Goal: Task Accomplishment & Management: Use online tool/utility

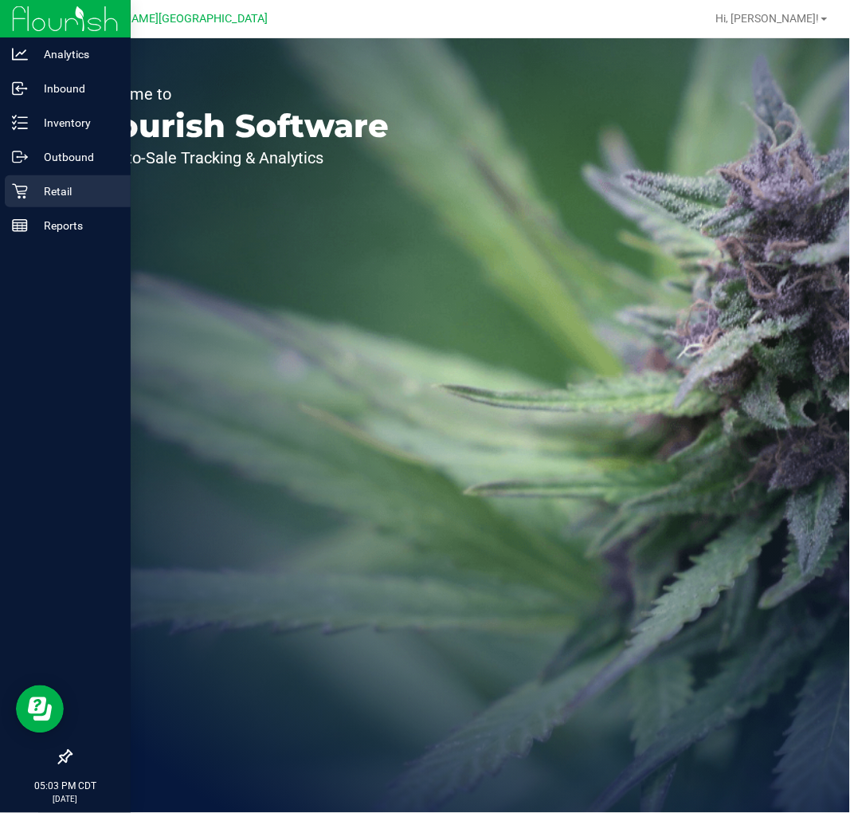
click at [25, 194] on icon at bounding box center [19, 191] width 15 height 15
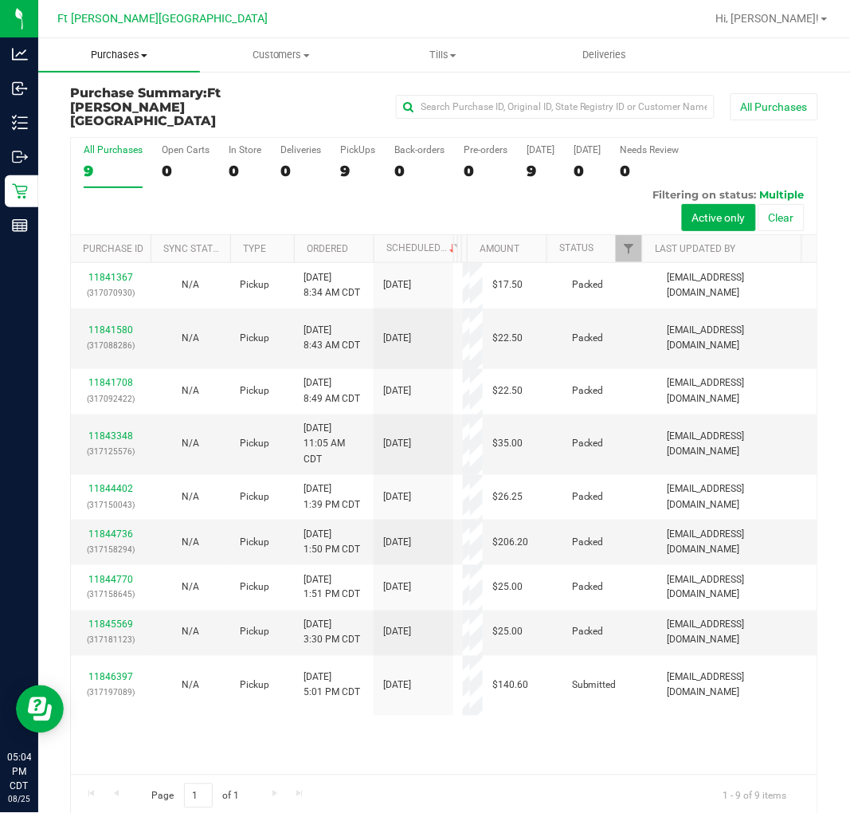
click at [131, 53] on span "Purchases" at bounding box center [119, 55] width 162 height 14
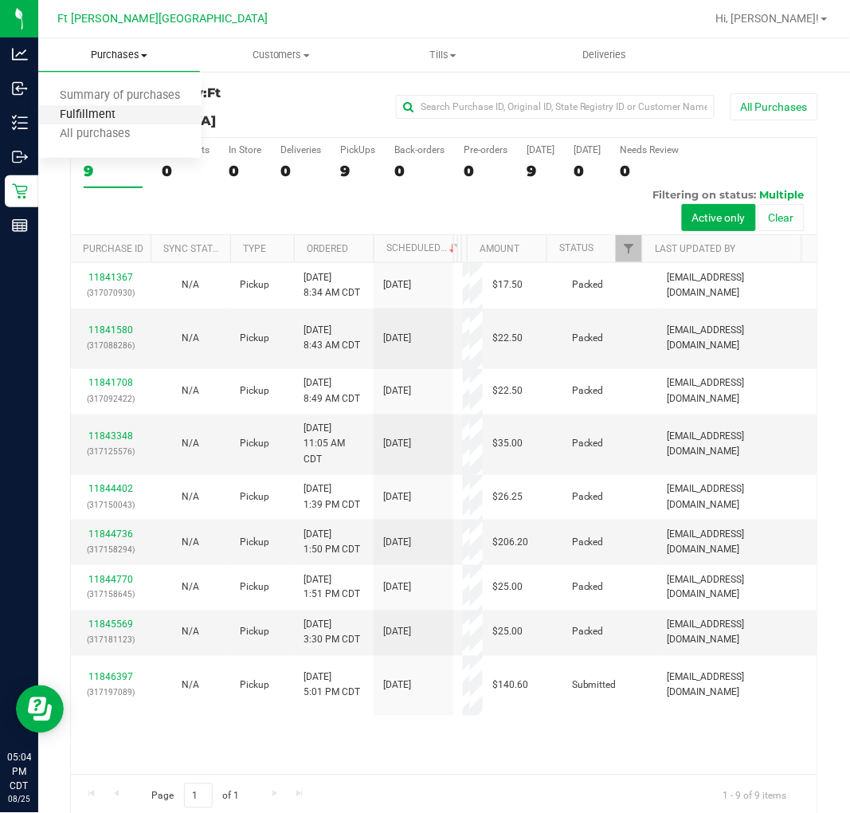
click at [108, 112] on span "Fulfillment" at bounding box center [87, 115] width 99 height 14
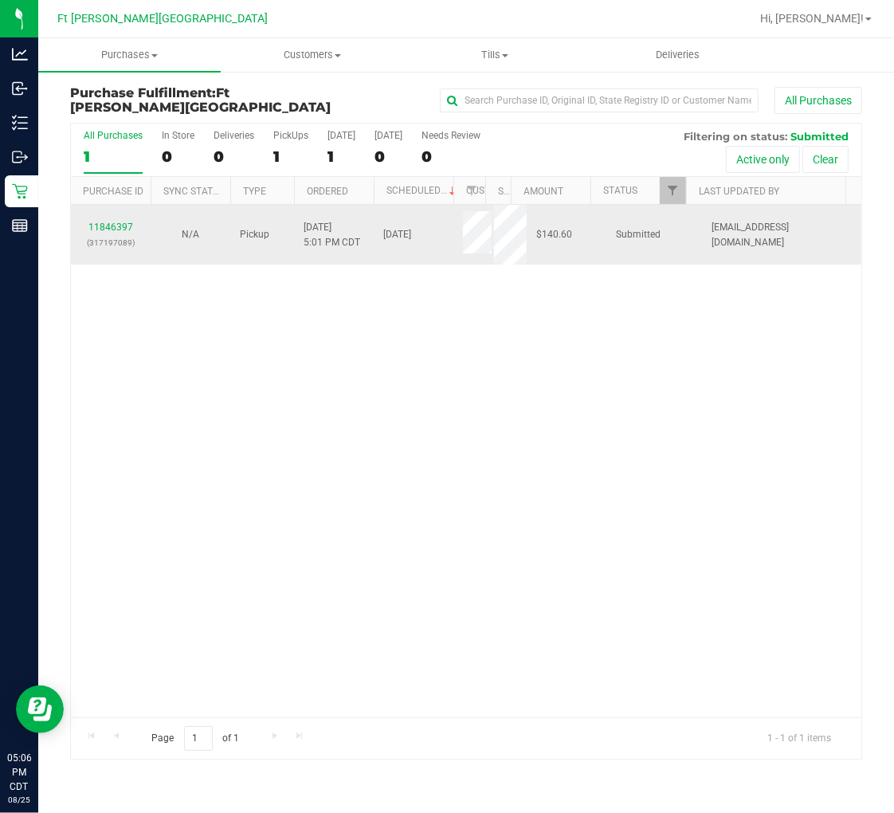
click at [108, 220] on div "11846397 (317197089)" at bounding box center [111, 235] width 61 height 30
click at [109, 229] on link "11846397" at bounding box center [110, 227] width 45 height 11
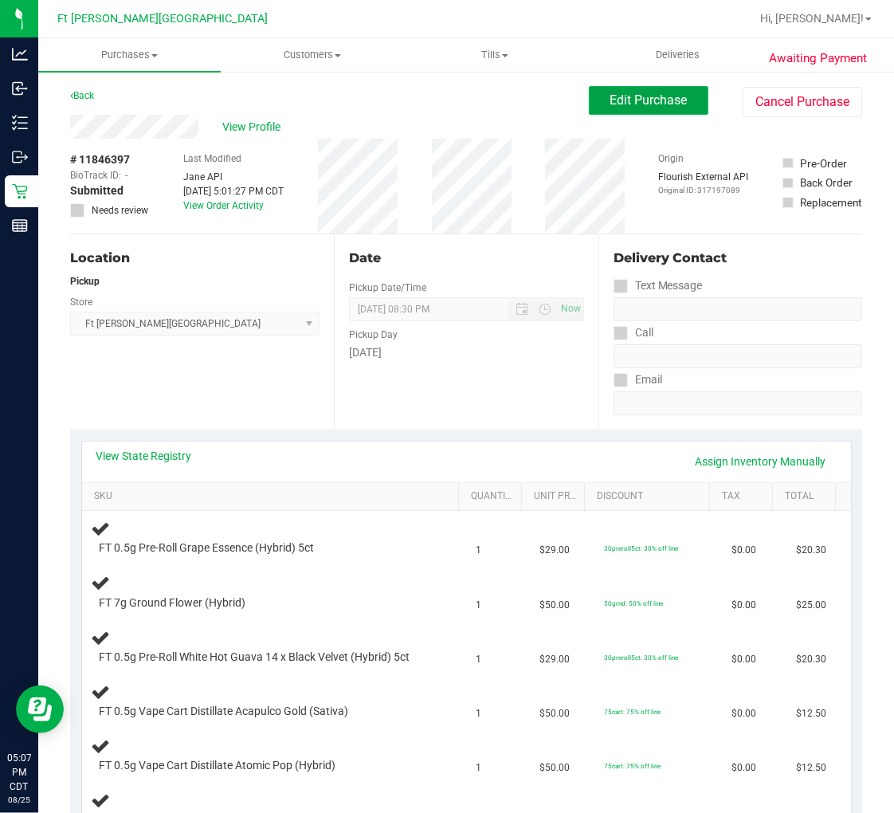
click at [641, 96] on span "Edit Purchase" at bounding box center [649, 99] width 77 height 15
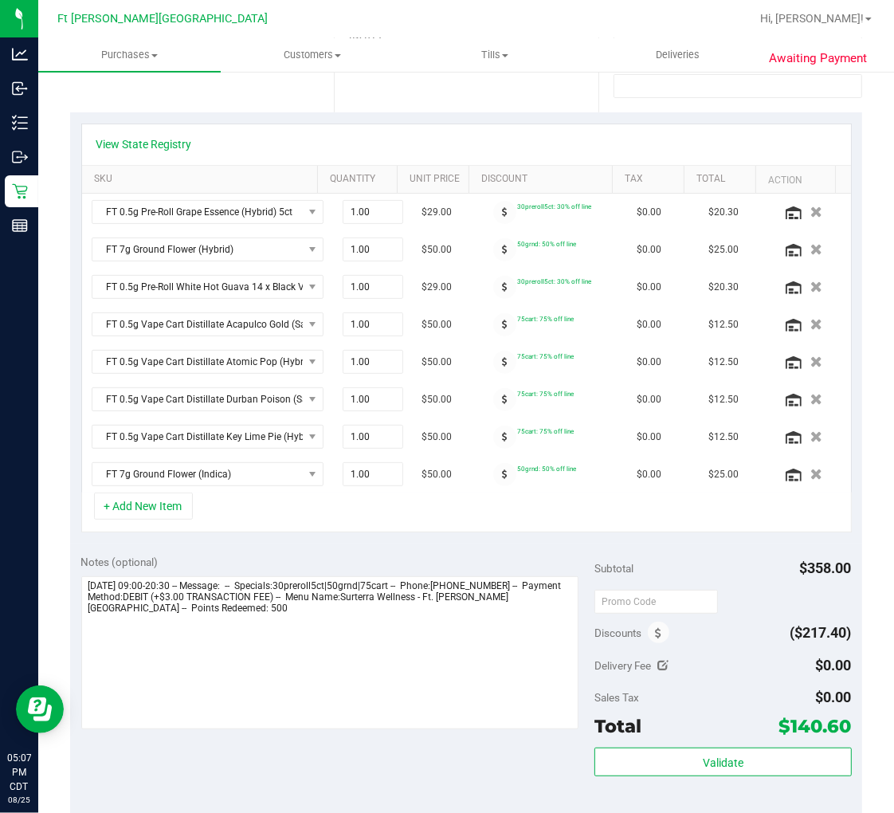
scroll to position [354, 0]
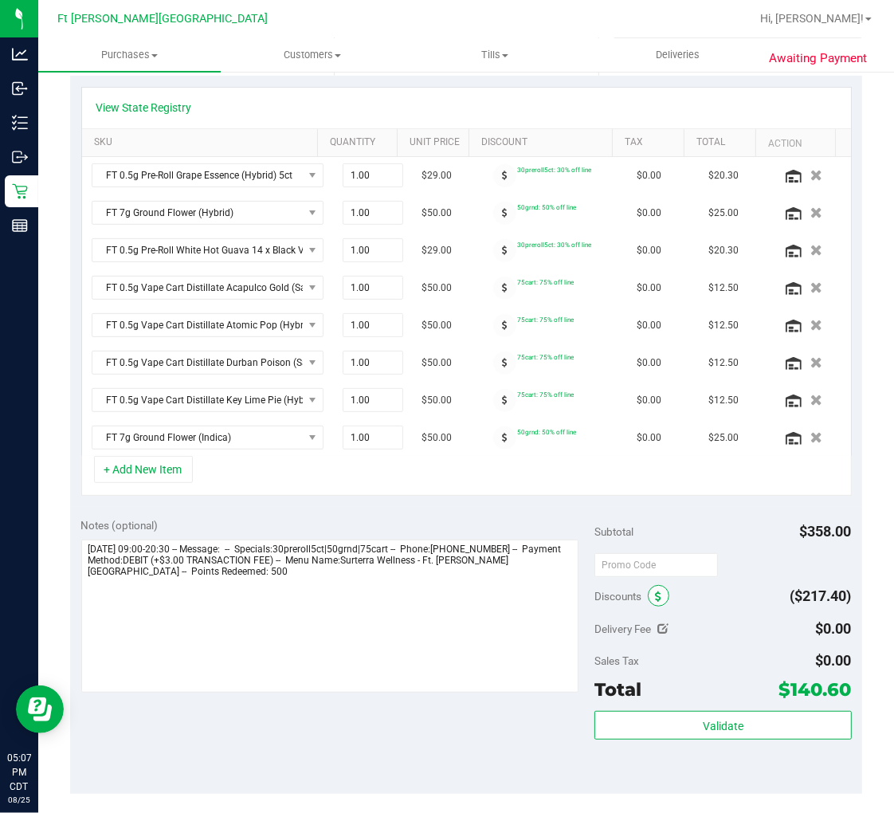
click at [655, 600] on icon at bounding box center [658, 596] width 6 height 11
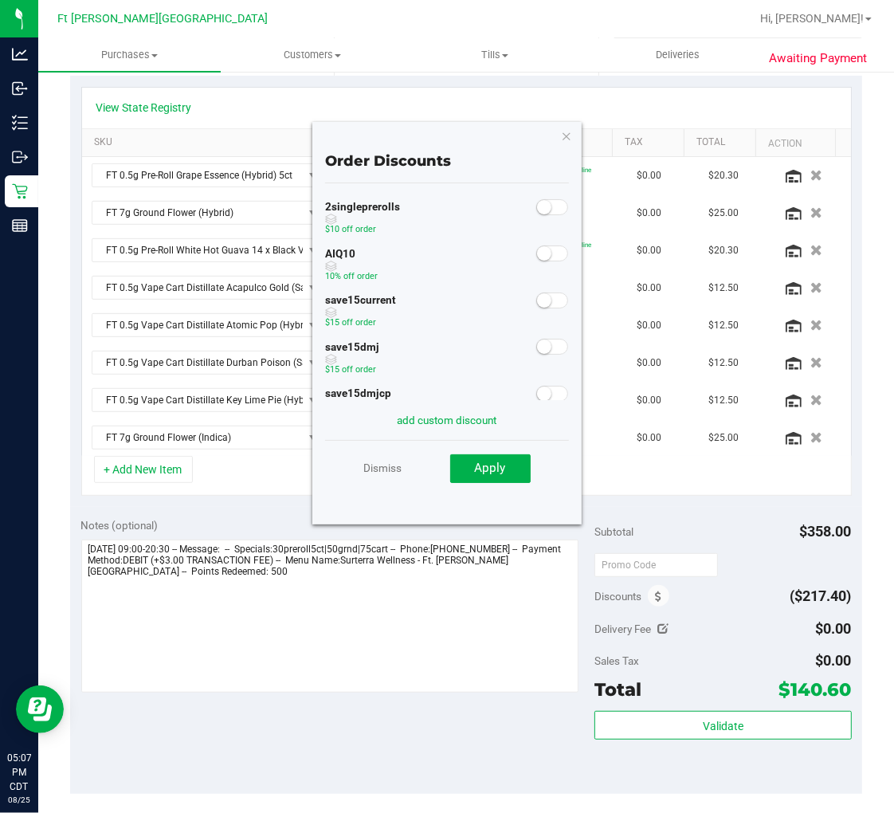
click at [537, 255] on small at bounding box center [544, 253] width 14 height 14
click at [496, 466] on span "Apply" at bounding box center [490, 468] width 31 height 14
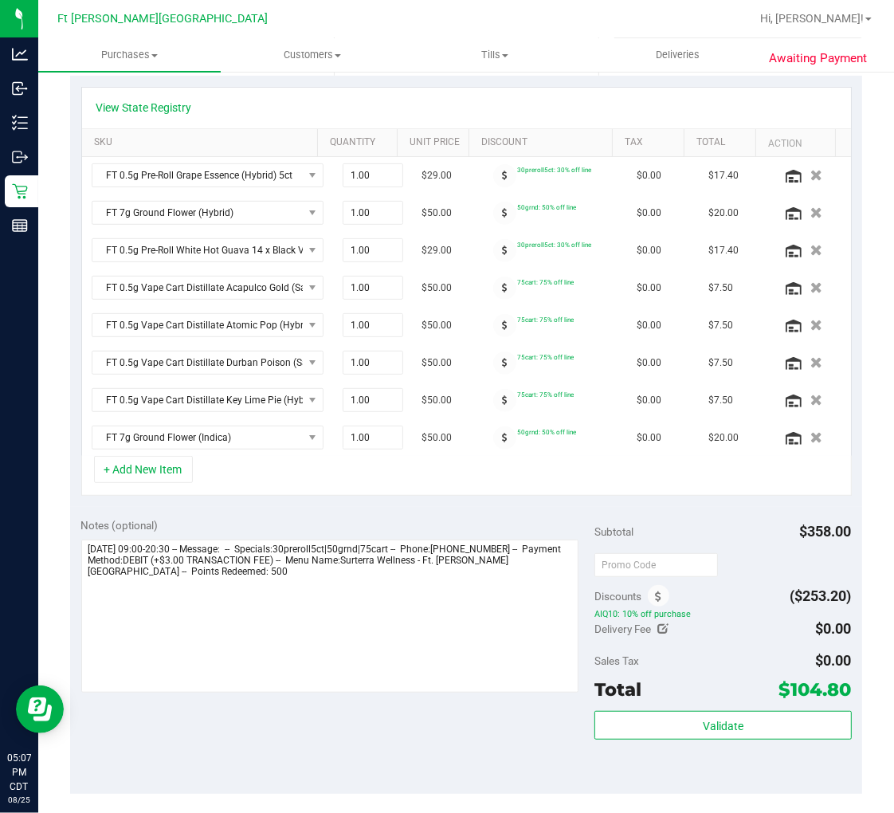
scroll to position [0, 0]
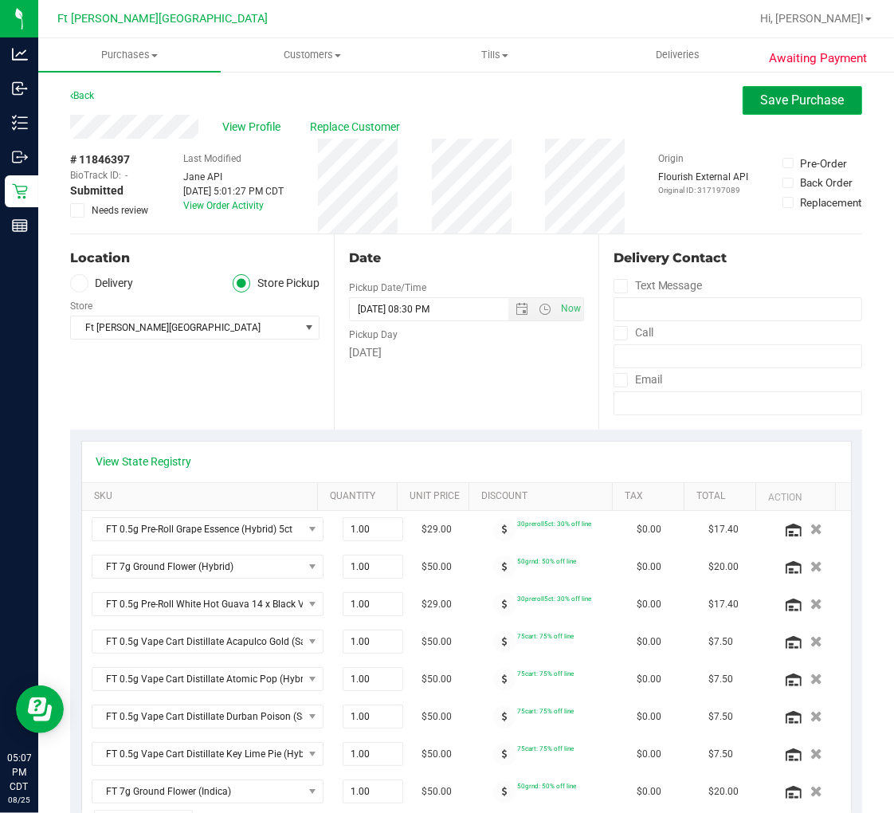
click at [778, 94] on span "Save Purchase" at bounding box center [803, 99] width 84 height 15
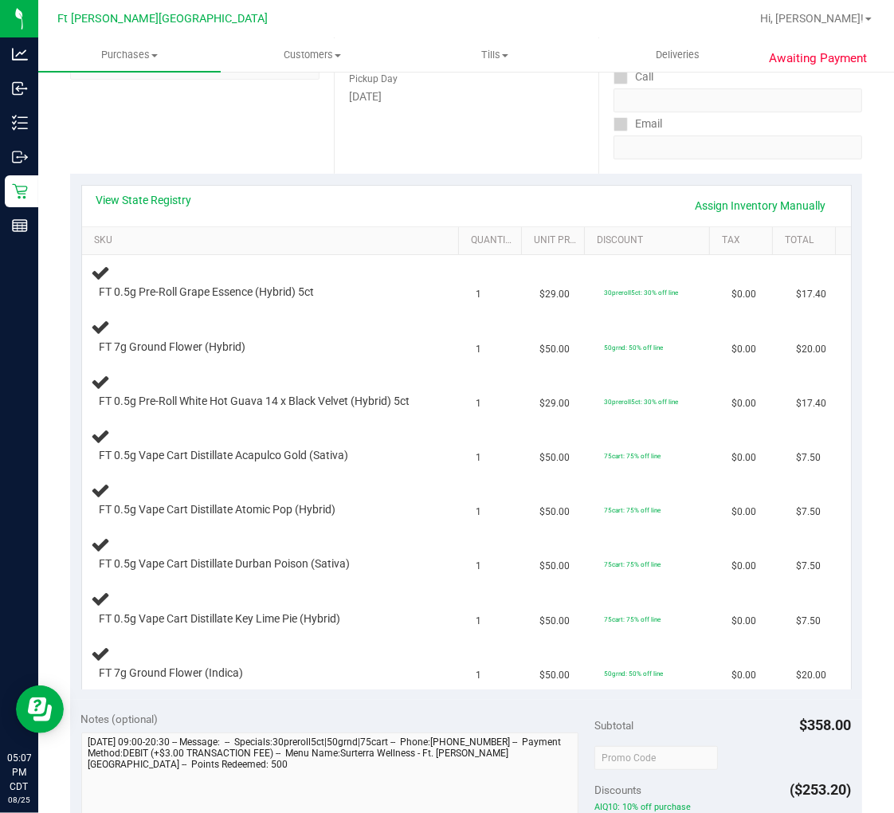
scroll to position [265, 0]
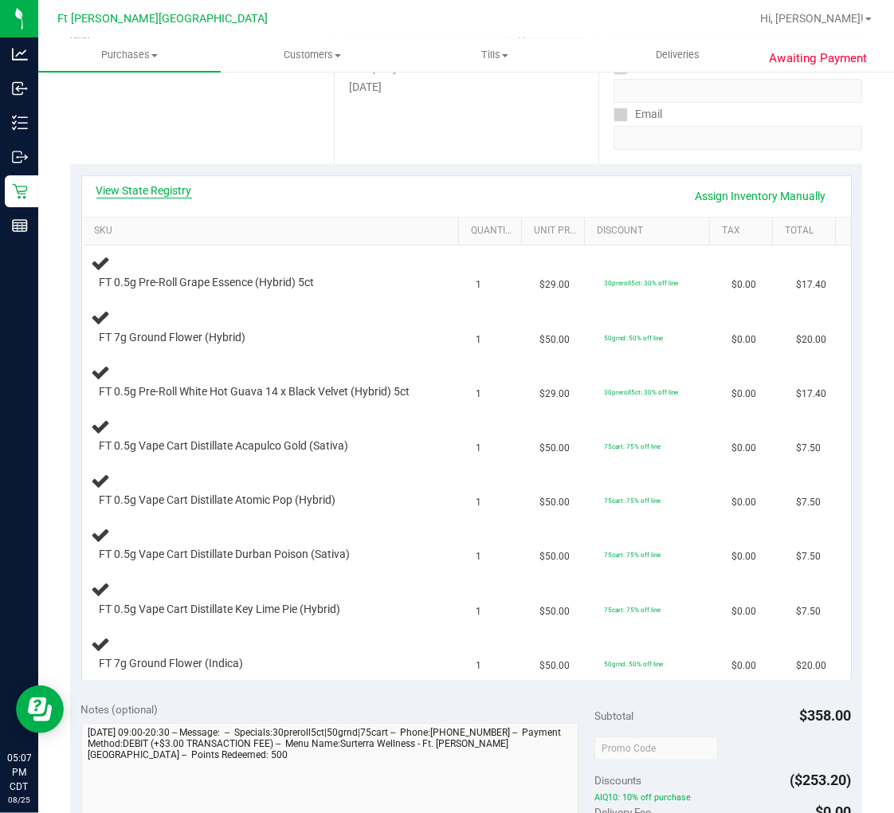
click at [164, 189] on link "View State Registry" at bounding box center [144, 191] width 96 height 16
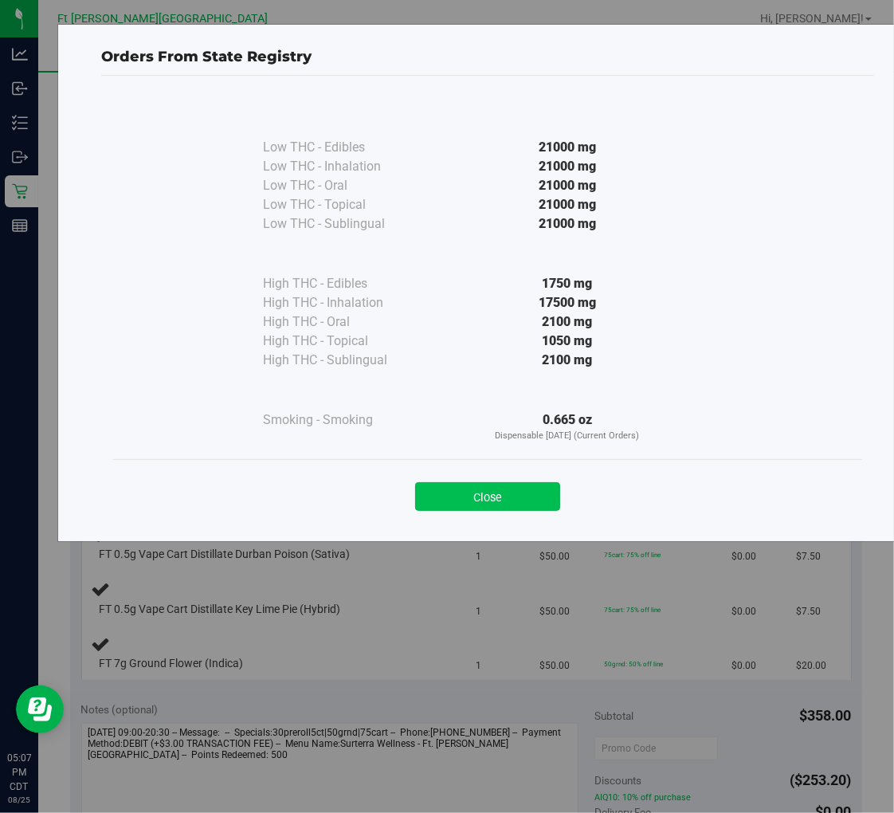
click at [461, 491] on button "Close" at bounding box center [487, 496] width 145 height 29
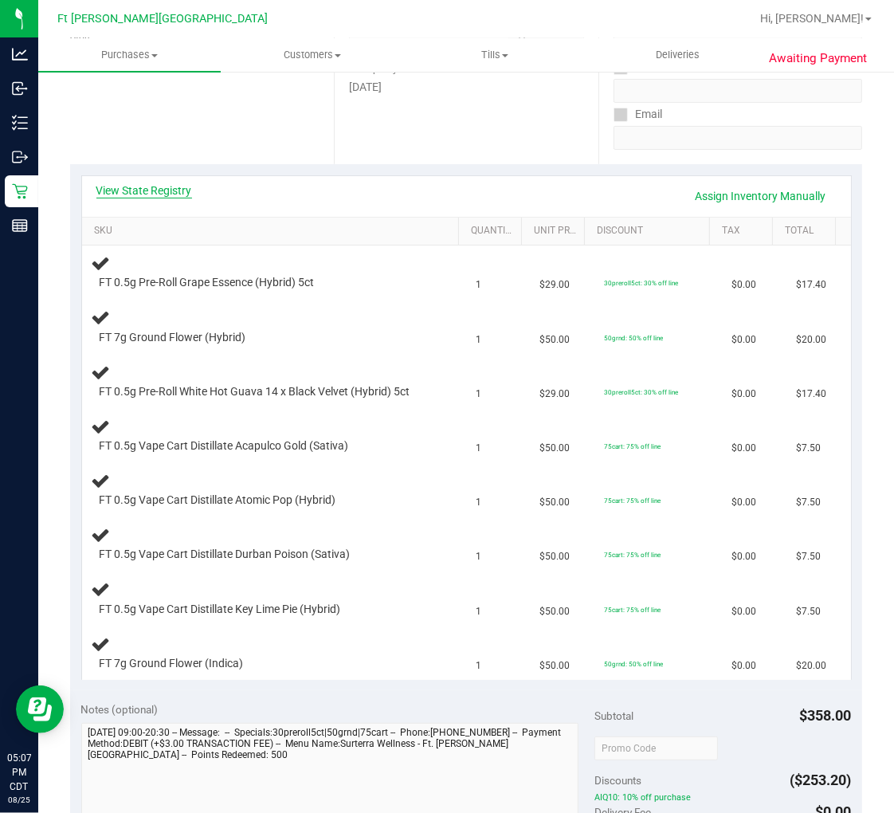
click at [154, 193] on link "View State Registry" at bounding box center [144, 191] width 96 height 16
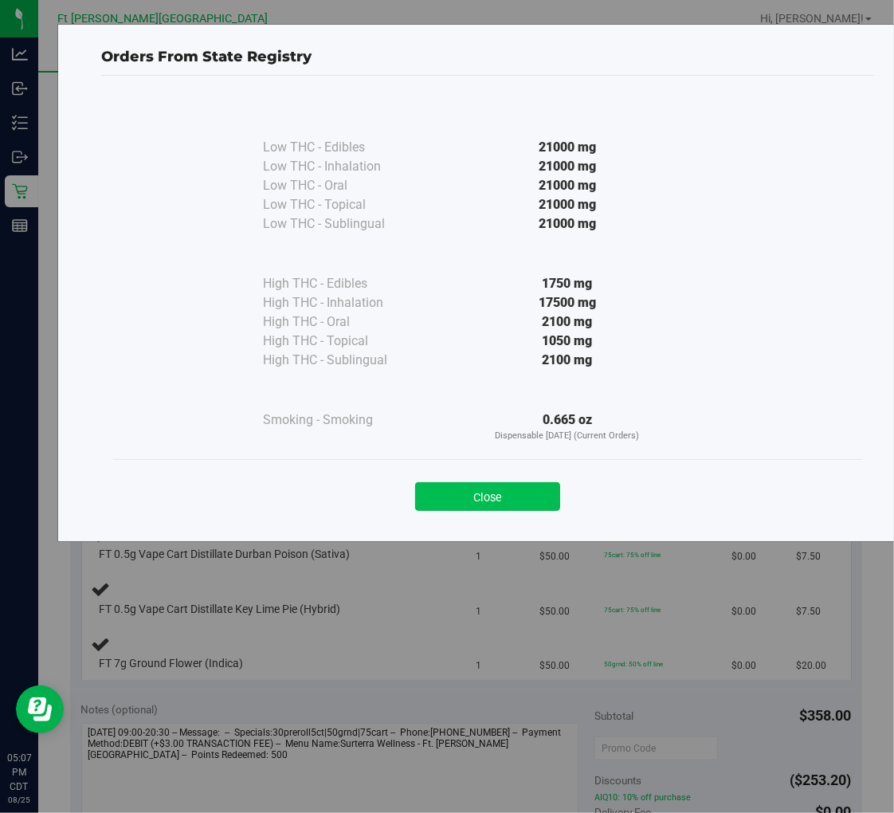
click at [429, 493] on button "Close" at bounding box center [487, 496] width 145 height 29
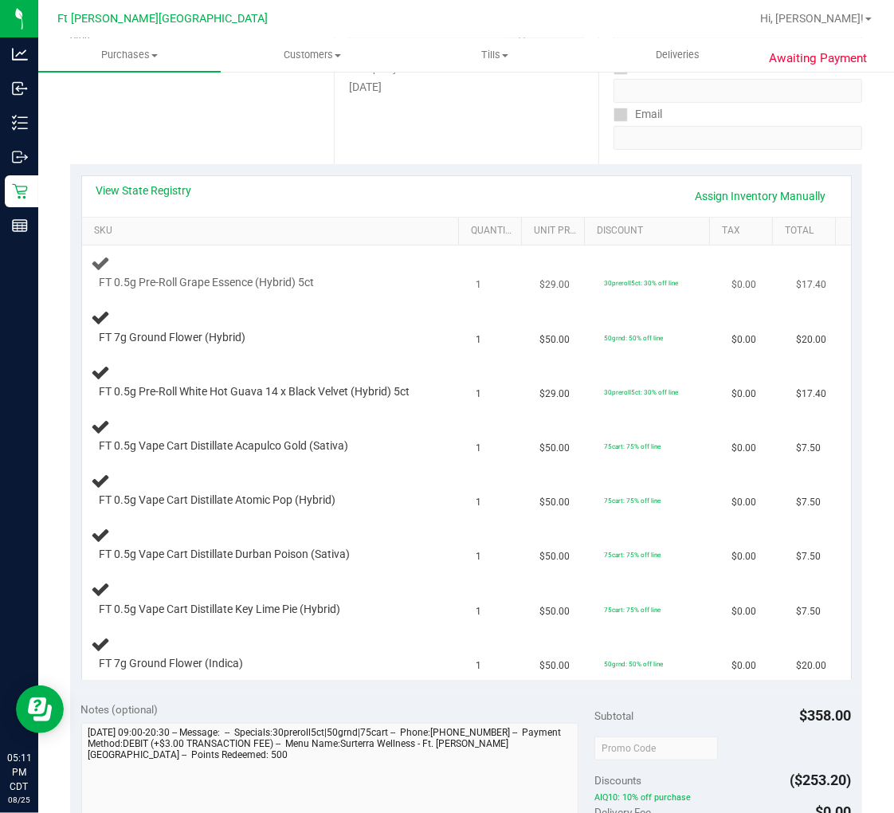
click at [371, 273] on div "FT 0.5g Pre-Roll Grape Essence (Hybrid) 5ct" at bounding box center [275, 271] width 366 height 37
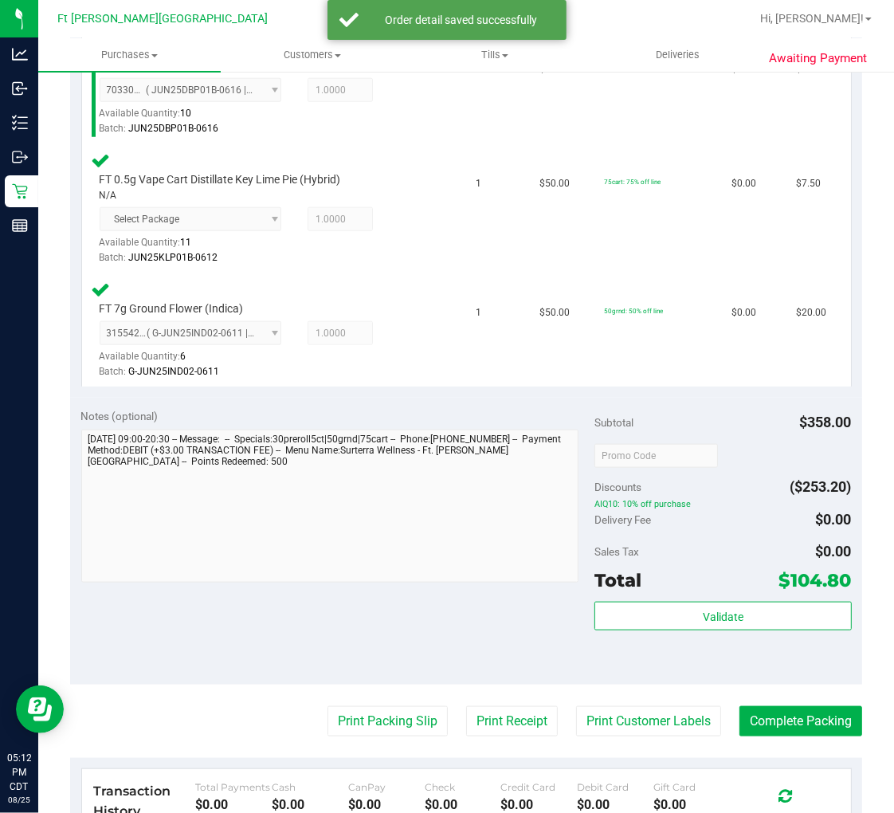
scroll to position [1151, 0]
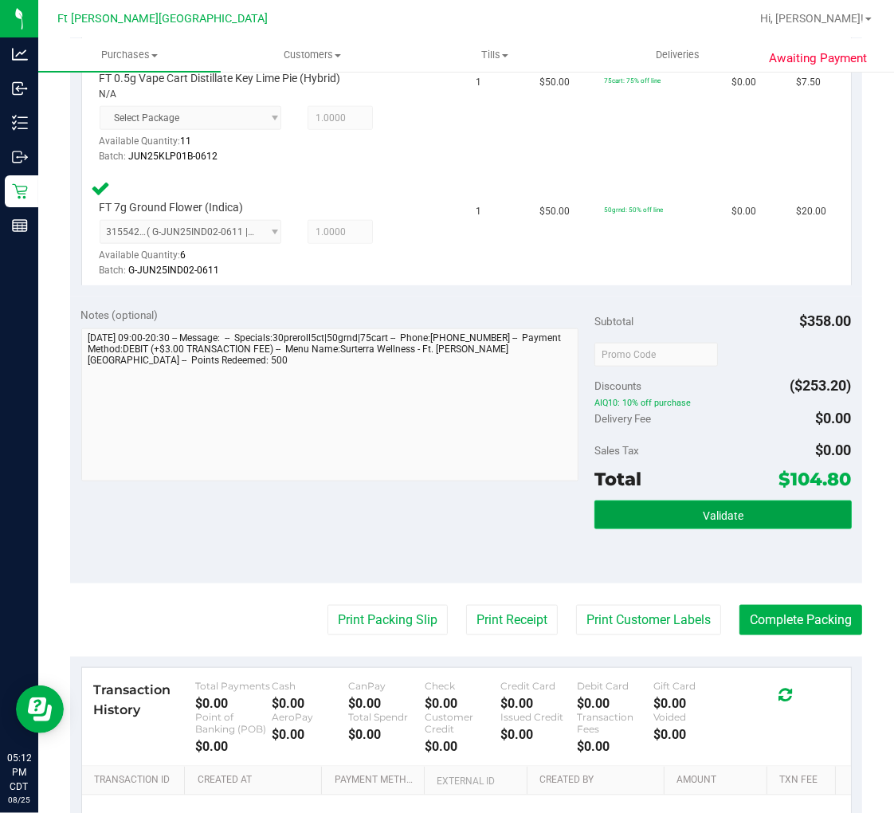
click at [650, 513] on button "Validate" at bounding box center [723, 515] width 257 height 29
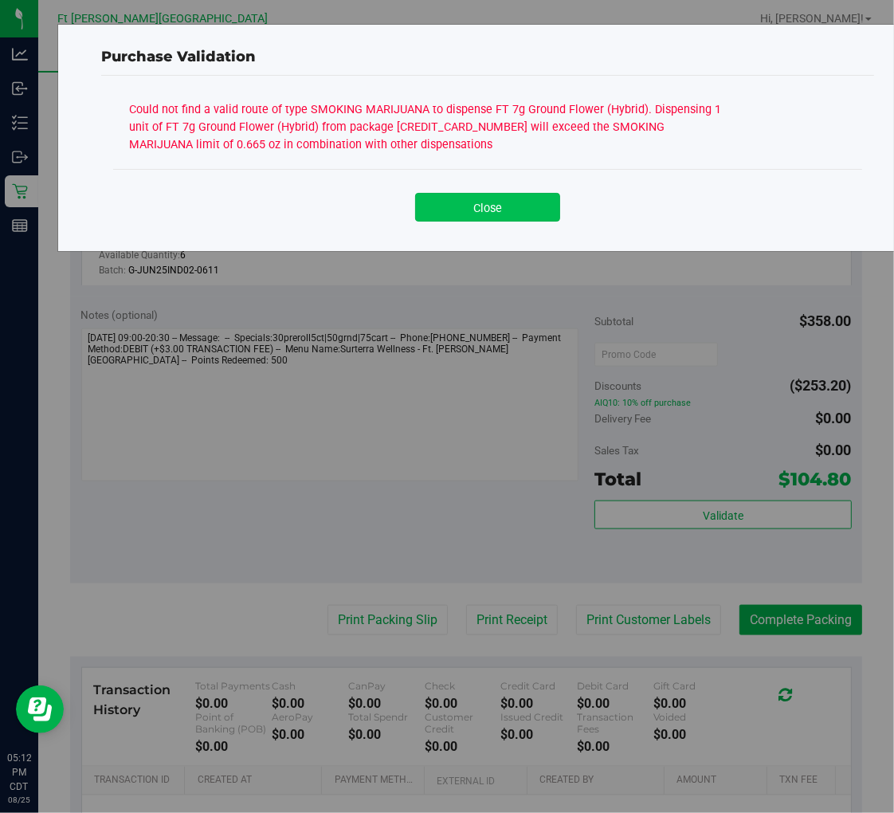
click at [466, 204] on button "Close" at bounding box center [487, 207] width 145 height 29
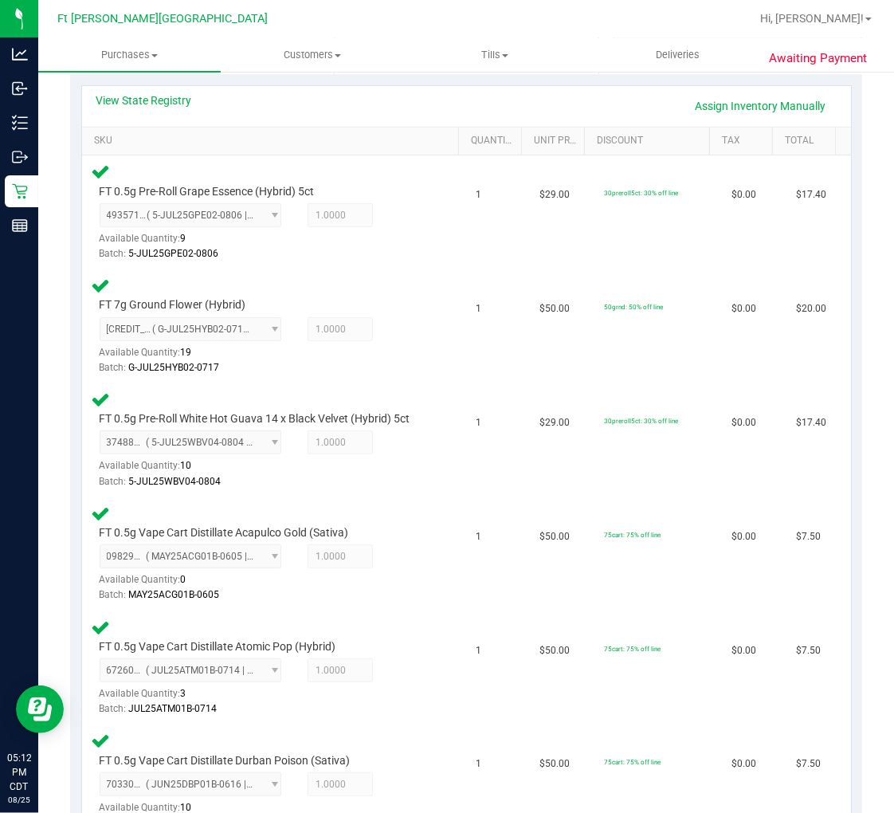
scroll to position [354, 0]
click at [159, 104] on link "View State Registry" at bounding box center [144, 102] width 96 height 16
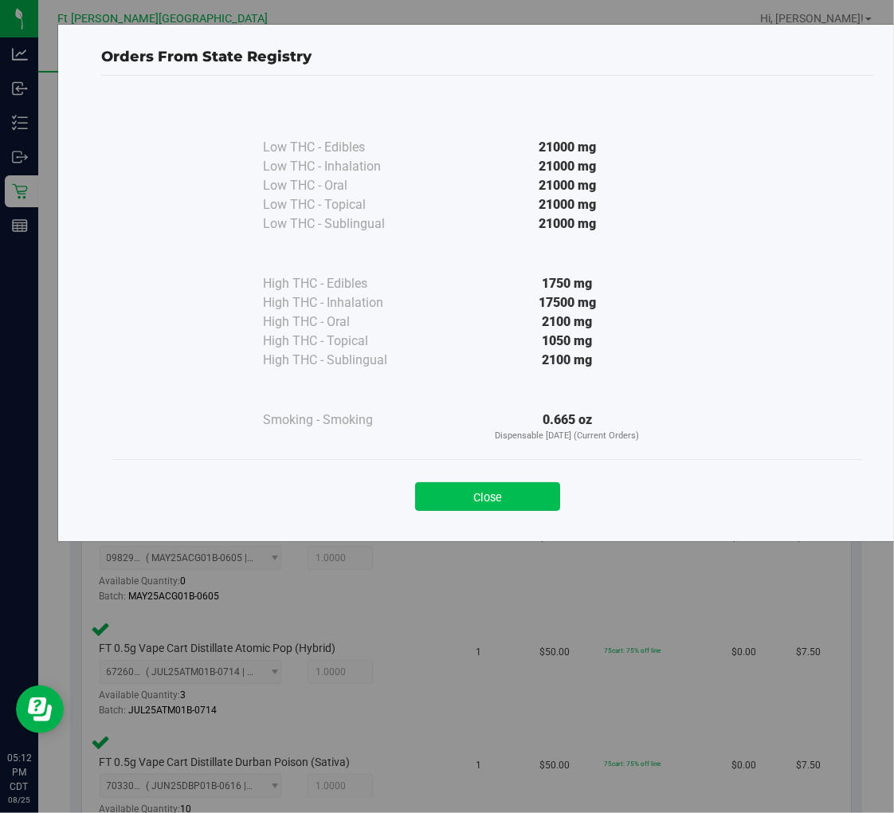
click at [494, 489] on button "Close" at bounding box center [487, 496] width 145 height 29
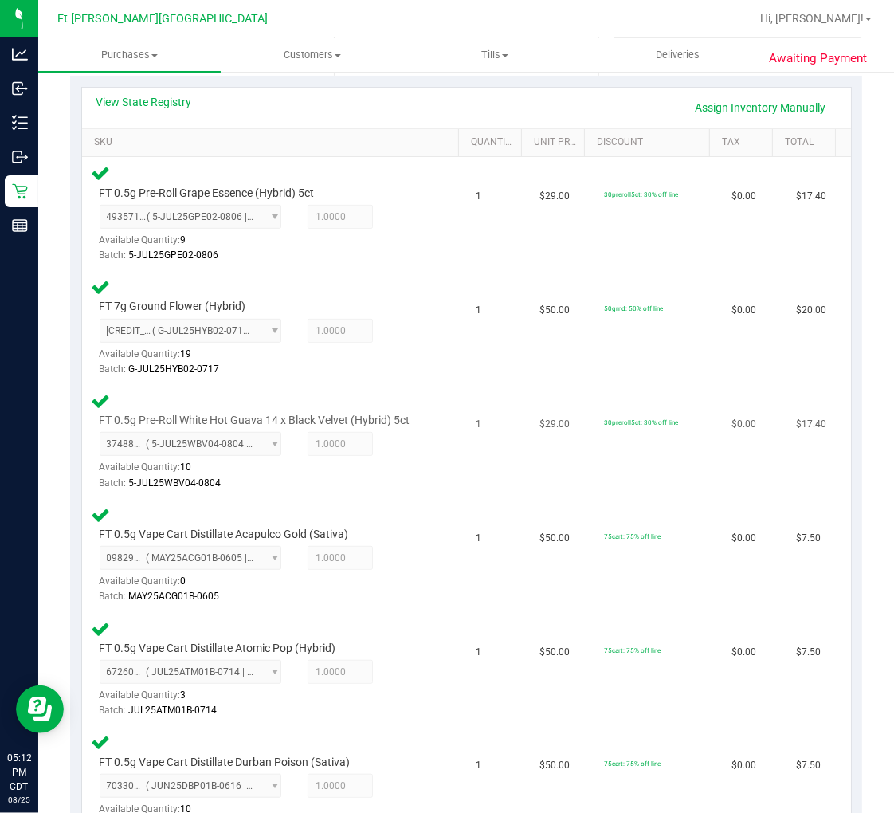
scroll to position [265, 0]
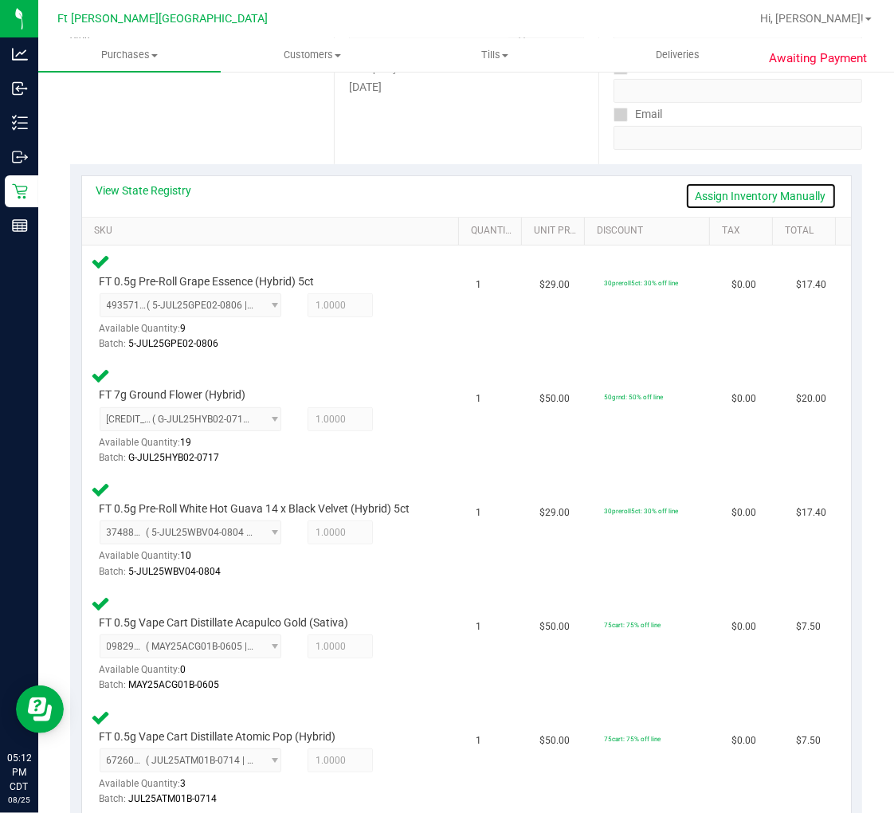
click at [741, 189] on link "Assign Inventory Manually" at bounding box center [760, 196] width 151 height 27
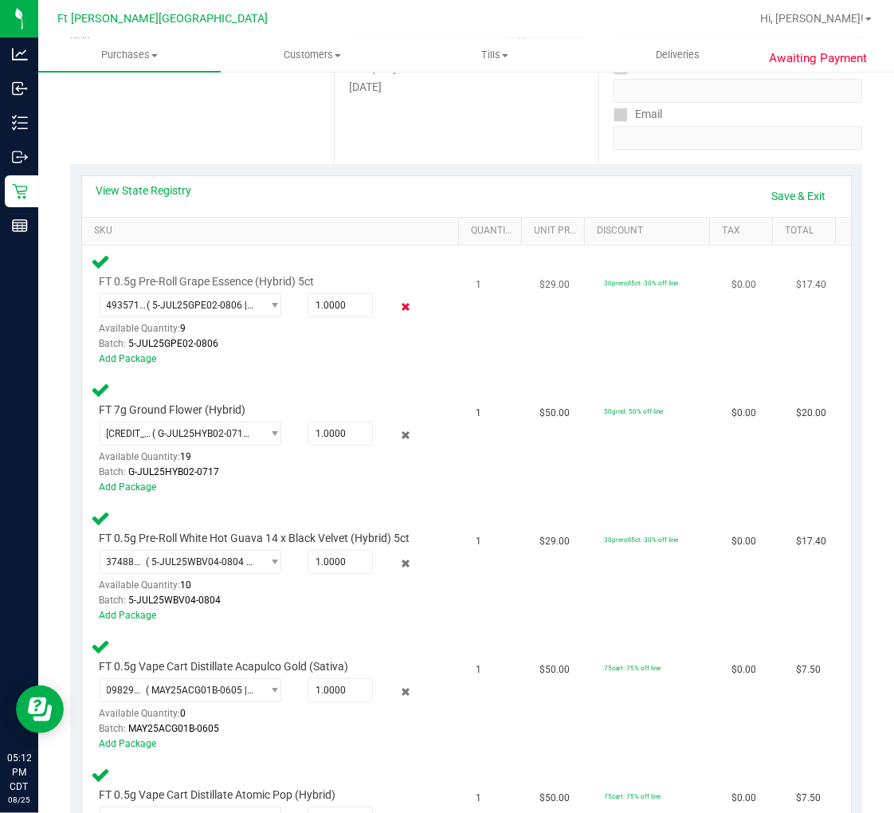
click at [397, 309] on icon at bounding box center [405, 307] width 17 height 18
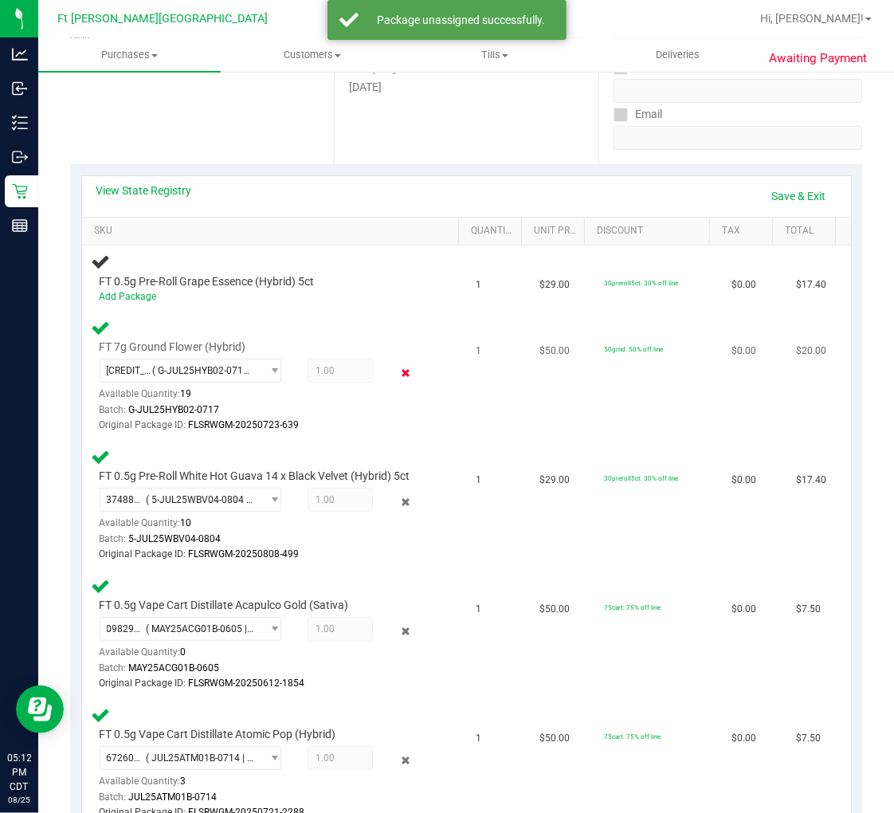
click at [397, 363] on icon at bounding box center [405, 372] width 17 height 18
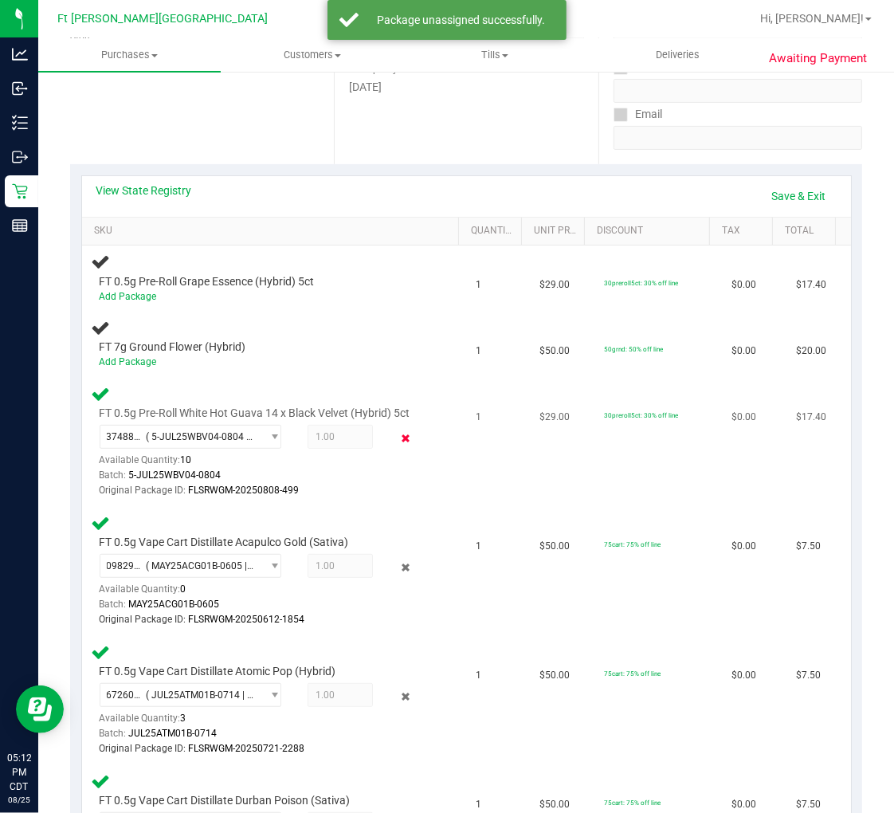
click at [397, 439] on icon at bounding box center [405, 439] width 17 height 18
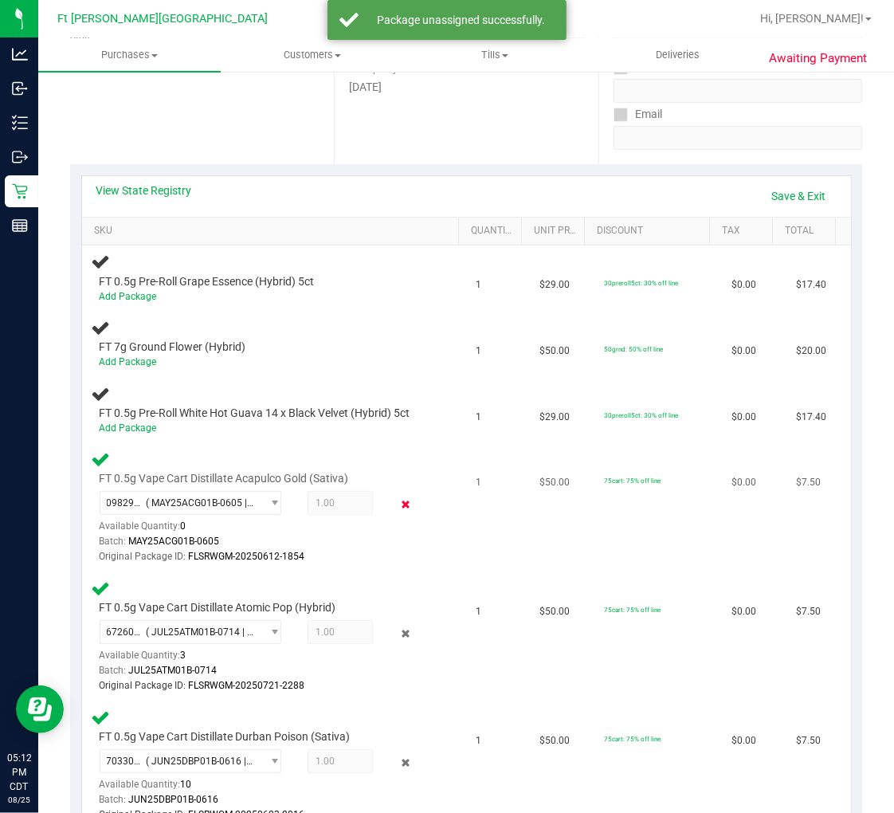
click at [397, 501] on icon at bounding box center [405, 505] width 17 height 18
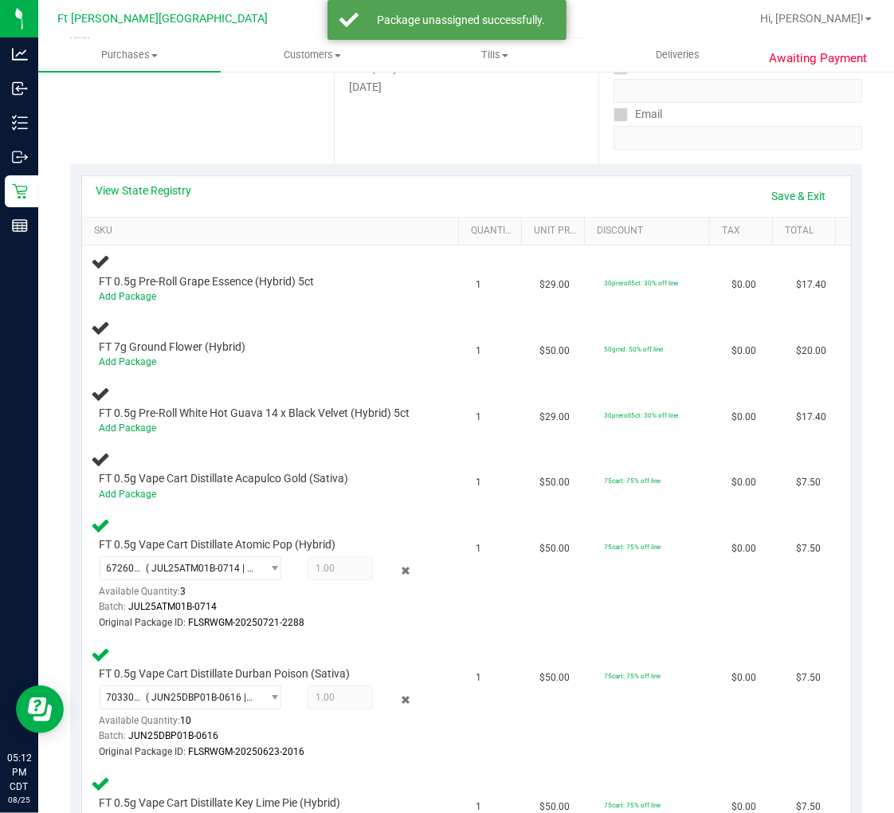
scroll to position [442, 0]
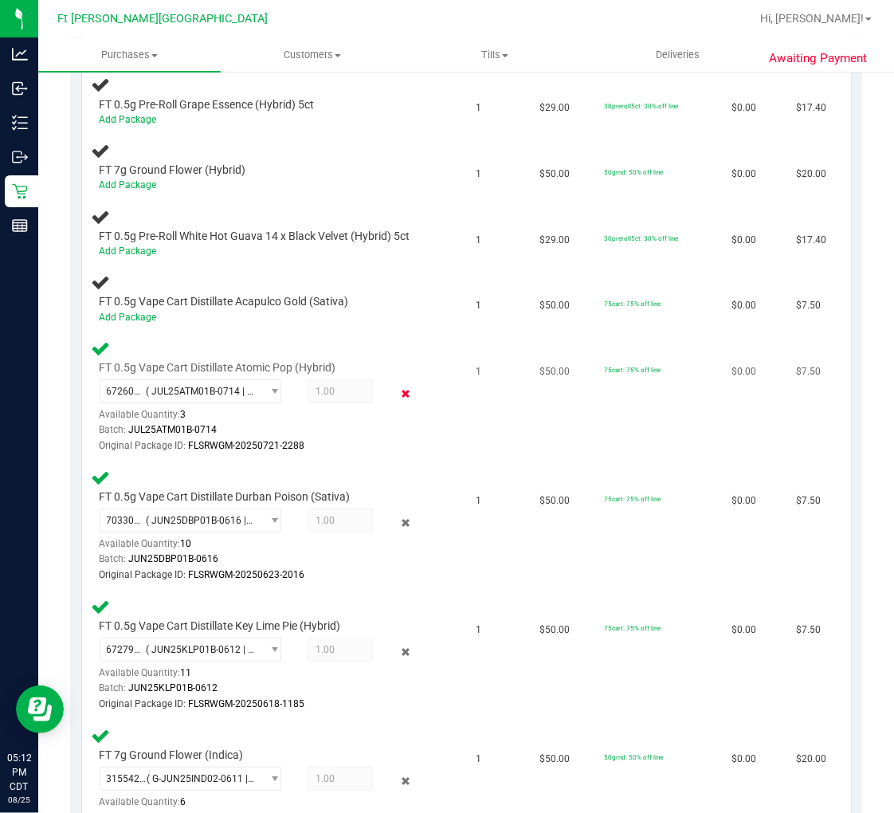
click at [397, 386] on icon at bounding box center [405, 393] width 17 height 18
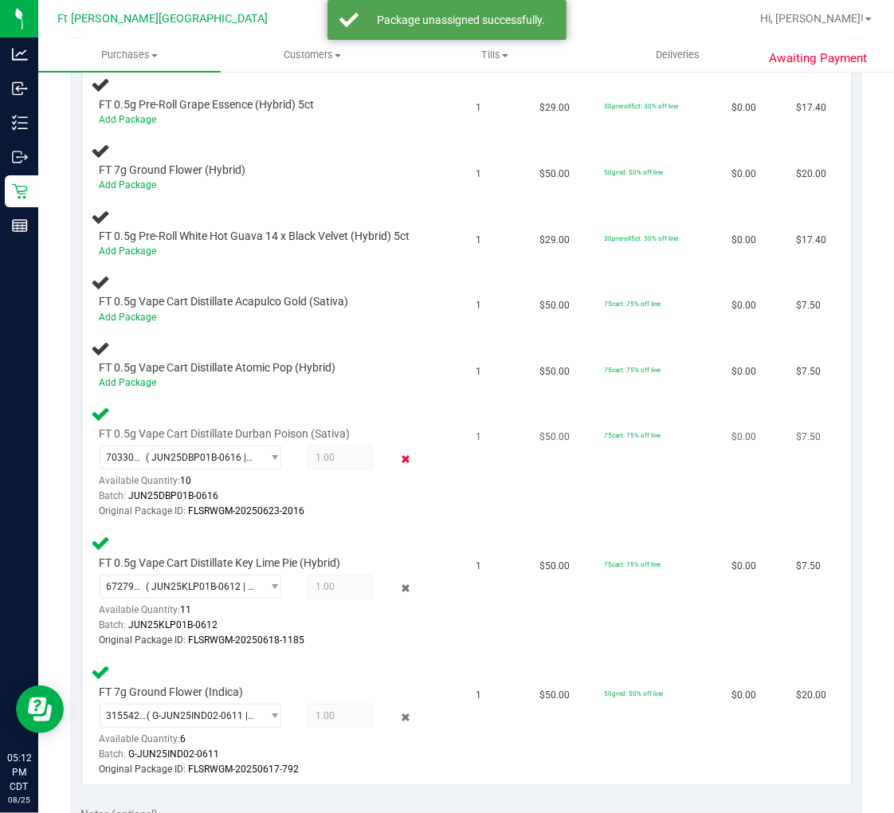
click at [397, 456] on icon at bounding box center [405, 459] width 17 height 18
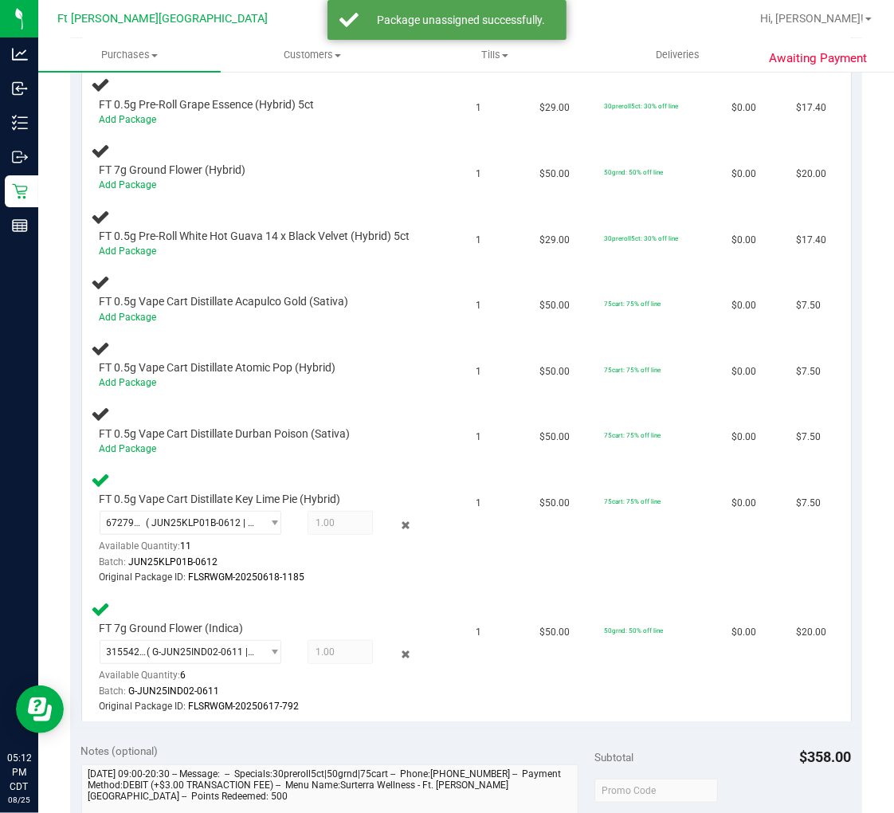
scroll to position [531, 0]
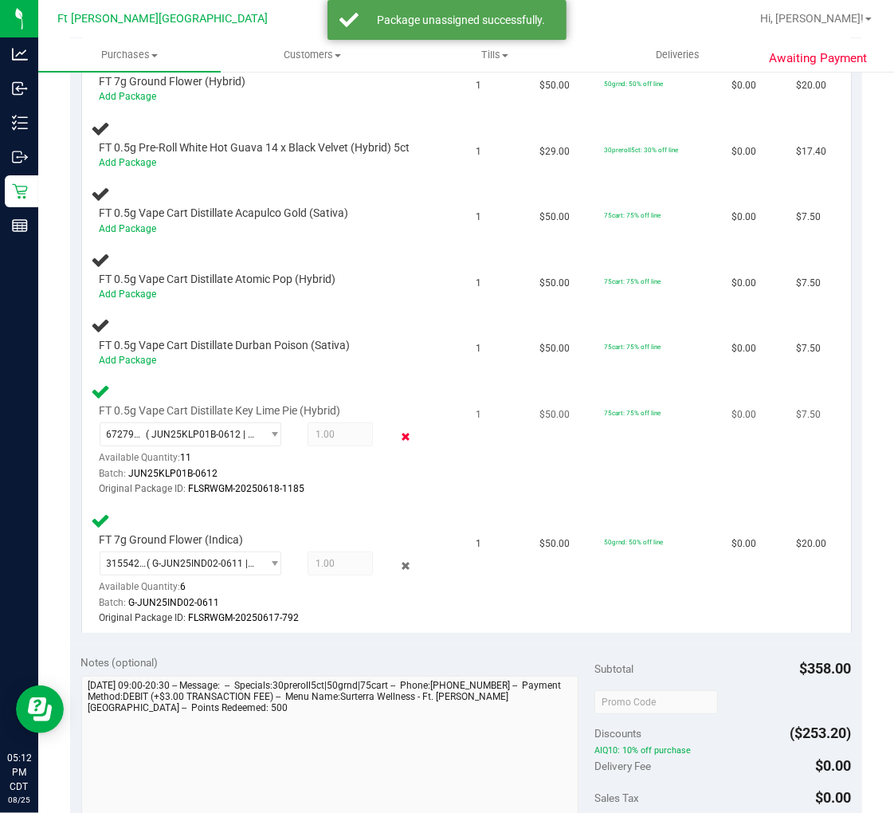
click at [397, 430] on icon at bounding box center [405, 436] width 17 height 18
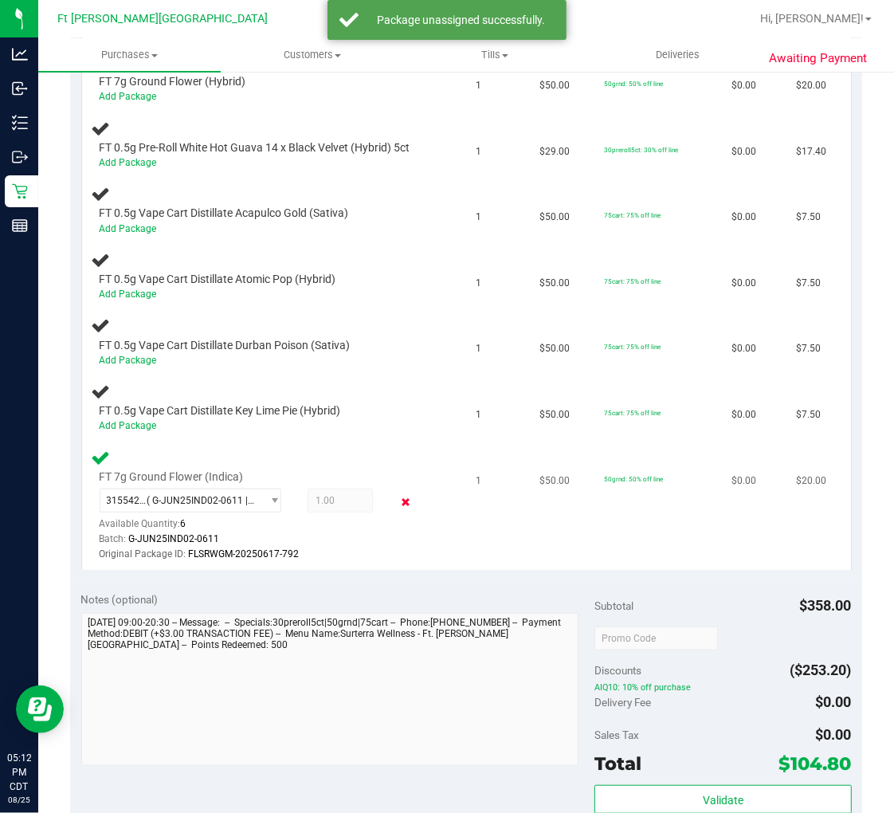
click at [397, 493] on icon at bounding box center [405, 502] width 17 height 18
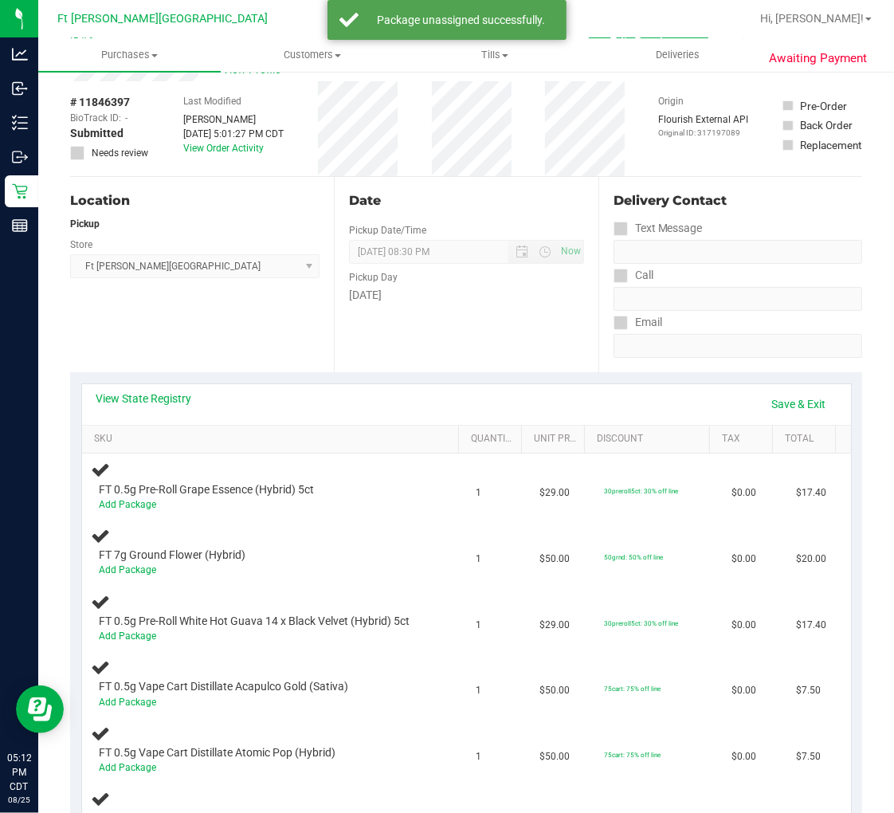
scroll to position [88, 0]
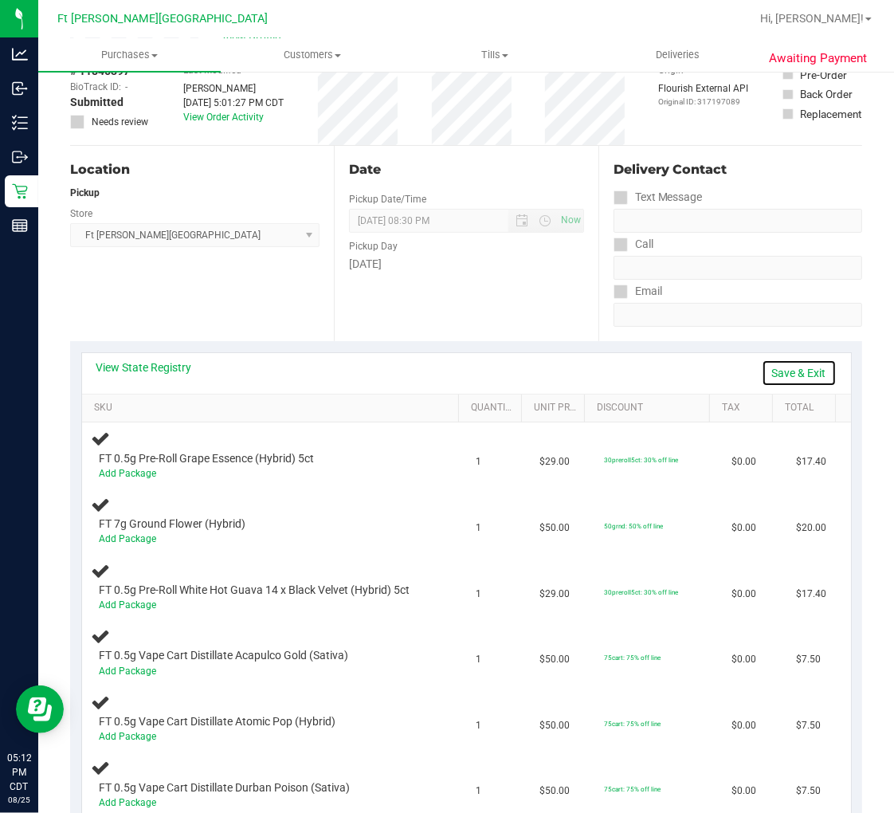
click at [778, 370] on link "Save & Exit" at bounding box center [799, 372] width 75 height 27
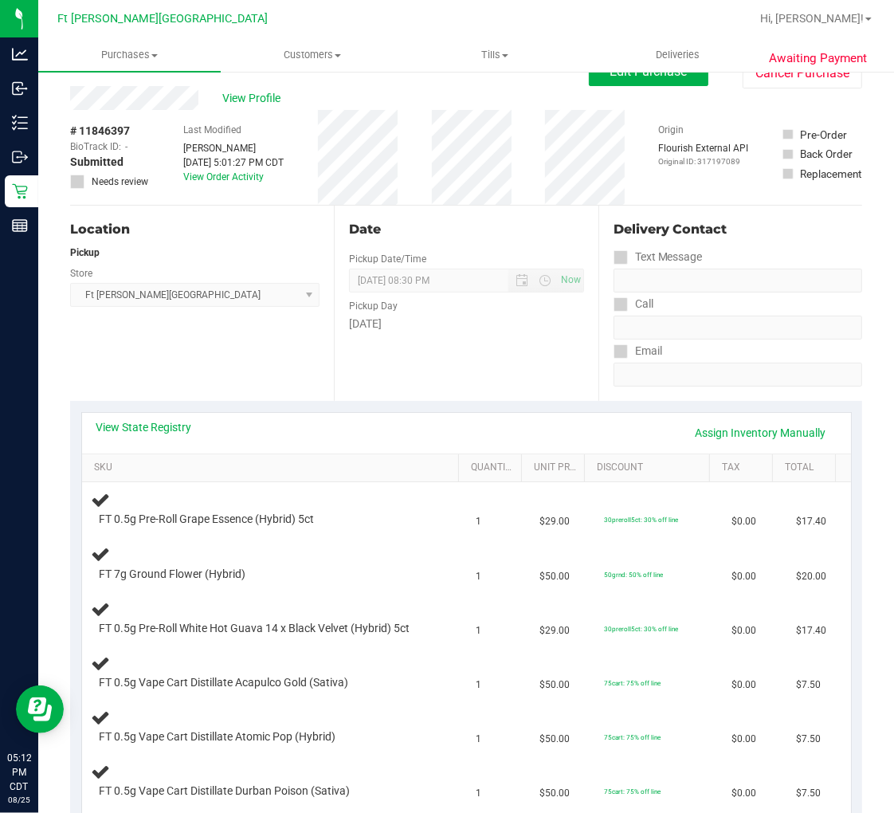
scroll to position [0, 0]
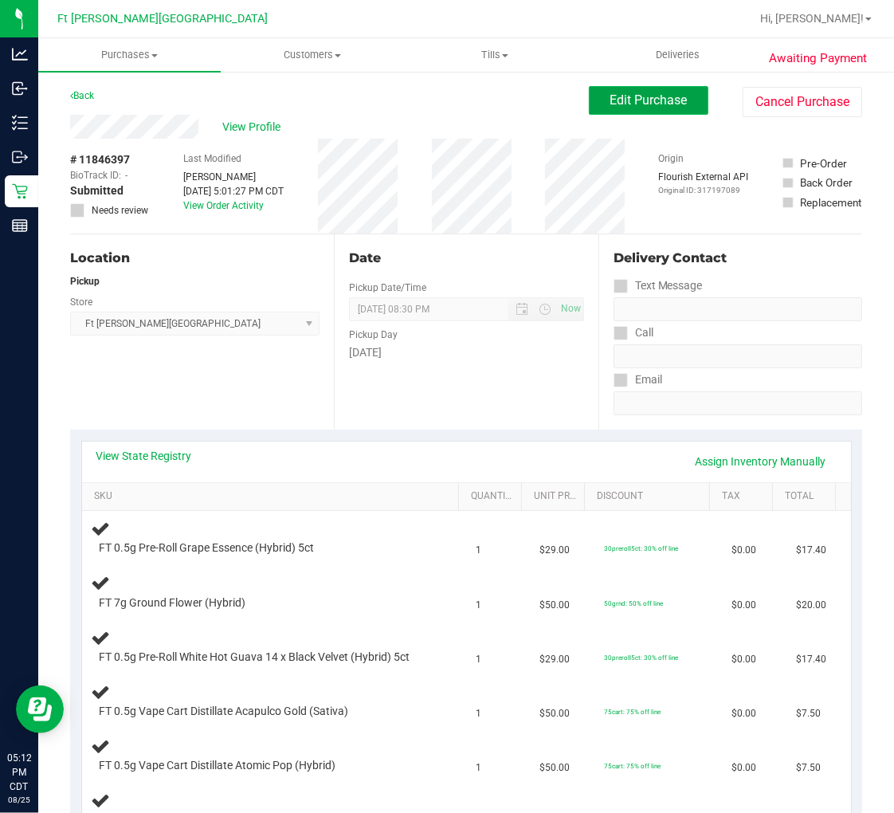
click at [654, 100] on span "Edit Purchase" at bounding box center [649, 99] width 77 height 15
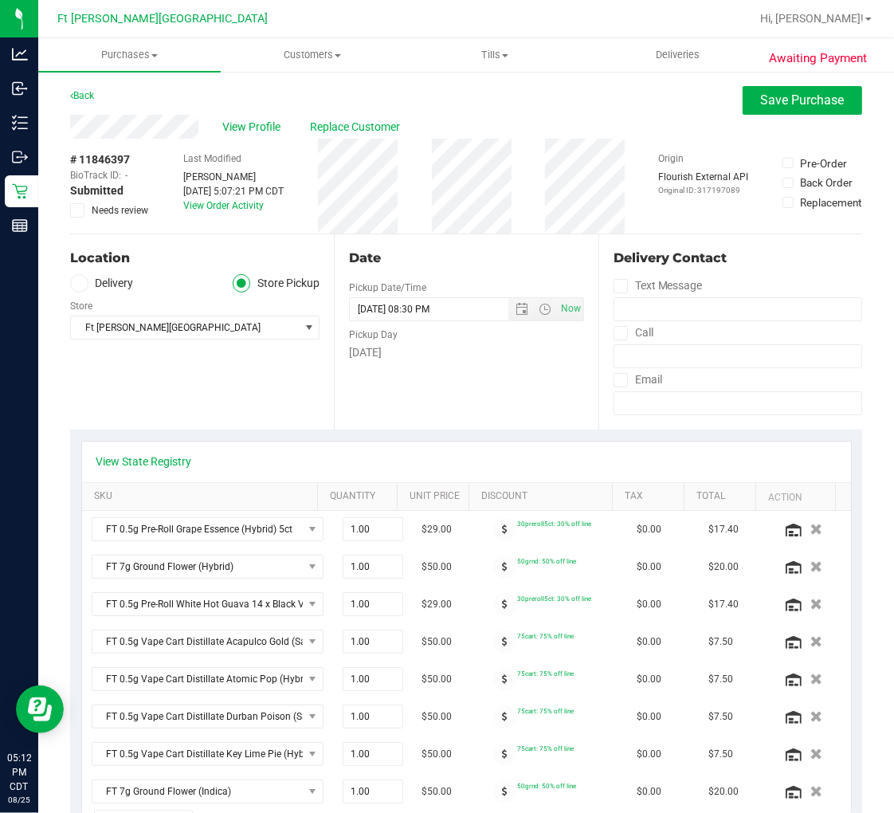
click at [73, 210] on icon at bounding box center [78, 210] width 10 height 0
click at [0, 0] on input "Needs review" at bounding box center [0, 0] width 0 height 0
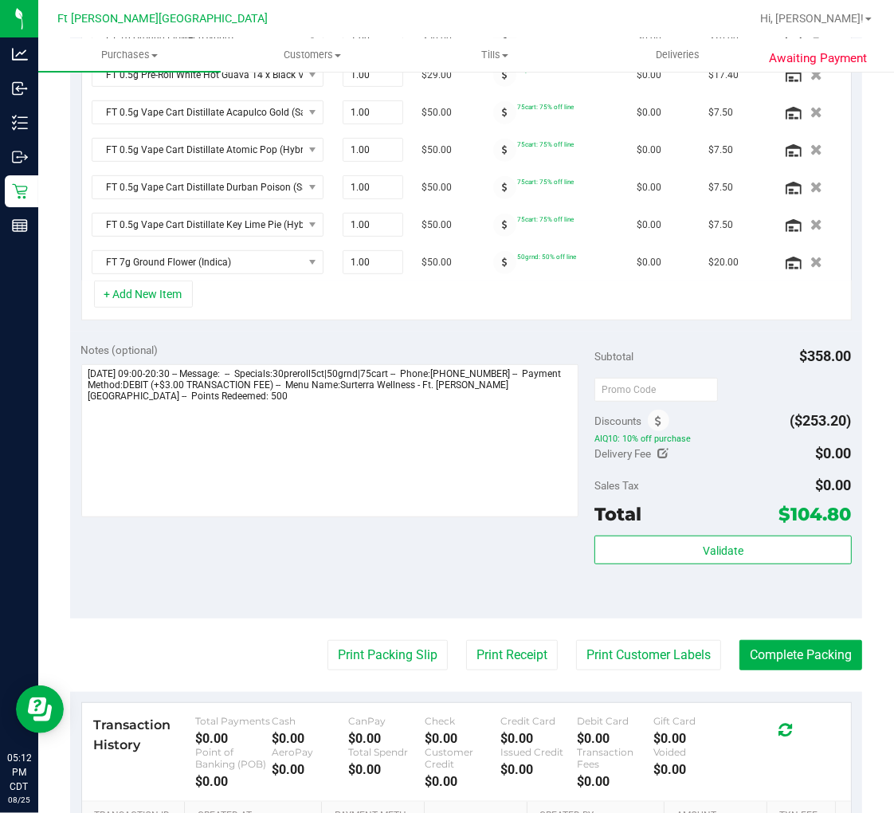
scroll to position [531, 0]
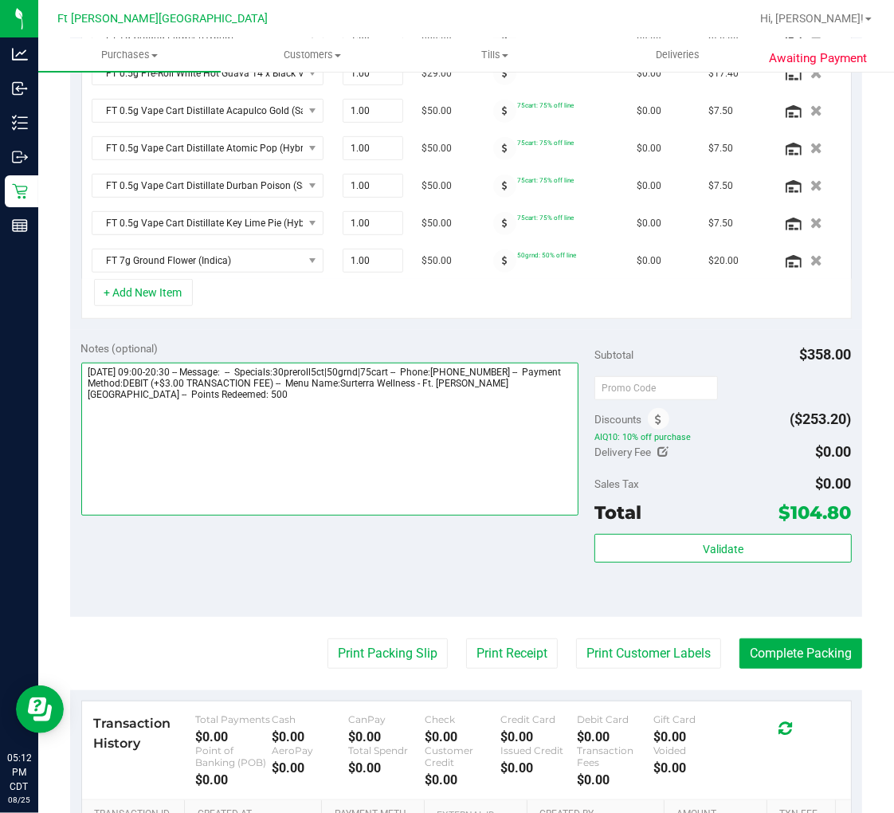
click at [247, 432] on textarea at bounding box center [330, 439] width 498 height 153
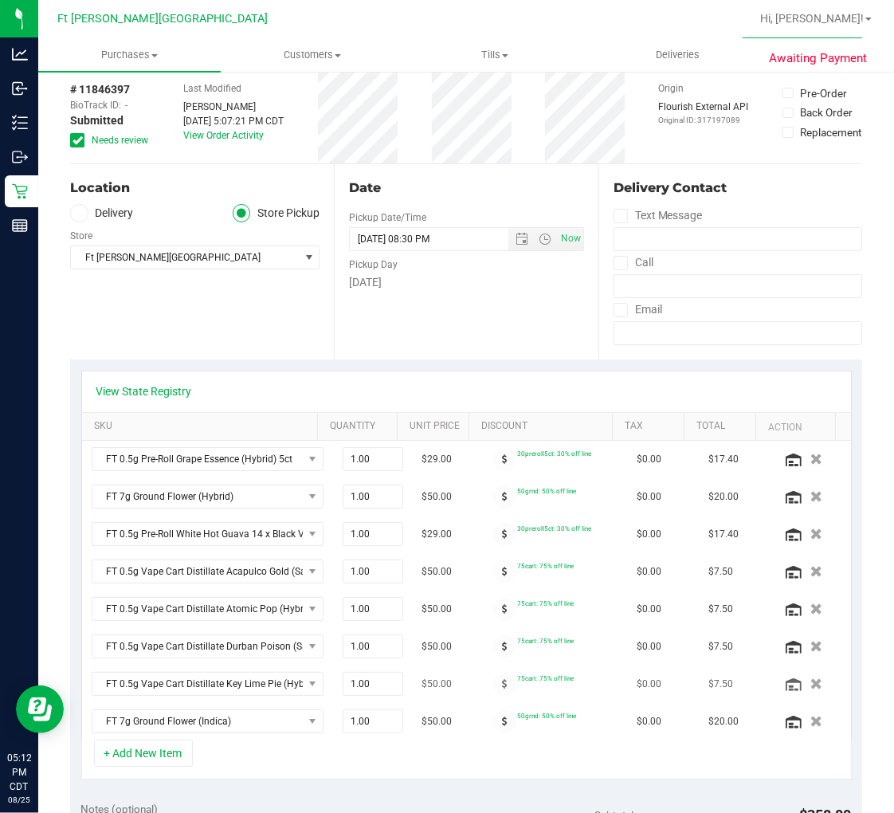
scroll to position [0, 0]
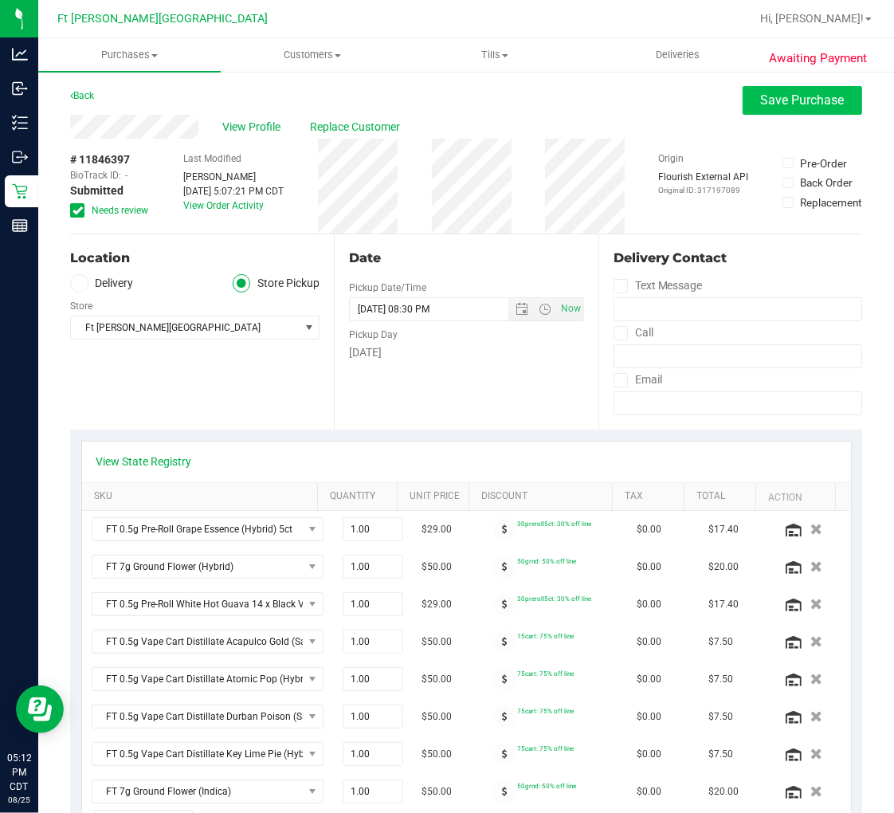
type textarea "Monday 08/25/2025 09:00-20:30 -- Message: -- Specials:30preroll5ct|50grnd|75car…"
click at [791, 108] on button "Save Purchase" at bounding box center [803, 100] width 120 height 29
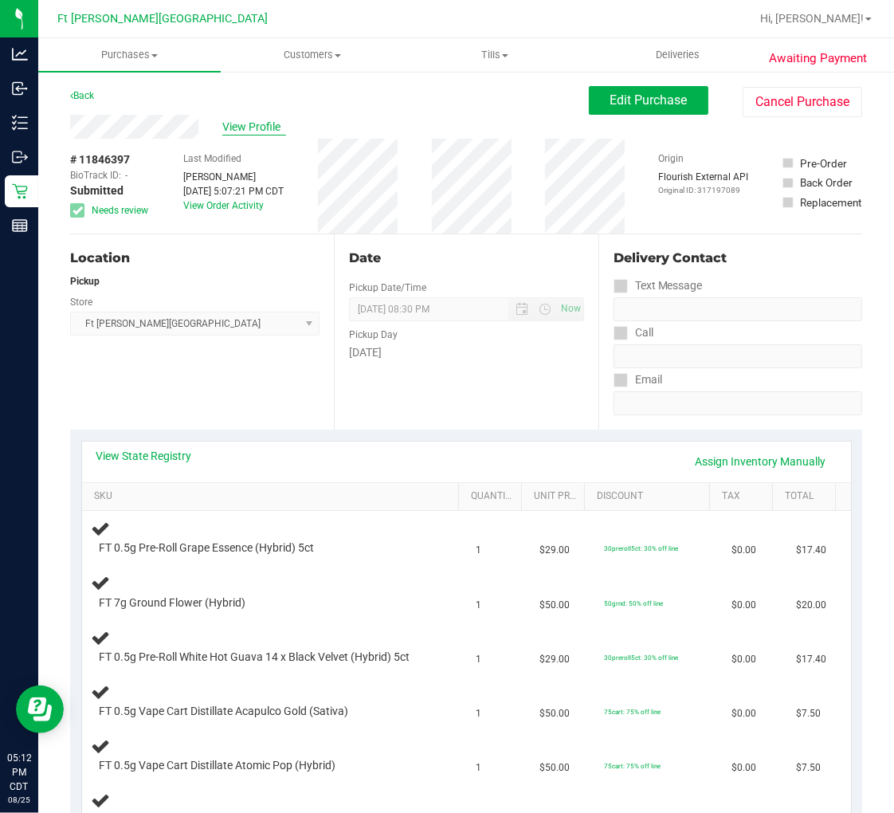
click at [253, 123] on span "View Profile" at bounding box center [254, 127] width 64 height 17
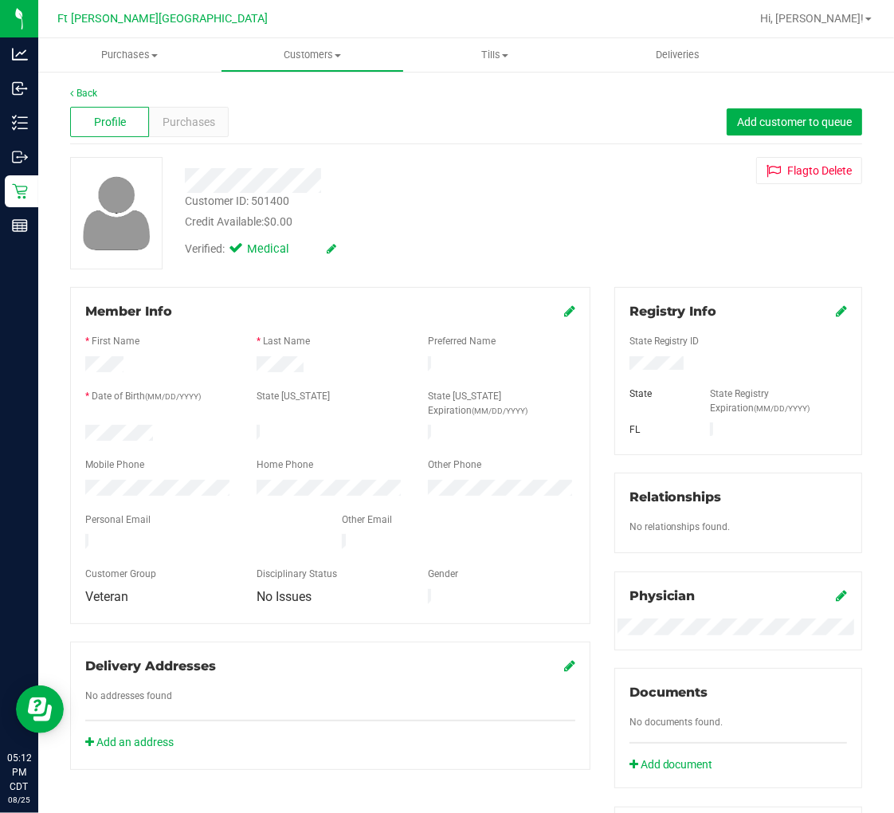
click at [258, 202] on div "Customer ID: 501400" at bounding box center [237, 201] width 104 height 17
copy div "Customer ID: 501400"
click at [181, 124] on span "Purchases" at bounding box center [189, 122] width 53 height 17
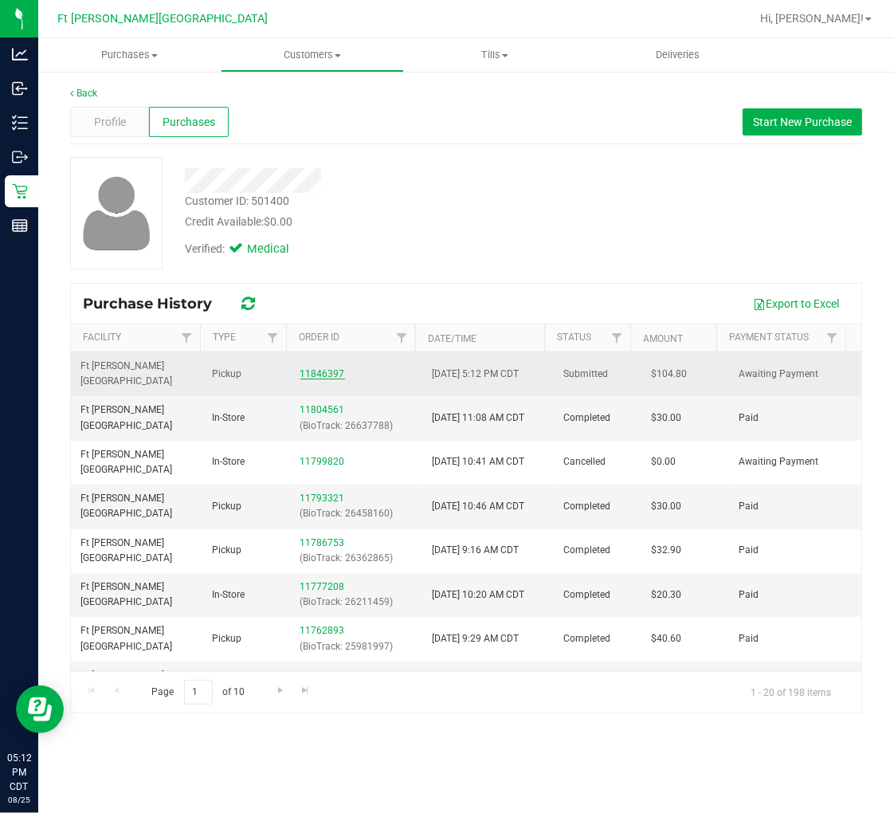
click at [316, 368] on link "11846397" at bounding box center [322, 373] width 45 height 11
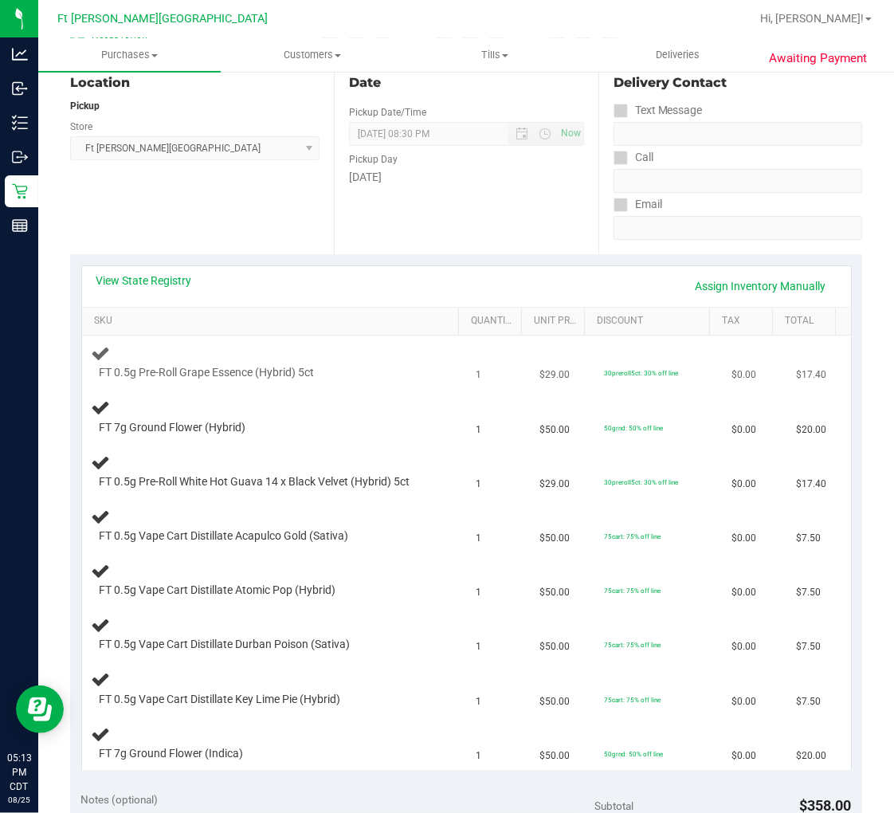
scroll to position [177, 0]
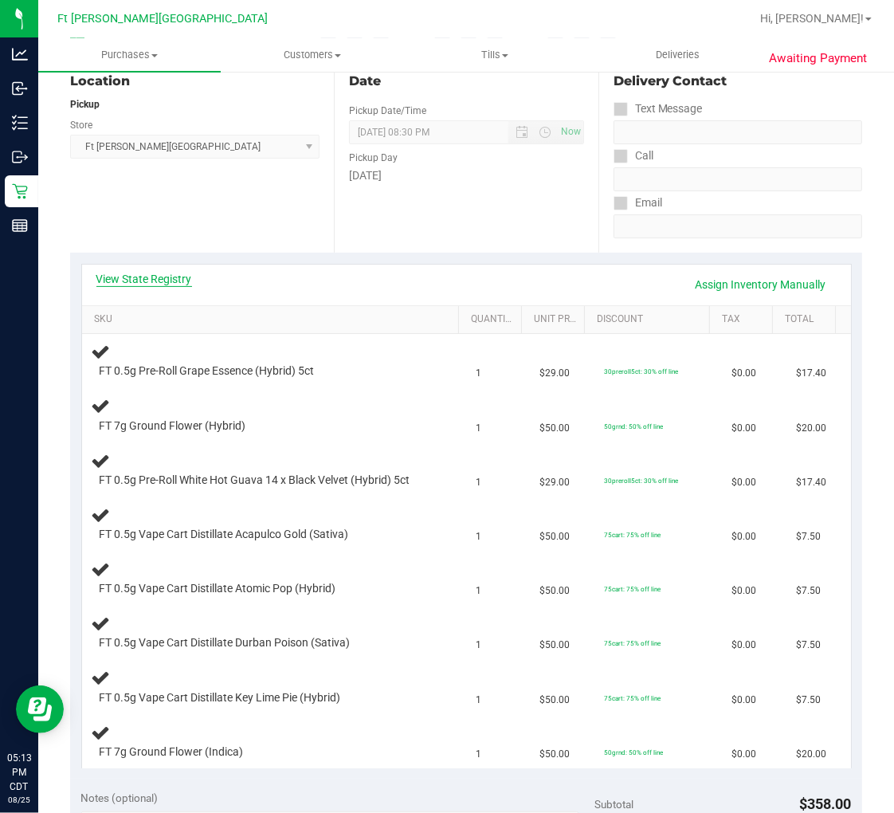
click at [161, 277] on link "View State Registry" at bounding box center [144, 279] width 96 height 16
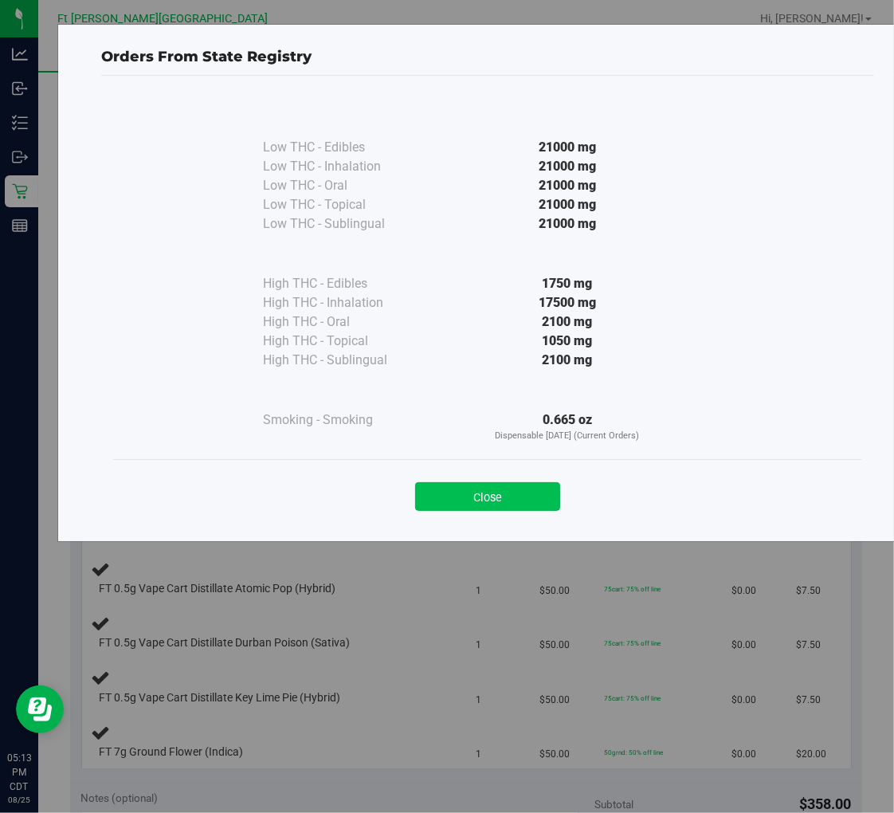
click at [489, 496] on button "Close" at bounding box center [487, 496] width 145 height 29
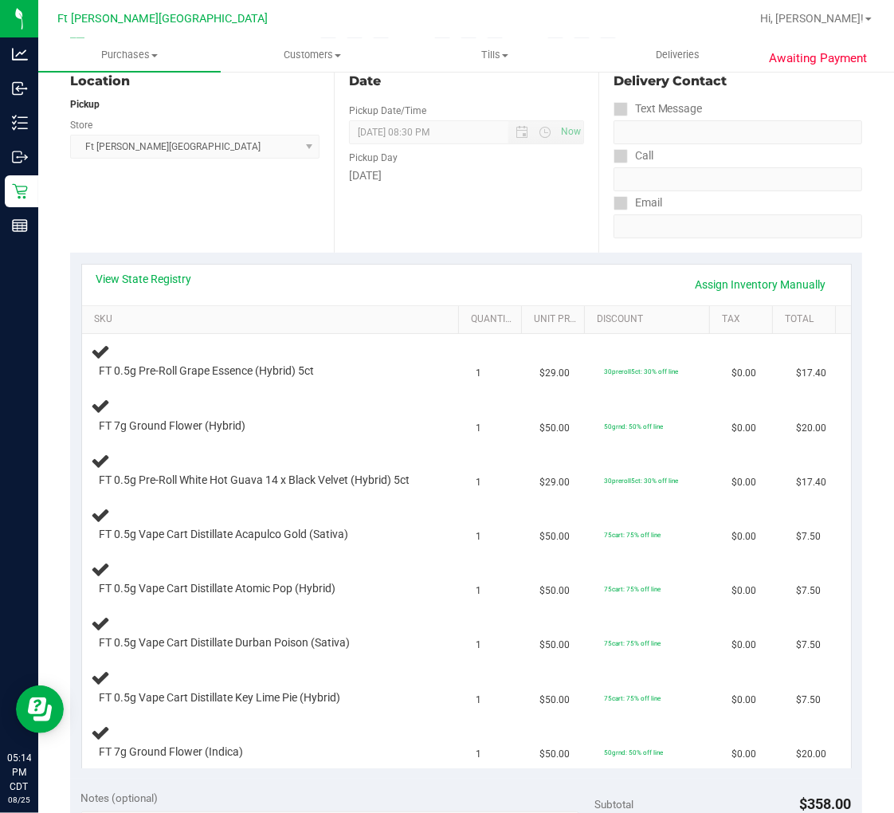
click at [227, 219] on div "Location Pickup Store Ft Walton Beach WC Select Store Bonita Springs WC Boynton…" at bounding box center [202, 154] width 264 height 195
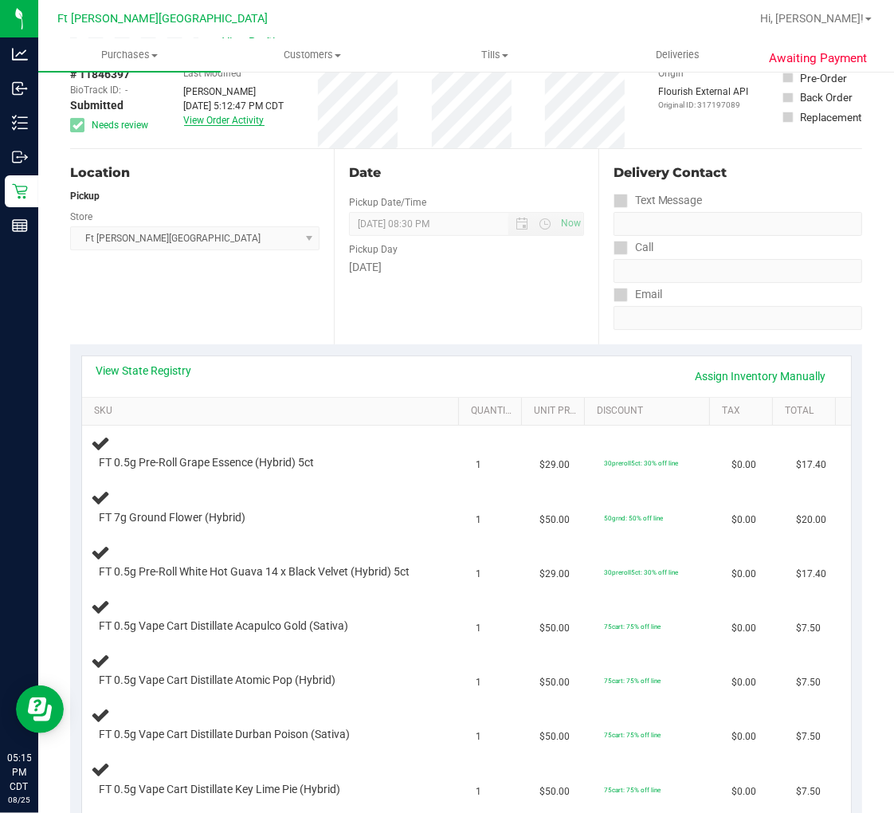
scroll to position [0, 0]
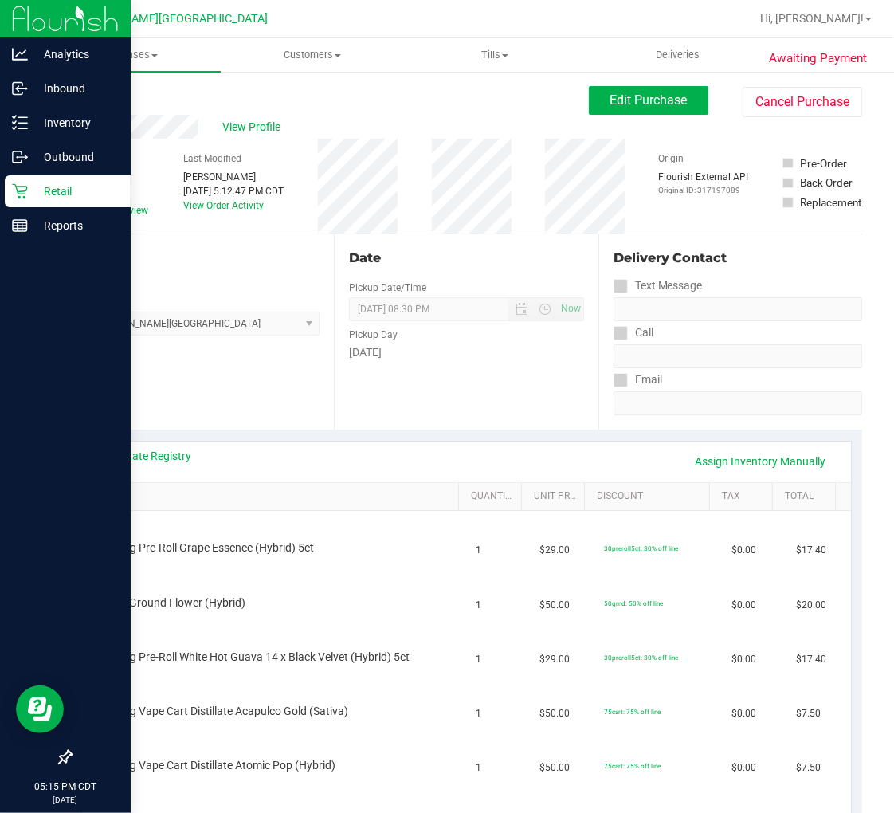
click at [43, 187] on p "Retail" at bounding box center [76, 191] width 96 height 19
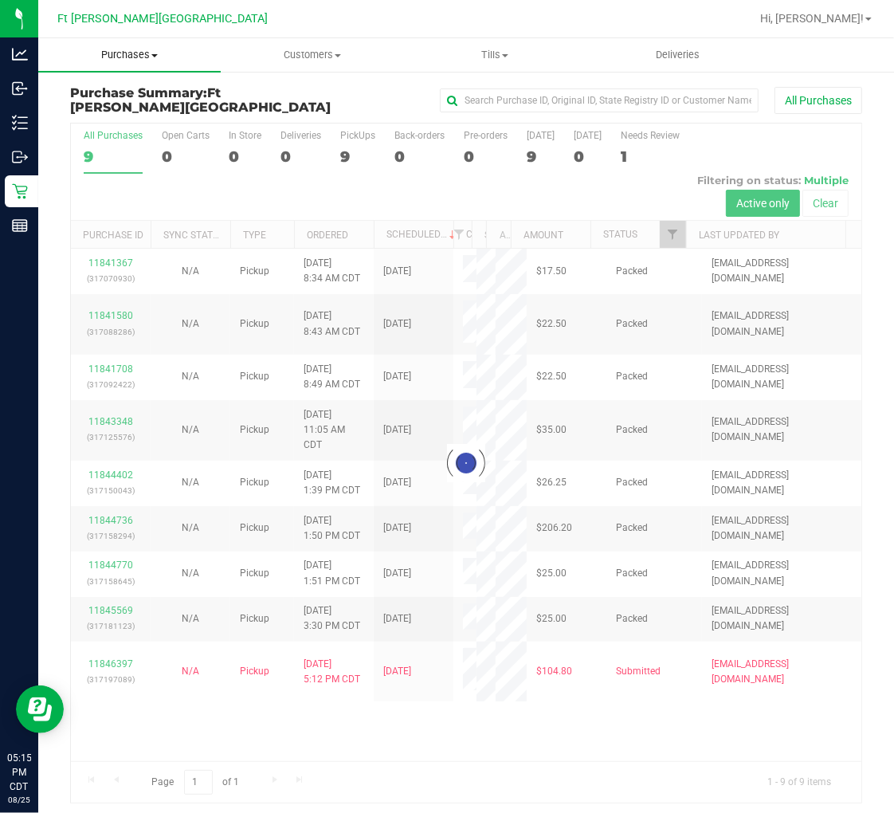
click at [149, 53] on span "Purchases" at bounding box center [129, 55] width 183 height 14
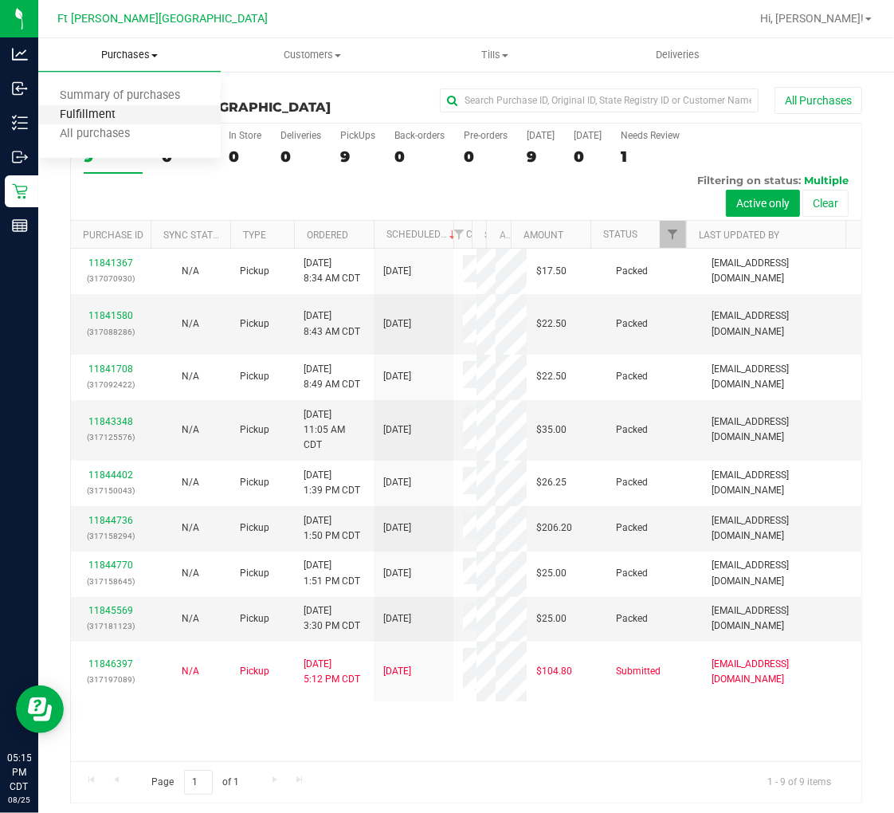
click at [118, 114] on span "Fulfillment" at bounding box center [87, 115] width 99 height 14
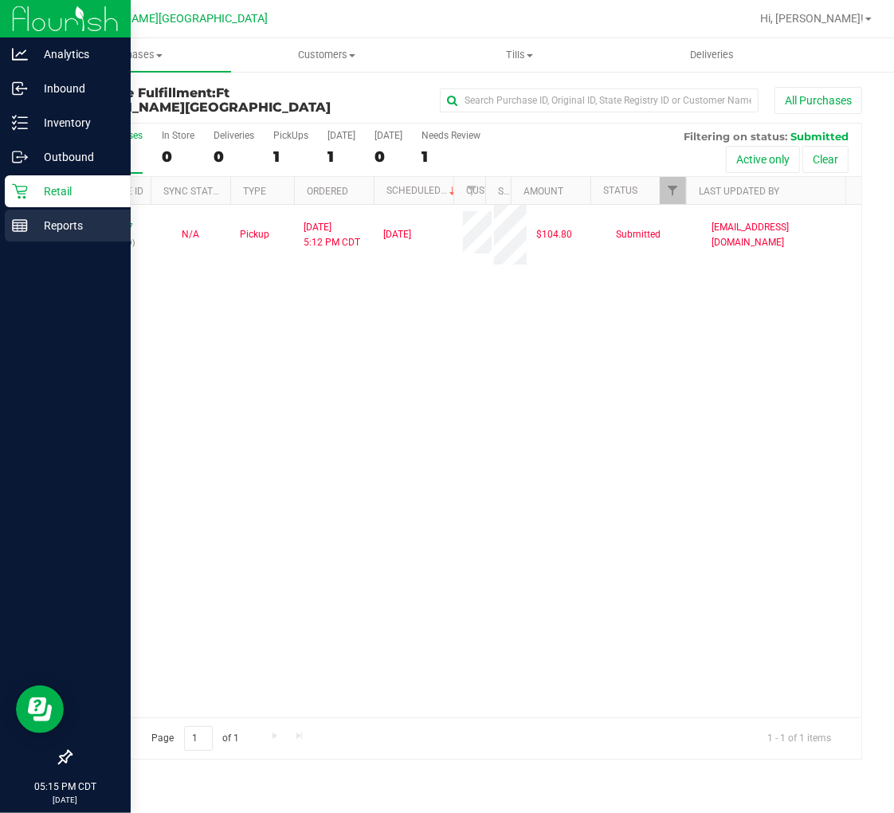
click at [29, 234] on p "Reports" at bounding box center [76, 225] width 96 height 19
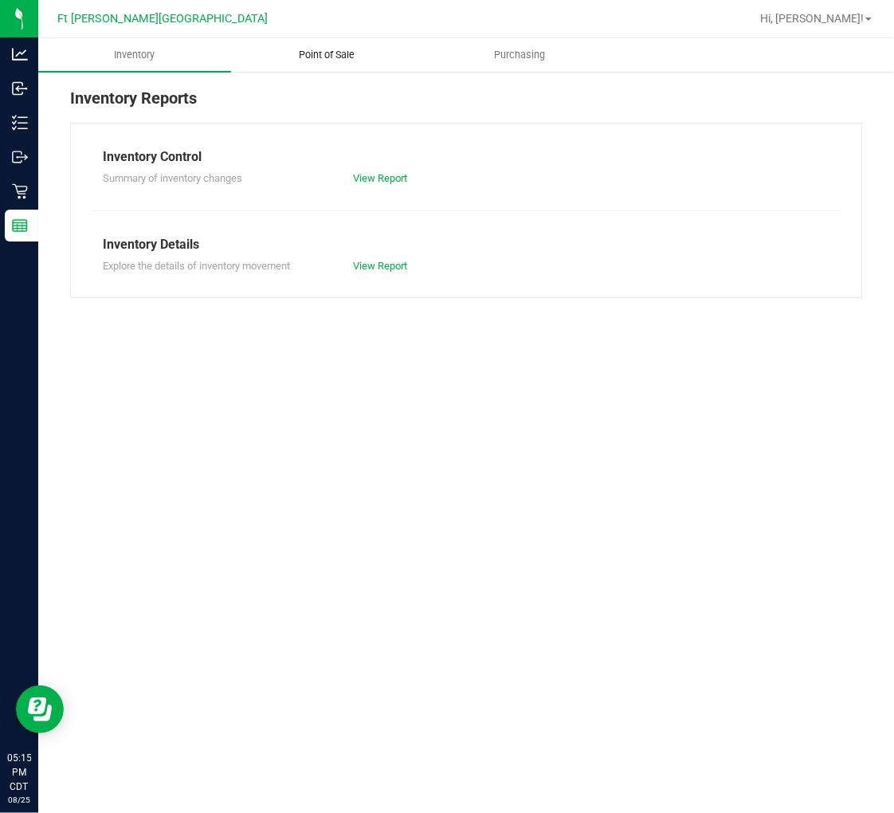
click at [327, 57] on span "Point of Sale" at bounding box center [326, 55] width 99 height 14
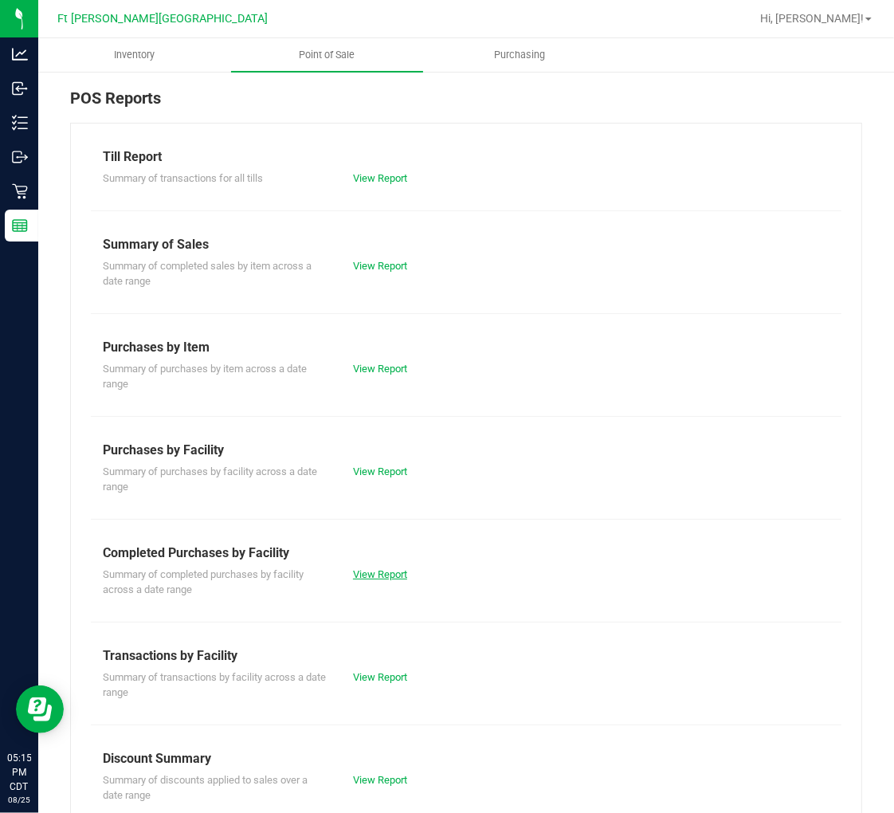
click at [365, 575] on link "View Report" at bounding box center [380, 574] width 54 height 12
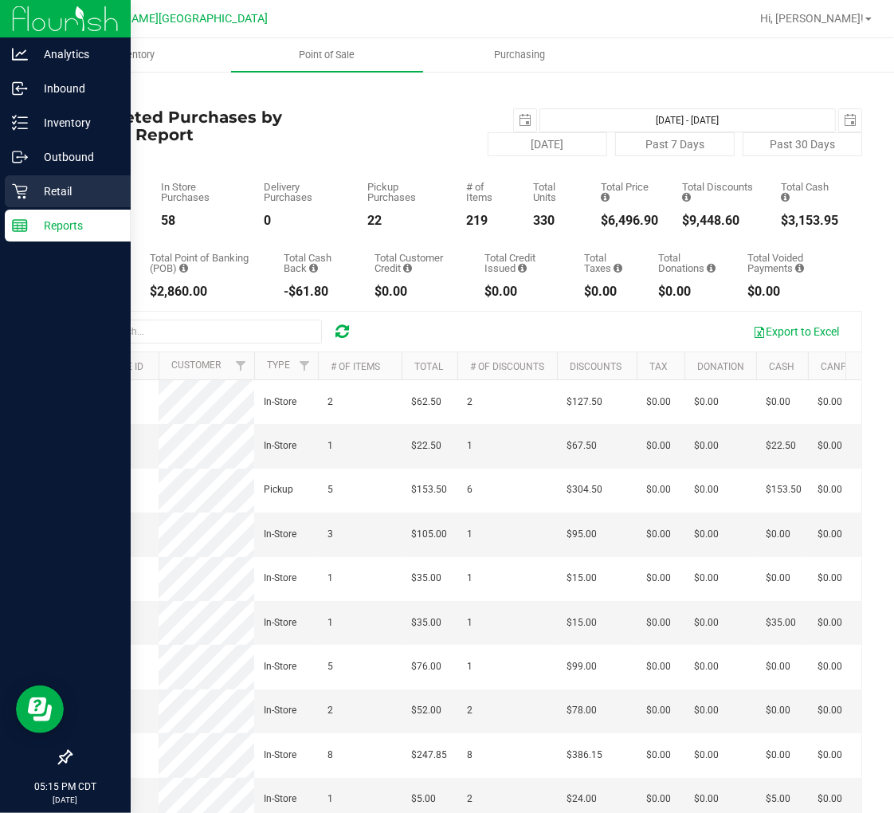
click at [18, 195] on icon at bounding box center [20, 191] width 16 height 16
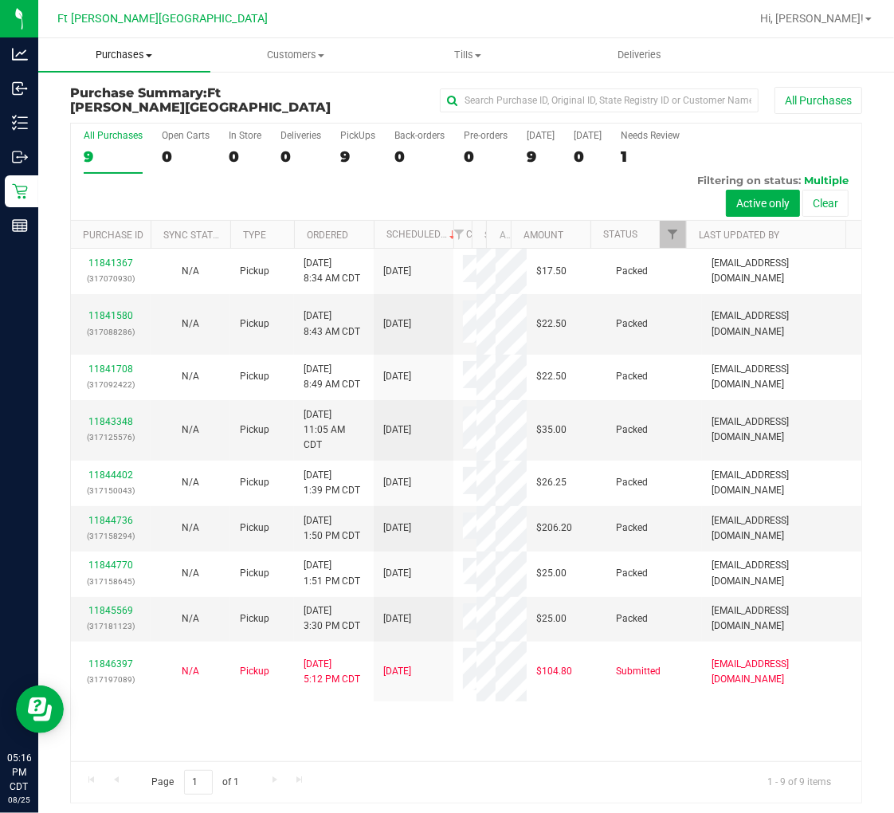
click at [136, 53] on span "Purchases" at bounding box center [124, 55] width 172 height 14
click at [115, 116] on span "Fulfillment" at bounding box center [87, 115] width 99 height 14
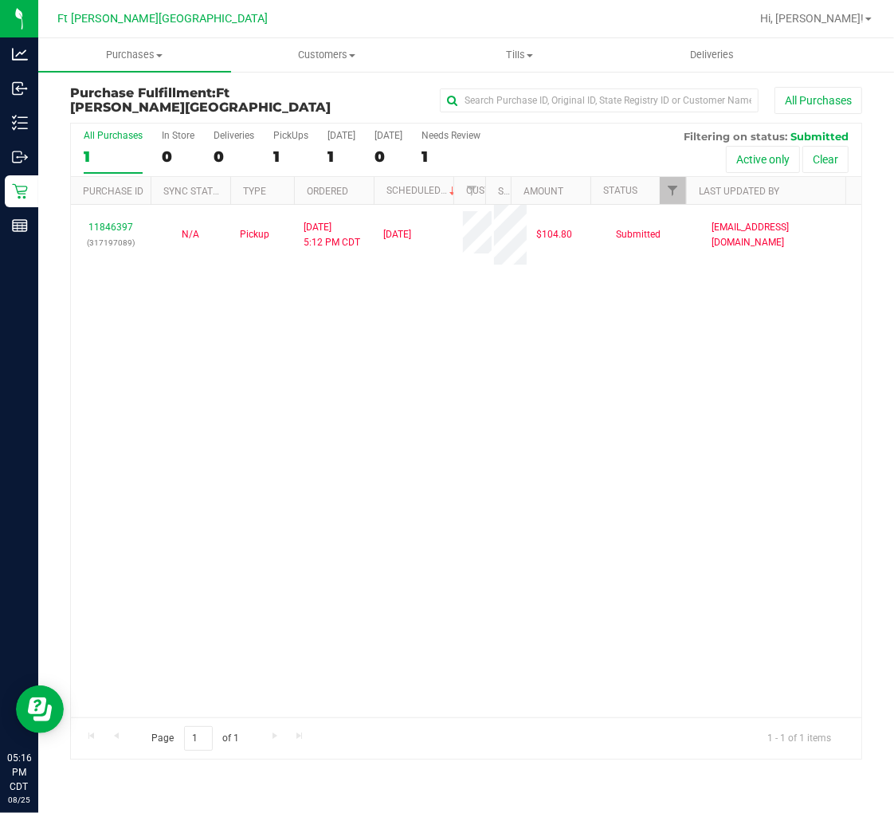
click at [312, 367] on div "11846397 (317197089) N/A Pickup 8/25/2025 5:12 PM CDT 8/25/2025 $104.80 Submitt…" at bounding box center [466, 461] width 791 height 512
click at [253, 497] on div "11846397 (317197089) N/A Pickup 8/25/2025 5:12 PM CDT 8/25/2025 $104.80 Submitt…" at bounding box center [466, 461] width 791 height 512
click at [329, 388] on div "11846397 (317197089) N/A Pickup 8/25/2025 5:12 PM CDT 8/25/2025 $104.80 Submitt…" at bounding box center [466, 461] width 791 height 512
click at [300, 458] on div "11846397 (317197089) N/A Pickup 8/25/2025 5:12 PM CDT 8/25/2025 $104.80 Submitt…" at bounding box center [466, 461] width 791 height 512
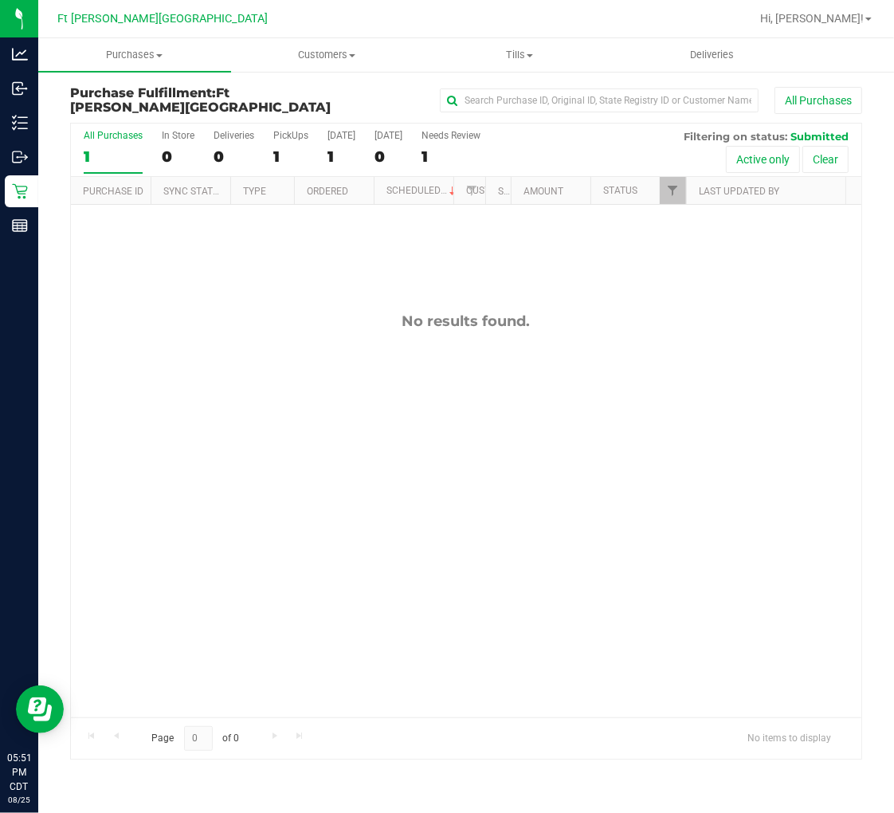
click at [106, 153] on div "1" at bounding box center [113, 156] width 59 height 18
click at [0, 0] on input "All Purchases 1" at bounding box center [0, 0] width 0 height 0
click at [208, 387] on div "No results found." at bounding box center [466, 515] width 791 height 620
click at [133, 52] on span "Purchases" at bounding box center [134, 55] width 193 height 14
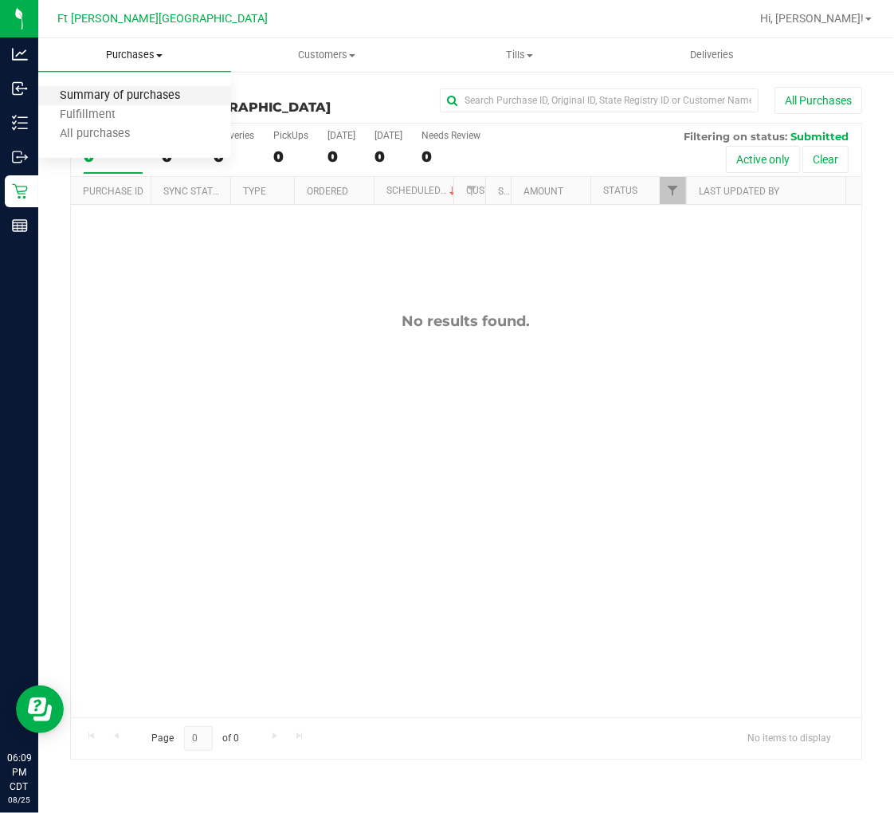
click at [120, 96] on span "Summary of purchases" at bounding box center [119, 96] width 163 height 14
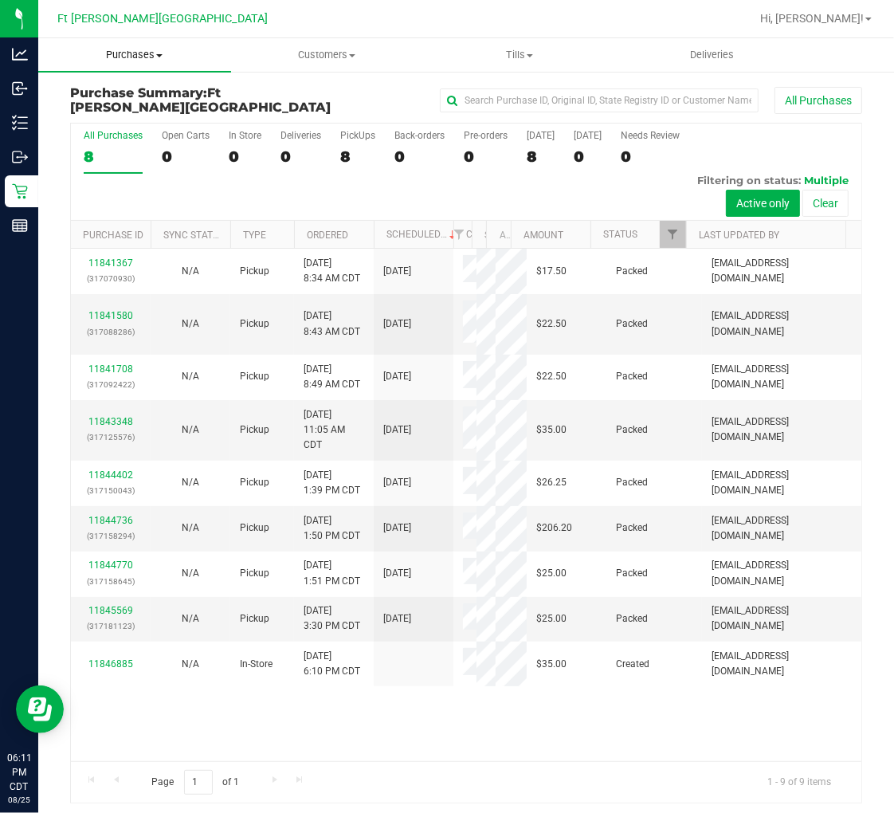
click at [137, 54] on span "Purchases" at bounding box center [134, 55] width 193 height 14
click at [102, 112] on span "Fulfillment" at bounding box center [87, 115] width 99 height 14
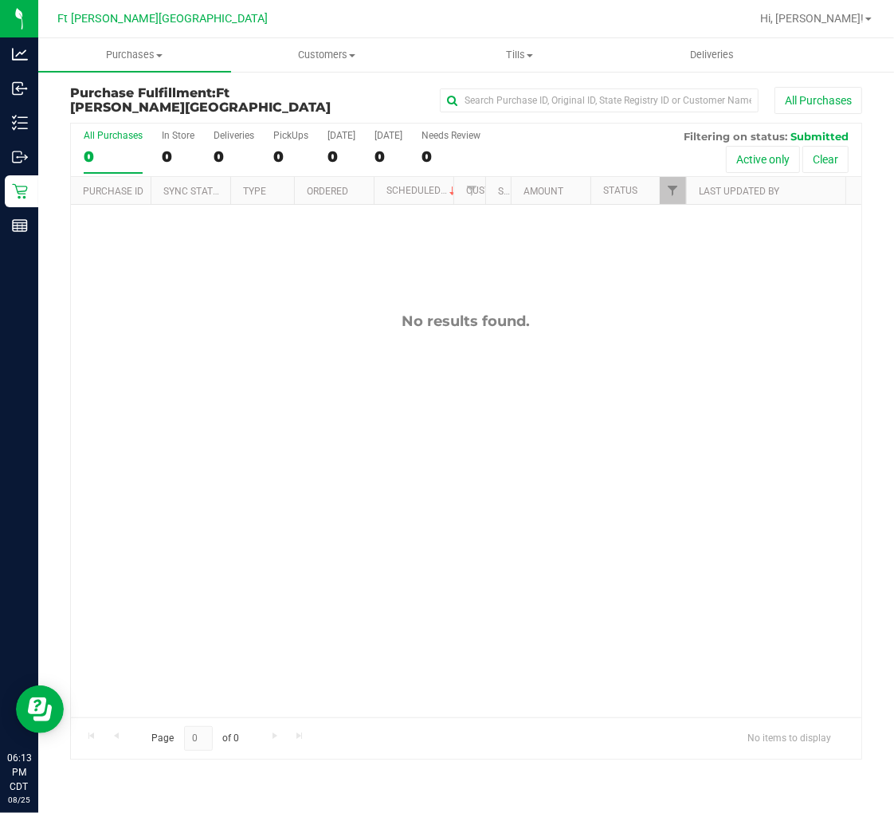
click at [147, 265] on div "No results found." at bounding box center [466, 515] width 791 height 620
click at [237, 328] on div "No results found." at bounding box center [466, 321] width 791 height 18
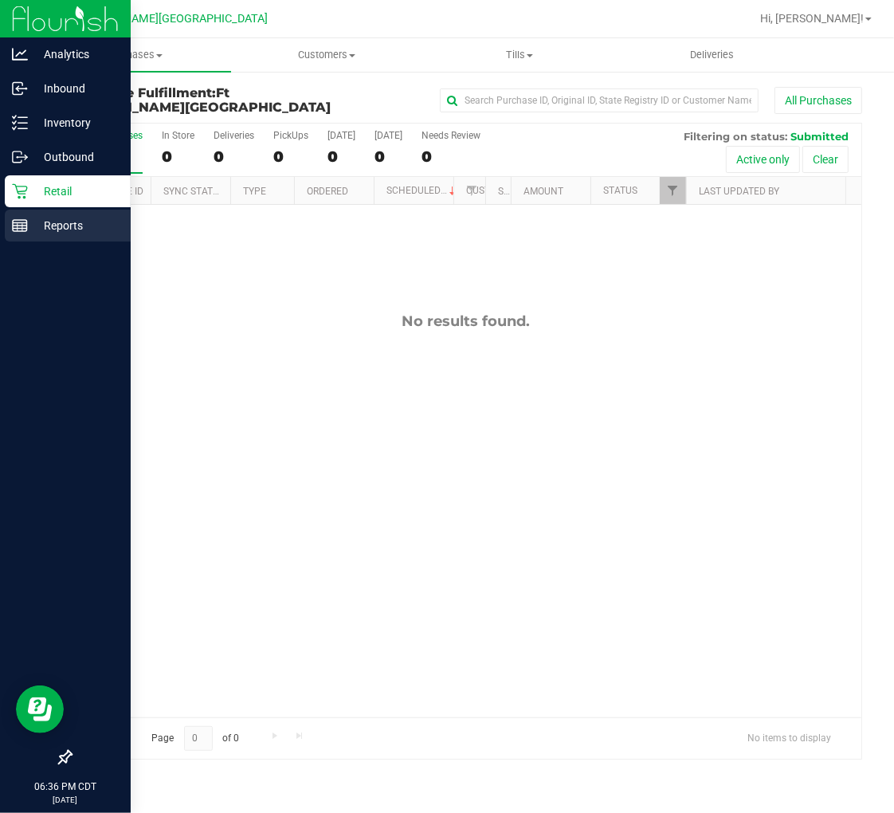
click at [53, 229] on p "Reports" at bounding box center [76, 225] width 96 height 19
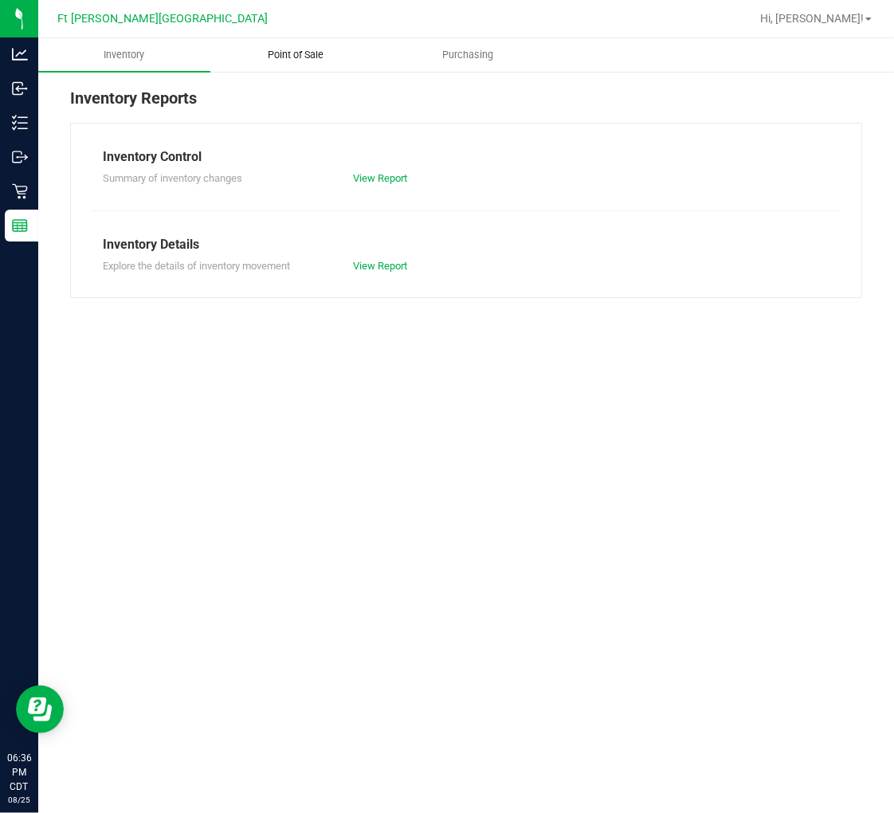
click at [296, 57] on span "Point of Sale" at bounding box center [295, 55] width 99 height 14
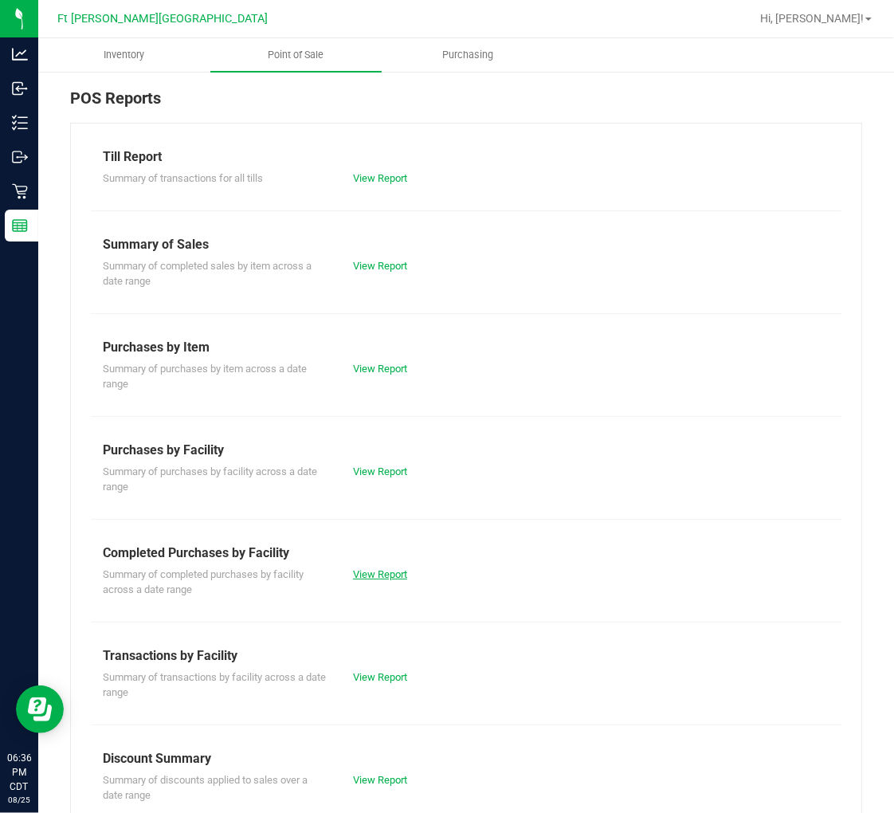
click at [372, 578] on link "View Report" at bounding box center [380, 574] width 54 height 12
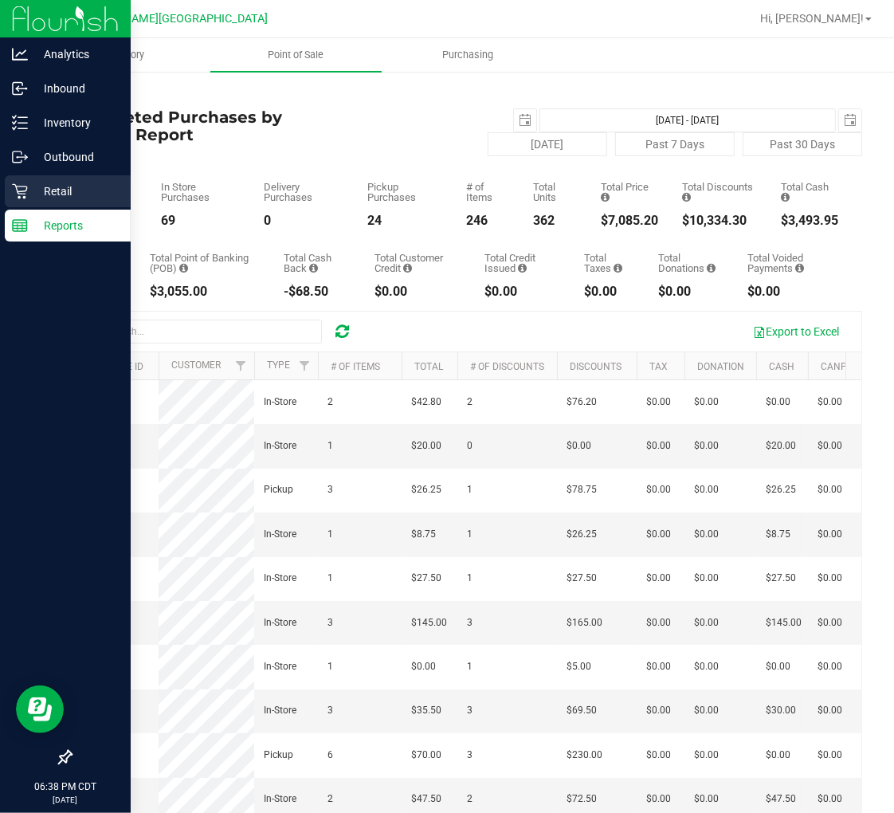
click at [36, 194] on p "Retail" at bounding box center [76, 191] width 96 height 19
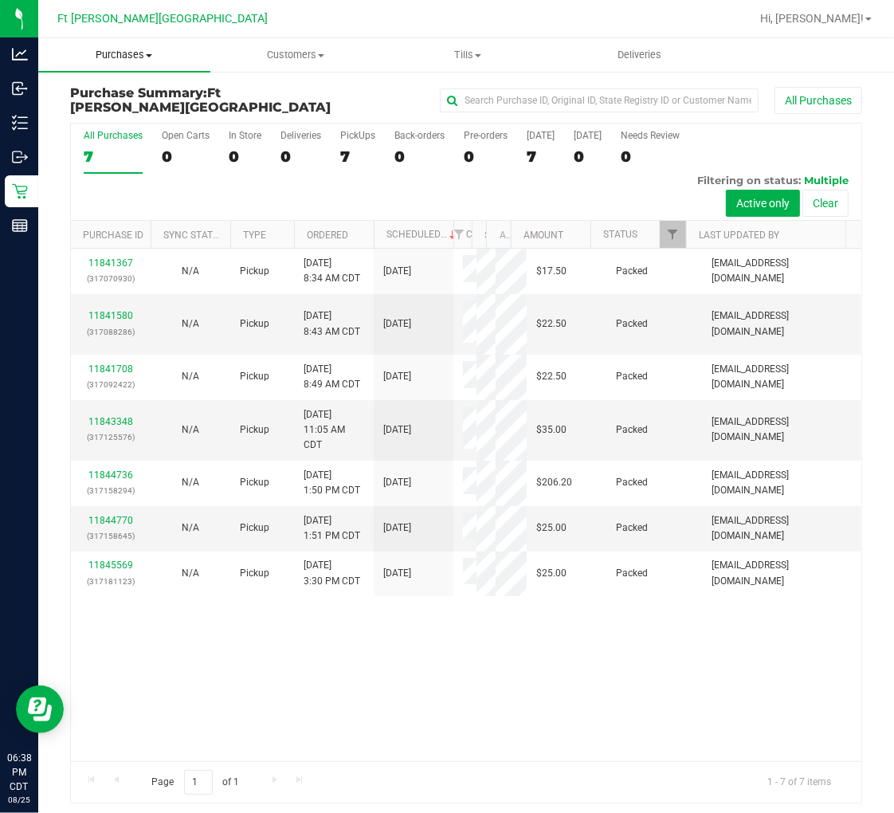
click at [134, 49] on span "Purchases" at bounding box center [124, 55] width 172 height 14
click at [102, 120] on span "Fulfillment" at bounding box center [87, 115] width 99 height 14
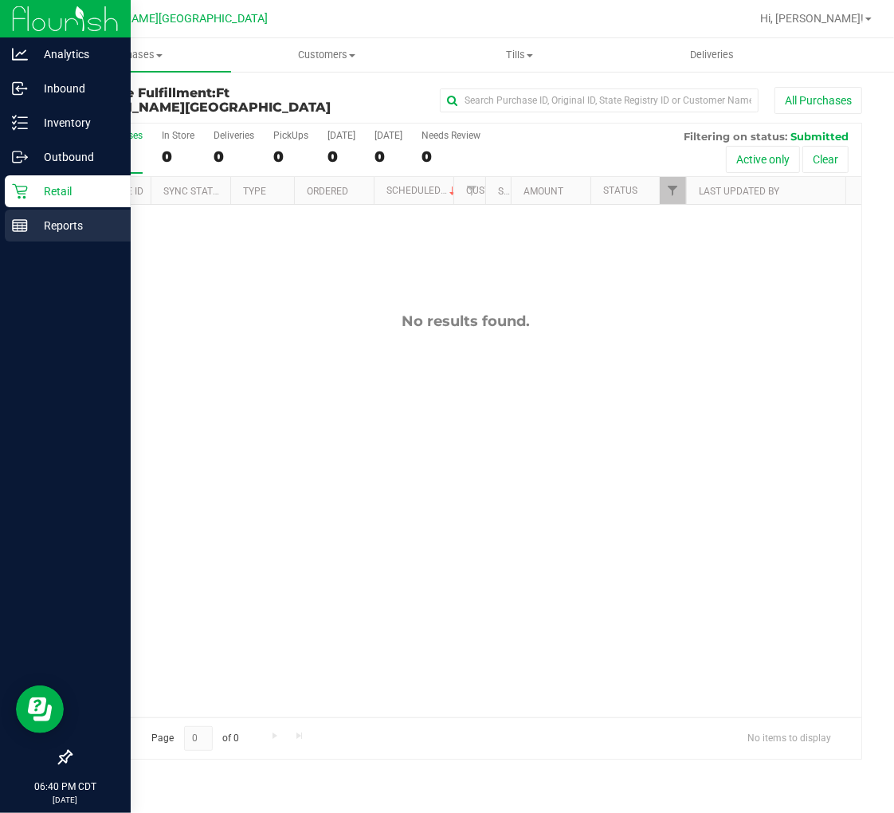
click at [5, 215] on div "Reports" at bounding box center [68, 226] width 126 height 32
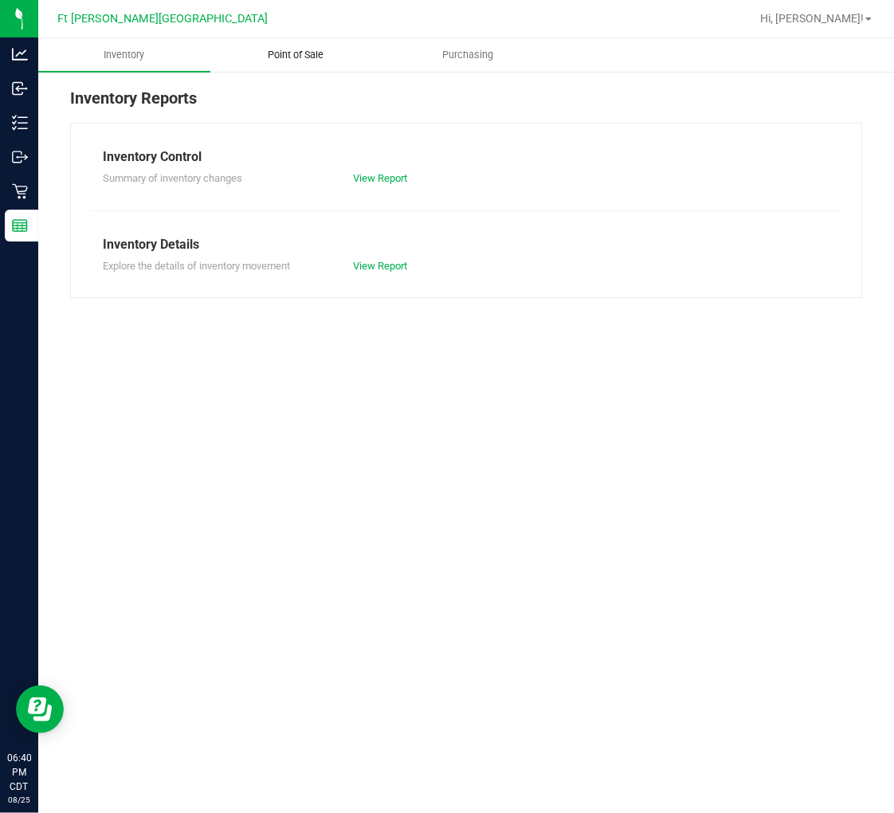
click at [299, 54] on span "Point of Sale" at bounding box center [295, 55] width 99 height 14
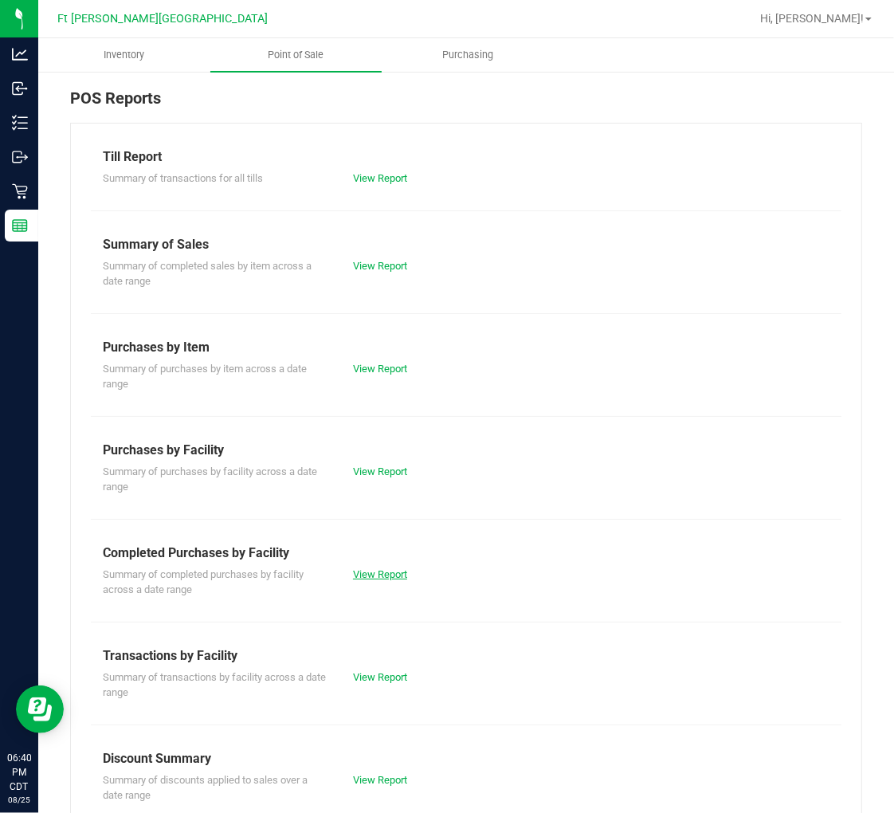
click at [380, 578] on link "View Report" at bounding box center [380, 574] width 54 height 12
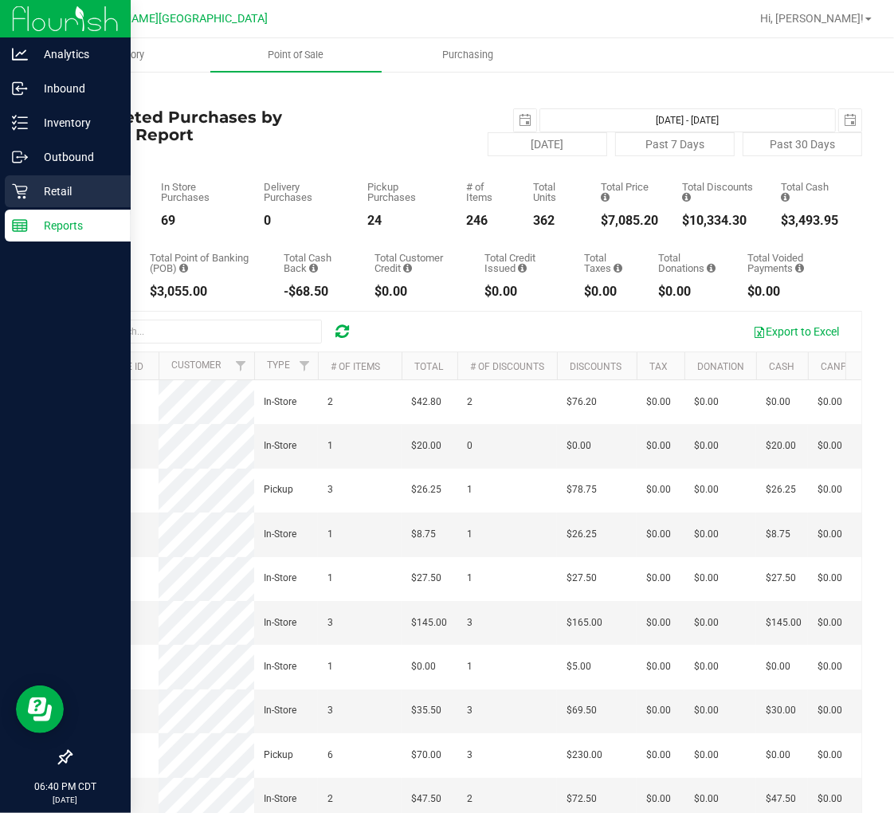
click at [29, 193] on p "Retail" at bounding box center [76, 191] width 96 height 19
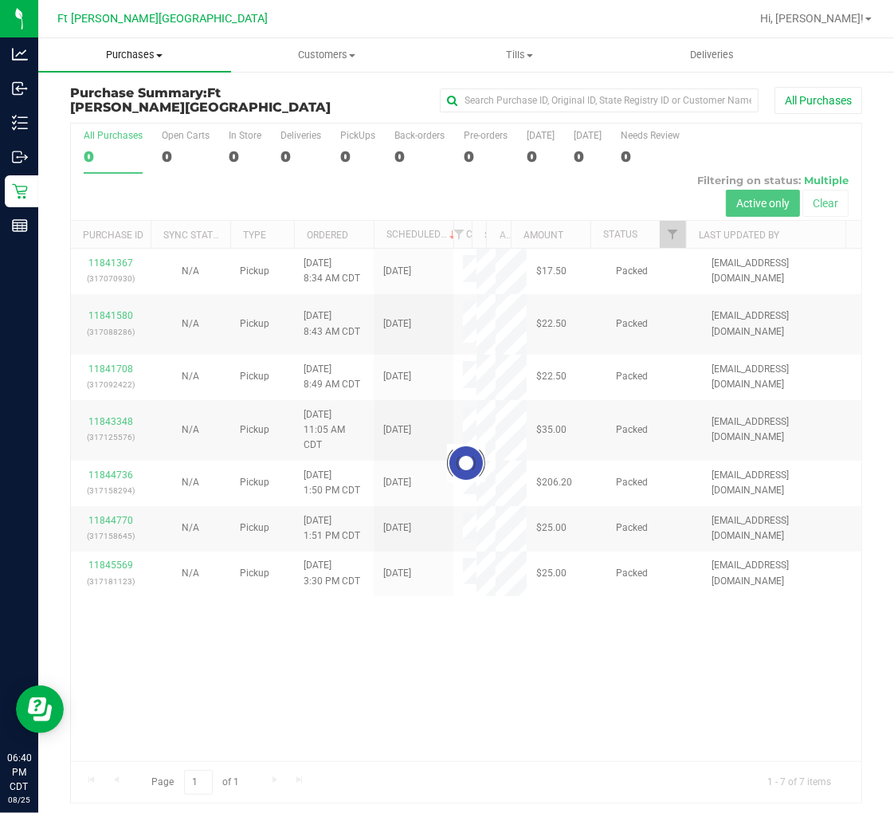
click at [152, 58] on span "Purchases" at bounding box center [134, 55] width 193 height 14
click at [121, 112] on span "Fulfillment" at bounding box center [87, 115] width 99 height 14
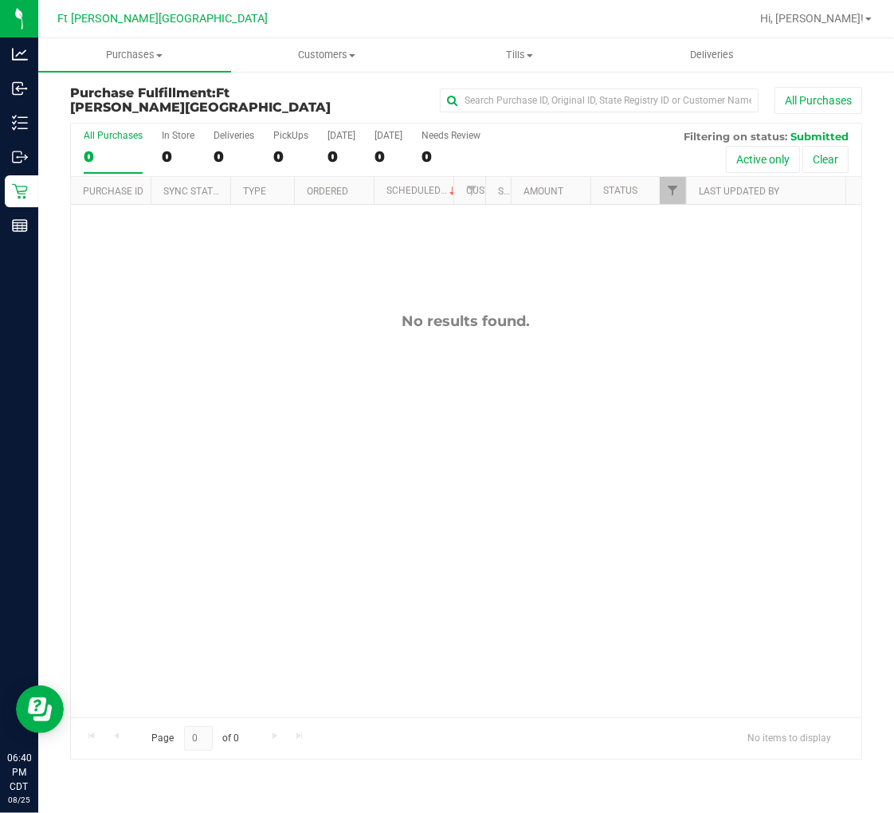
click at [368, 94] on div "All Purchases" at bounding box center [598, 100] width 528 height 27
click at [216, 324] on div "No results found." at bounding box center [466, 321] width 791 height 18
click at [142, 48] on span "Purchases" at bounding box center [134, 55] width 193 height 14
click at [130, 91] on span "Summary of purchases" at bounding box center [119, 96] width 163 height 14
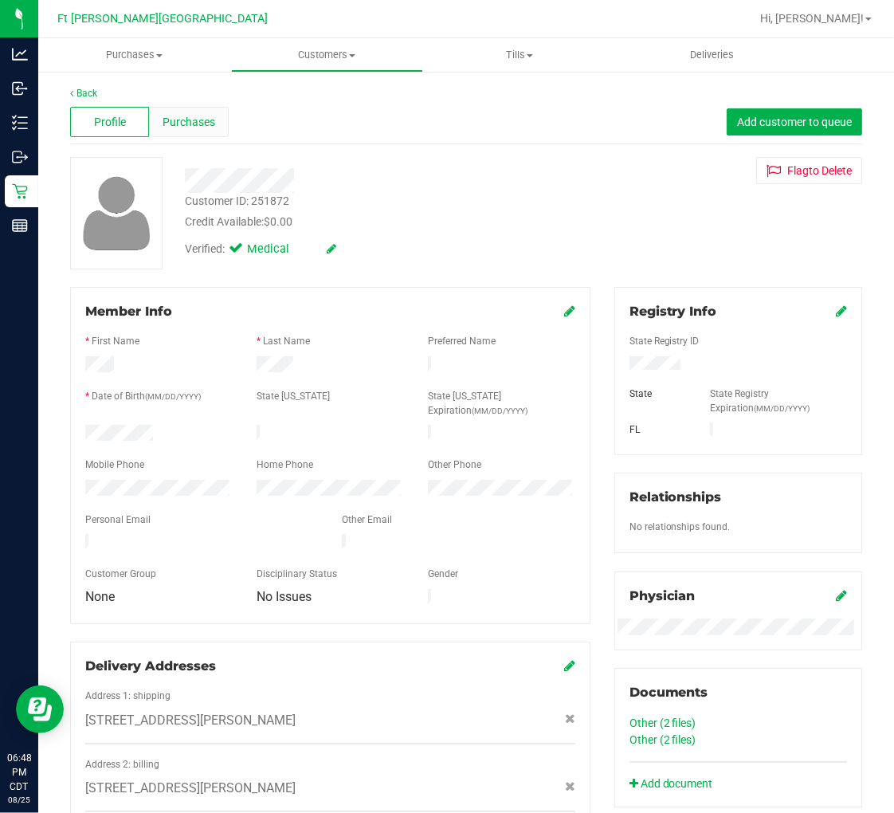
click at [202, 110] on div "Purchases" at bounding box center [188, 122] width 79 height 30
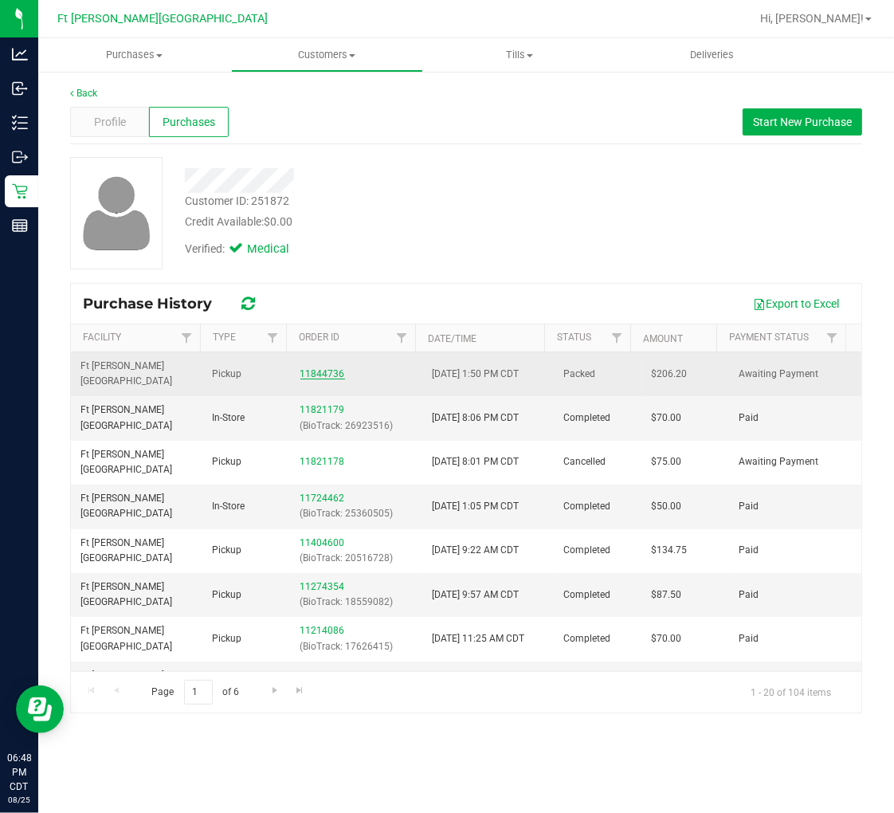
click at [311, 368] on link "11844736" at bounding box center [322, 373] width 45 height 11
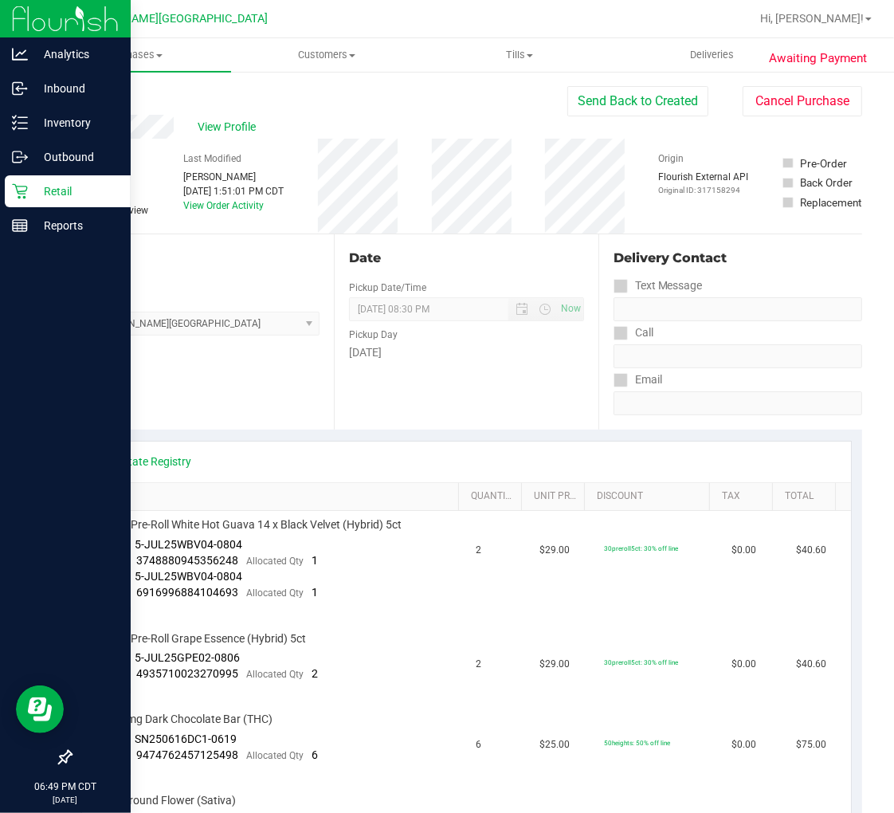
click at [17, 190] on icon at bounding box center [19, 191] width 15 height 15
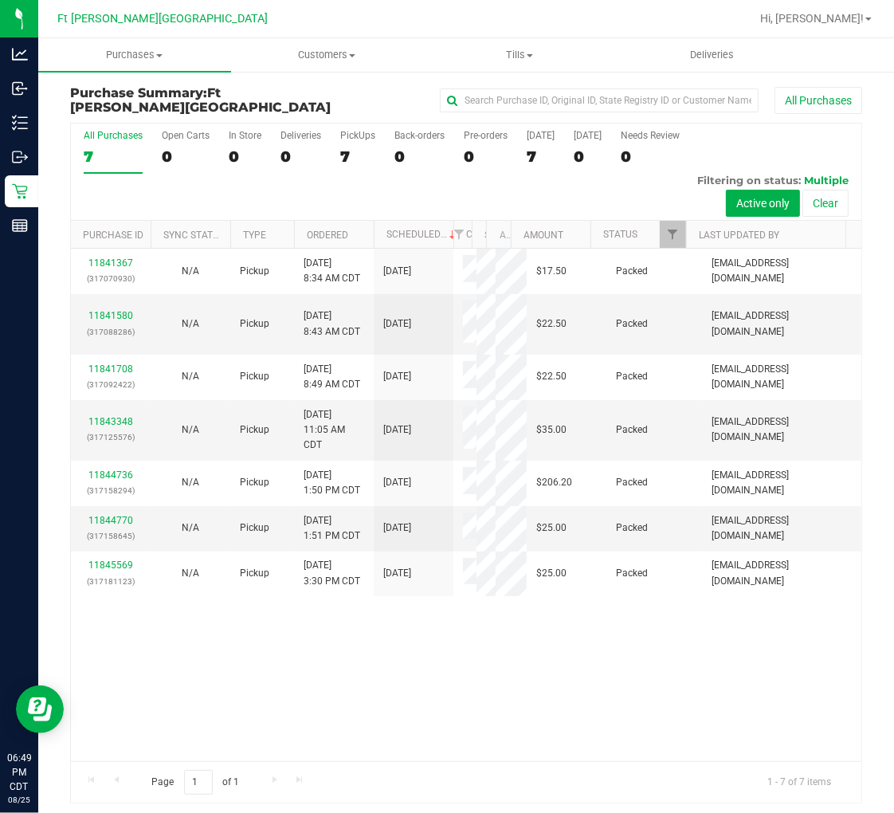
click at [249, 695] on div "11841367 (317070930) N/A Pickup 8/25/2025 8:34 AM CDT 8/25/2025 $17.50 Packed k…" at bounding box center [466, 505] width 791 height 512
click at [167, 650] on div "11841367 (317070930) N/A Pickup 8/25/2025 8:34 AM CDT 8/25/2025 $17.50 Packed k…" at bounding box center [466, 505] width 791 height 512
click at [139, 56] on span "Purchases" at bounding box center [134, 55] width 193 height 14
click at [130, 48] on span "Purchases" at bounding box center [134, 55] width 193 height 14
click at [108, 142] on label "All Purchases 7" at bounding box center [113, 152] width 59 height 44
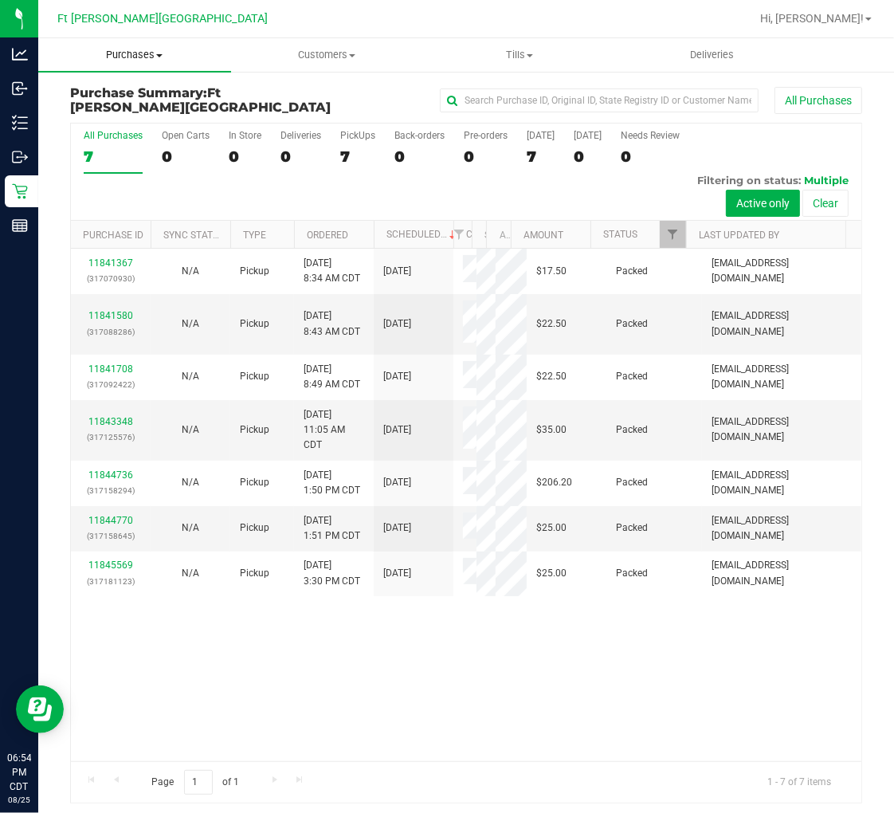
click at [0, 0] on input "All Purchases 7" at bounding box center [0, 0] width 0 height 0
click at [120, 149] on div "7" at bounding box center [113, 156] width 59 height 18
click at [0, 0] on input "All Purchases 7" at bounding box center [0, 0] width 0 height 0
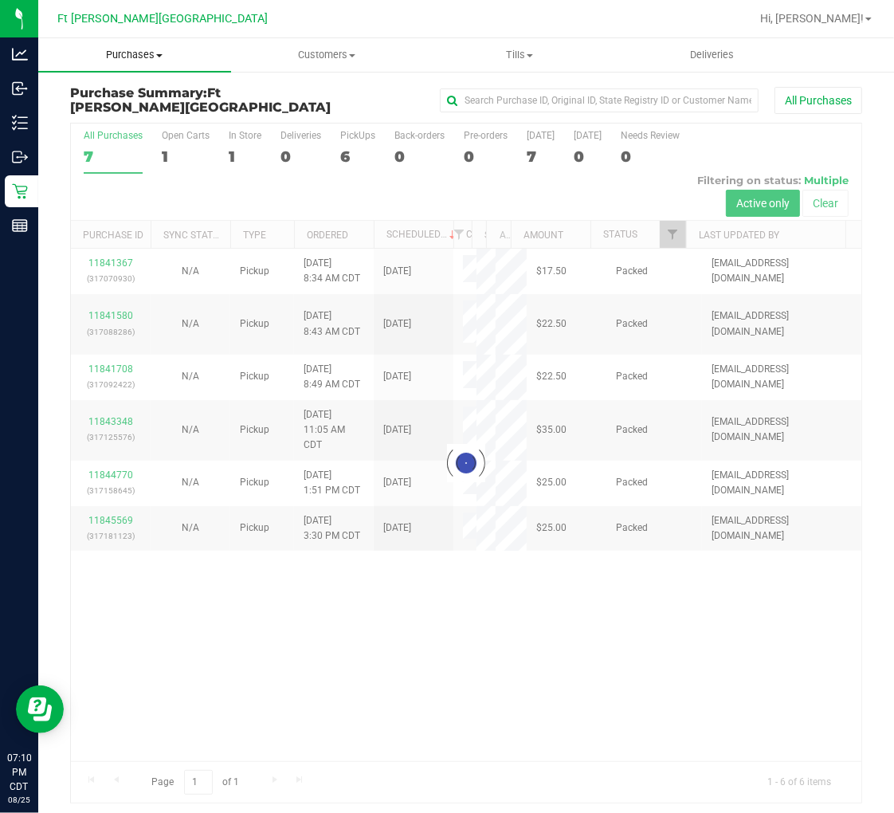
click at [124, 49] on span "Purchases" at bounding box center [134, 55] width 193 height 14
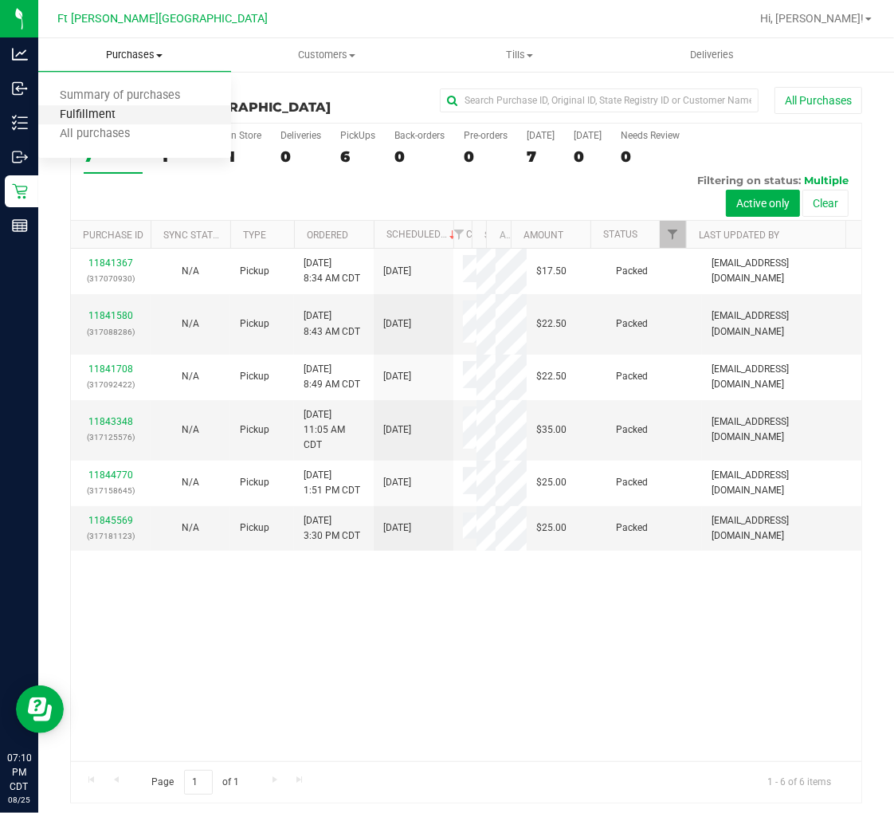
click at [112, 114] on span "Fulfillment" at bounding box center [87, 115] width 99 height 14
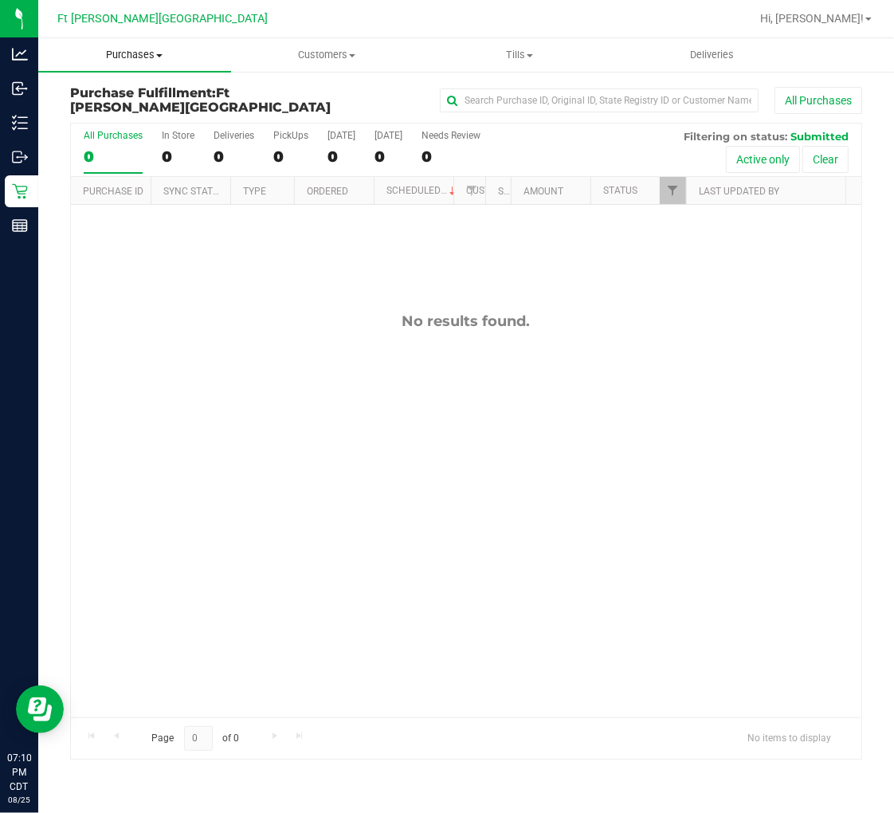
click at [134, 45] on uib-tab-heading "Purchases Summary of purchases Fulfillment All purchases" at bounding box center [134, 54] width 193 height 33
click at [140, 94] on span "Summary of purchases" at bounding box center [119, 96] width 163 height 14
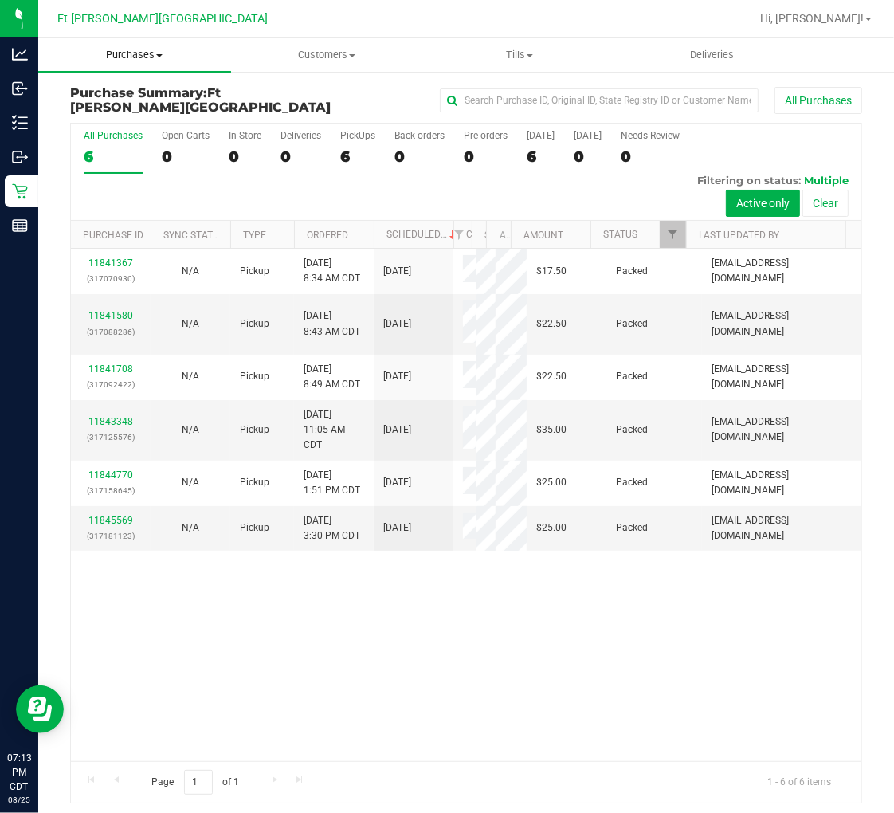
click at [117, 41] on uib-tab-heading "Purchases Summary of purchases Fulfillment All purchases" at bounding box center [134, 54] width 193 height 33
click at [94, 108] on span "Fulfillment" at bounding box center [87, 115] width 99 height 14
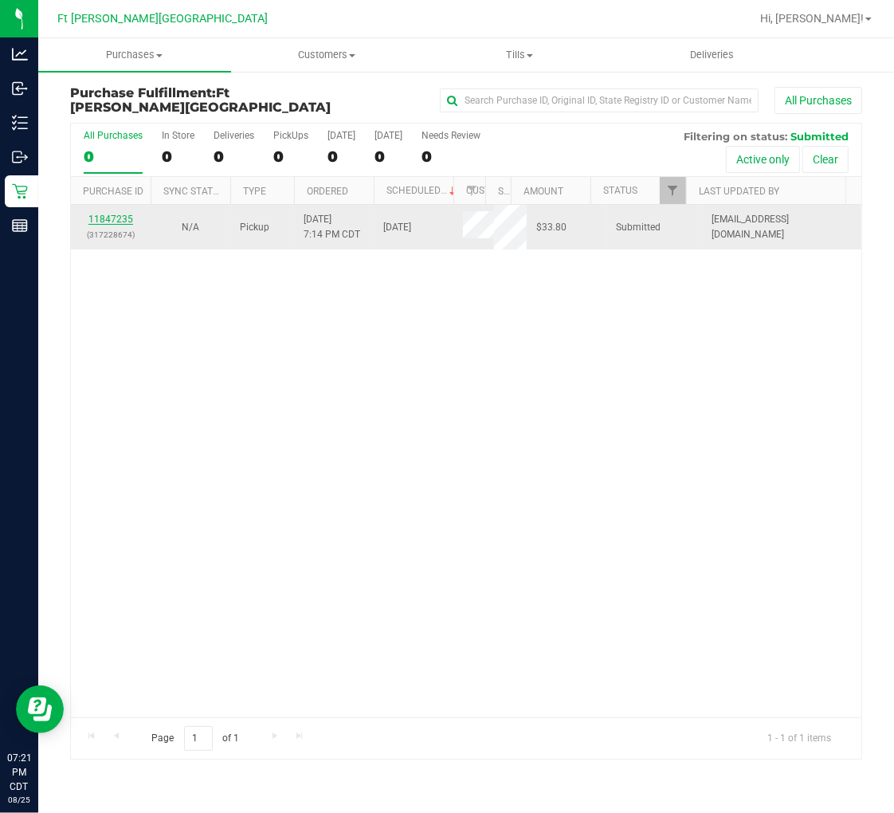
click at [123, 214] on link "11847235" at bounding box center [110, 219] width 45 height 11
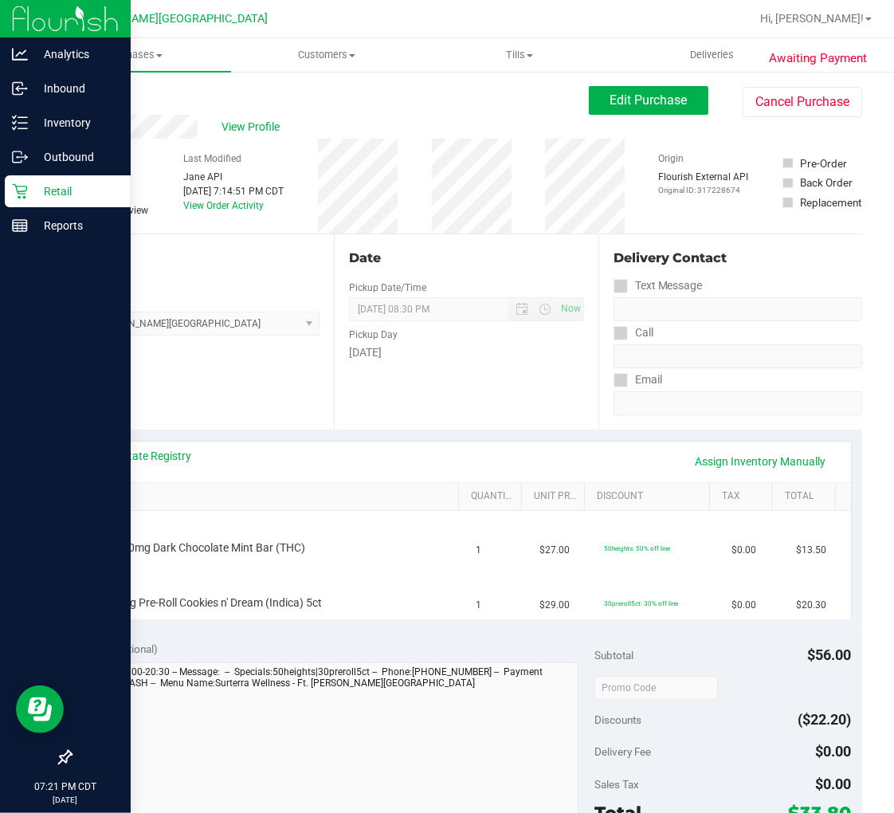
click at [41, 187] on p "Retail" at bounding box center [76, 191] width 96 height 19
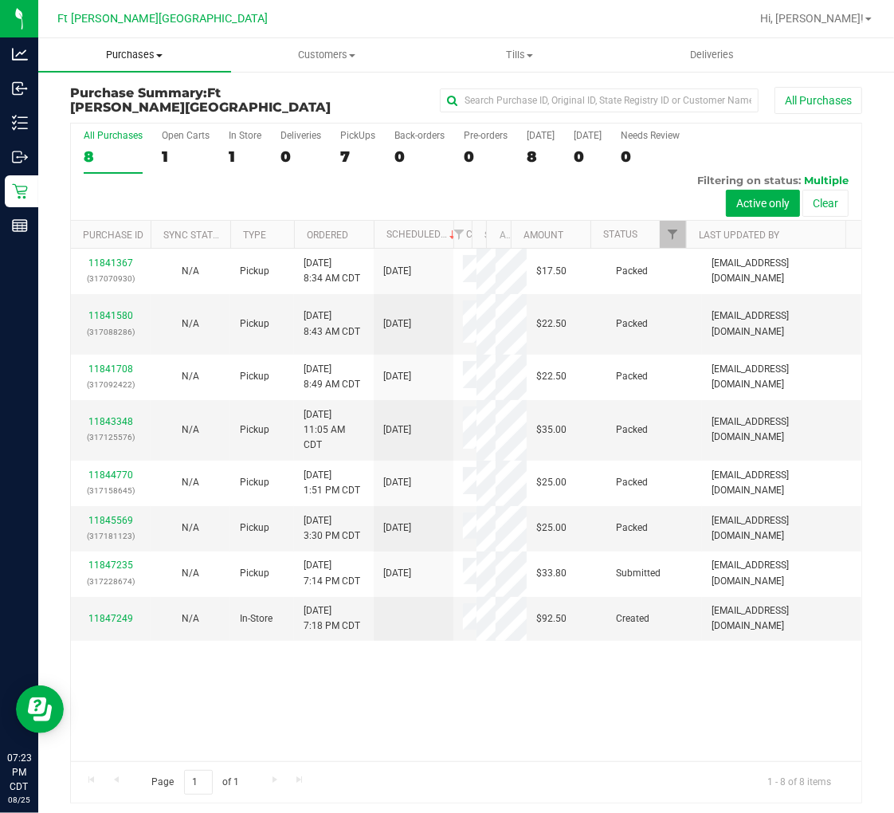
click at [123, 57] on span "Purchases" at bounding box center [134, 55] width 193 height 14
click at [149, 53] on span "Purchases" at bounding box center [134, 55] width 193 height 14
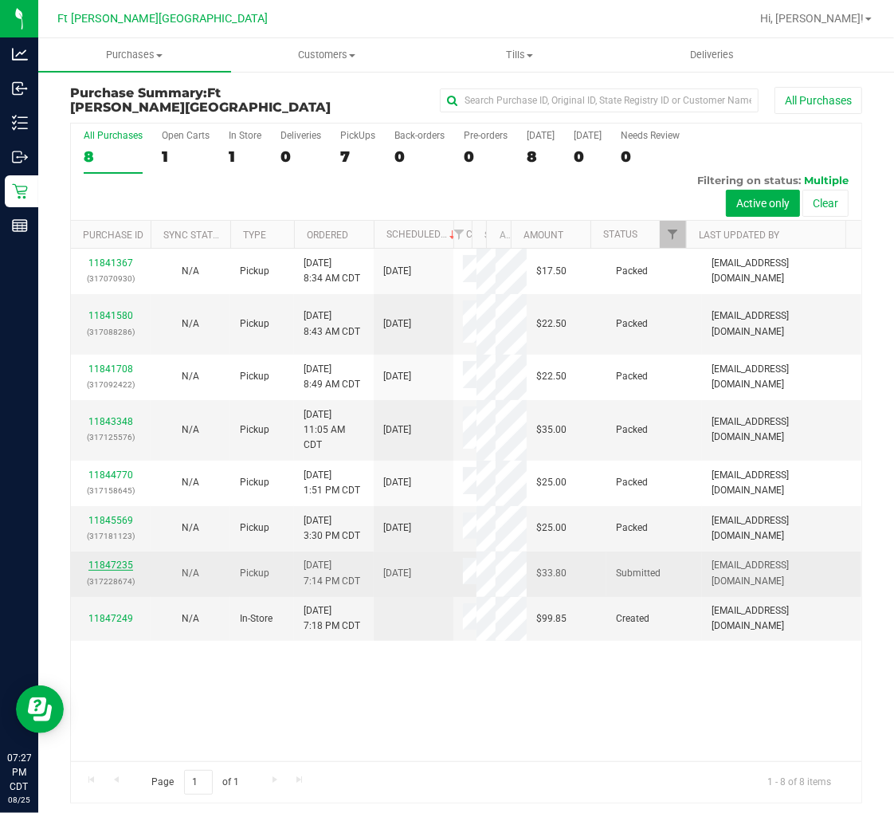
click at [130, 560] on link "11847235" at bounding box center [110, 565] width 45 height 11
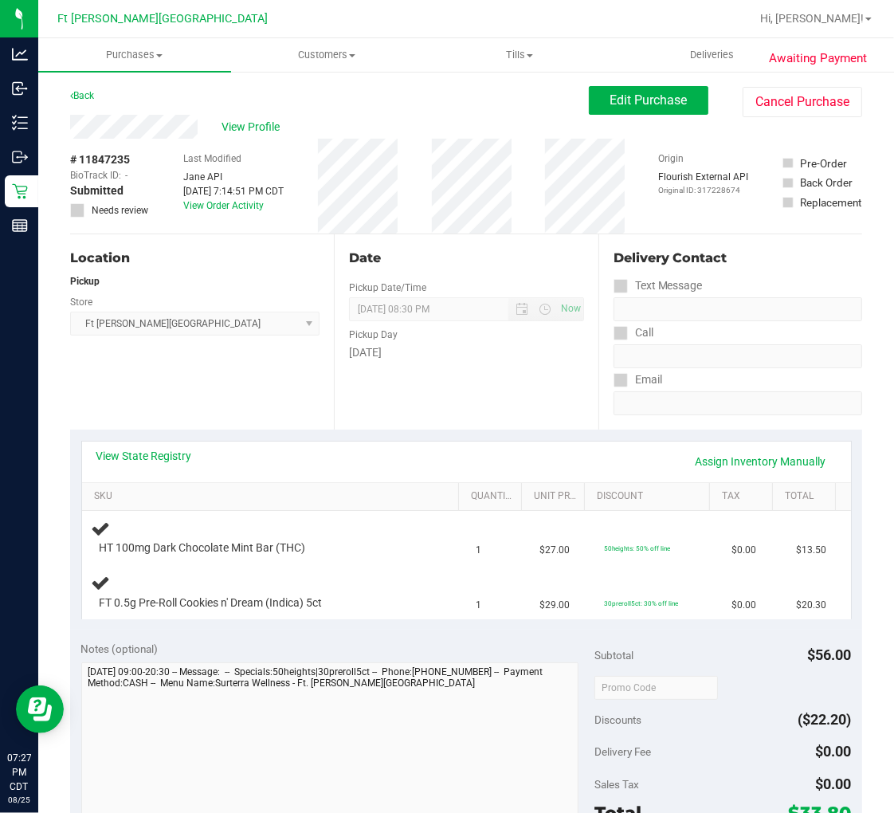
click at [203, 379] on div "Location Pickup Store Ft Walton Beach WC Select Store Bonita Springs WC Boynton…" at bounding box center [202, 331] width 264 height 195
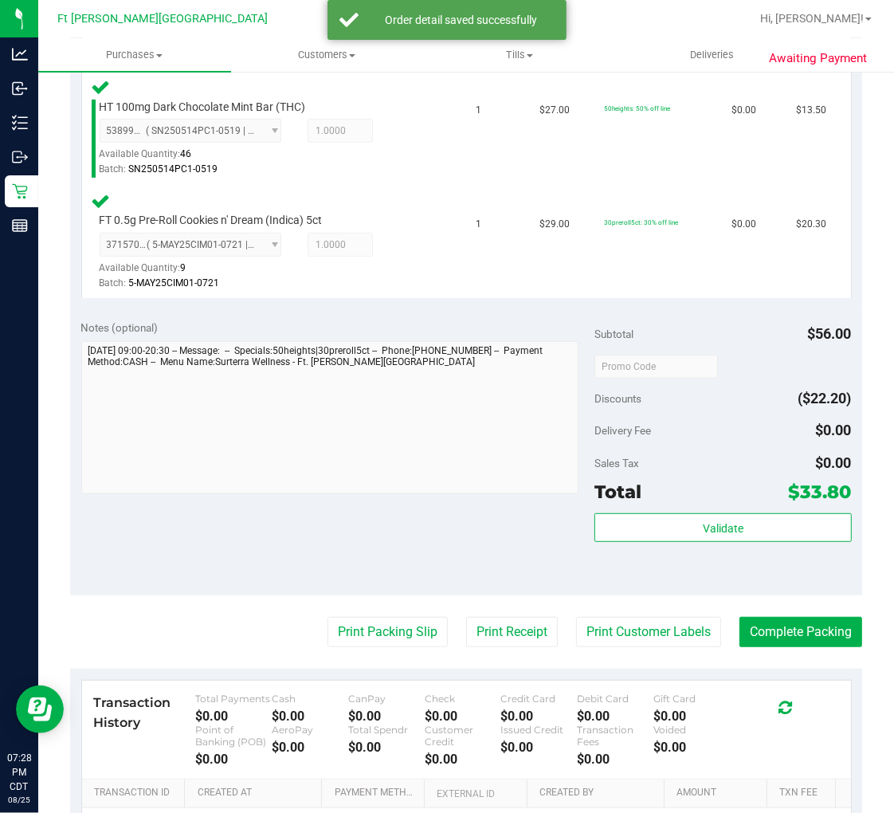
scroll to position [442, 0]
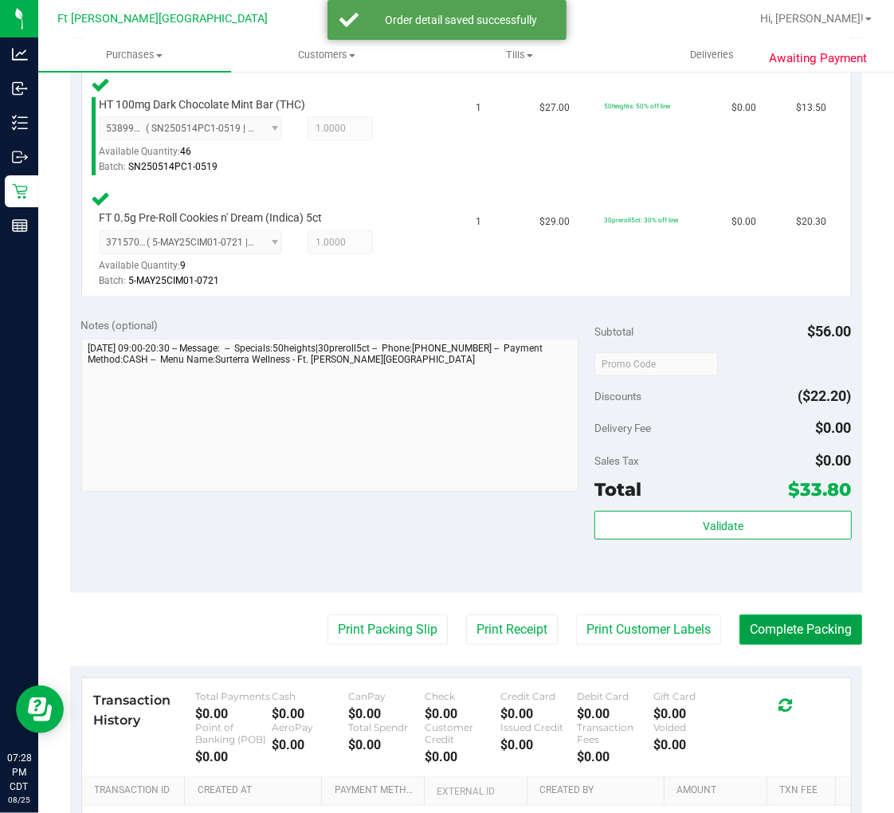
click at [794, 632] on button "Complete Packing" at bounding box center [801, 630] width 123 height 30
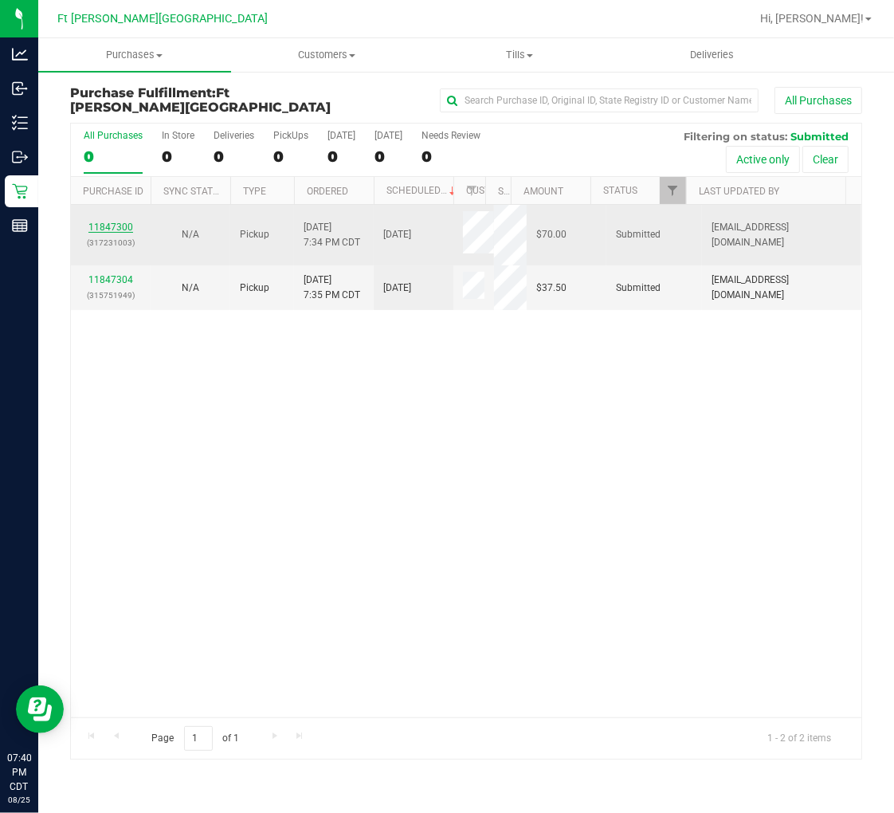
click at [120, 226] on link "11847300" at bounding box center [110, 227] width 45 height 11
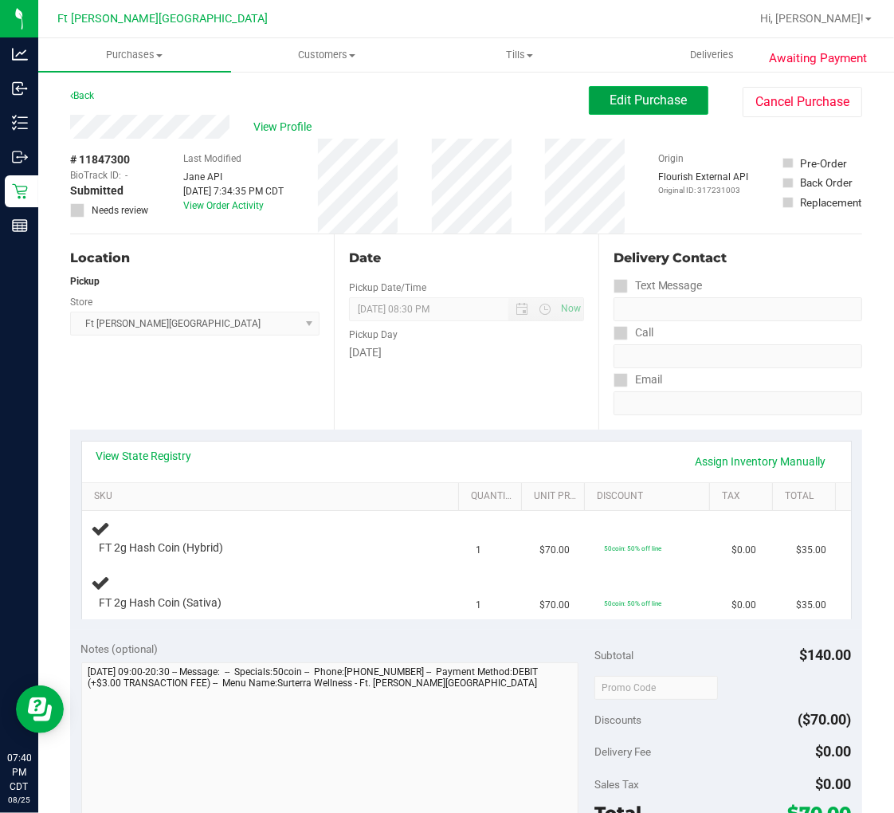
click at [611, 98] on span "Edit Purchase" at bounding box center [649, 99] width 77 height 15
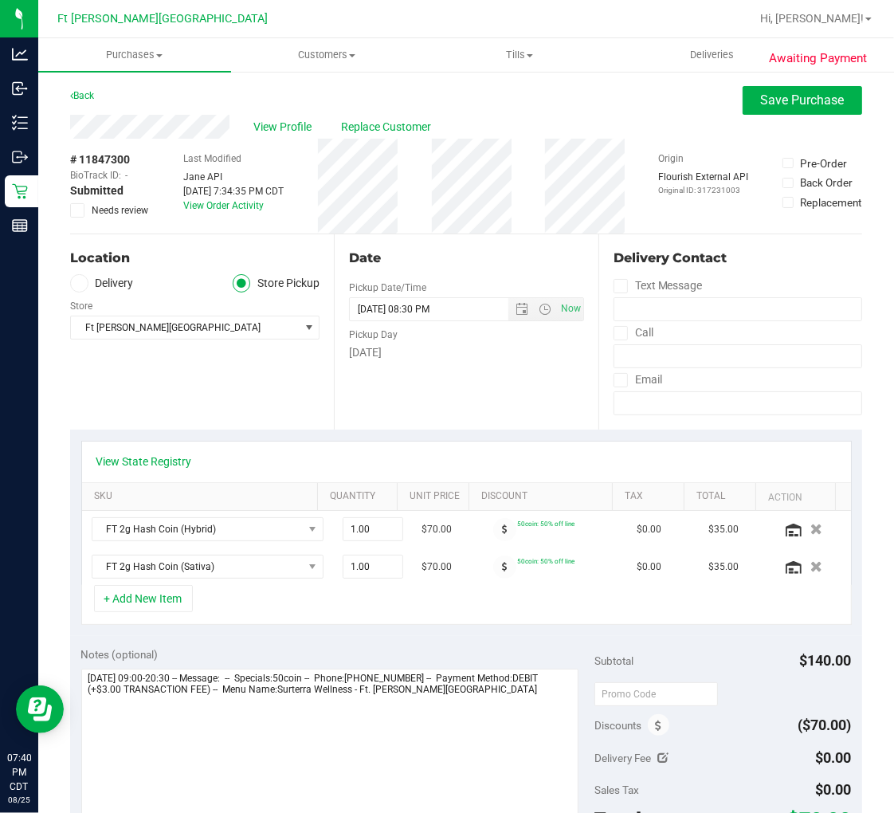
click at [78, 210] on icon at bounding box center [78, 210] width 10 height 0
click at [0, 0] on input "Needs review" at bounding box center [0, 0] width 0 height 0
click at [805, 104] on span "Save Purchase" at bounding box center [803, 99] width 84 height 15
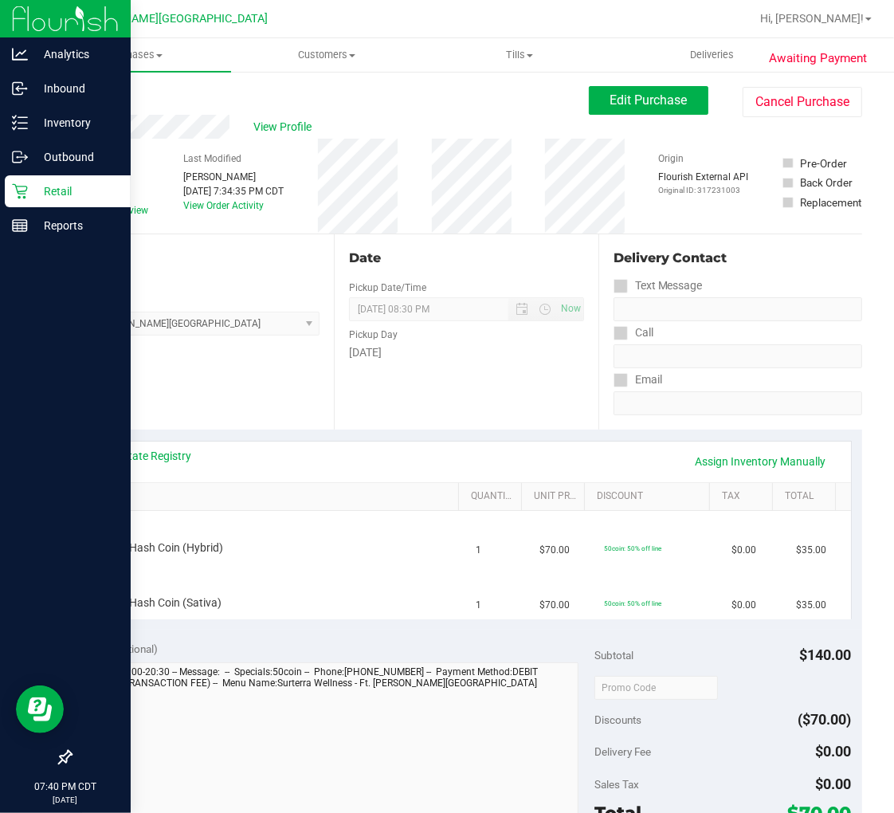
click at [22, 196] on icon at bounding box center [20, 191] width 16 height 16
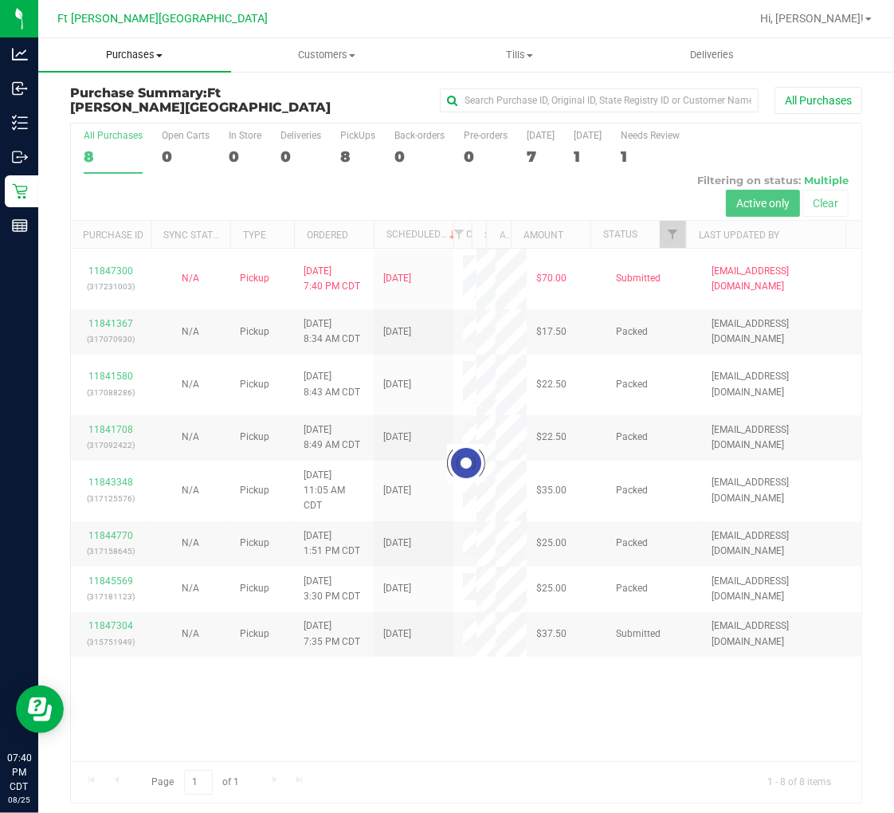
click at [145, 58] on span "Purchases" at bounding box center [134, 55] width 193 height 14
click at [120, 109] on span "Fulfillment" at bounding box center [87, 115] width 99 height 14
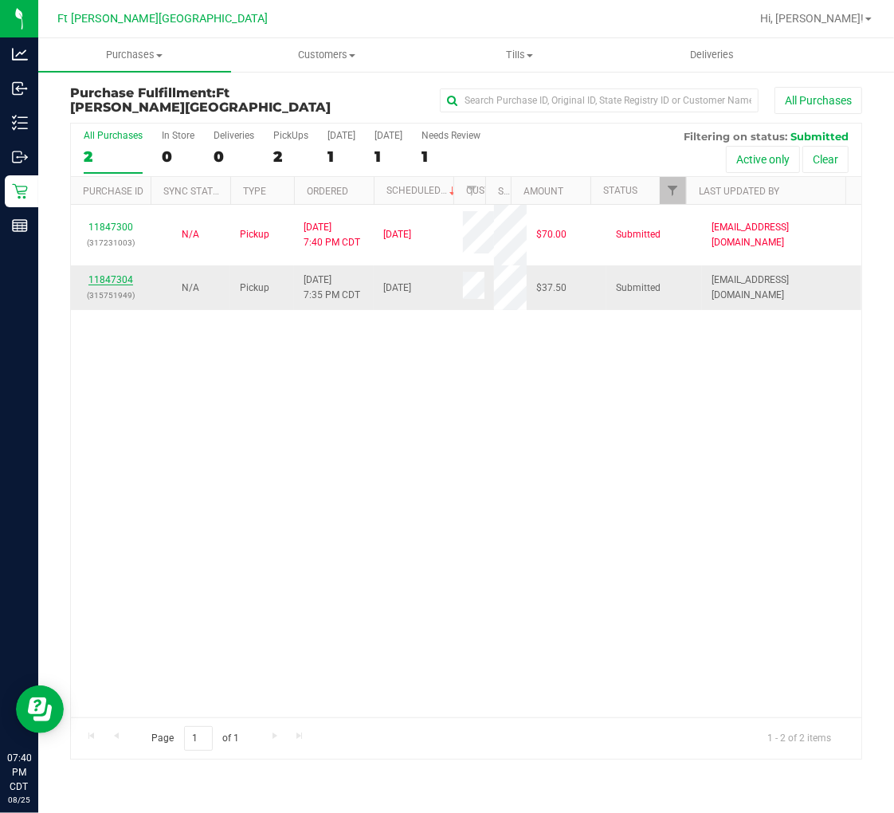
click at [114, 281] on link "11847304" at bounding box center [110, 279] width 45 height 11
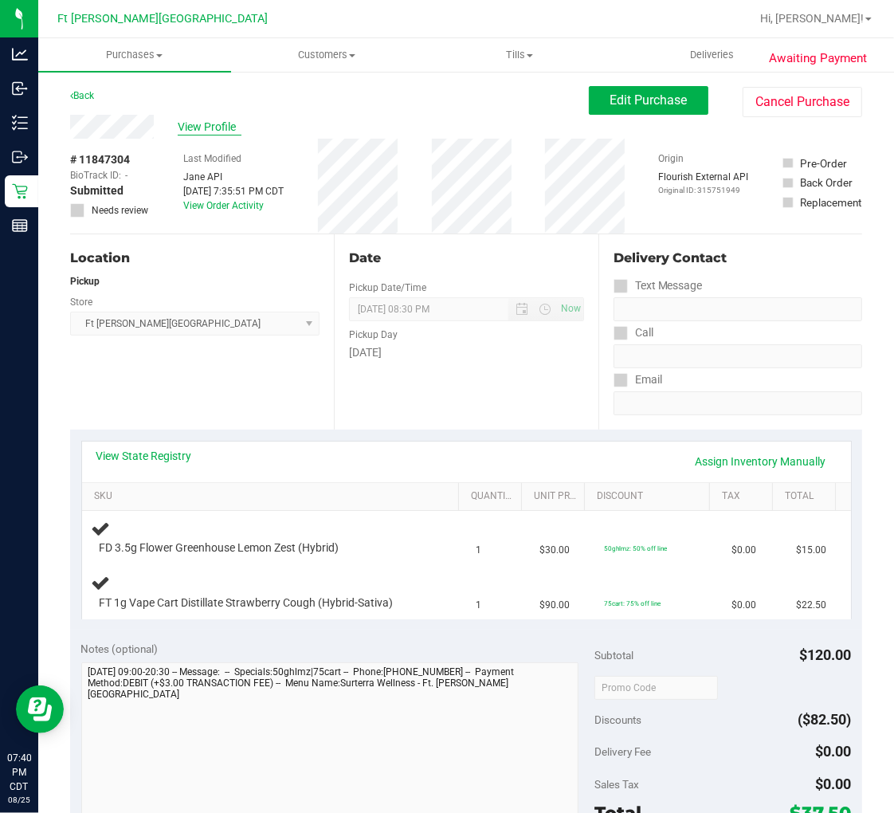
click at [211, 124] on span "View Profile" at bounding box center [210, 127] width 64 height 17
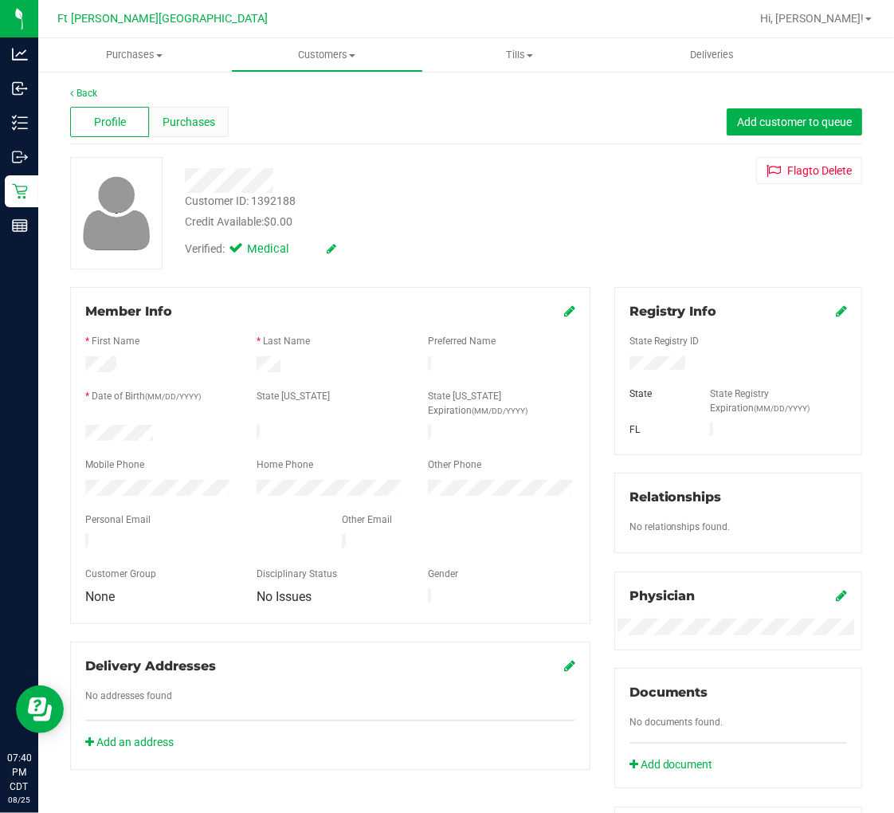
click at [192, 120] on span "Purchases" at bounding box center [189, 122] width 53 height 17
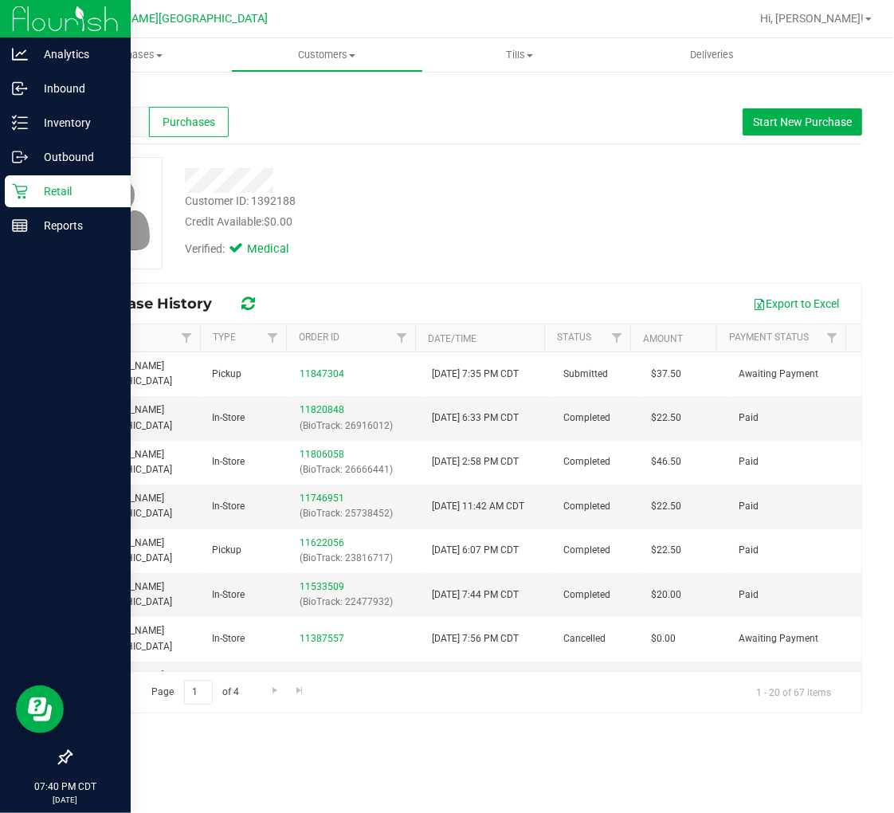
click at [35, 188] on p "Retail" at bounding box center [76, 191] width 96 height 19
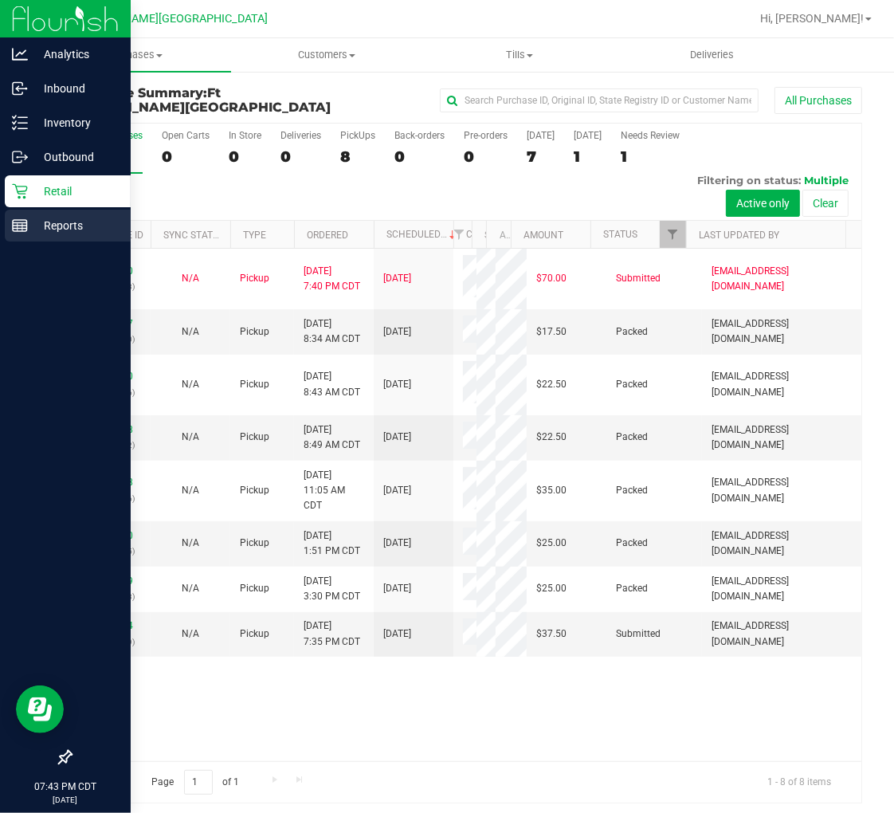
click at [43, 229] on p "Reports" at bounding box center [76, 225] width 96 height 19
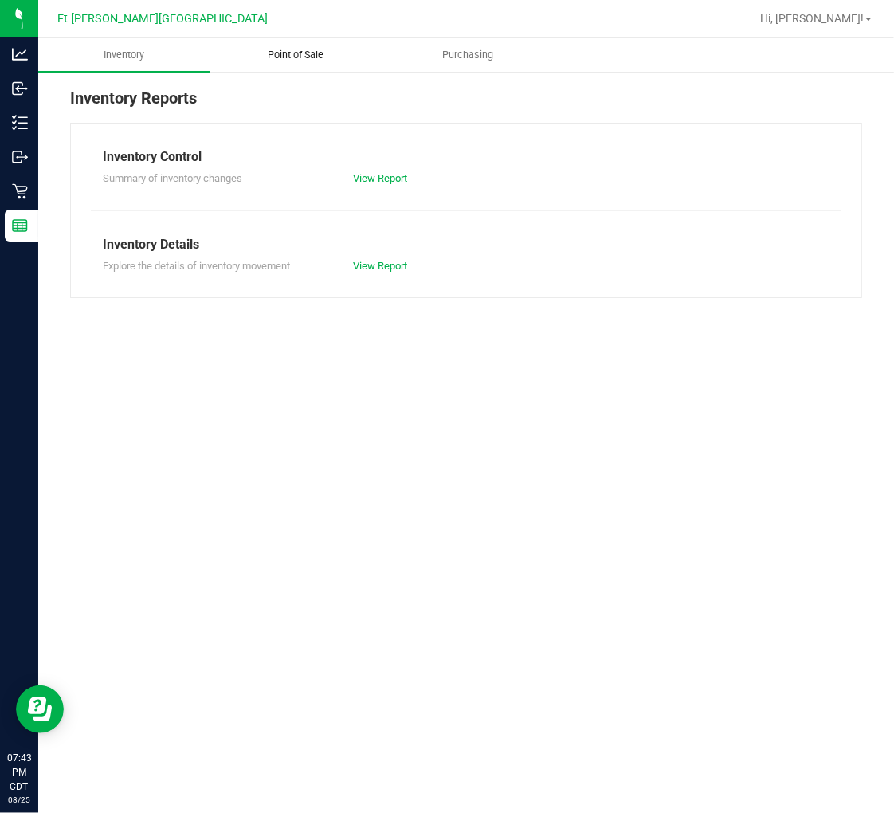
click at [295, 57] on span "Point of Sale" at bounding box center [295, 55] width 99 height 14
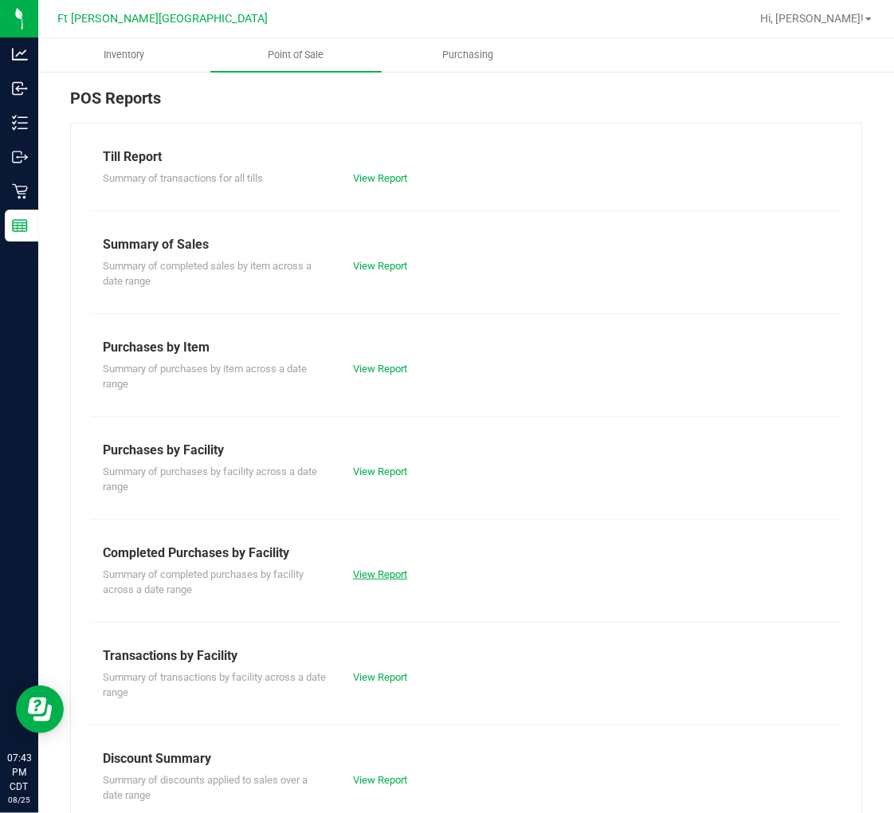
click at [371, 569] on link "View Report" at bounding box center [380, 574] width 54 height 12
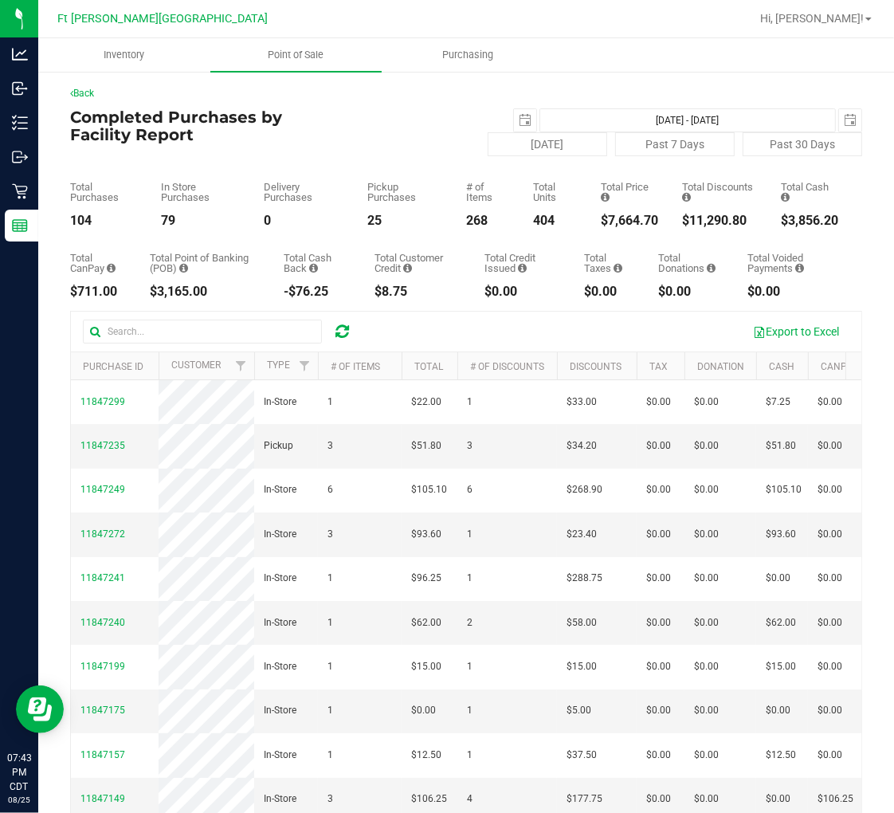
click at [371, 149] on div "Today Past 7 Days Past 30 Days" at bounding box center [598, 144] width 552 height 24
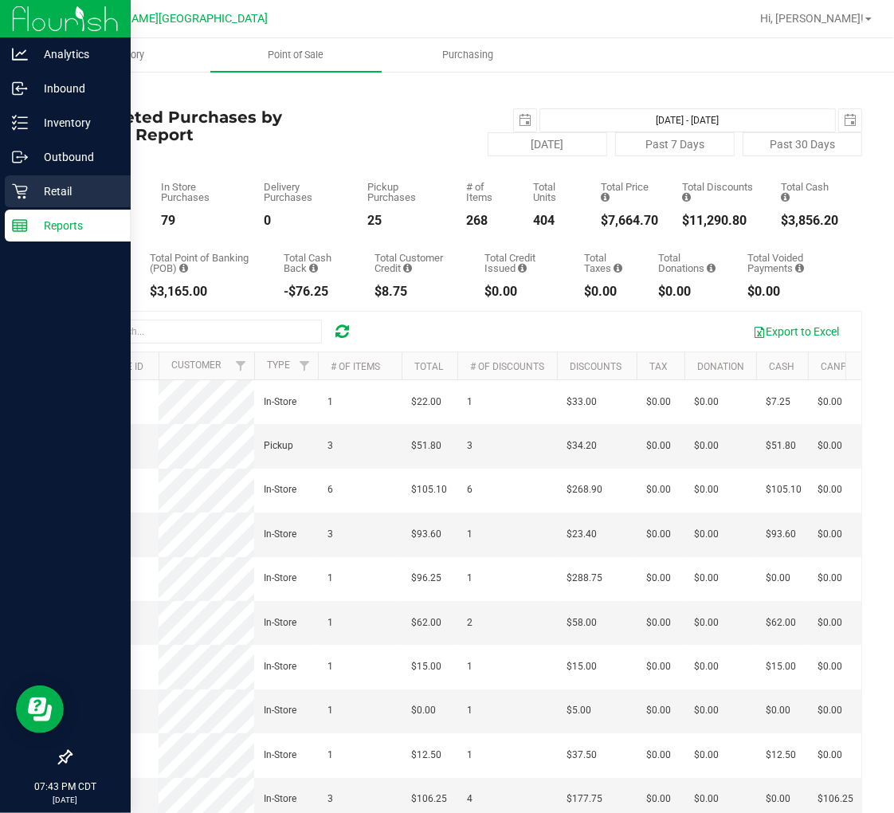
click at [18, 190] on icon at bounding box center [20, 191] width 16 height 16
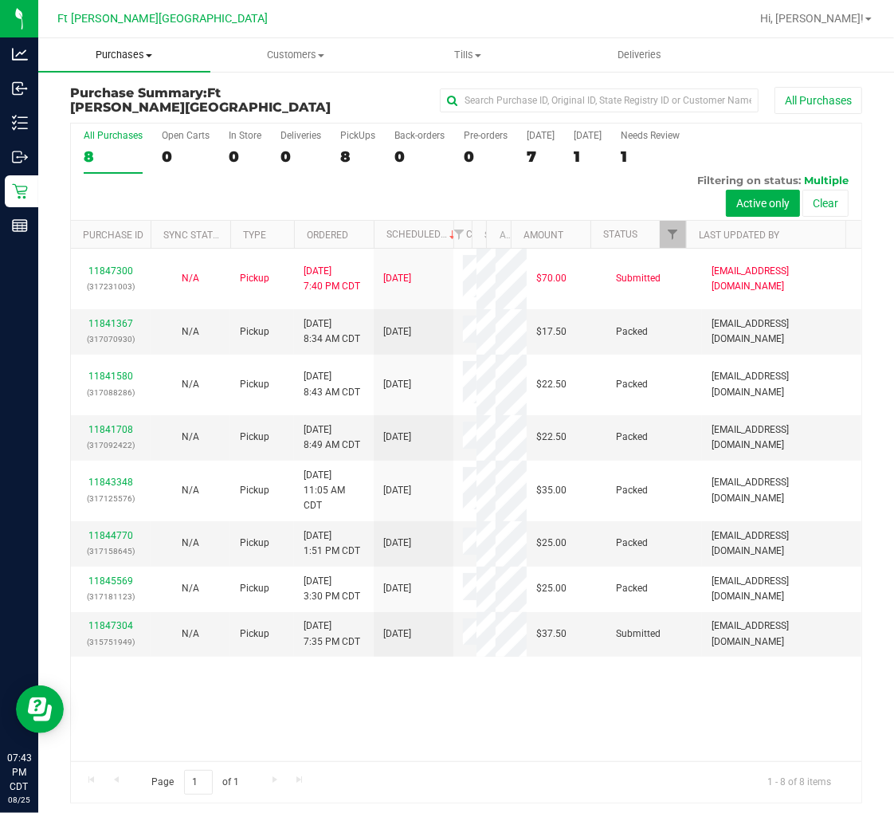
click at [147, 56] on span at bounding box center [149, 55] width 6 height 3
click at [114, 116] on span "Fulfillment" at bounding box center [87, 115] width 99 height 14
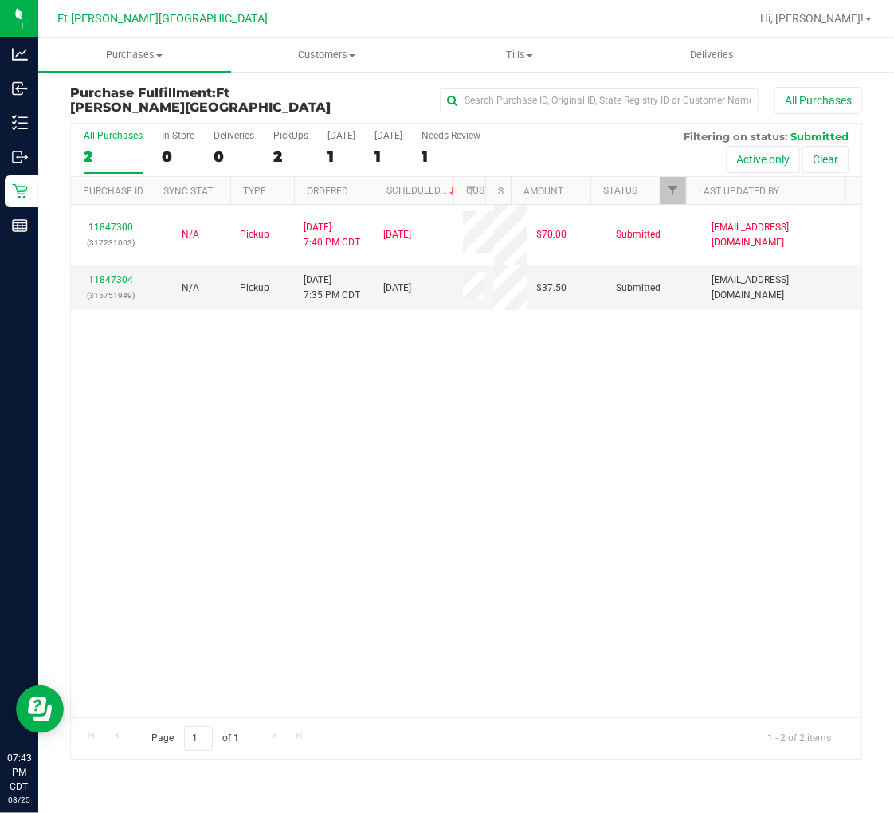
click at [332, 383] on div "11847300 (317231003) N/A Pickup 8/25/2025 7:40 PM CDT 8/26/2025 $70.00 Submitte…" at bounding box center [466, 461] width 791 height 512
click at [521, 54] on span "Tills" at bounding box center [519, 55] width 191 height 14
click at [512, 87] on li "Manage tills" at bounding box center [519, 96] width 193 height 19
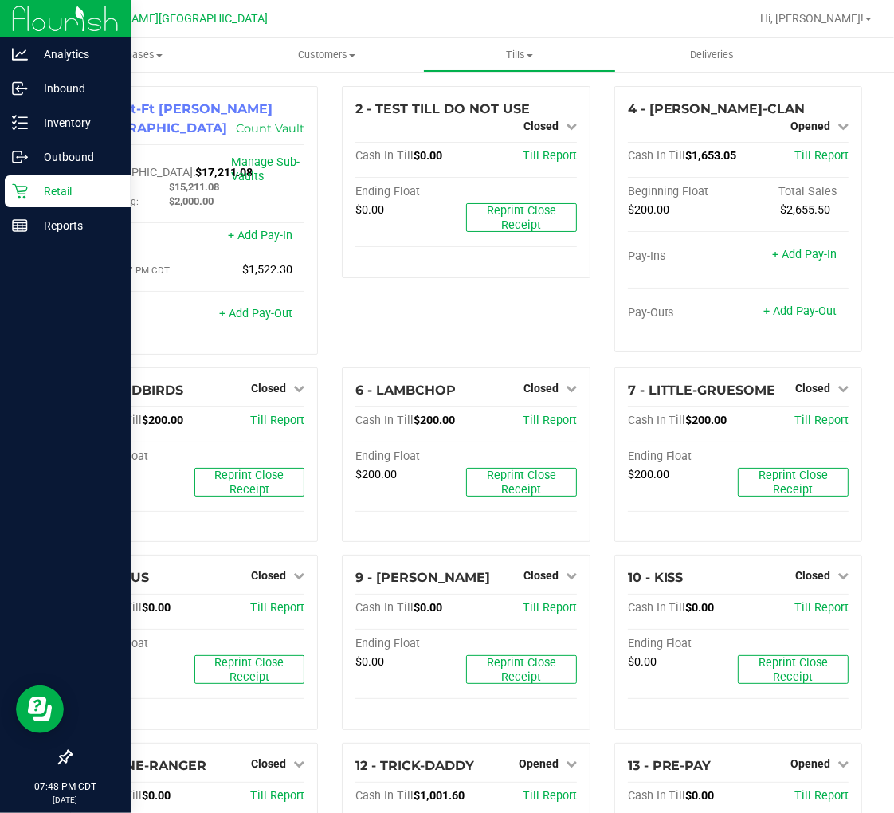
click at [68, 195] on p "Retail" at bounding box center [76, 191] width 96 height 19
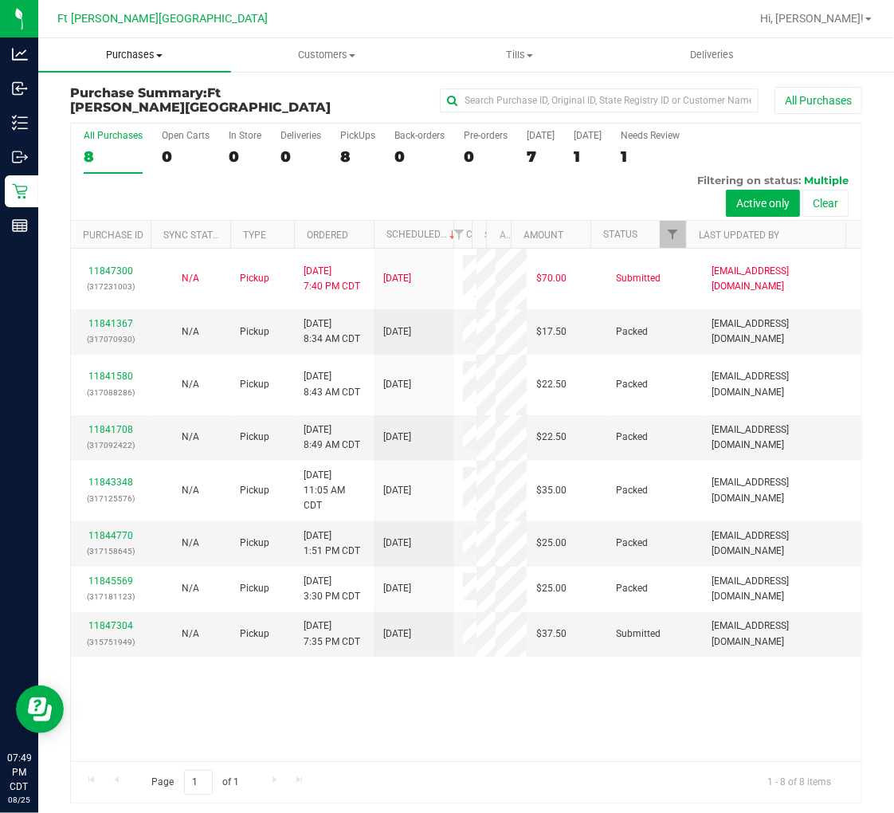
click at [149, 57] on span "Purchases" at bounding box center [134, 55] width 193 height 14
click at [128, 116] on span "Fulfillment" at bounding box center [87, 115] width 99 height 14
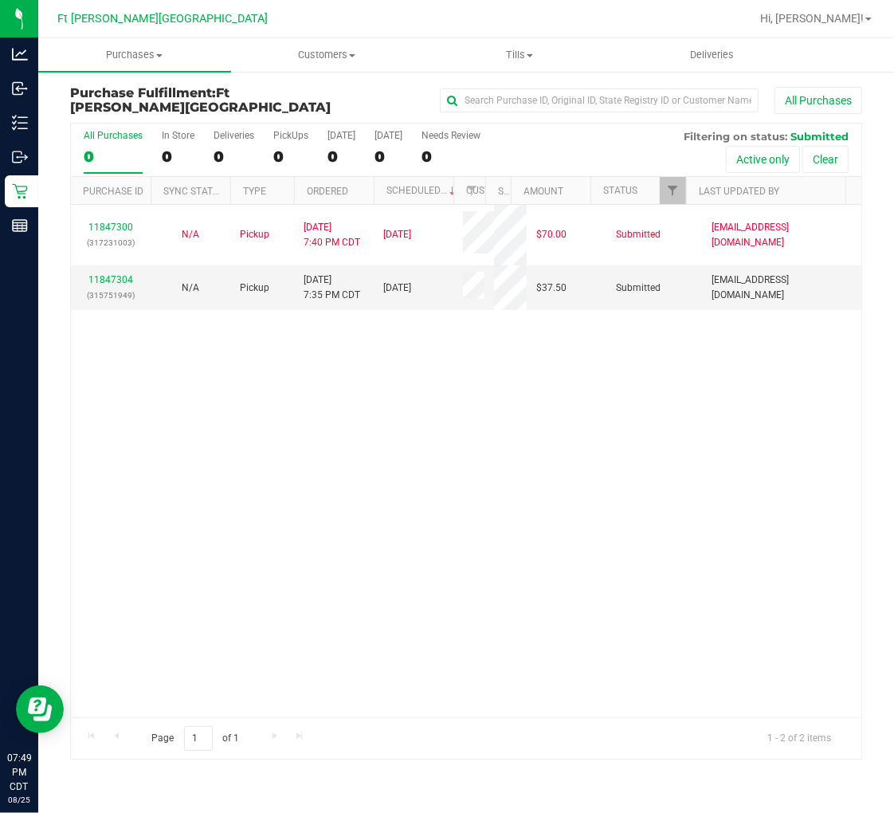
click at [231, 415] on div "11847300 (317231003) N/A Pickup 8/25/2025 7:40 PM CDT 8/26/2025 $70.00 Submitte…" at bounding box center [466, 461] width 791 height 512
click at [118, 277] on link "11847304" at bounding box center [110, 279] width 45 height 11
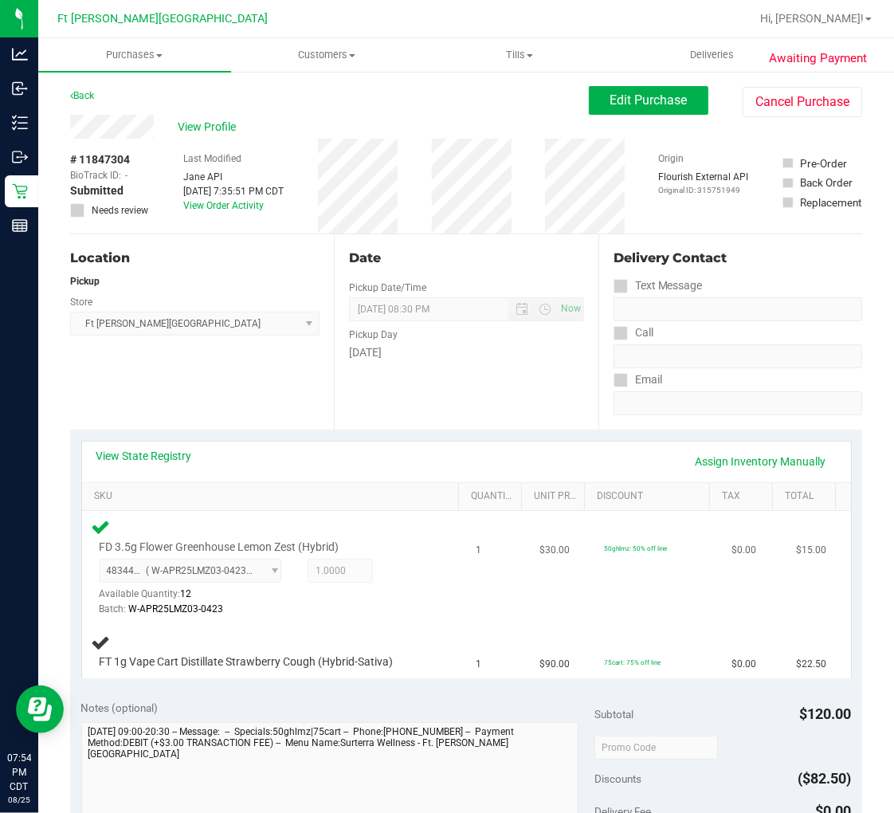
click at [447, 580] on td "FD 3.5g Flower Greenhouse Lemon Zest (Hybrid) 4834427339384144 ( W-APR25LMZ03-0…" at bounding box center [274, 568] width 385 height 114
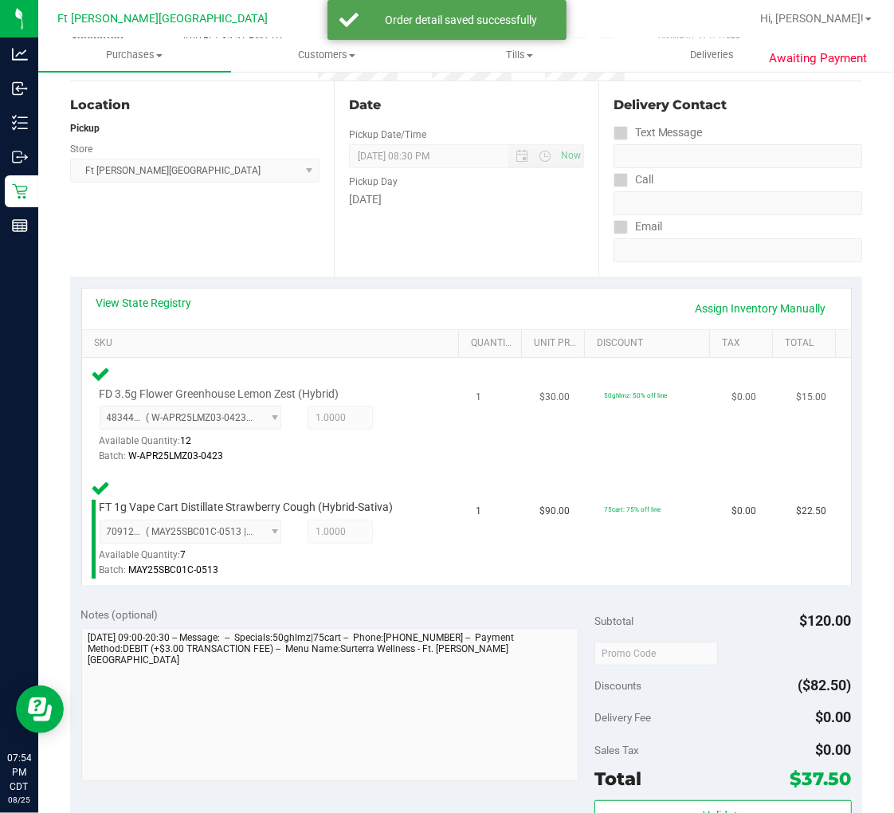
scroll to position [354, 0]
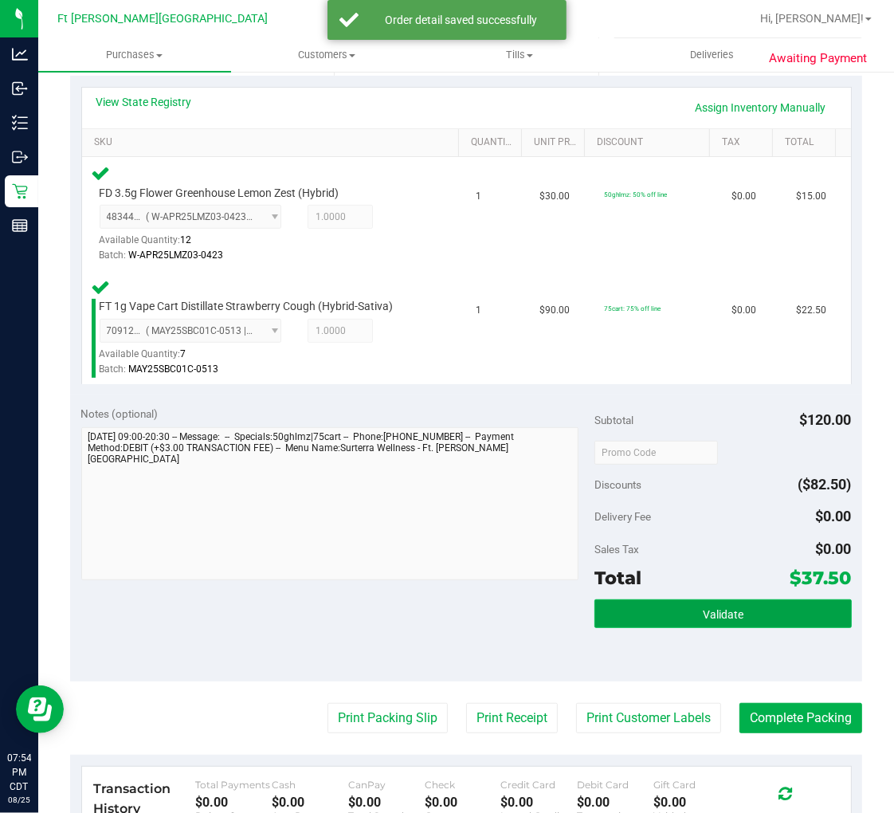
click at [638, 616] on button "Validate" at bounding box center [723, 613] width 257 height 29
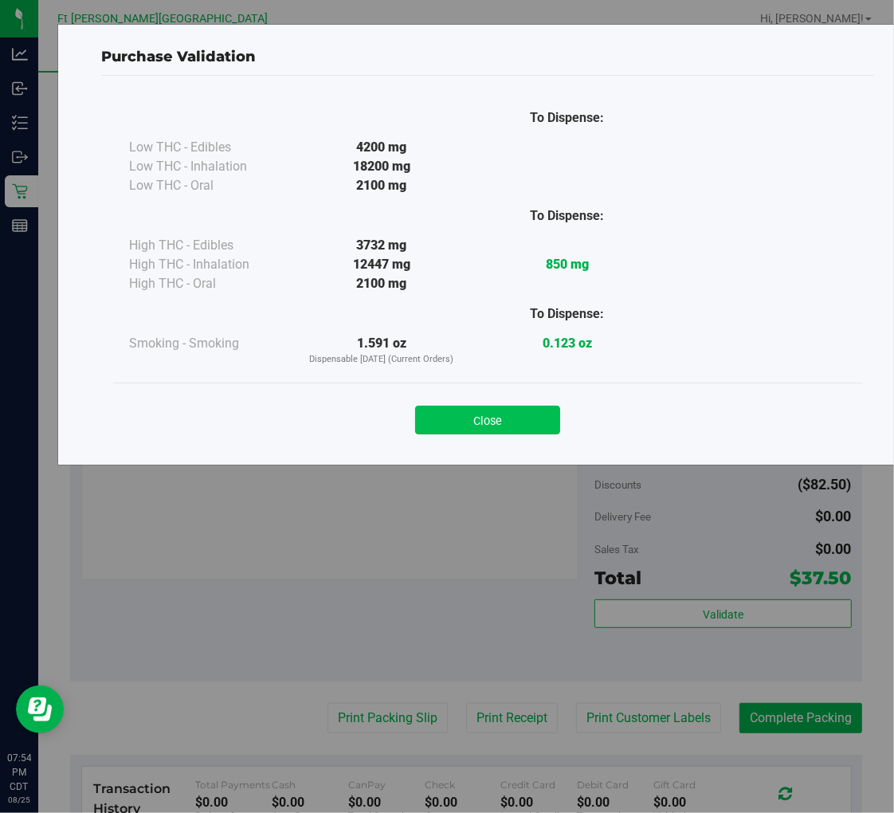
click at [471, 418] on button "Close" at bounding box center [487, 420] width 145 height 29
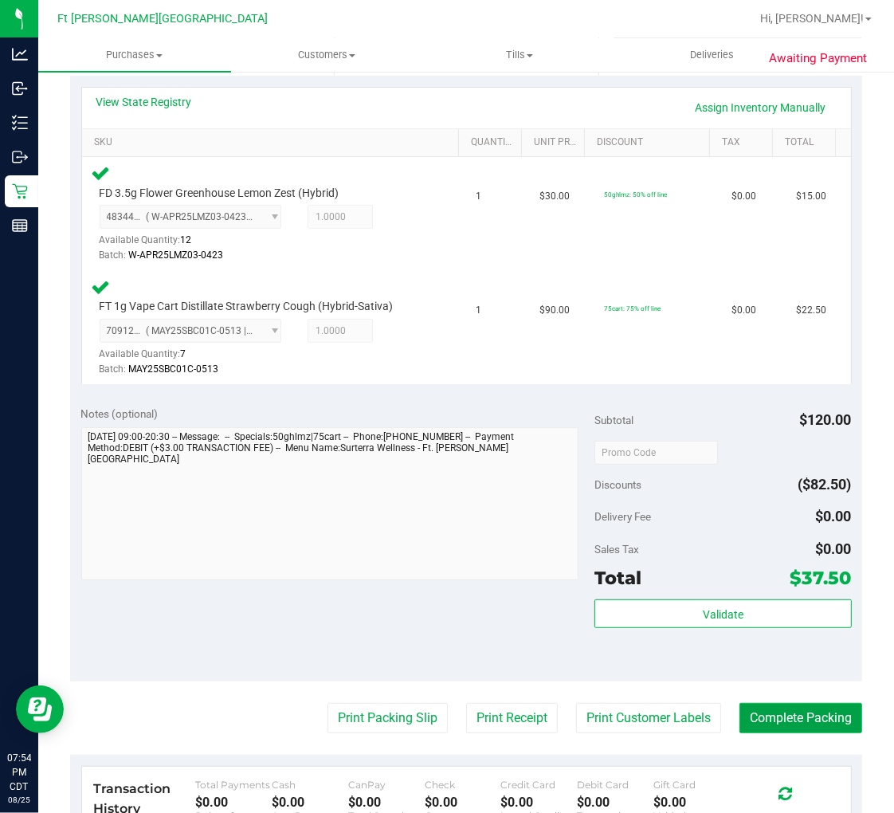
click at [756, 708] on button "Complete Packing" at bounding box center [801, 718] width 123 height 30
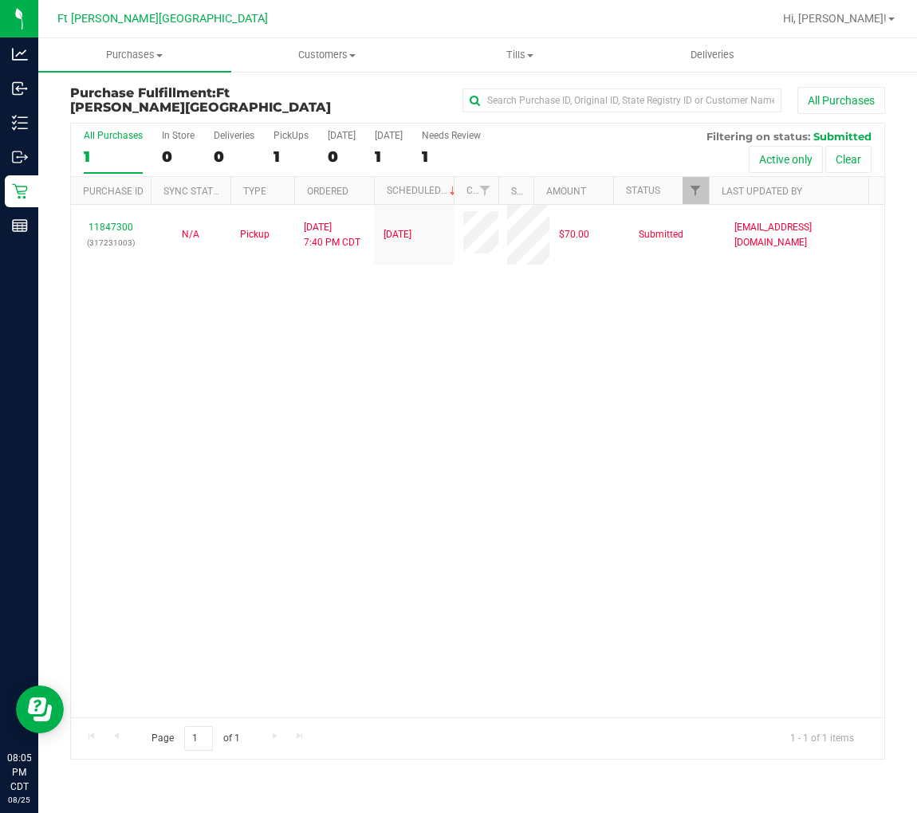
click at [345, 489] on div "11847300 (317231003) N/A Pickup 8/25/2025 7:40 PM CDT 8/26/2025 $70.00 Submitte…" at bounding box center [477, 461] width 813 height 512
click at [134, 42] on uib-tab-heading "Purchases Summary of purchases Fulfillment All purchases" at bounding box center [134, 54] width 193 height 33
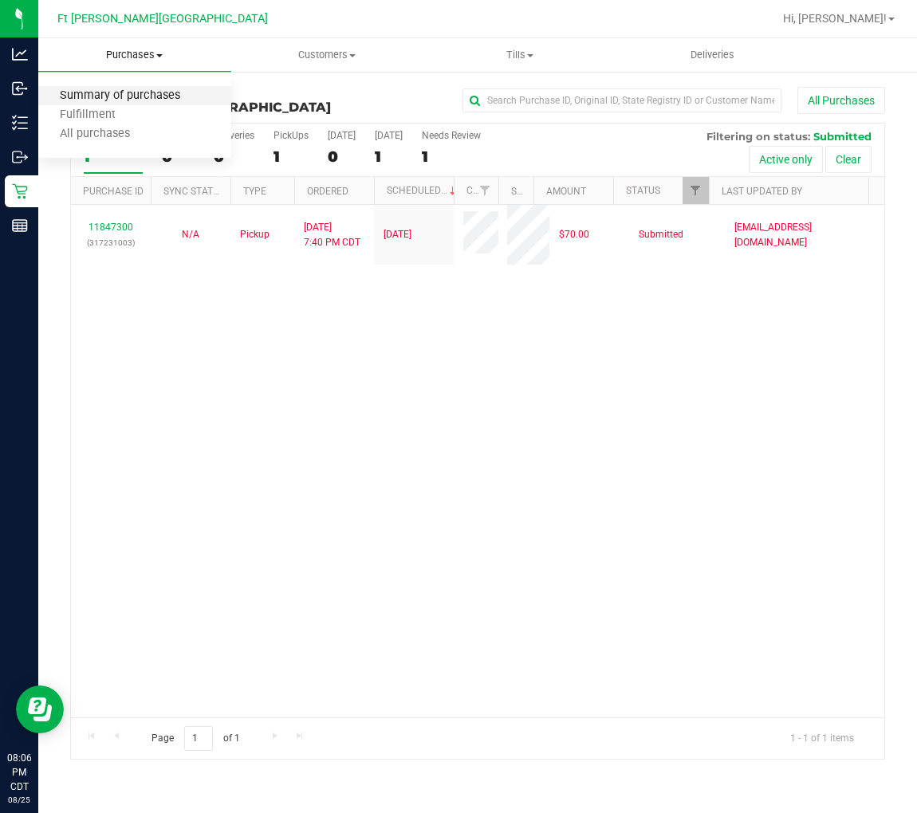
click at [139, 96] on span "Summary of purchases" at bounding box center [119, 96] width 163 height 14
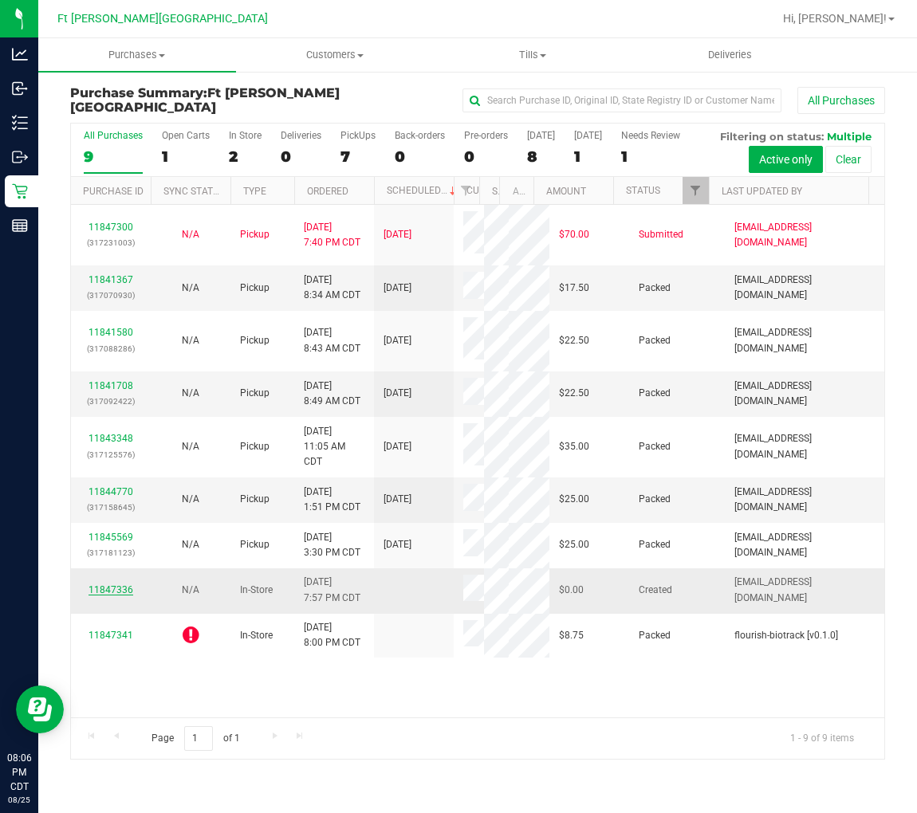
click at [99, 584] on link "11847336" at bounding box center [110, 589] width 45 height 11
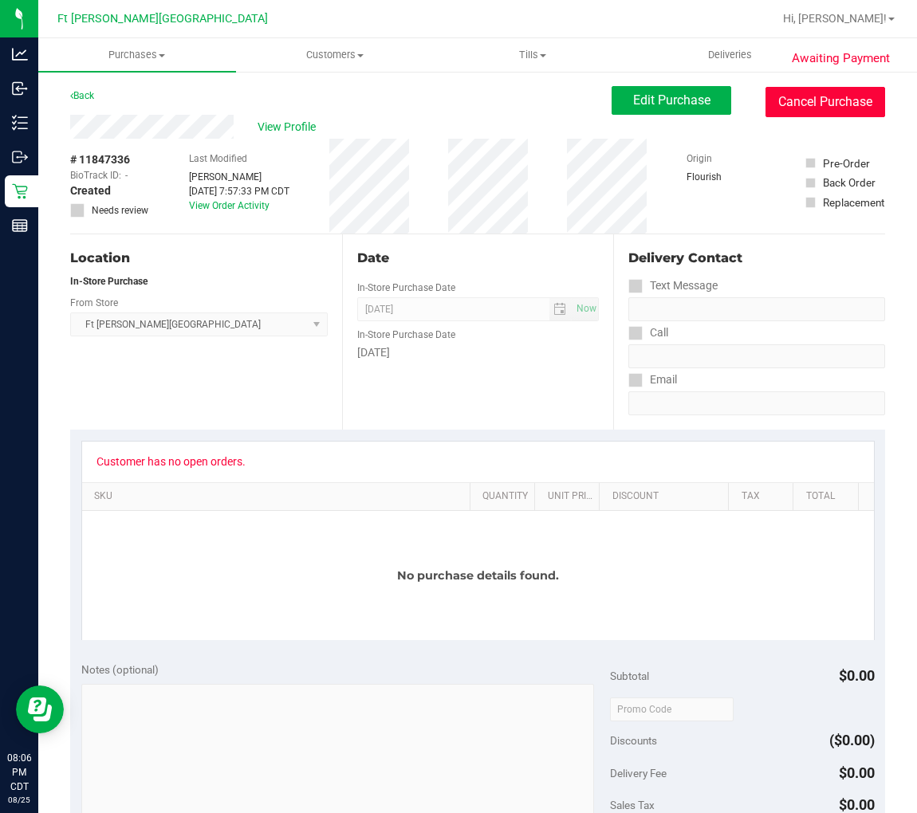
click at [800, 106] on button "Cancel Purchase" at bounding box center [825, 102] width 120 height 30
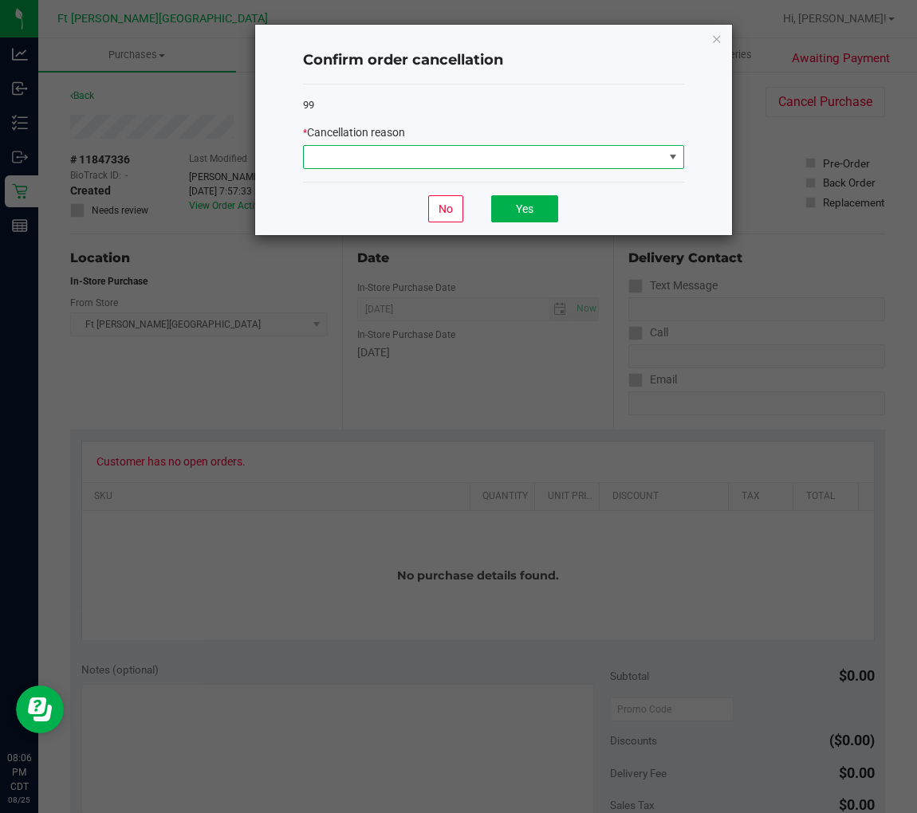
click at [582, 163] on span at bounding box center [483, 157] width 359 height 22
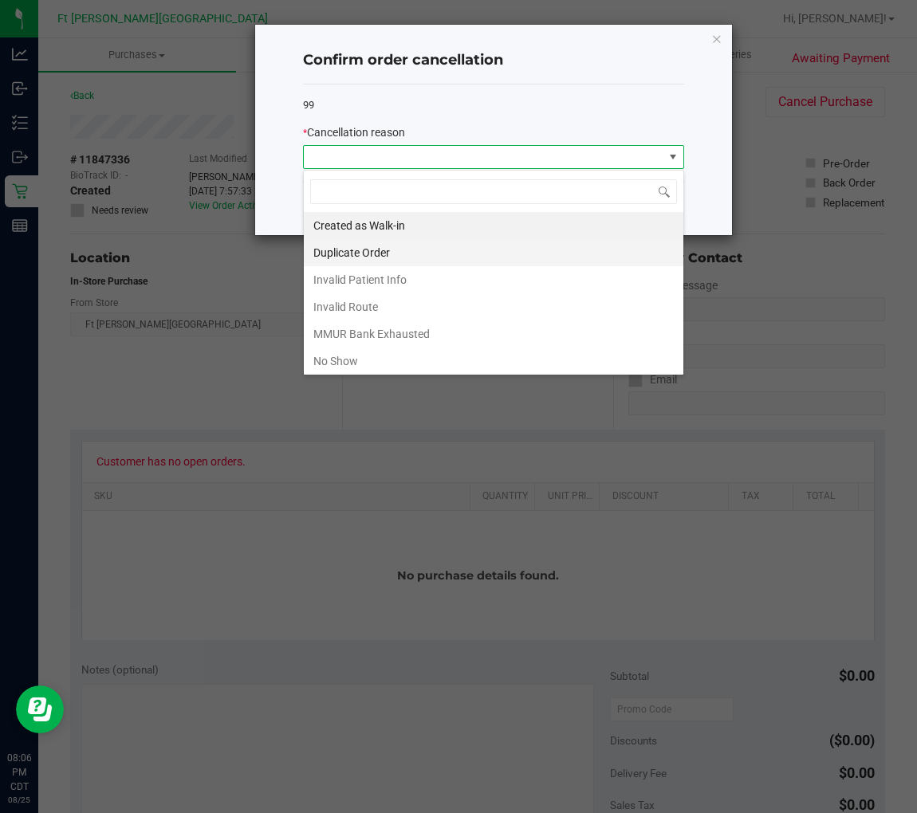
scroll to position [24, 380]
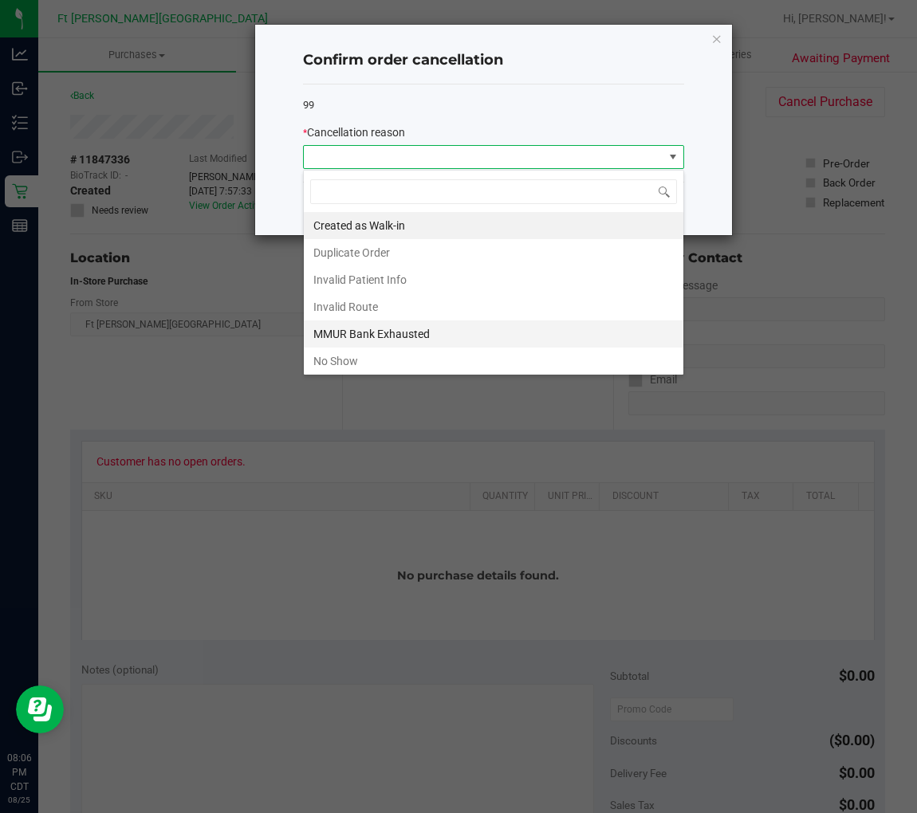
click at [365, 330] on li "MMUR Bank Exhausted" at bounding box center [493, 333] width 379 height 27
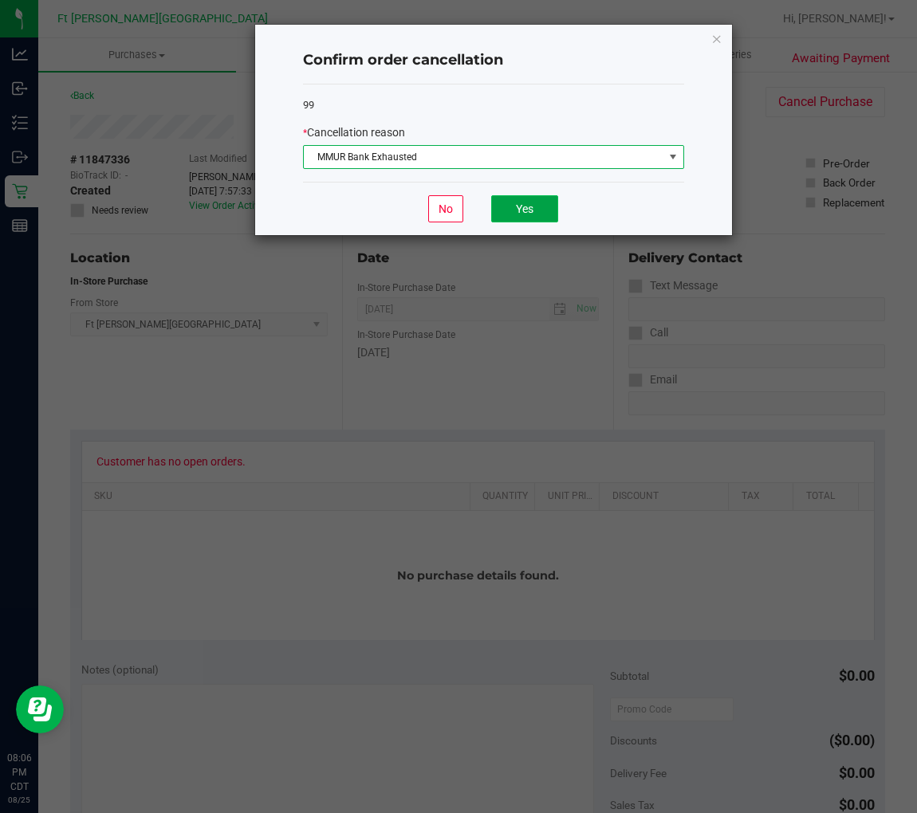
click at [520, 216] on button "Yes" at bounding box center [524, 208] width 67 height 27
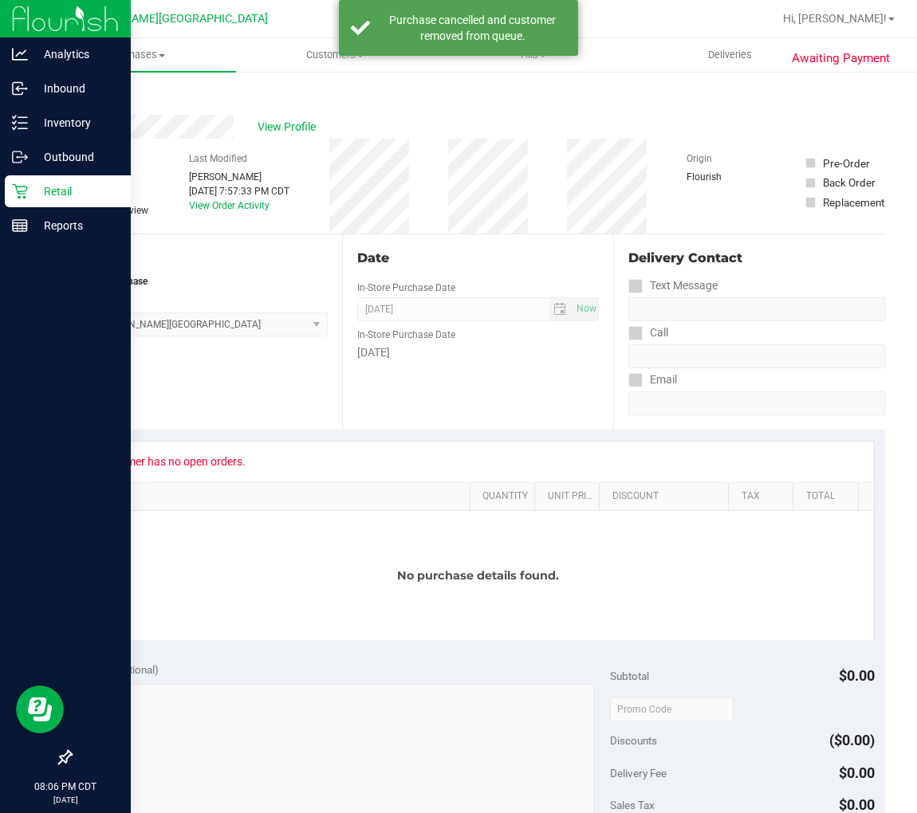
click at [29, 196] on p "Retail" at bounding box center [76, 191] width 96 height 19
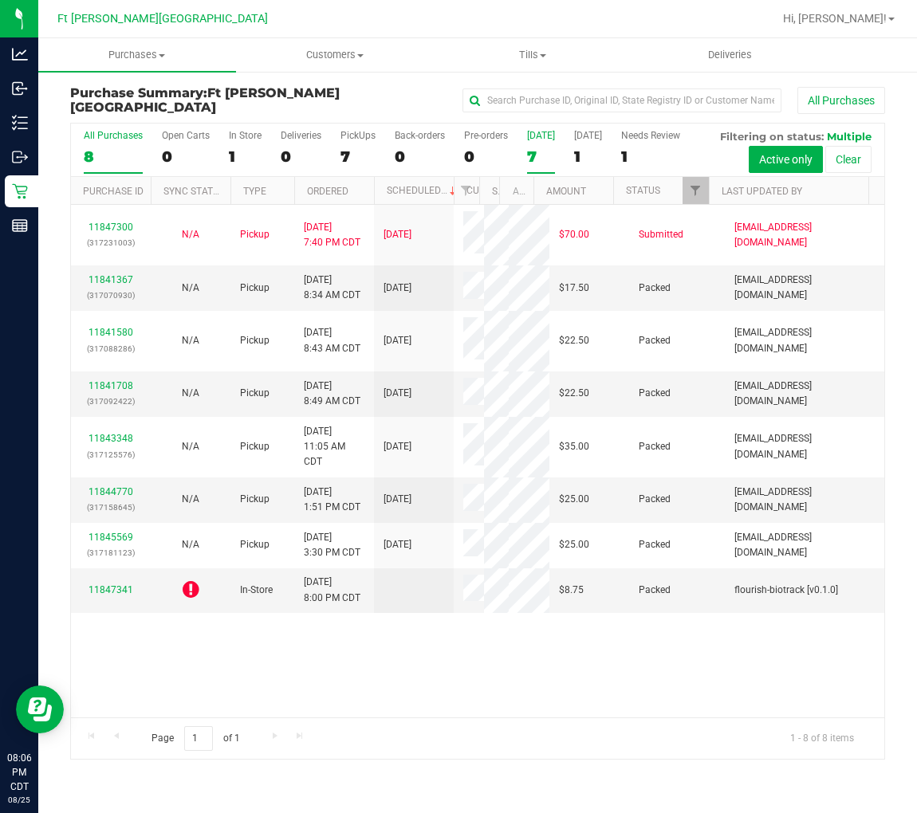
click at [531, 145] on label "Today 7" at bounding box center [541, 152] width 28 height 44
click at [0, 0] on input "Today 7" at bounding box center [0, 0] width 0 height 0
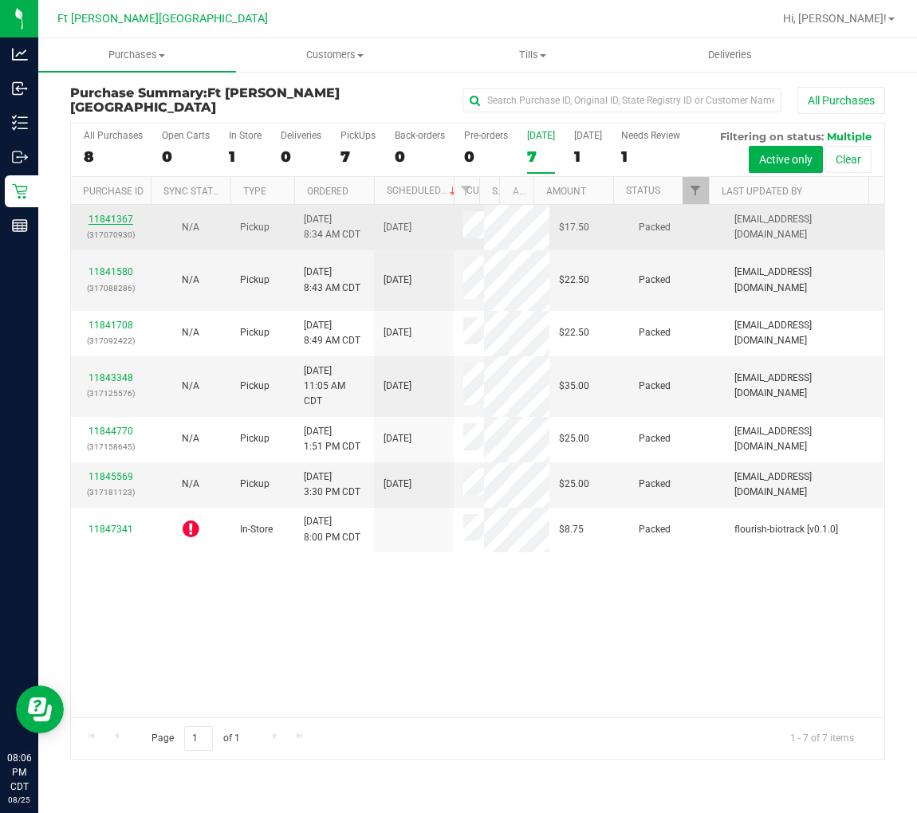
click at [116, 218] on link "11841367" at bounding box center [110, 219] width 45 height 11
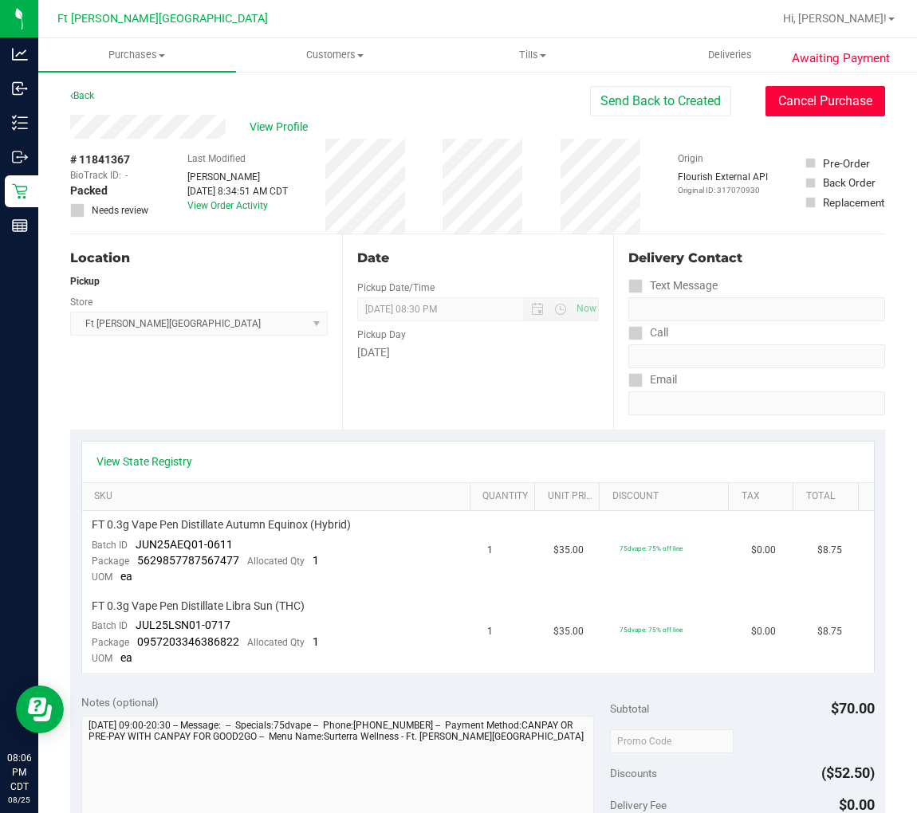
click at [816, 97] on button "Cancel Purchase" at bounding box center [825, 101] width 120 height 30
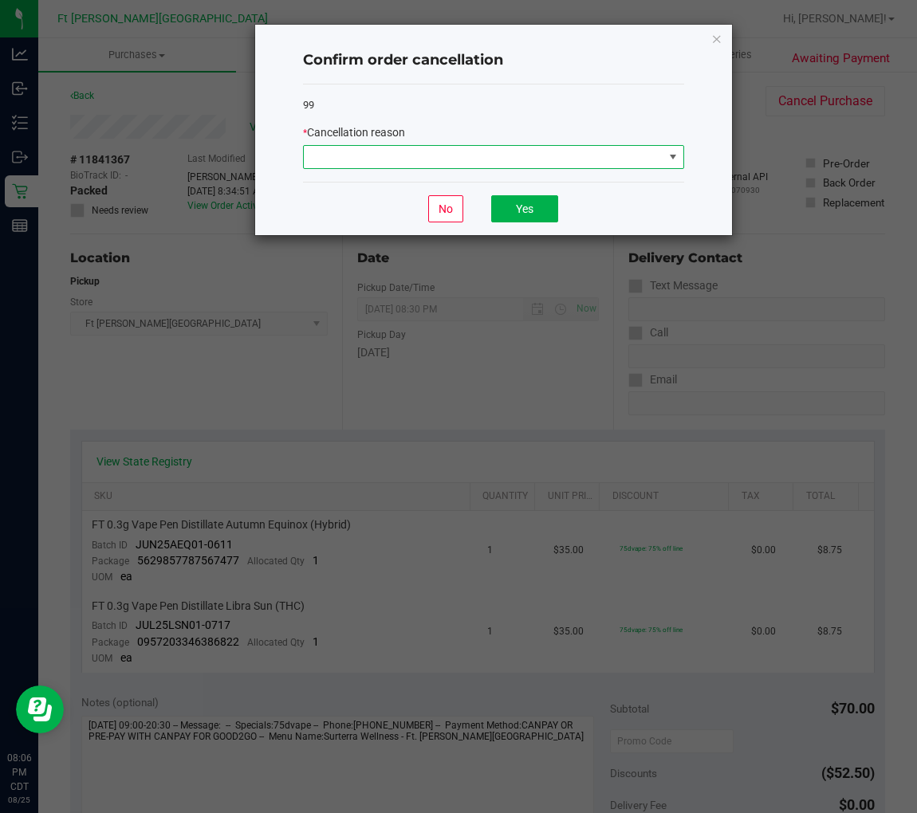
click at [544, 166] on span at bounding box center [483, 157] width 359 height 22
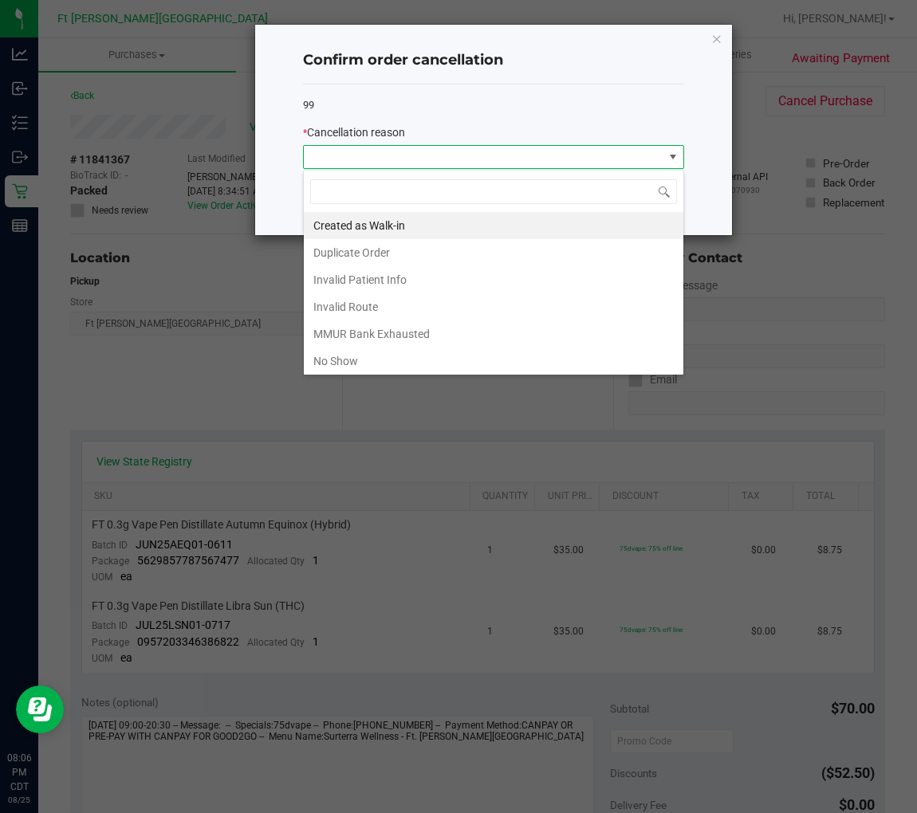
scroll to position [24, 380]
click at [351, 361] on li "No Show" at bounding box center [493, 361] width 379 height 27
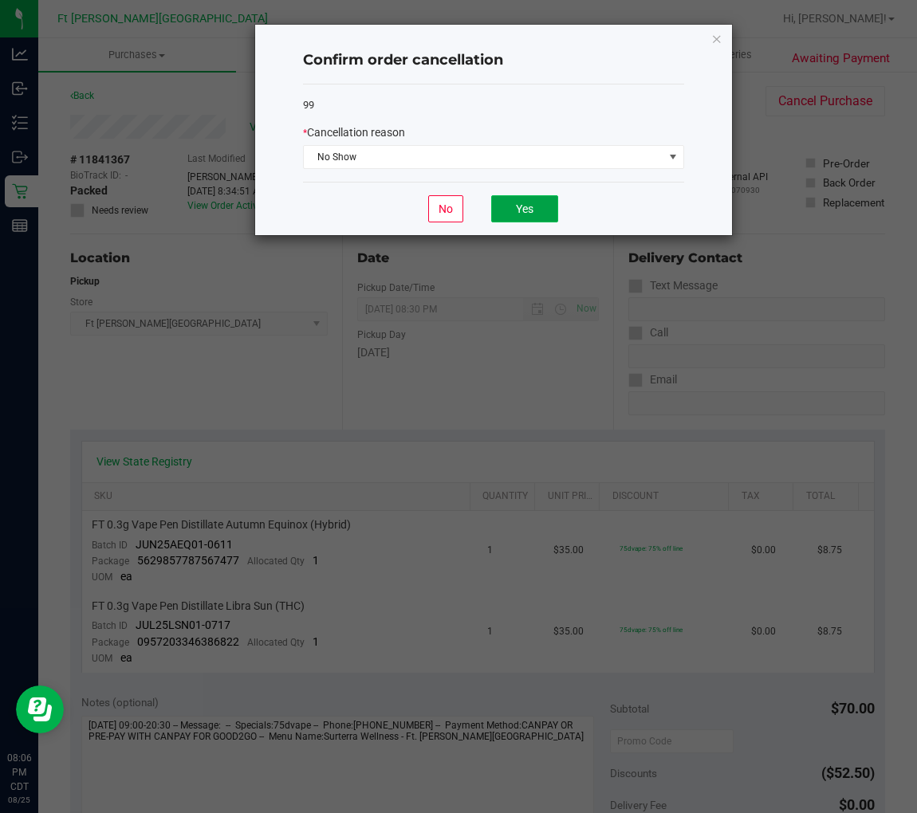
click at [524, 210] on button "Yes" at bounding box center [524, 208] width 67 height 27
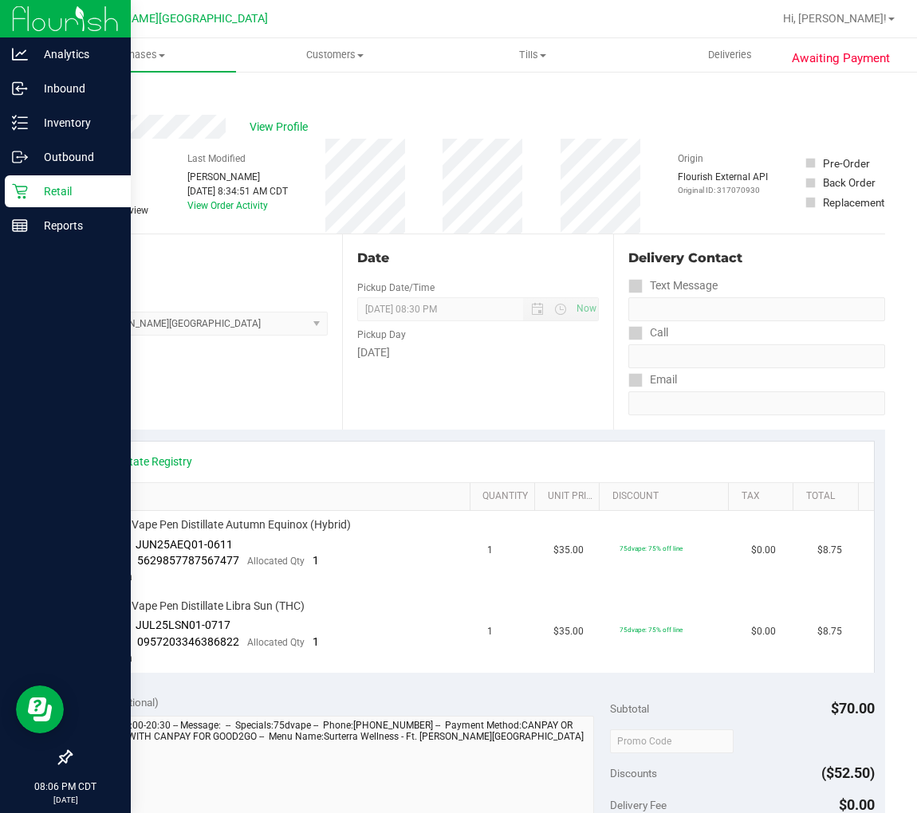
click at [33, 201] on div "Retail" at bounding box center [68, 191] width 126 height 32
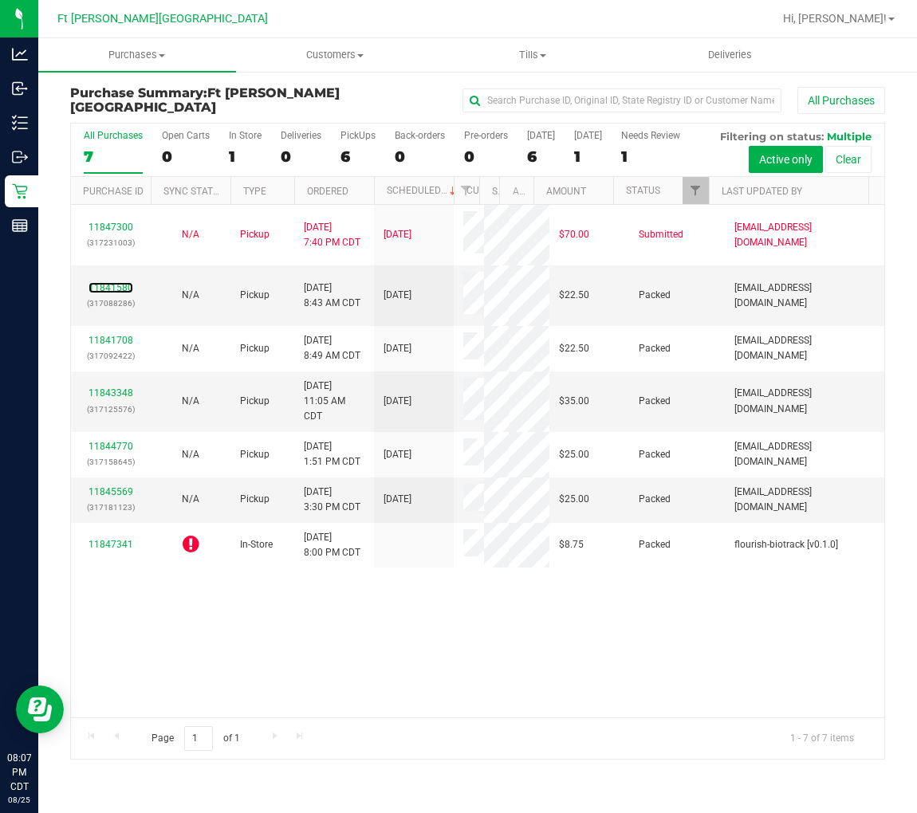
click at [121, 284] on link "11841580" at bounding box center [110, 287] width 45 height 11
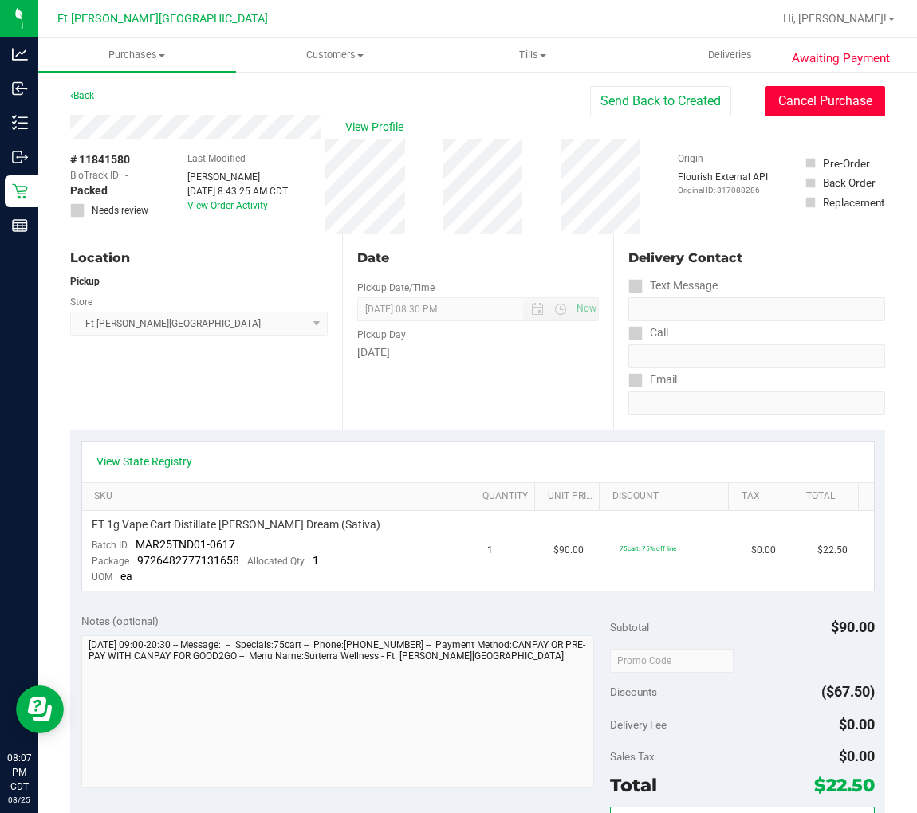
click at [822, 100] on button "Cancel Purchase" at bounding box center [825, 101] width 120 height 30
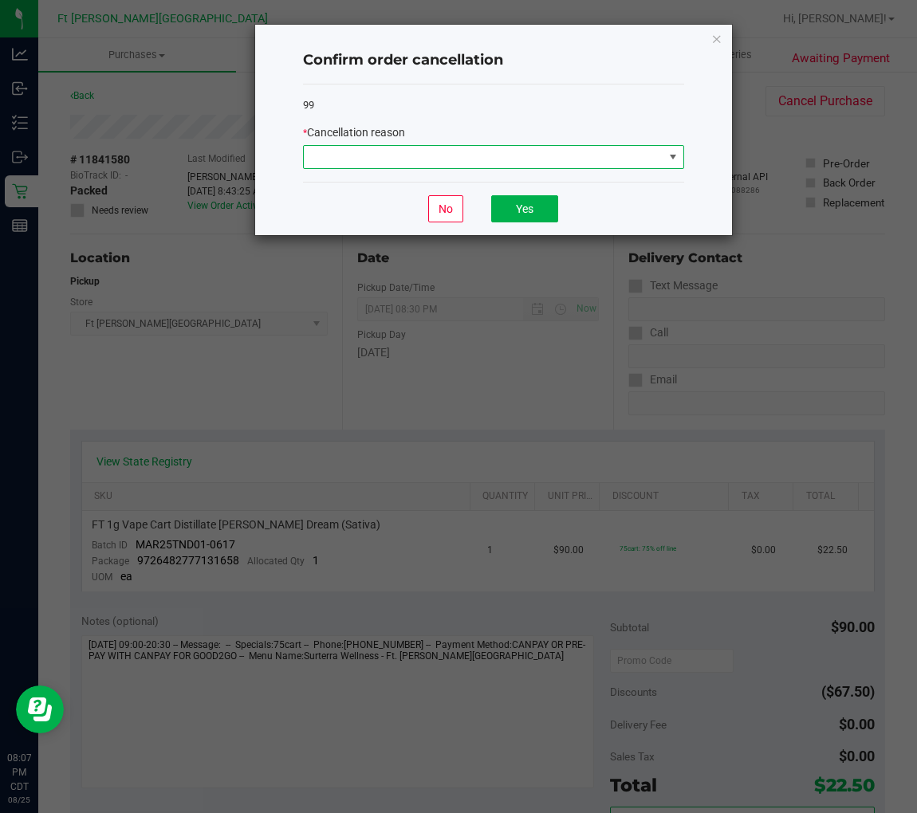
click at [540, 165] on span at bounding box center [483, 157] width 359 height 22
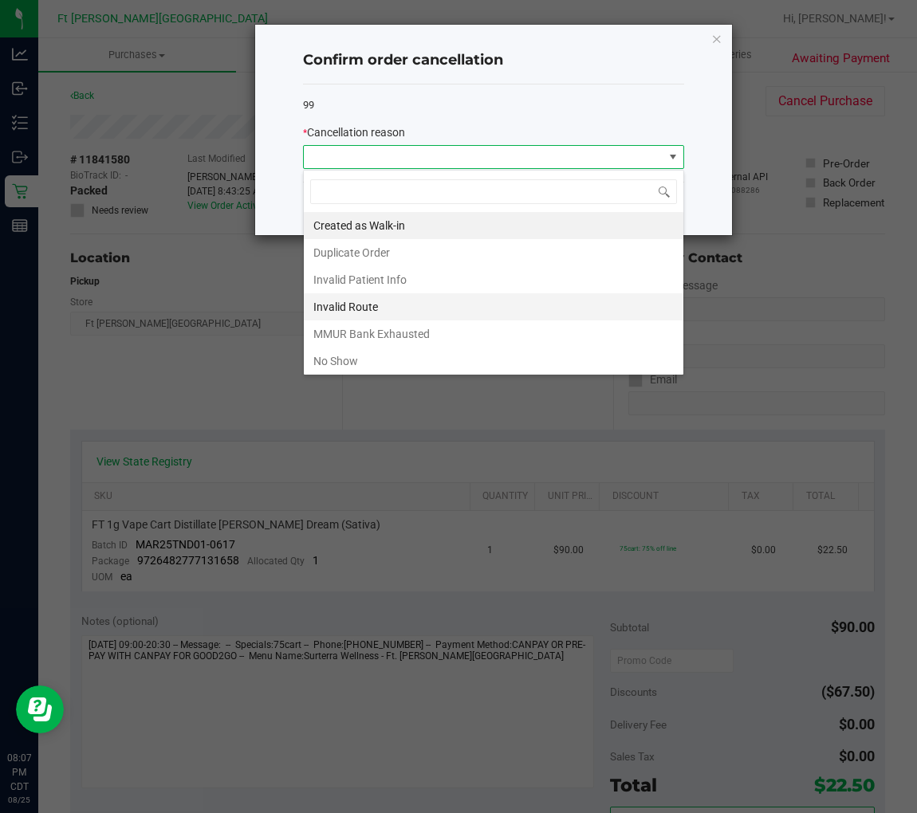
scroll to position [24, 380]
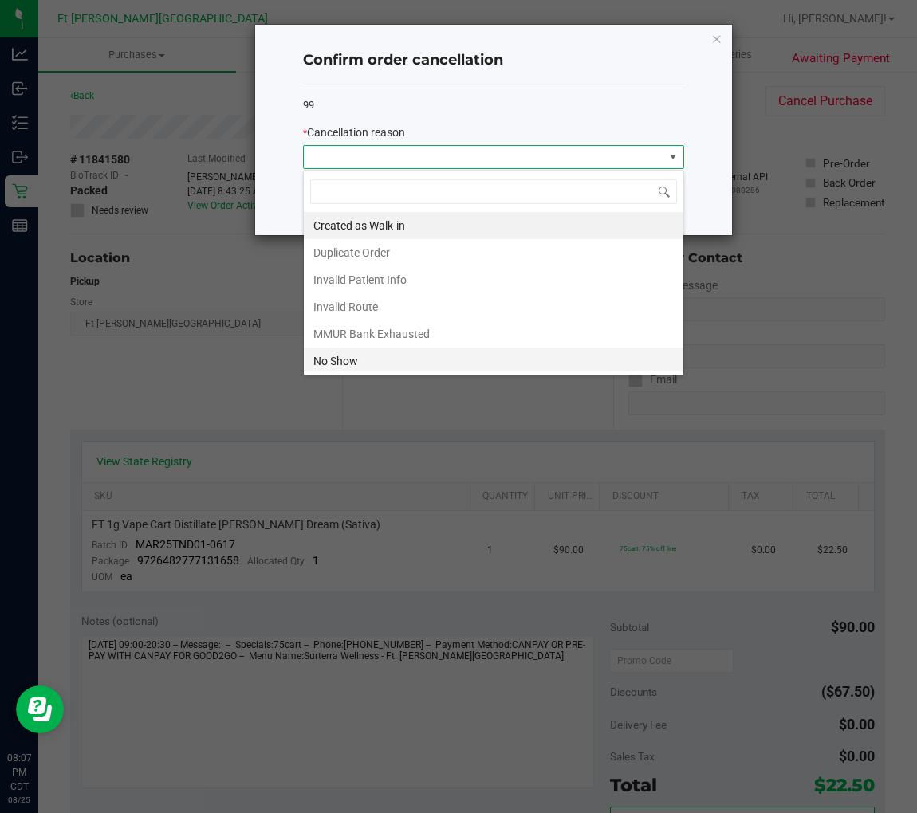
click at [368, 357] on li "No Show" at bounding box center [493, 361] width 379 height 27
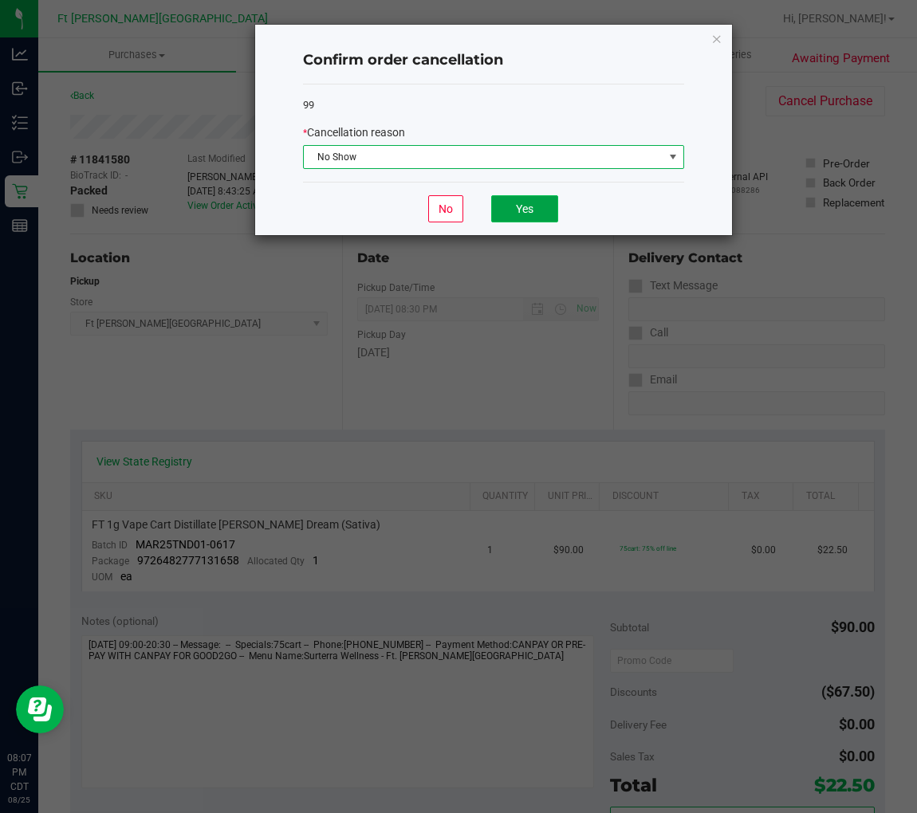
click at [522, 209] on button "Yes" at bounding box center [524, 208] width 67 height 27
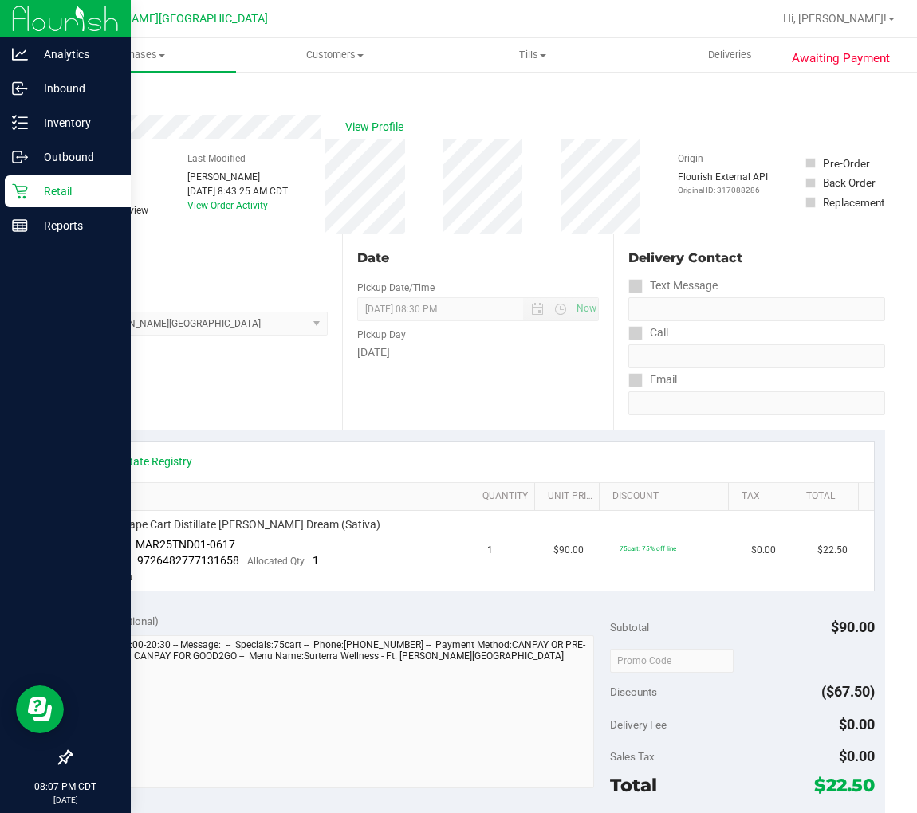
click at [33, 190] on p "Retail" at bounding box center [76, 191] width 96 height 19
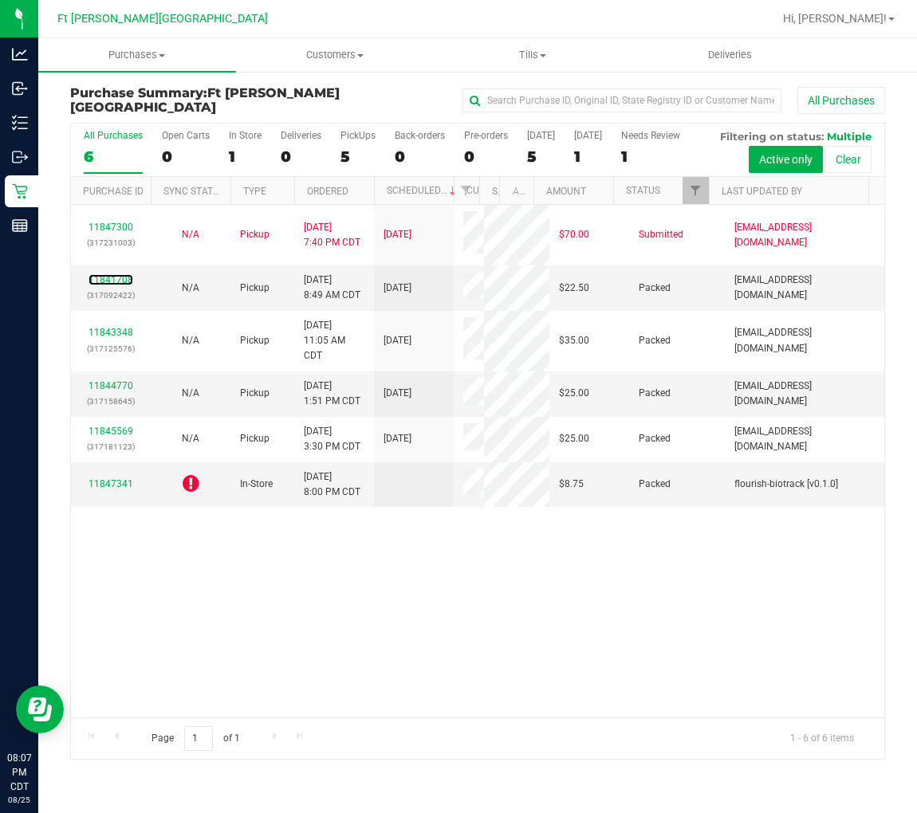
click at [116, 276] on link "11841708" at bounding box center [110, 279] width 45 height 11
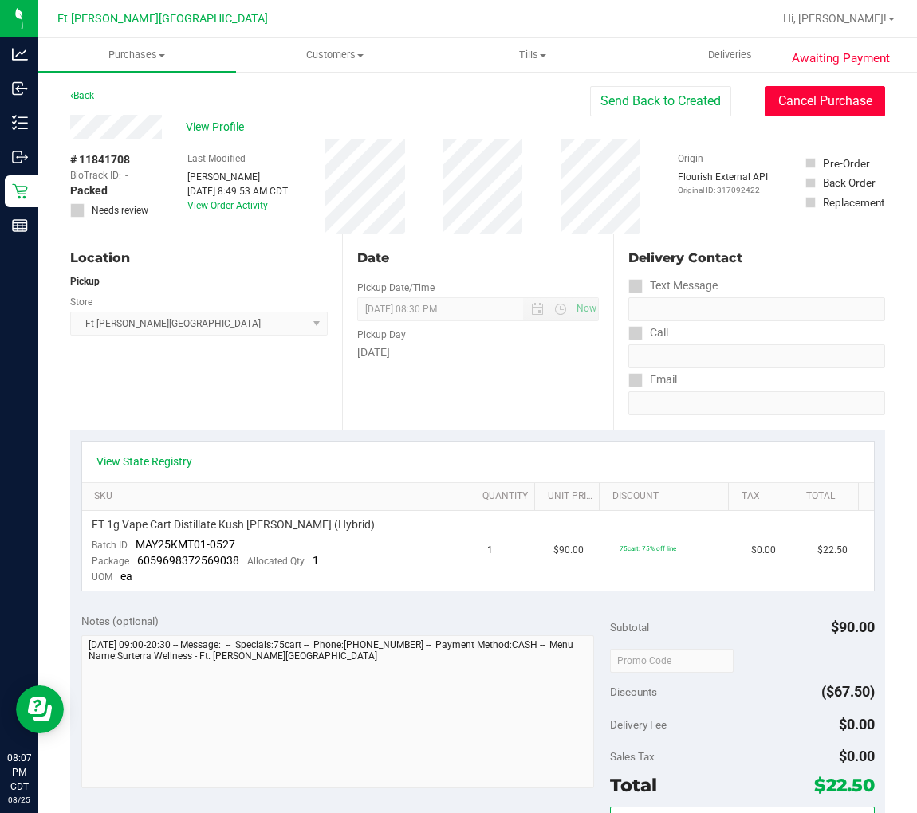
click at [801, 92] on button "Cancel Purchase" at bounding box center [825, 101] width 120 height 30
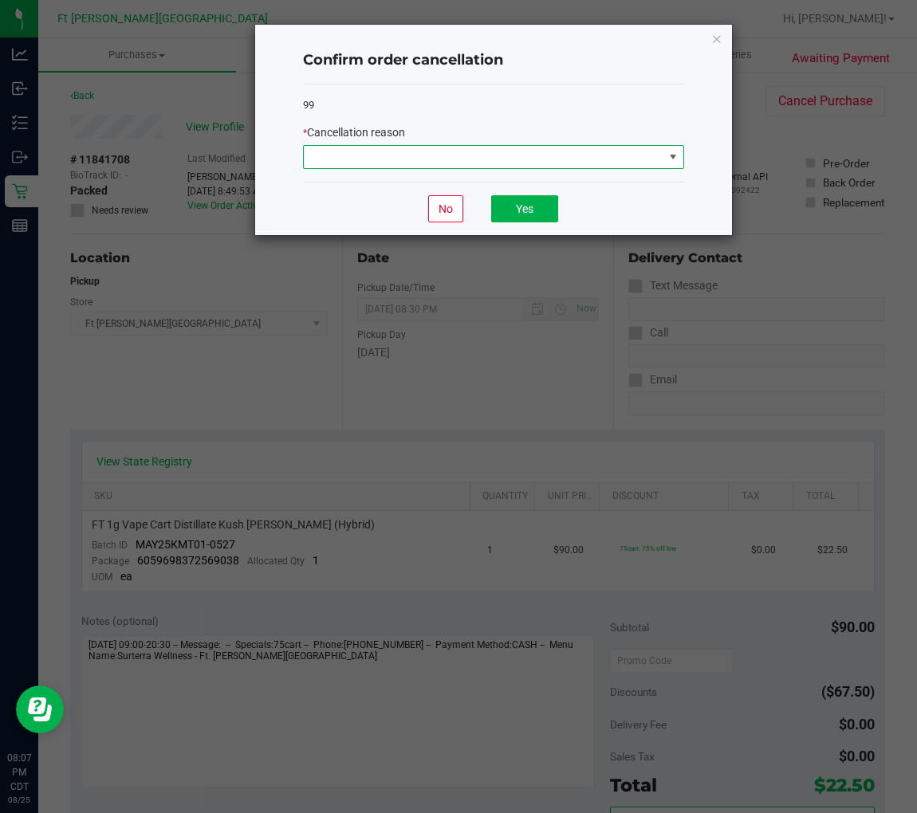
click at [548, 162] on span at bounding box center [483, 157] width 359 height 22
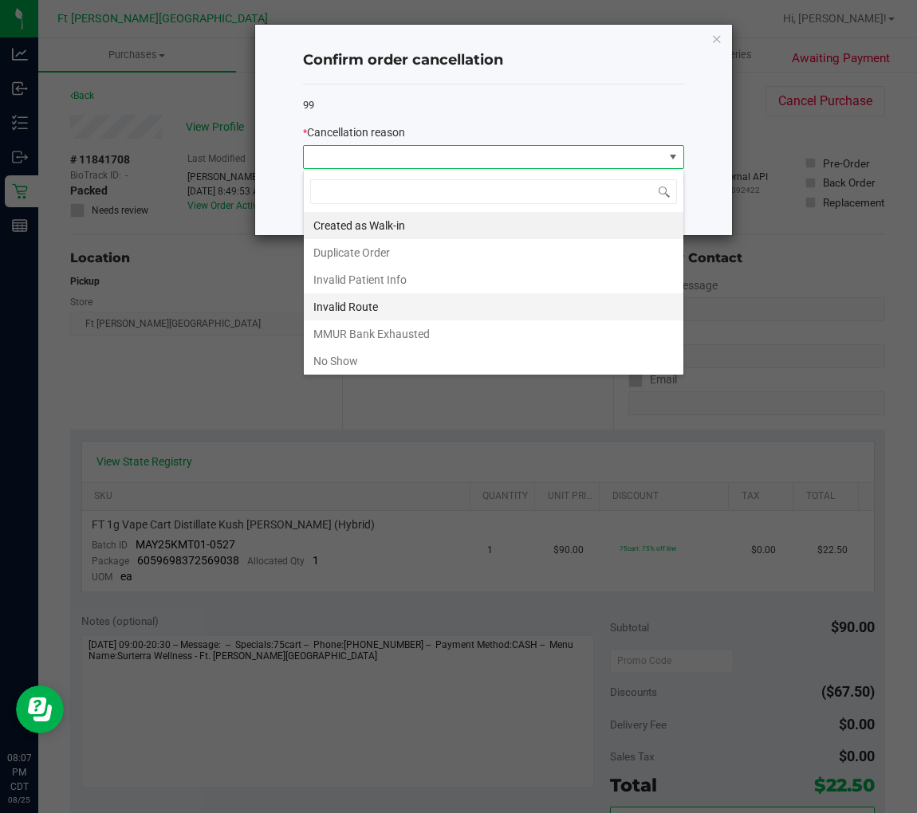
scroll to position [24, 380]
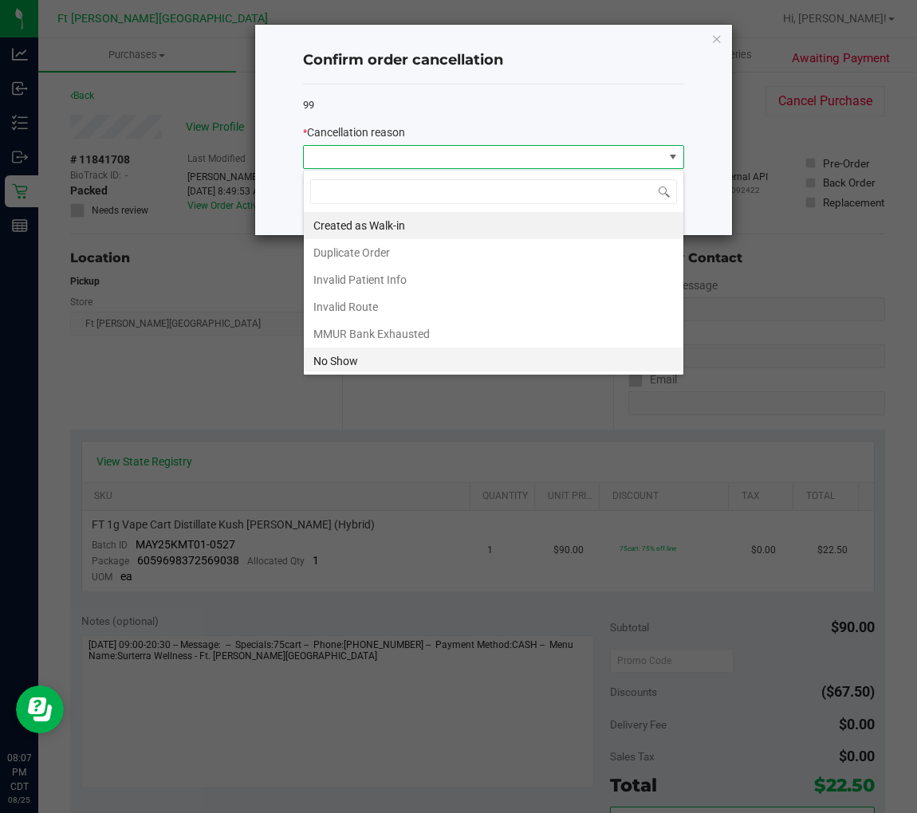
click at [363, 359] on li "No Show" at bounding box center [493, 361] width 379 height 27
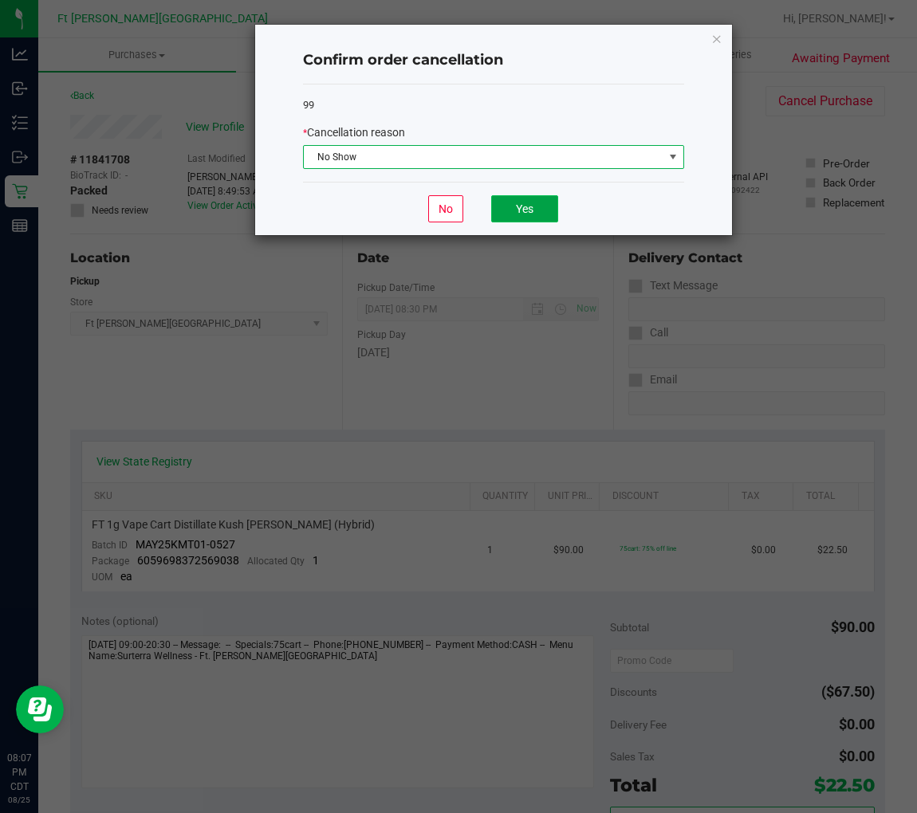
click at [523, 209] on button "Yes" at bounding box center [524, 208] width 67 height 27
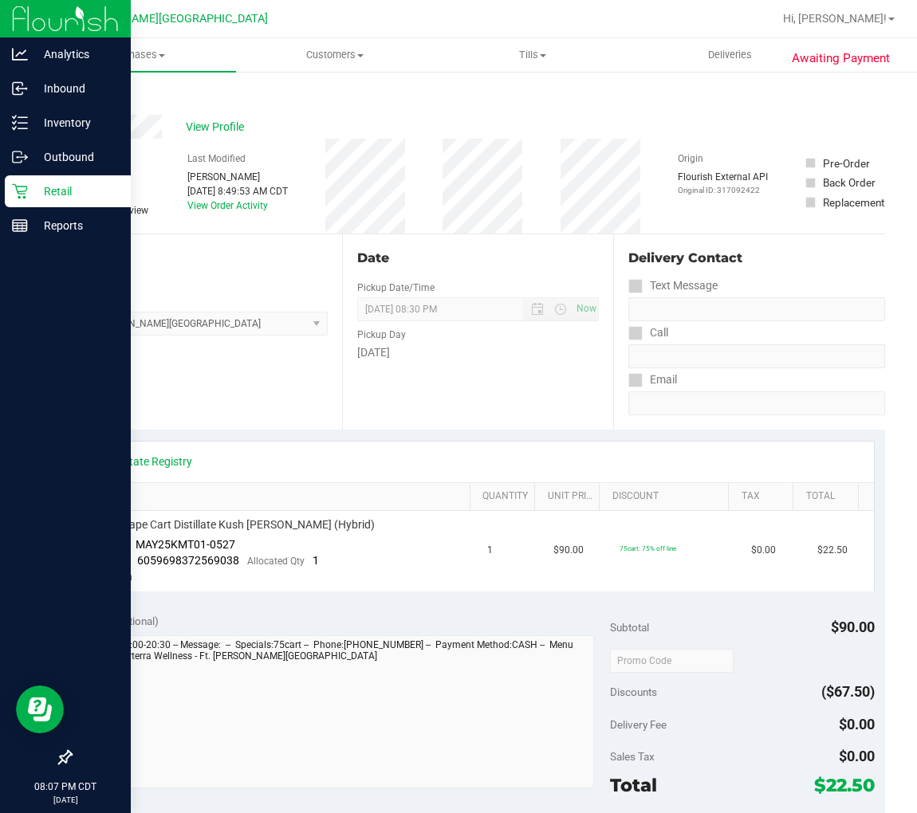
click at [29, 185] on p "Retail" at bounding box center [76, 191] width 96 height 19
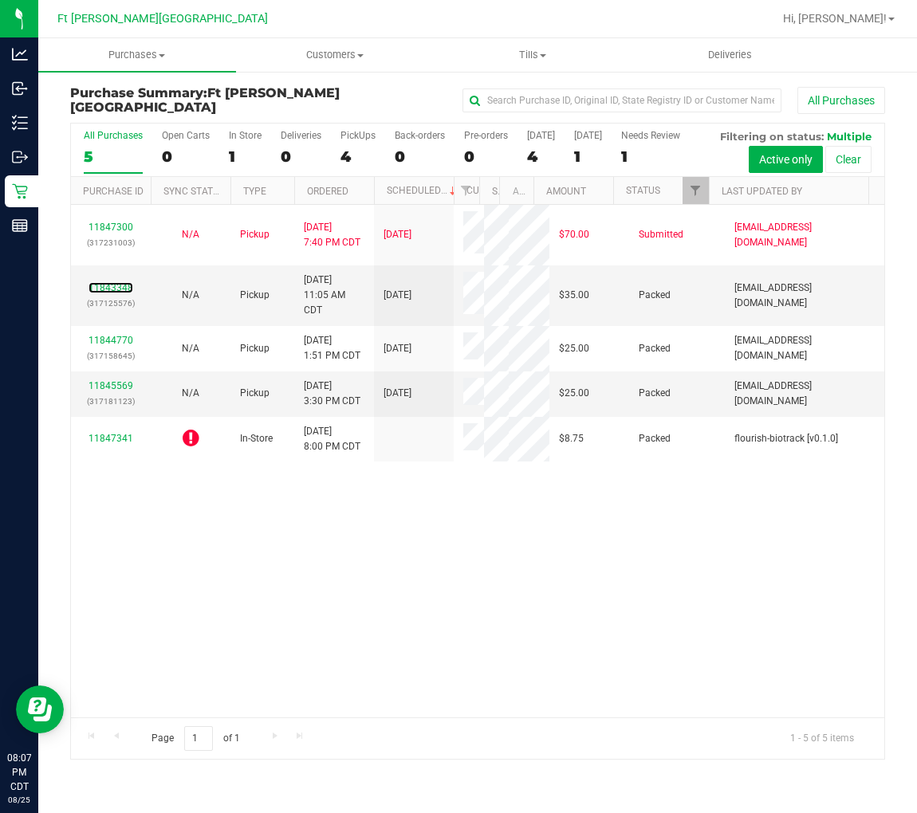
click at [112, 284] on link "11843348" at bounding box center [110, 287] width 45 height 11
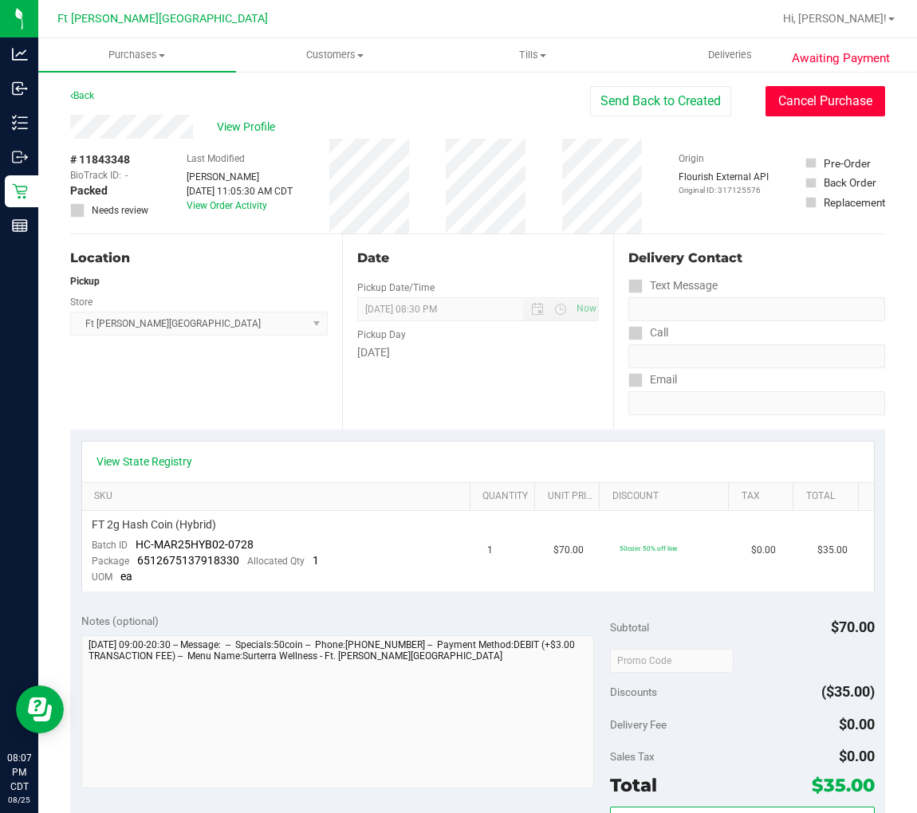
click at [819, 100] on button "Cancel Purchase" at bounding box center [825, 101] width 120 height 30
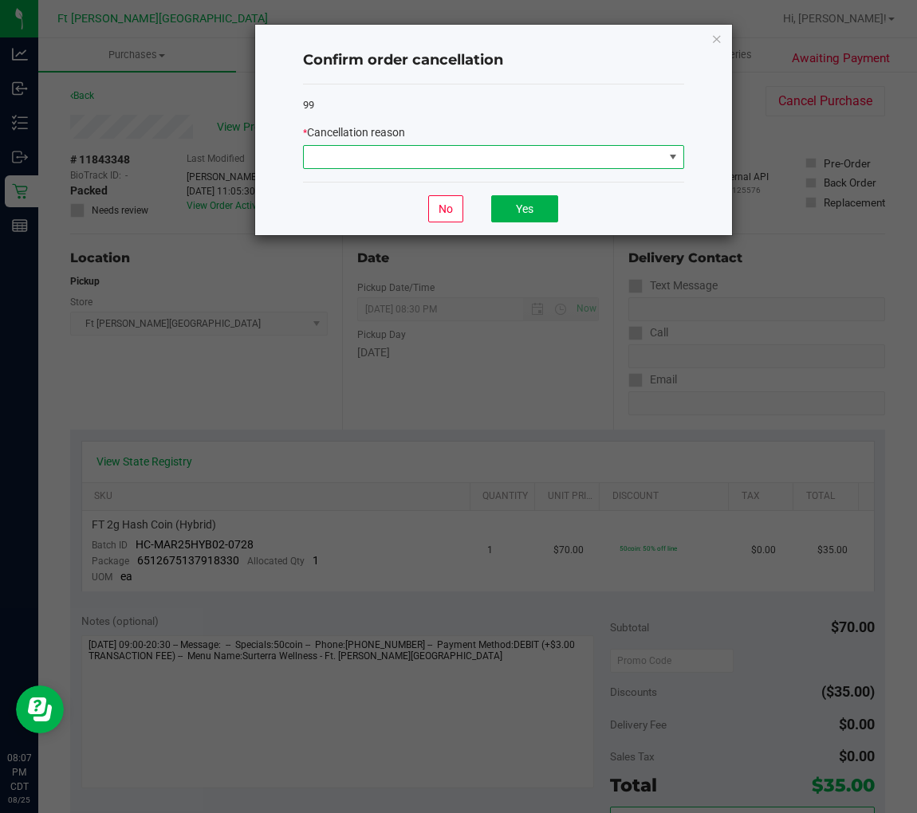
click at [485, 157] on span at bounding box center [483, 157] width 359 height 22
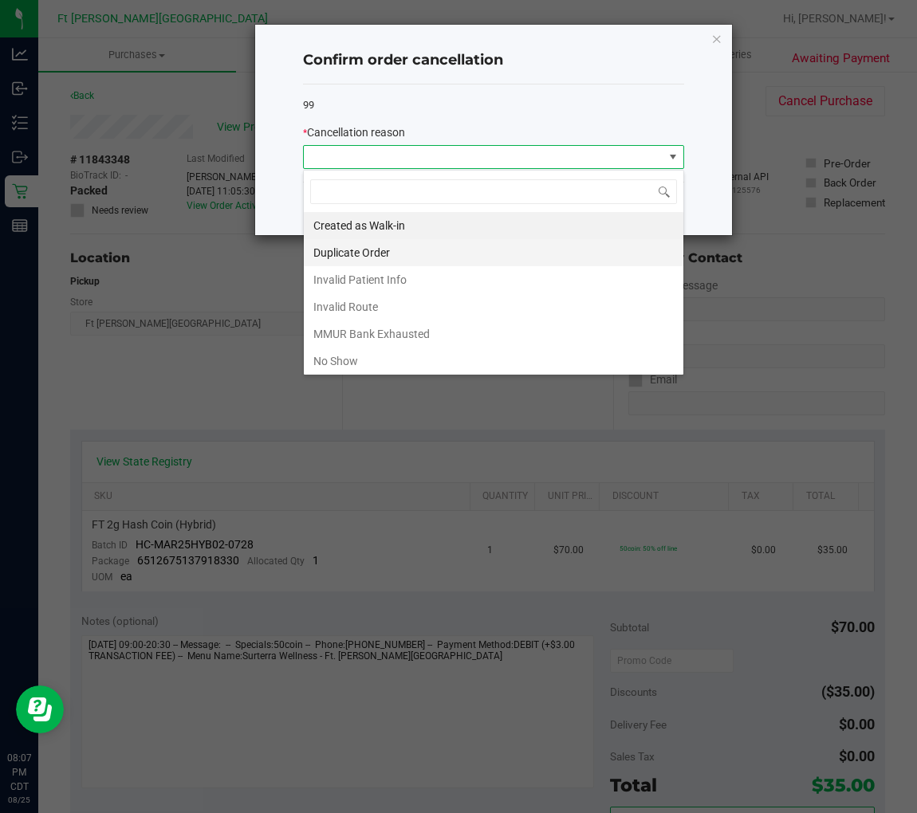
scroll to position [24, 380]
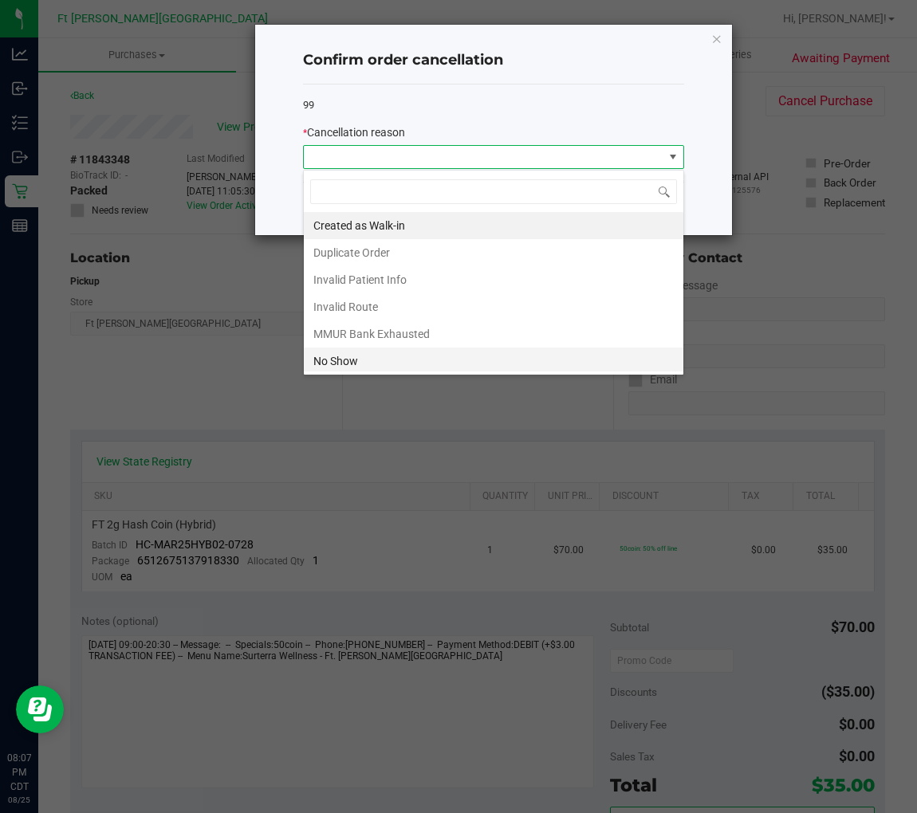
click at [341, 367] on li "No Show" at bounding box center [493, 361] width 379 height 27
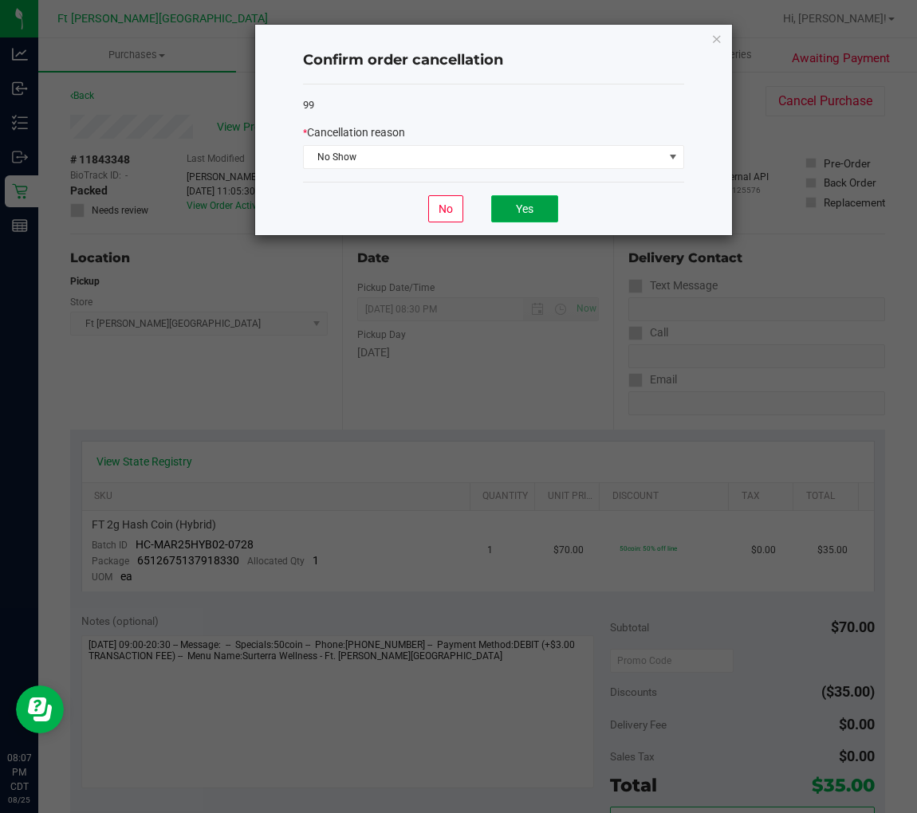
click at [523, 211] on button "Yes" at bounding box center [524, 208] width 67 height 27
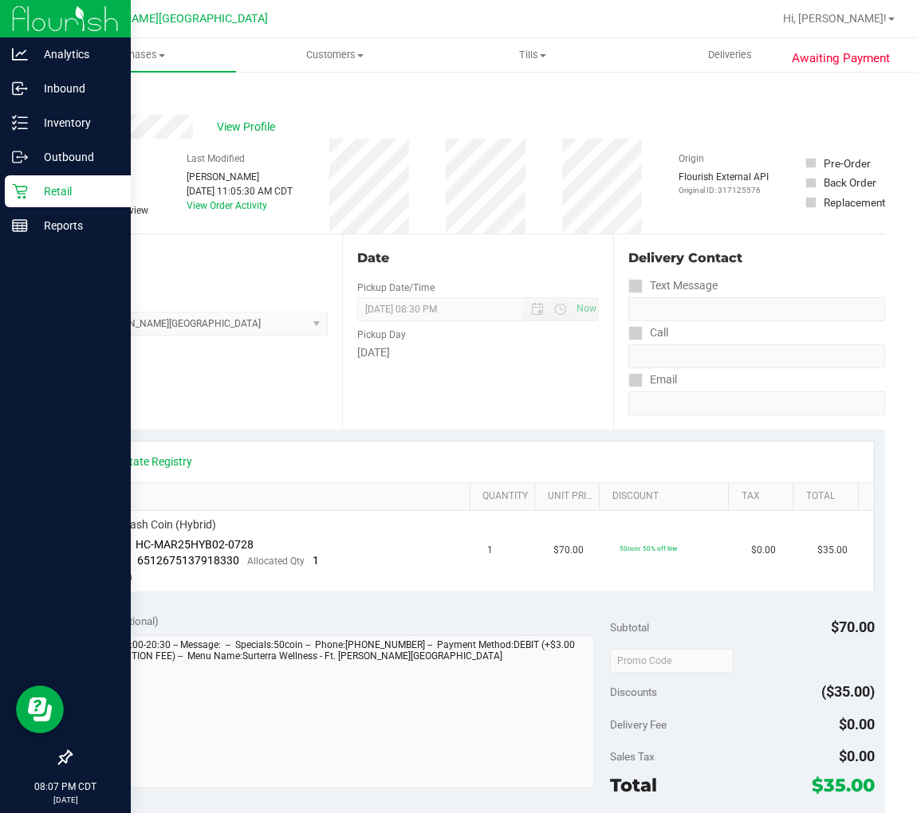
click at [20, 186] on icon at bounding box center [19, 191] width 15 height 15
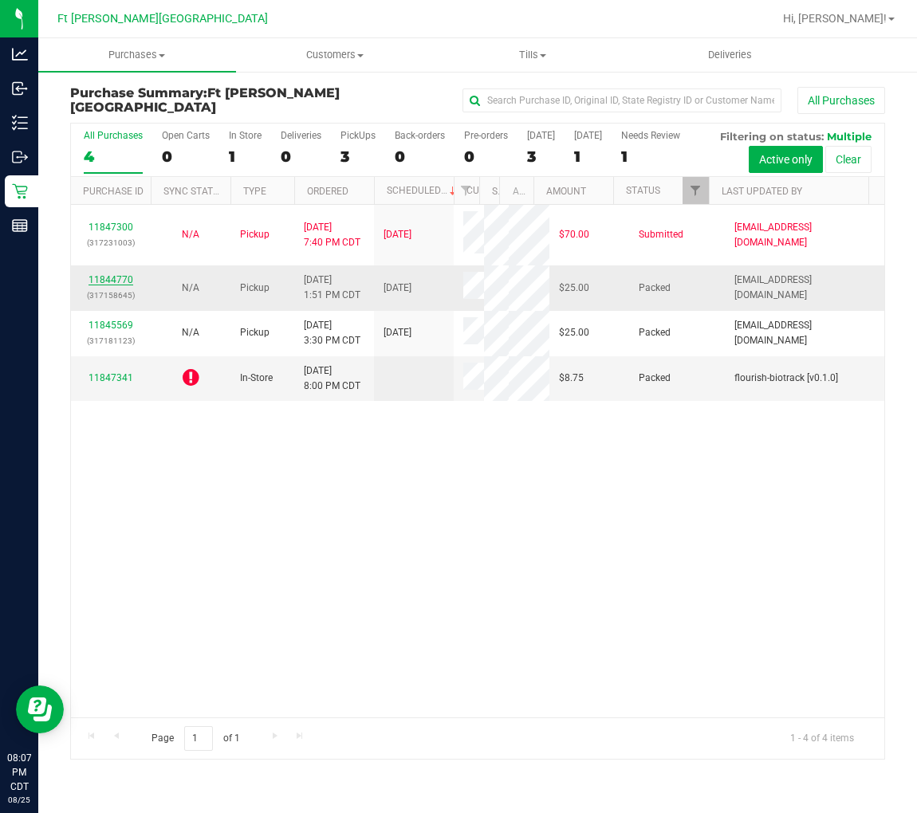
click at [123, 277] on link "11844770" at bounding box center [110, 279] width 45 height 11
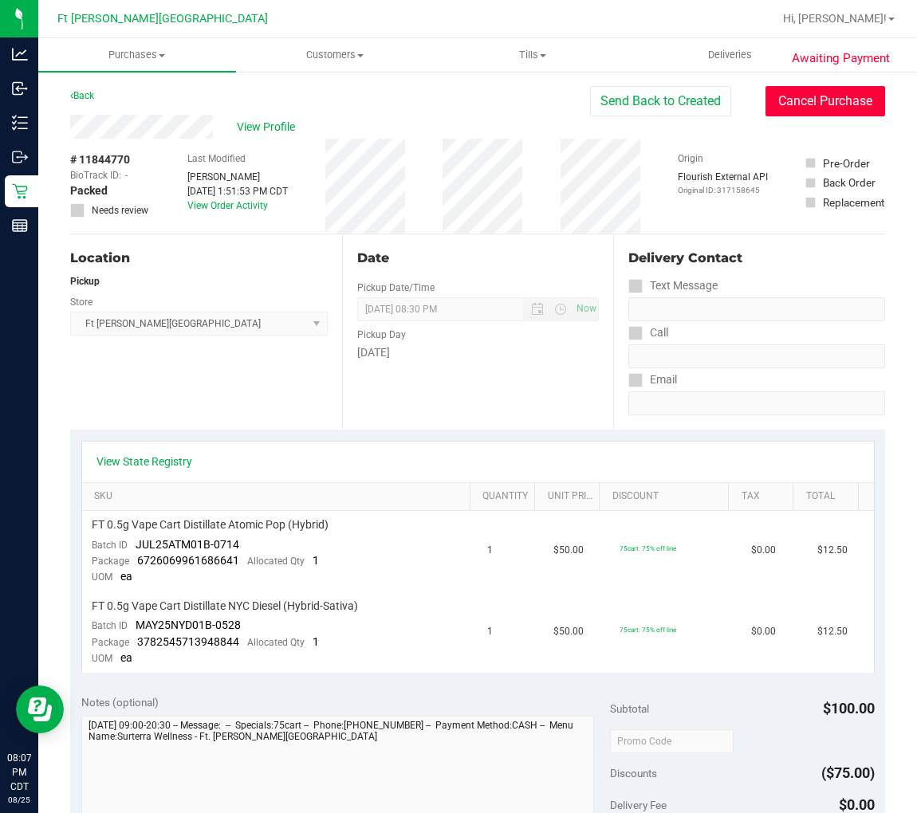
click at [789, 108] on button "Cancel Purchase" at bounding box center [825, 101] width 120 height 30
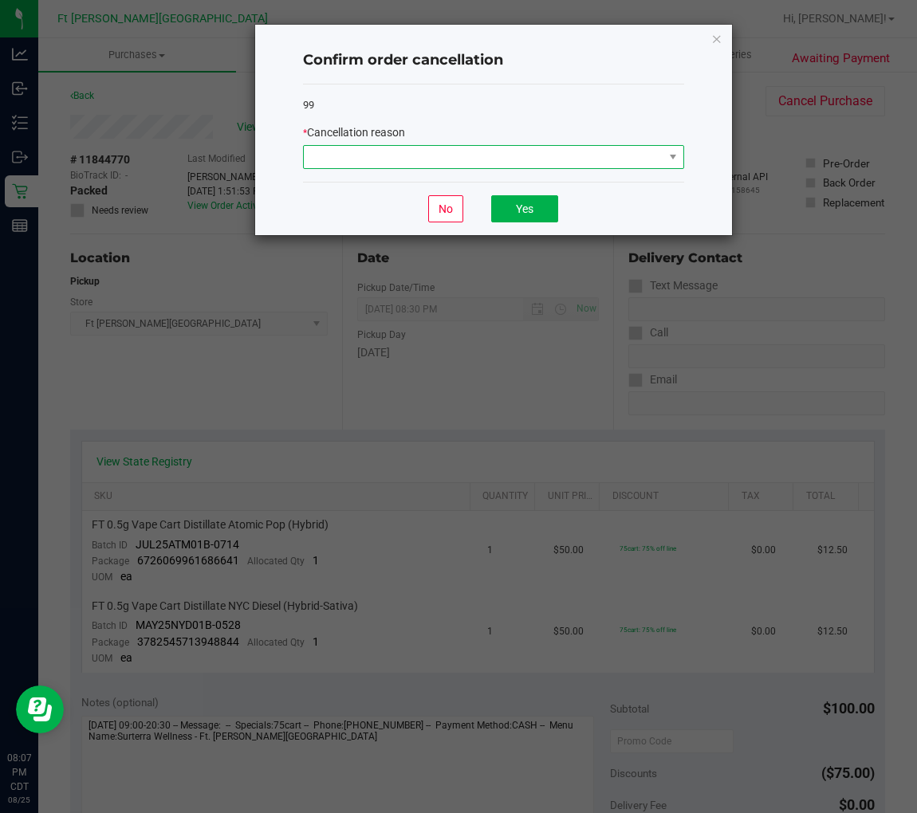
click at [448, 147] on span at bounding box center [483, 157] width 359 height 22
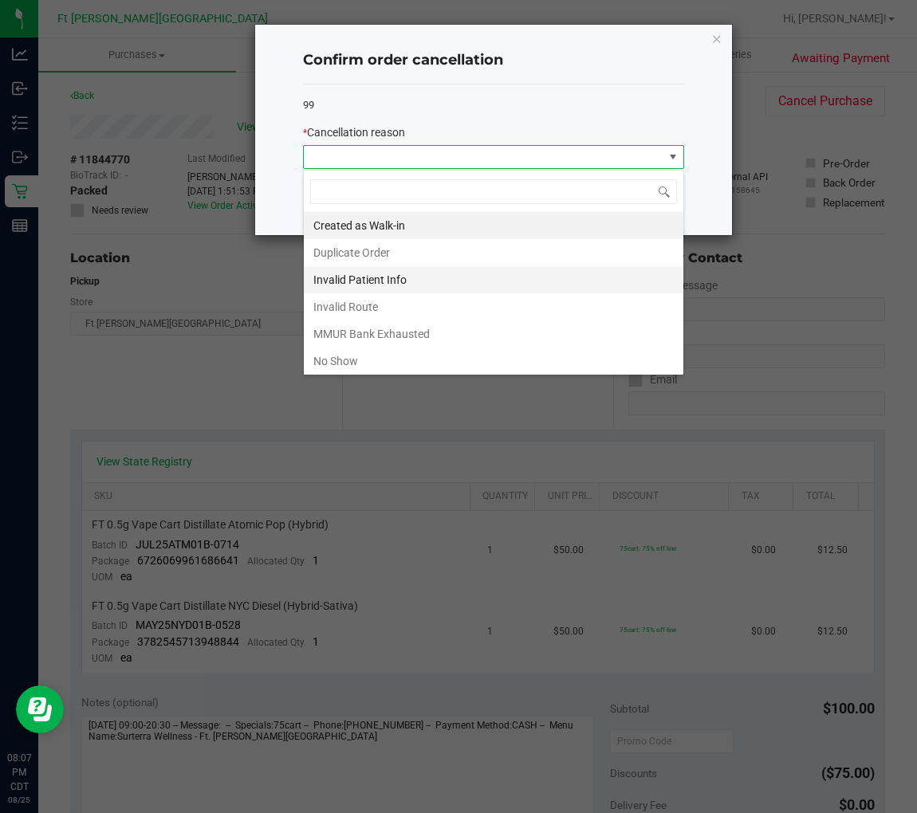
scroll to position [24, 380]
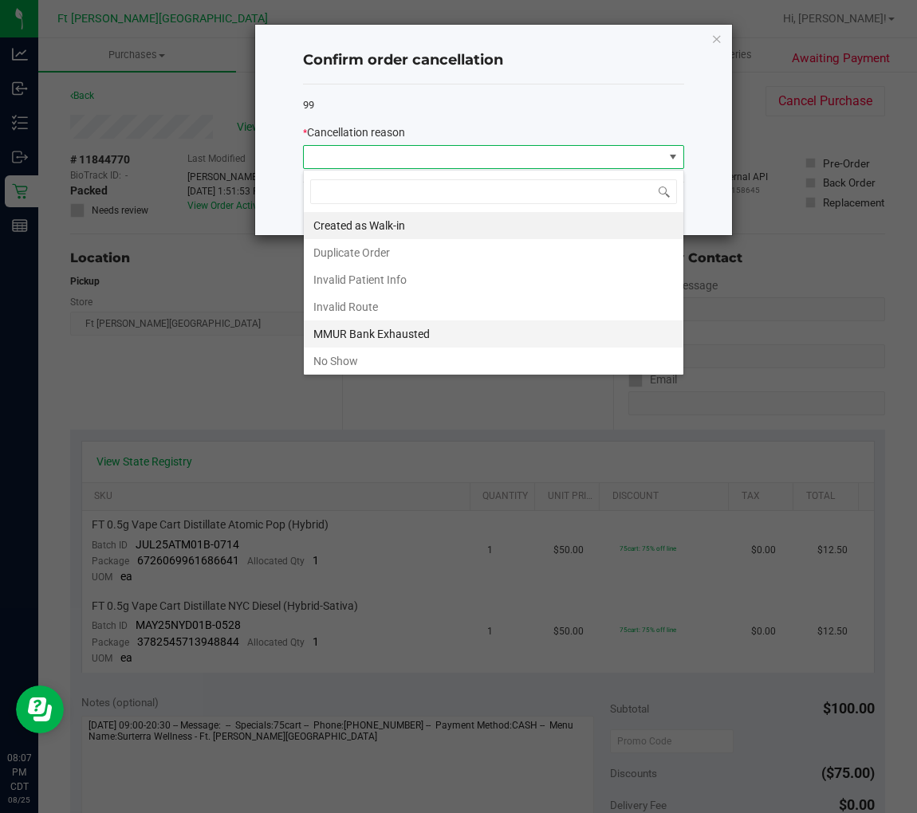
click at [360, 332] on li "MMUR Bank Exhausted" at bounding box center [493, 333] width 379 height 27
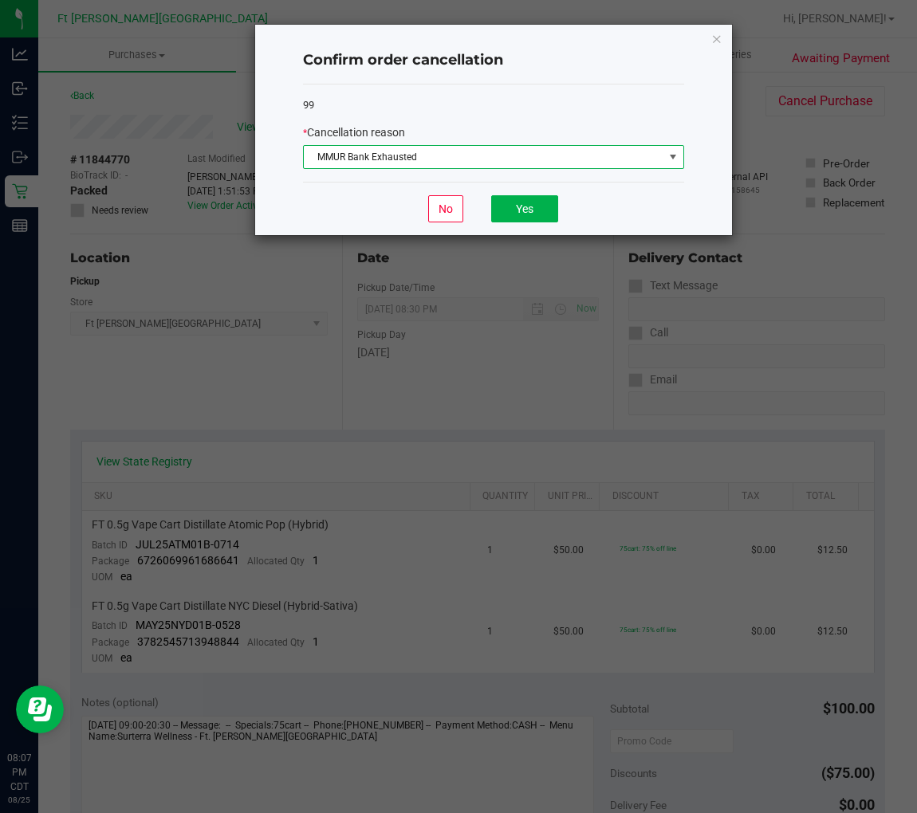
click at [375, 158] on span "MMUR Bank Exhausted" at bounding box center [483, 157] width 359 height 22
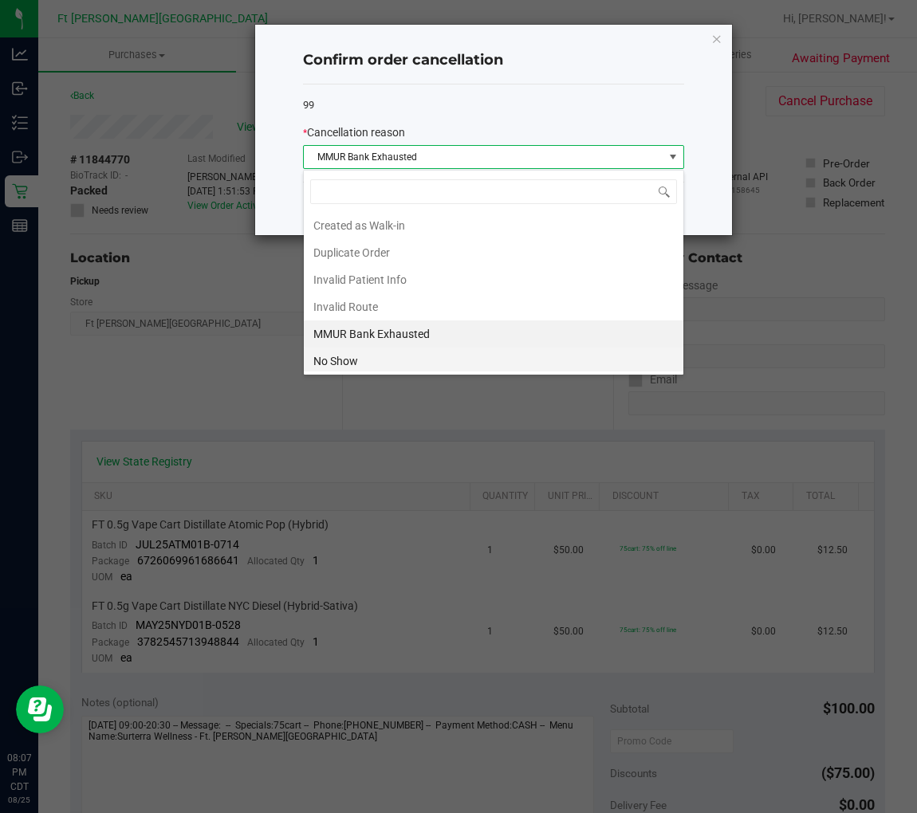
click at [340, 364] on li "No Show" at bounding box center [493, 361] width 379 height 27
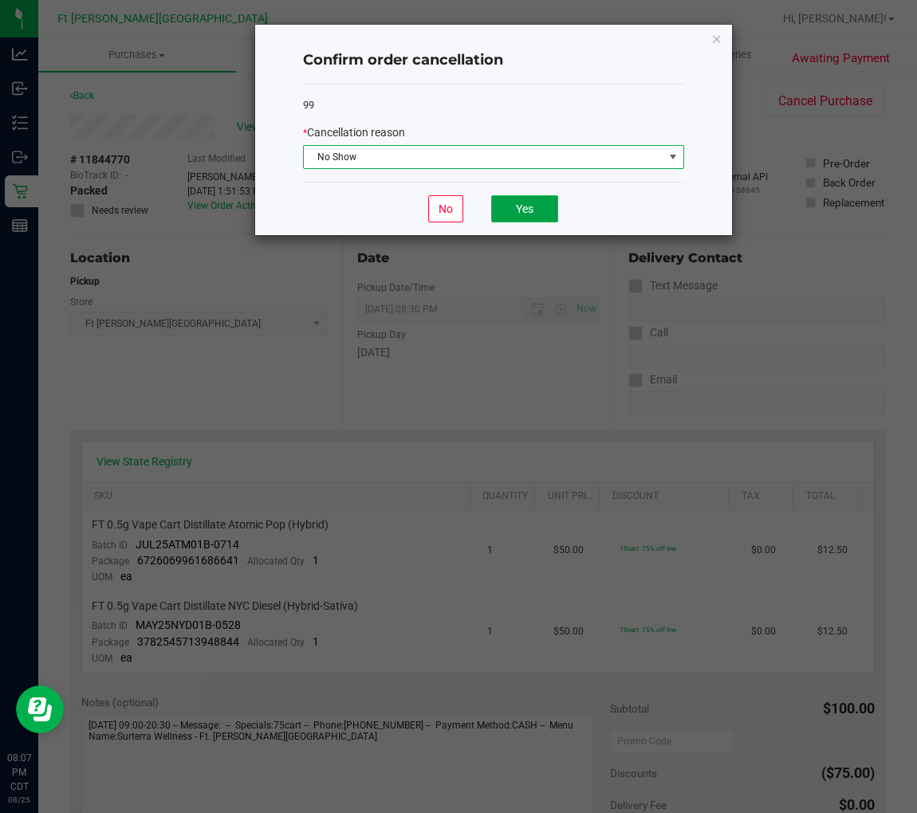
click at [542, 206] on button "Yes" at bounding box center [524, 208] width 67 height 27
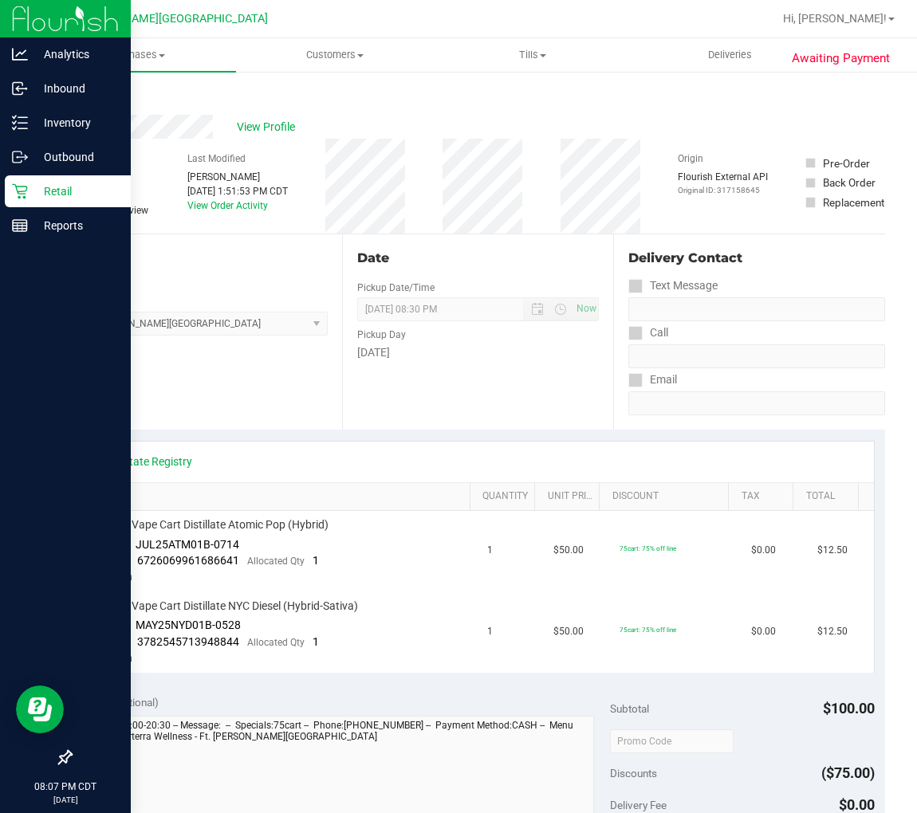
click at [26, 189] on icon at bounding box center [19, 191] width 15 height 15
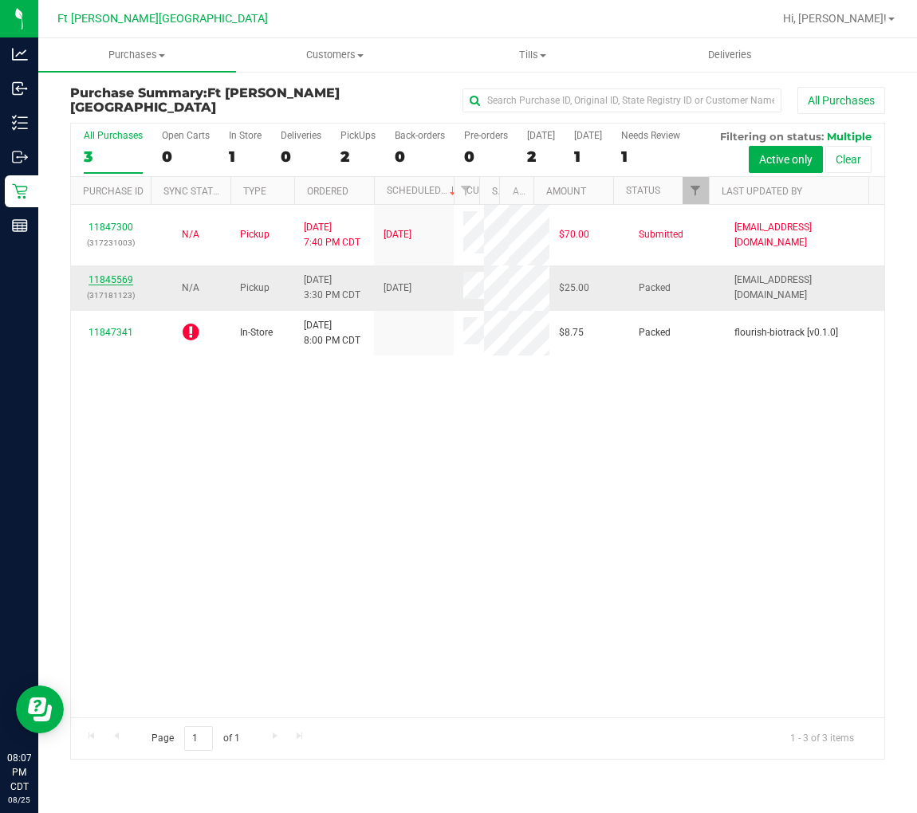
click at [118, 277] on link "11845569" at bounding box center [110, 279] width 45 height 11
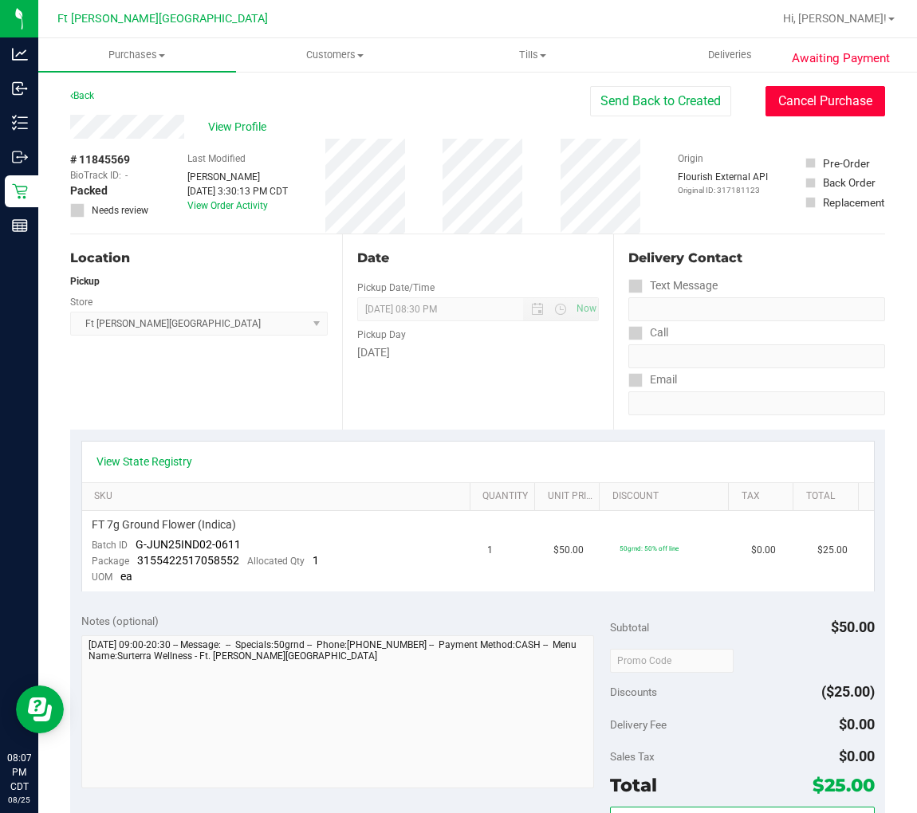
click at [797, 108] on button "Cancel Purchase" at bounding box center [825, 101] width 120 height 30
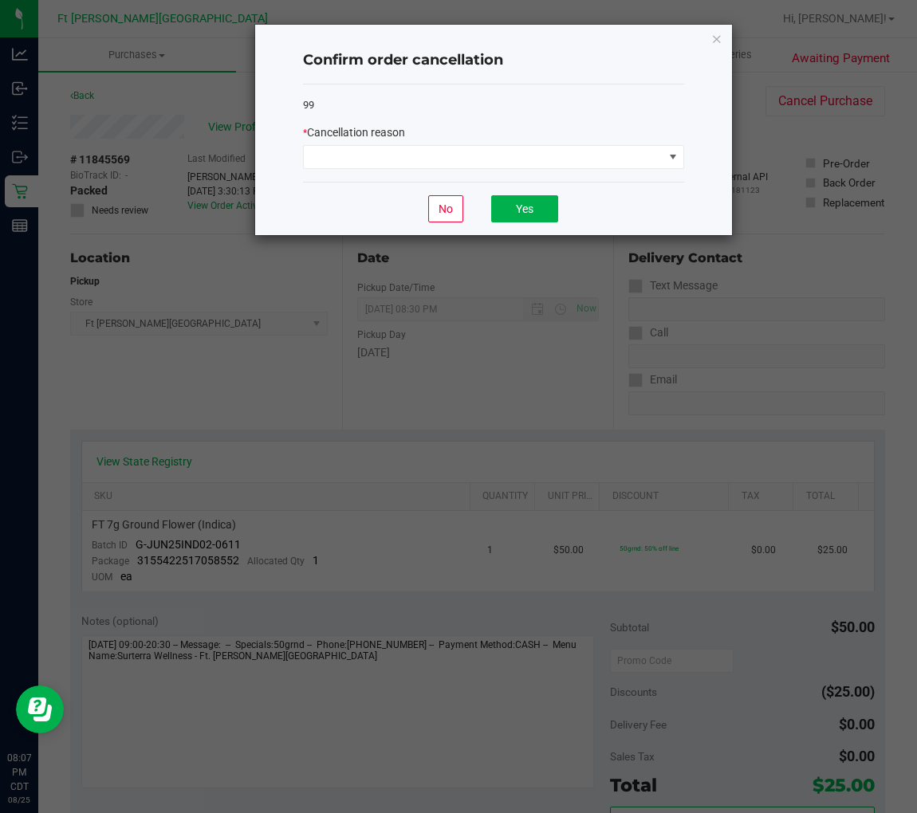
click at [457, 143] on div "* Cancellation reason" at bounding box center [493, 146] width 381 height 45
click at [441, 163] on span at bounding box center [483, 157] width 359 height 22
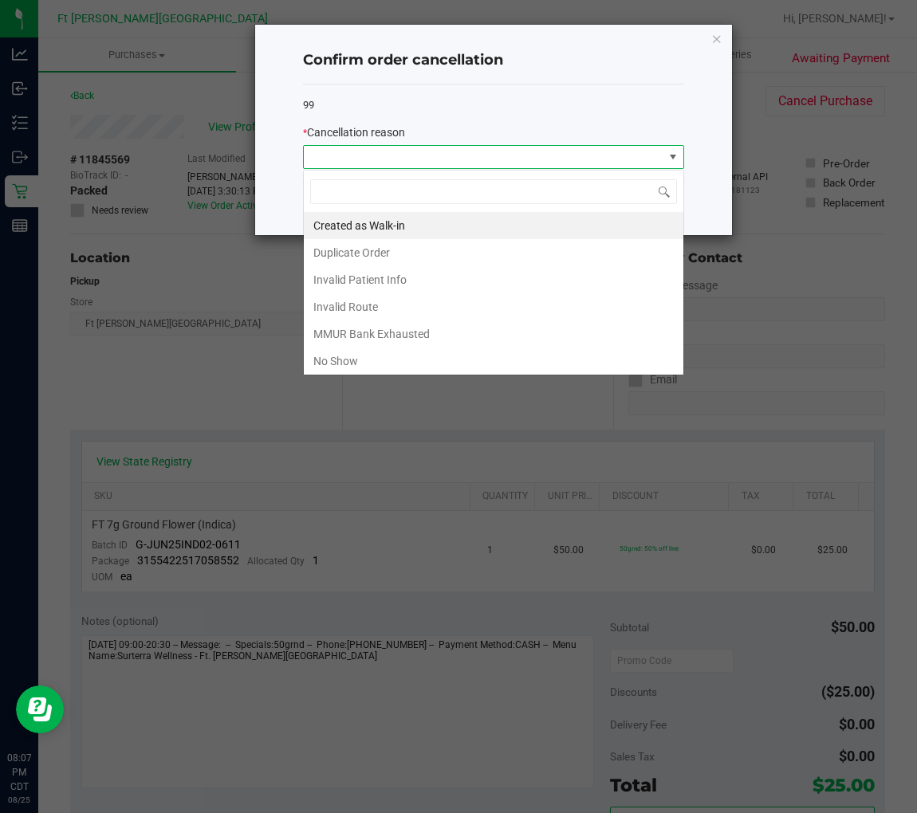
scroll to position [24, 380]
click at [365, 359] on li "No Show" at bounding box center [493, 361] width 379 height 27
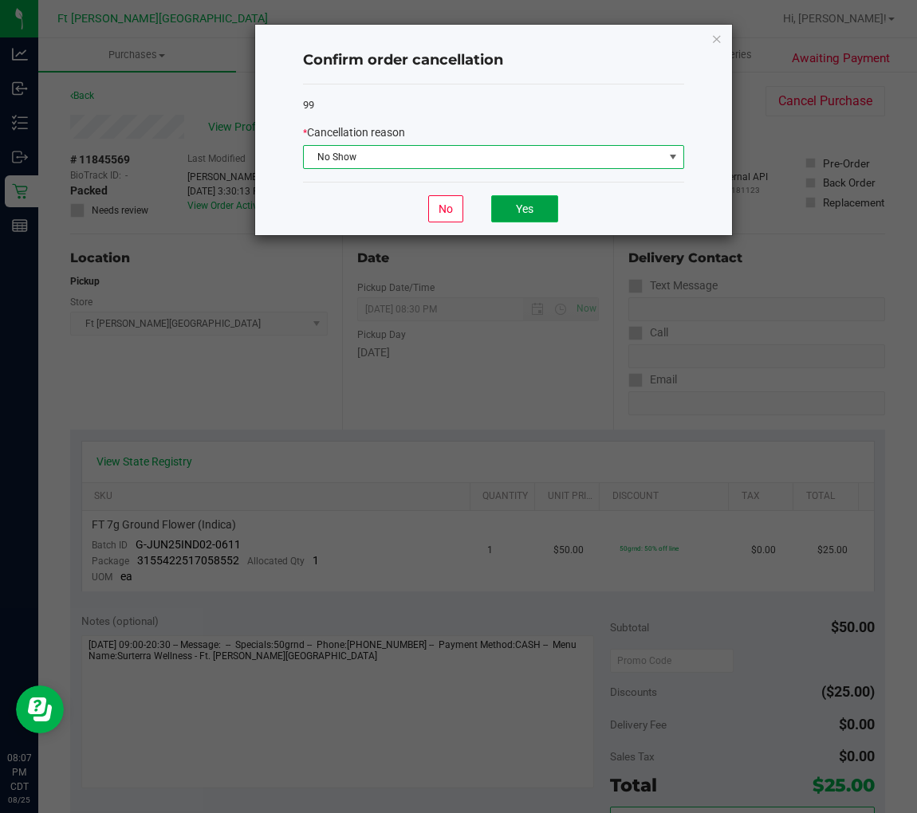
click at [528, 202] on button "Yes" at bounding box center [524, 208] width 67 height 27
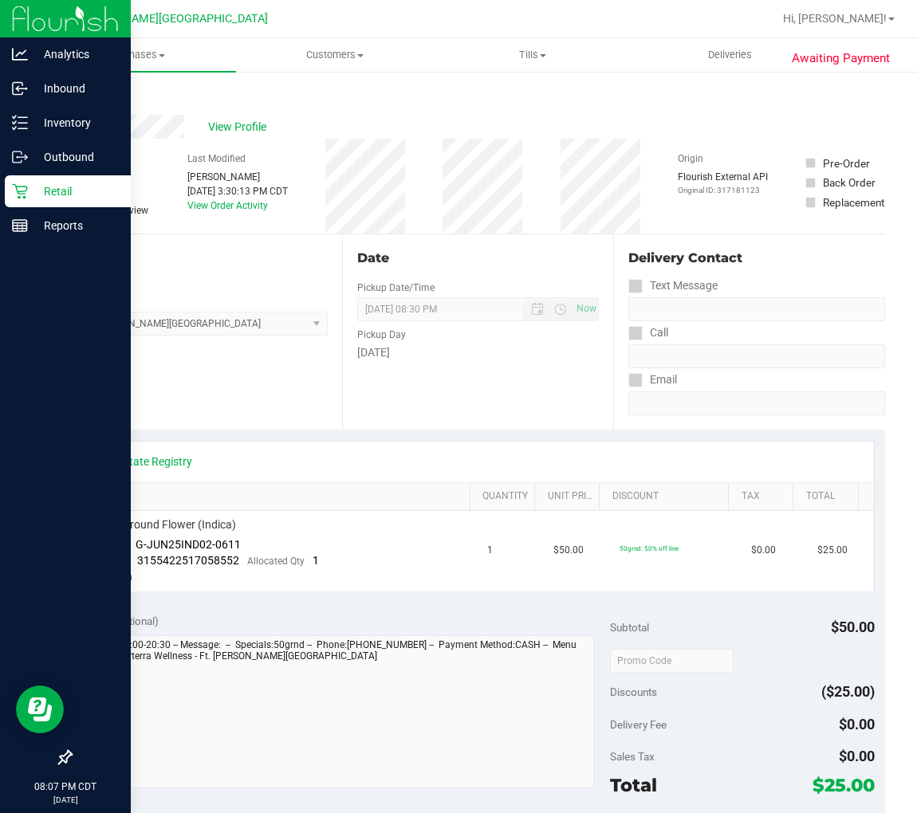
click at [22, 193] on icon at bounding box center [20, 191] width 16 height 16
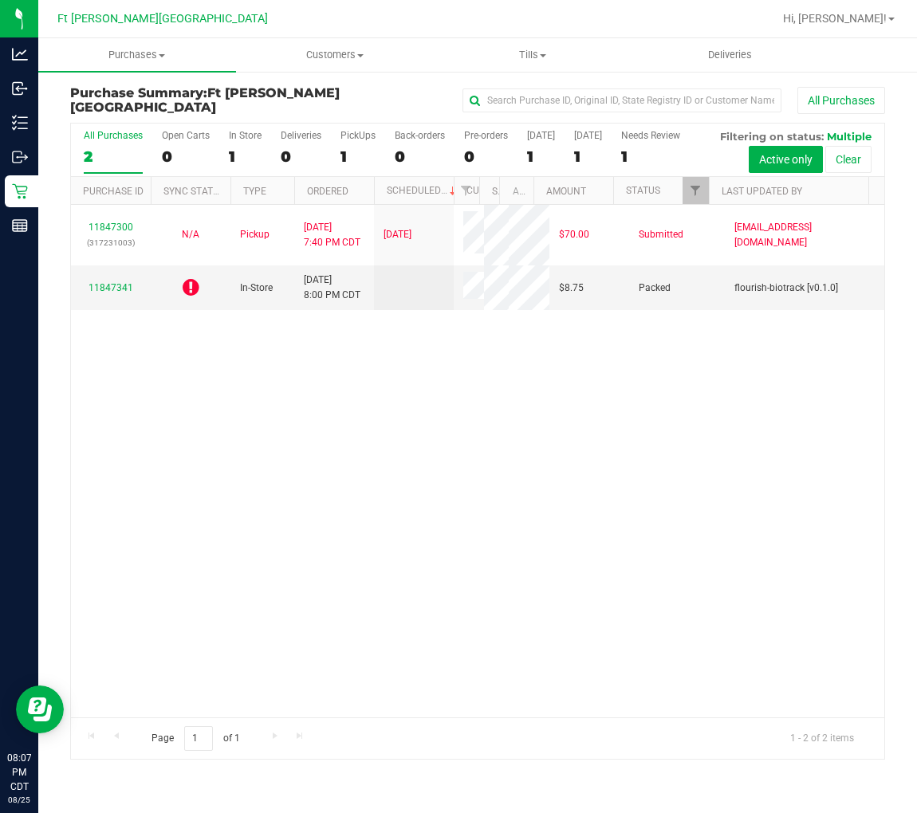
click at [194, 395] on div "11847300 (317231003) N/A Pickup 8/25/2025 7:40 PM CDT 8/26/2025 $70.00 Submitte…" at bounding box center [477, 461] width 813 height 512
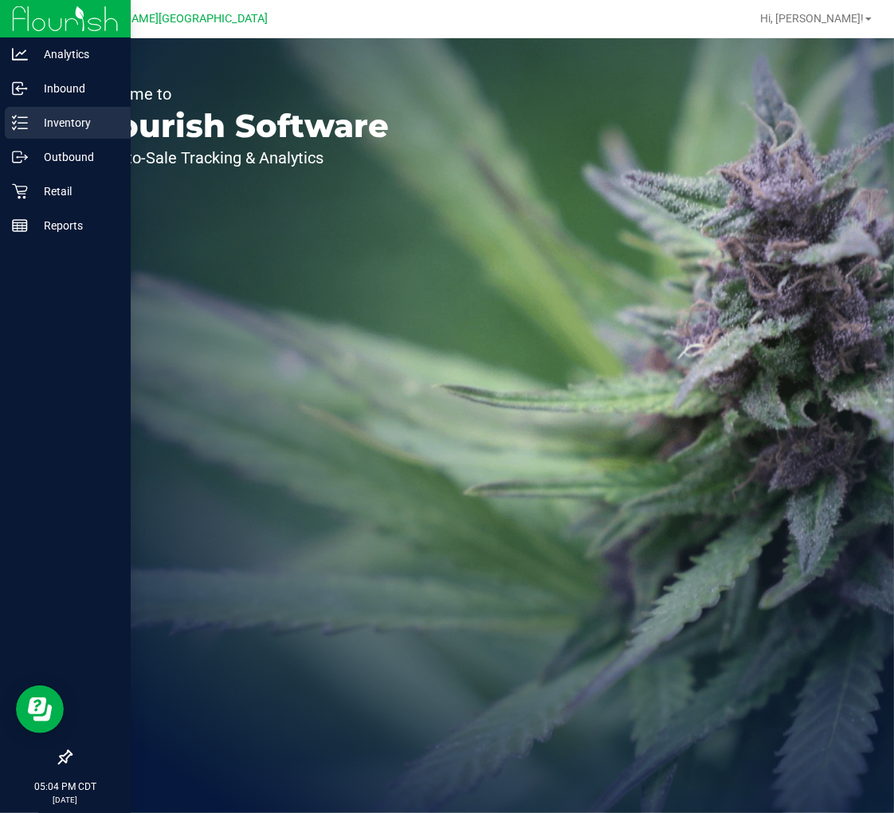
click at [26, 125] on icon at bounding box center [20, 123] width 16 height 16
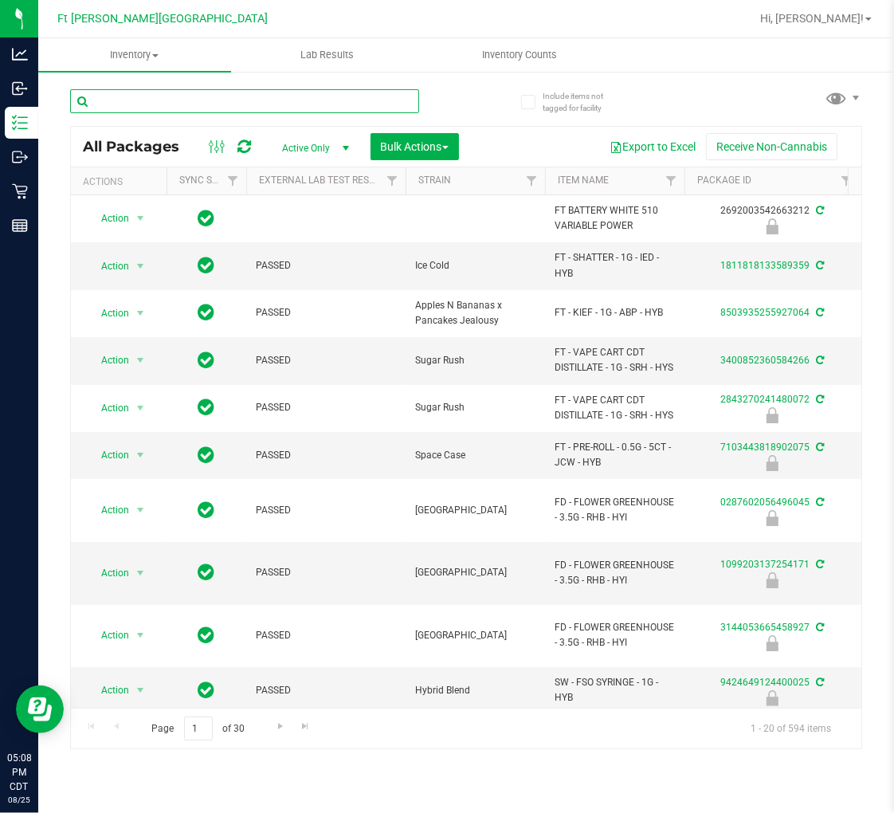
click at [194, 96] on input "text" at bounding box center [244, 101] width 349 height 24
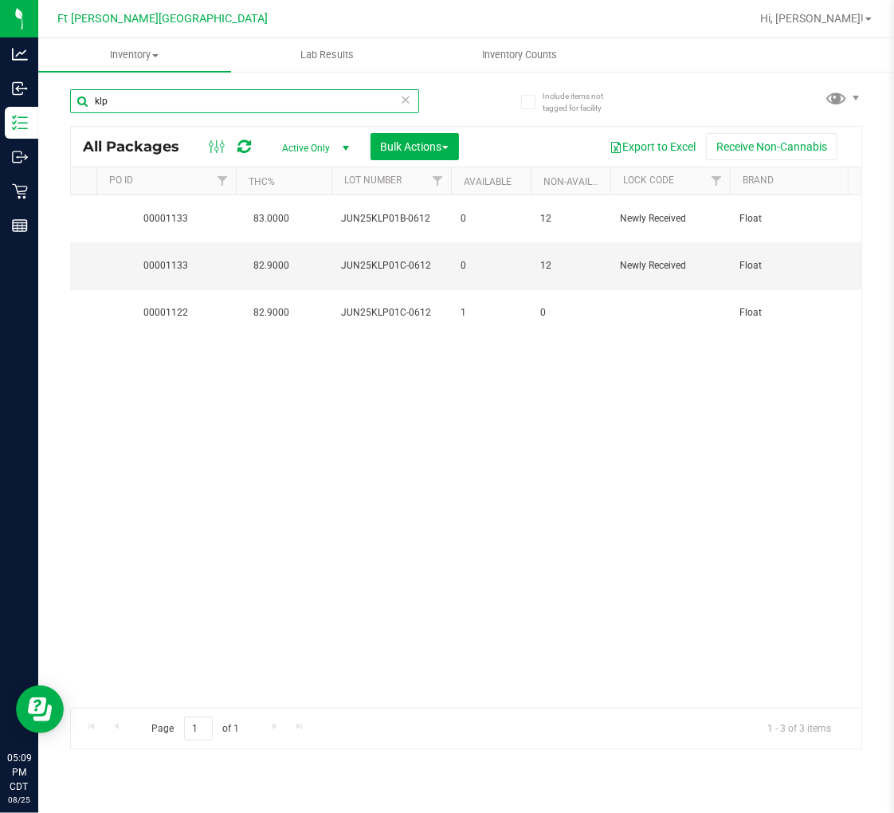
scroll to position [0, 913]
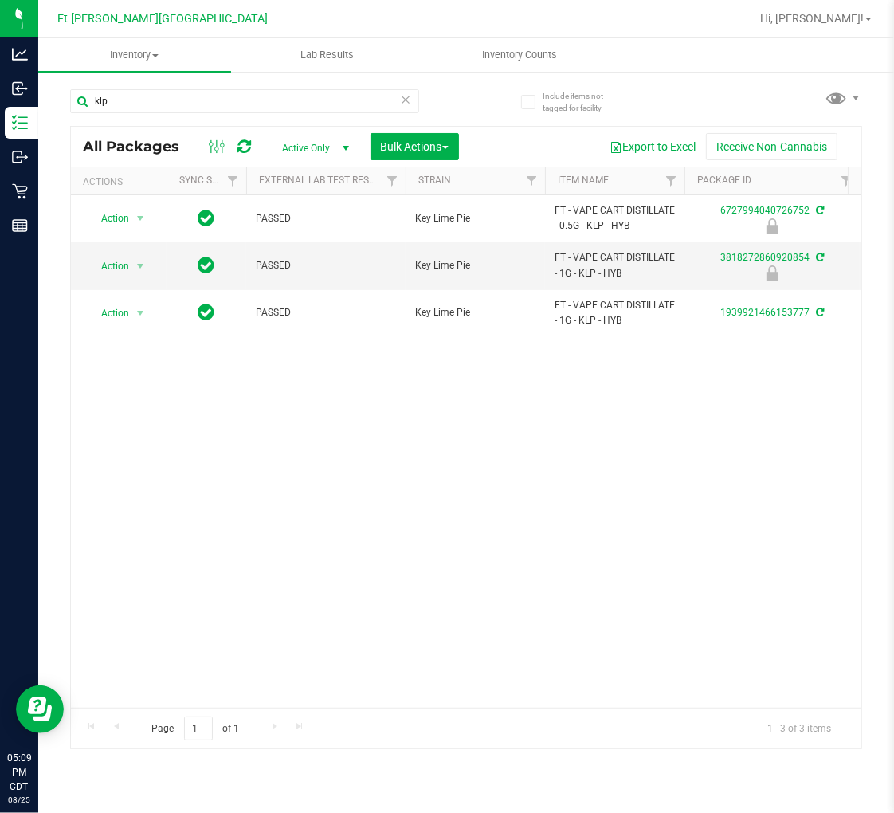
click at [205, 560] on div "Action Action Edit attributes Global inventory Locate package Package audit log…" at bounding box center [466, 451] width 791 height 512
click at [297, 108] on input "klp" at bounding box center [244, 101] width 349 height 24
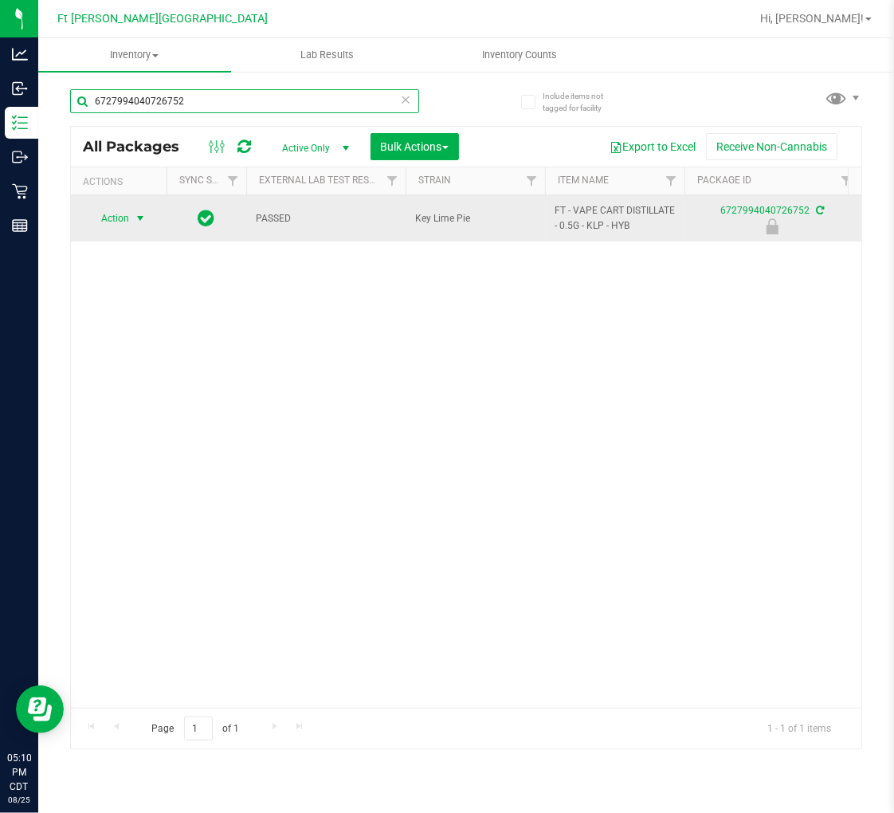
type input "6727994040726752"
click at [108, 219] on span "Action" at bounding box center [108, 218] width 43 height 22
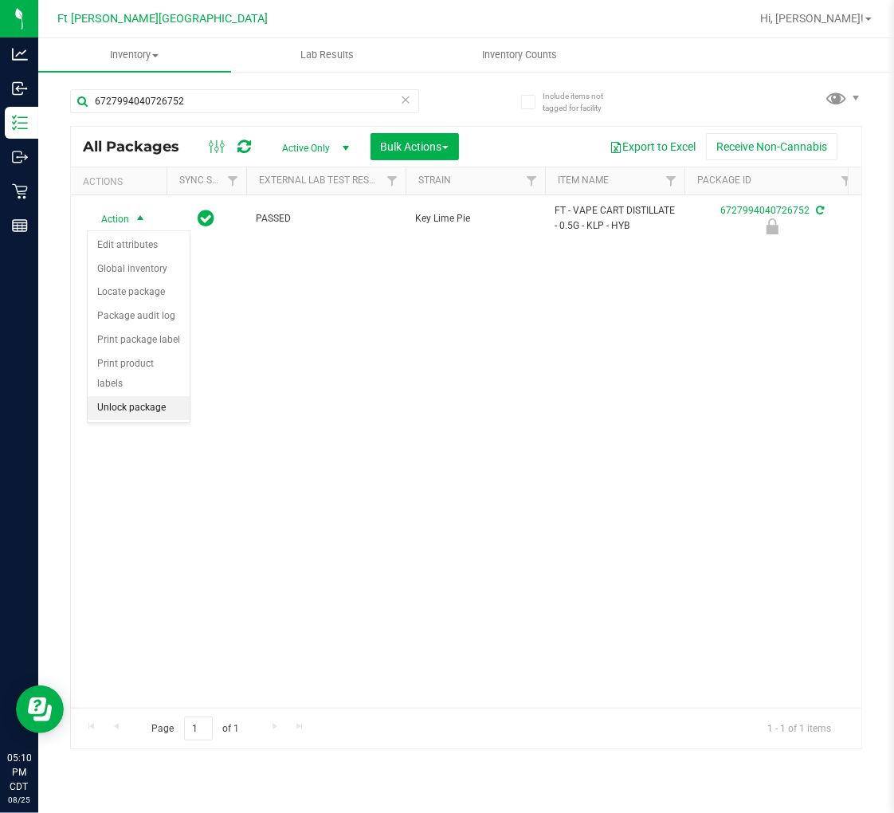
click at [139, 408] on li "Unlock package" at bounding box center [139, 408] width 102 height 24
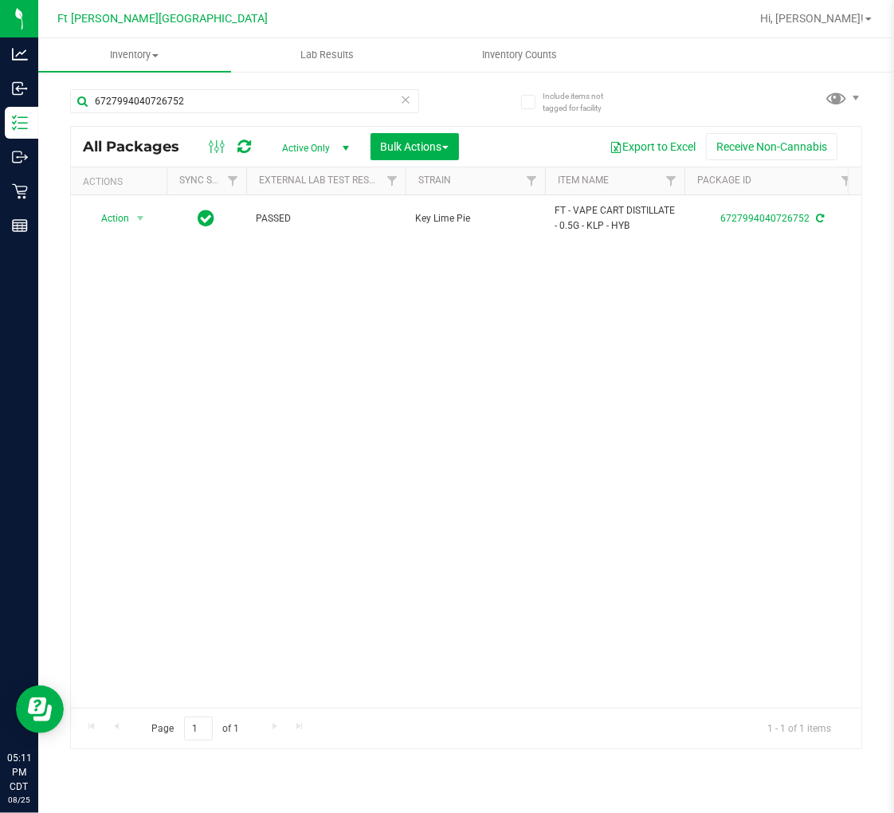
click at [403, 94] on icon at bounding box center [405, 98] width 11 height 19
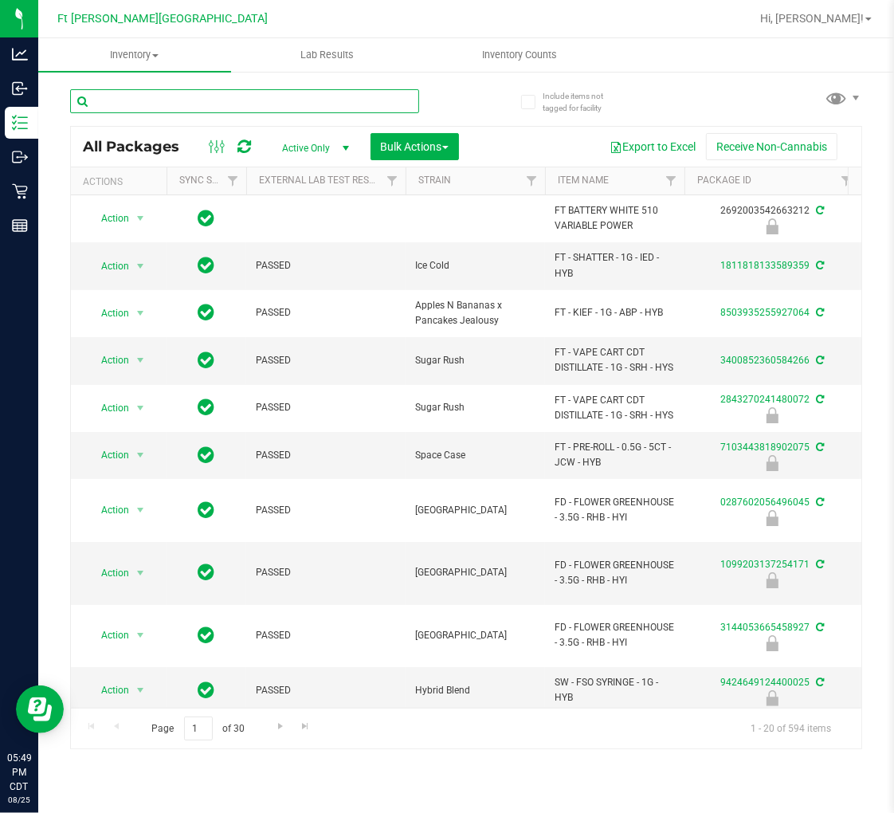
click at [186, 93] on input "text" at bounding box center [244, 101] width 349 height 24
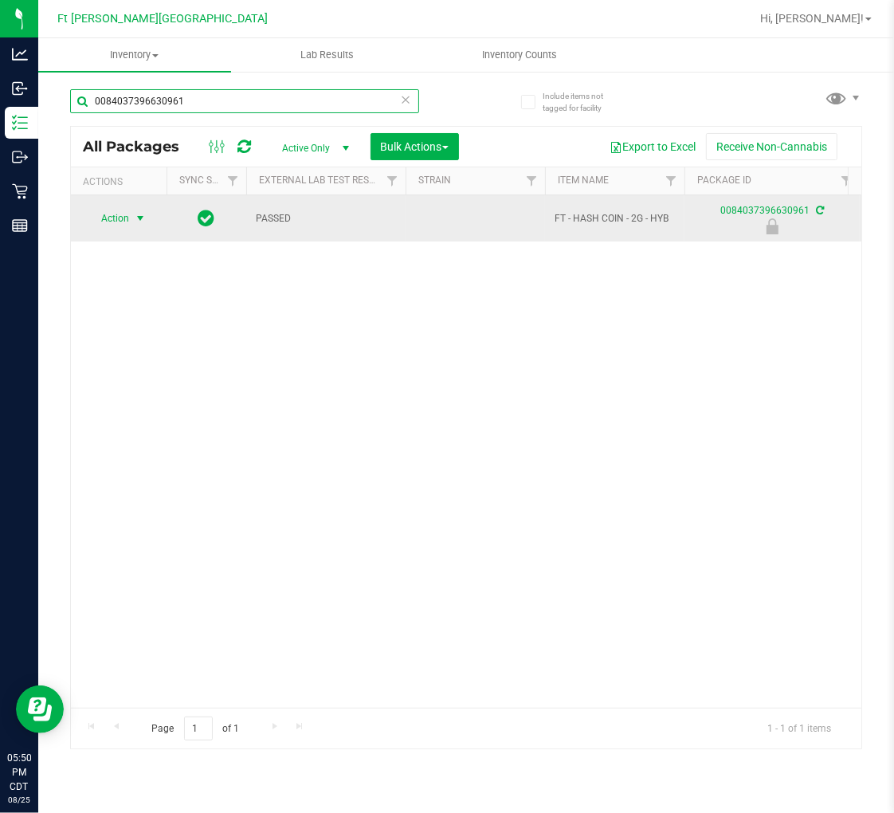
type input "0084037396630961"
click at [128, 221] on span "Action" at bounding box center [108, 218] width 43 height 22
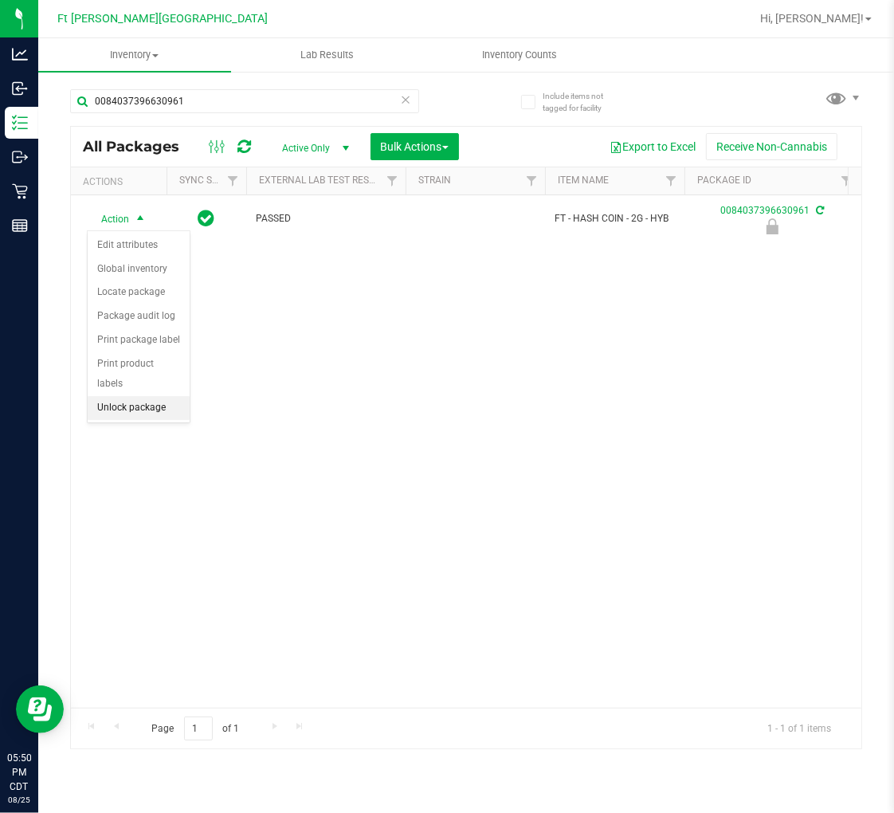
click at [149, 409] on li "Unlock package" at bounding box center [139, 408] width 102 height 24
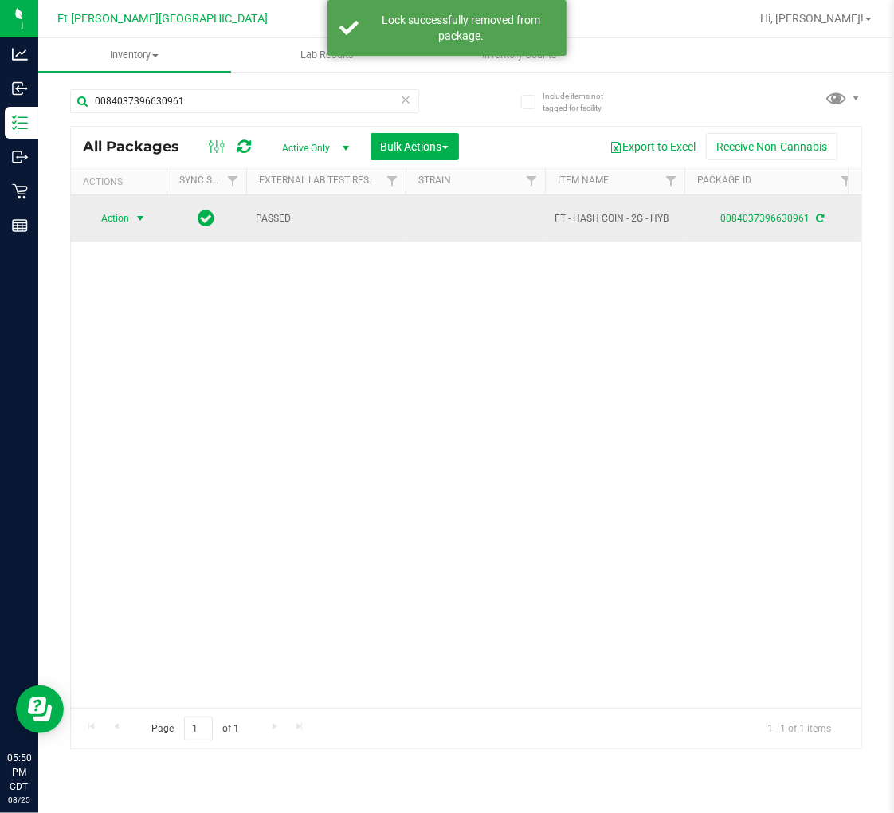
click at [120, 220] on span "Action" at bounding box center [108, 218] width 43 height 22
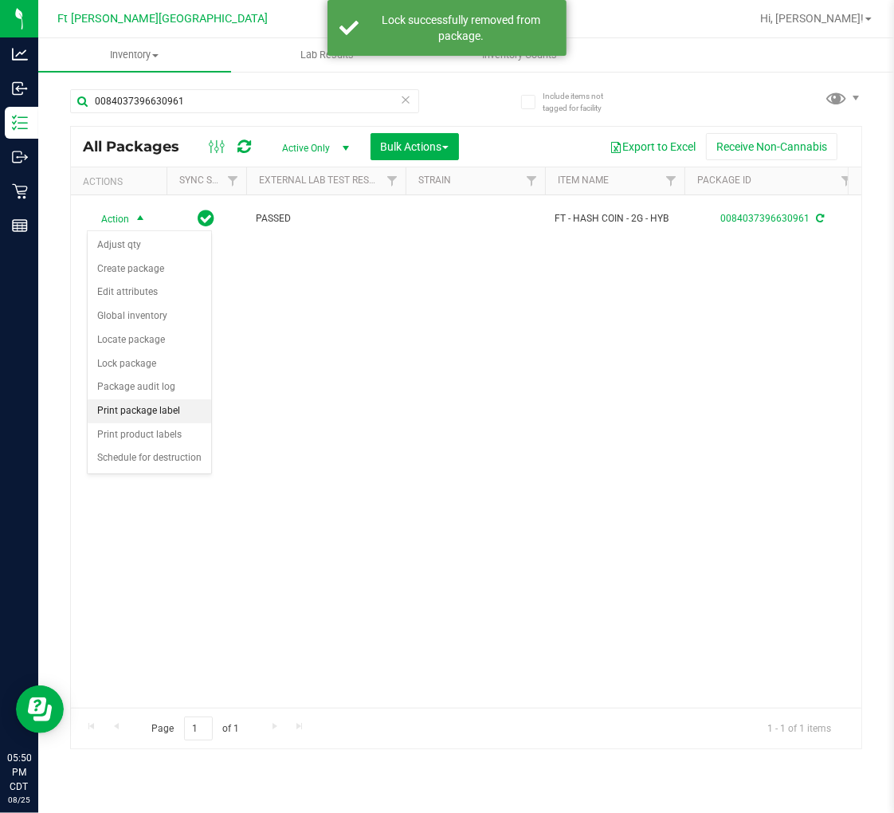
click at [163, 407] on li "Print package label" at bounding box center [150, 411] width 124 height 24
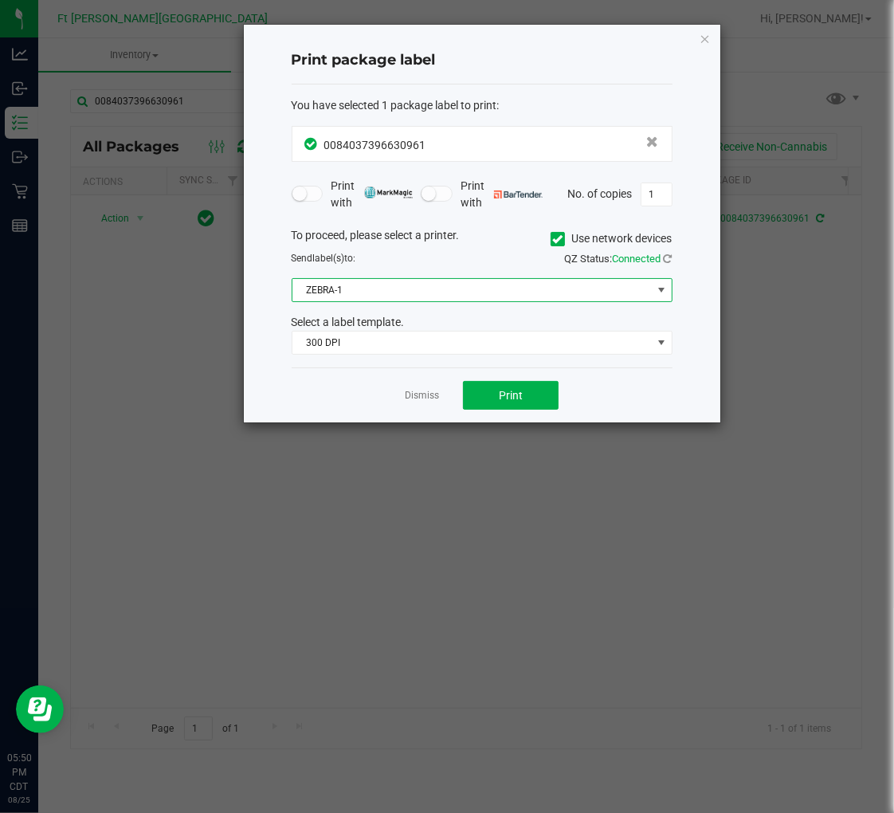
click at [417, 295] on span "ZEBRA-1" at bounding box center [472, 290] width 359 height 22
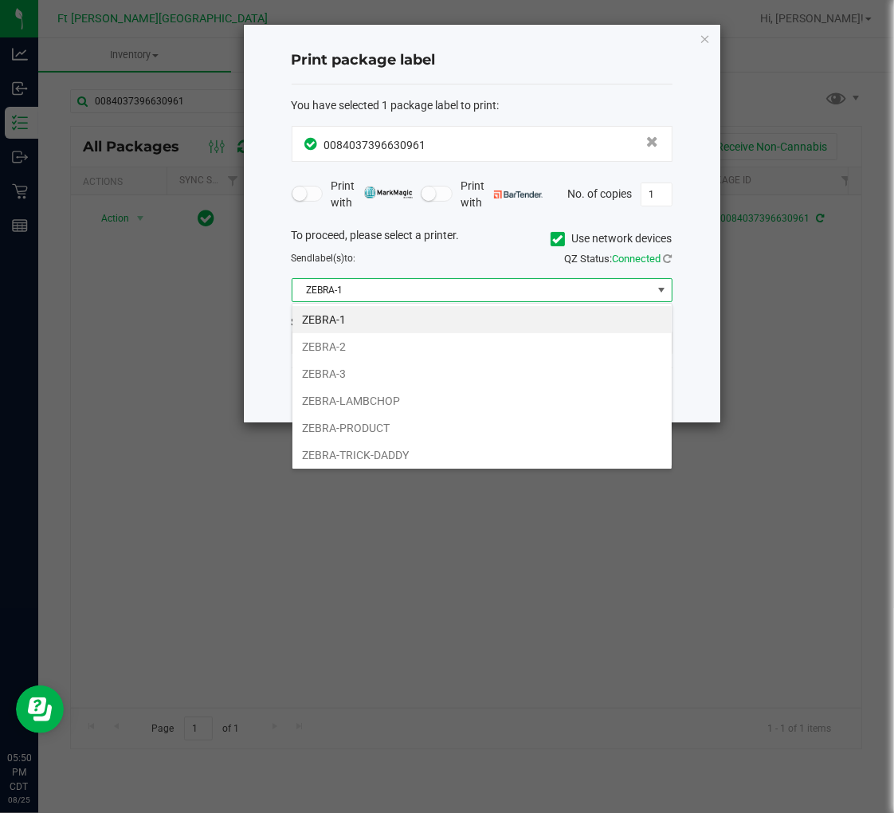
scroll to position [24, 380]
click at [336, 351] on li "ZEBRA-2" at bounding box center [482, 346] width 379 height 27
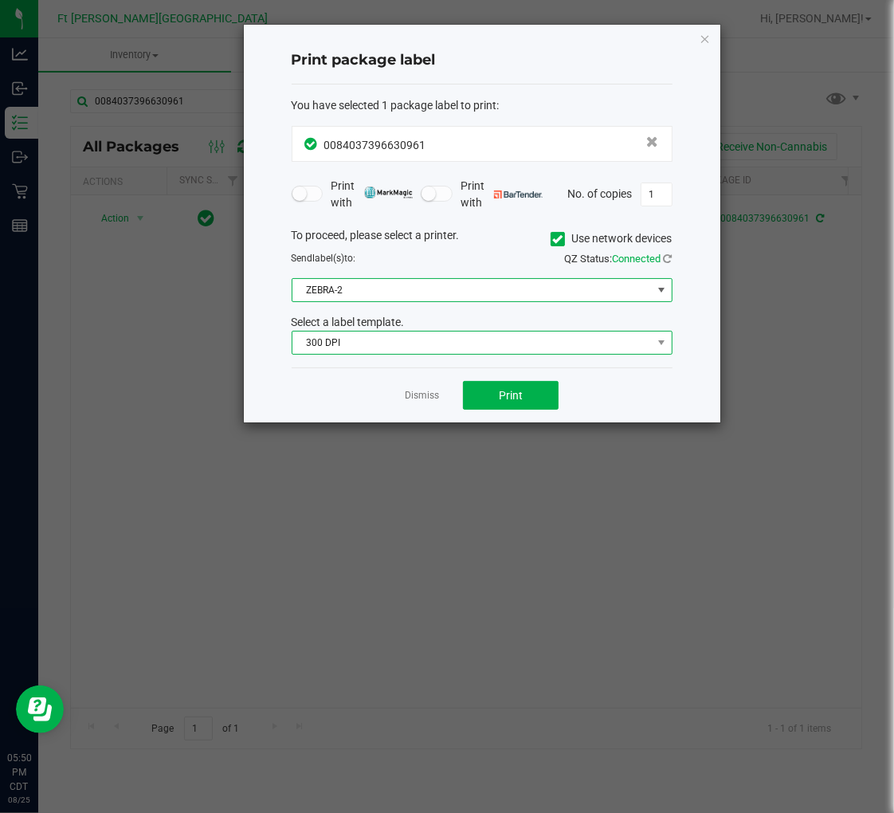
click at [344, 340] on span "300 DPI" at bounding box center [472, 343] width 359 height 22
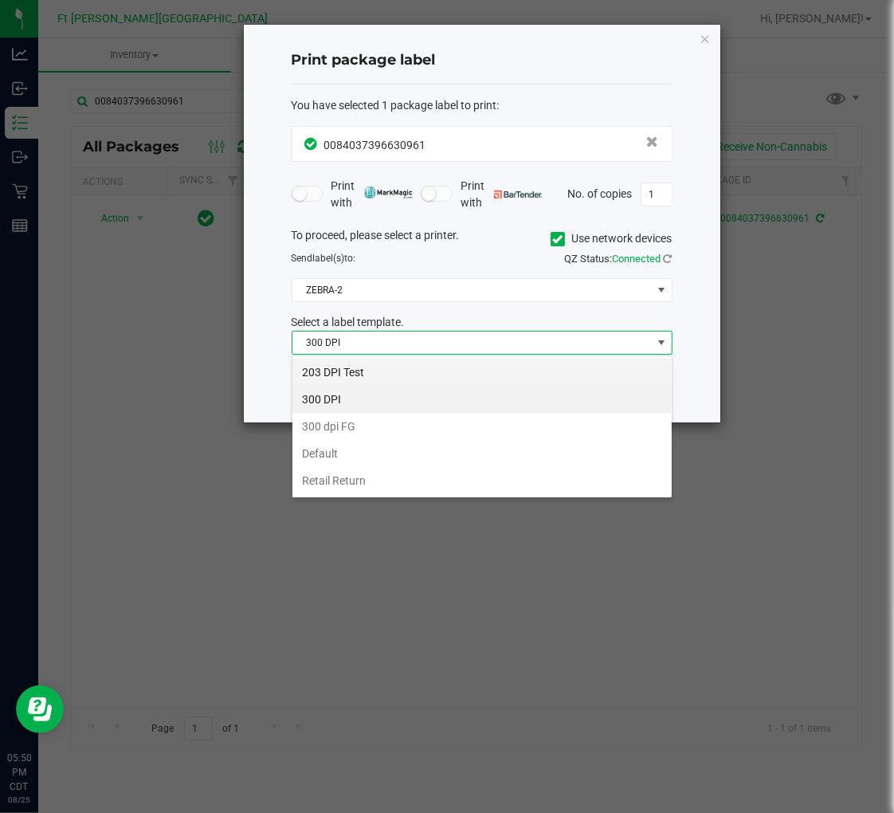
click at [351, 375] on li "203 DPI Test" at bounding box center [482, 372] width 379 height 27
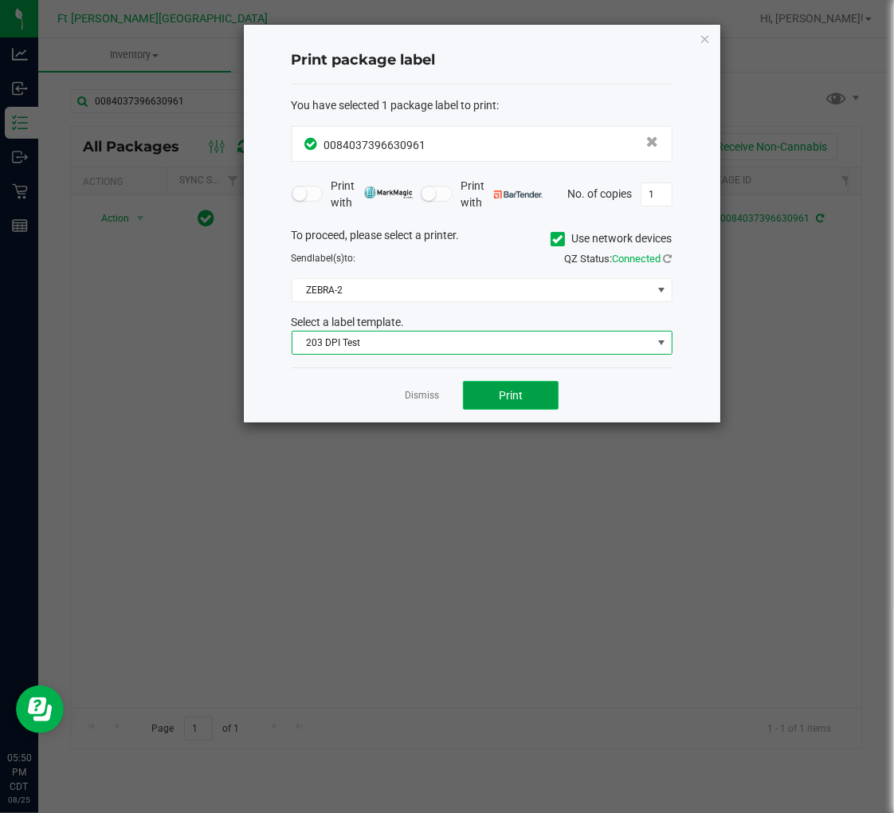
click at [512, 386] on button "Print" at bounding box center [511, 395] width 96 height 29
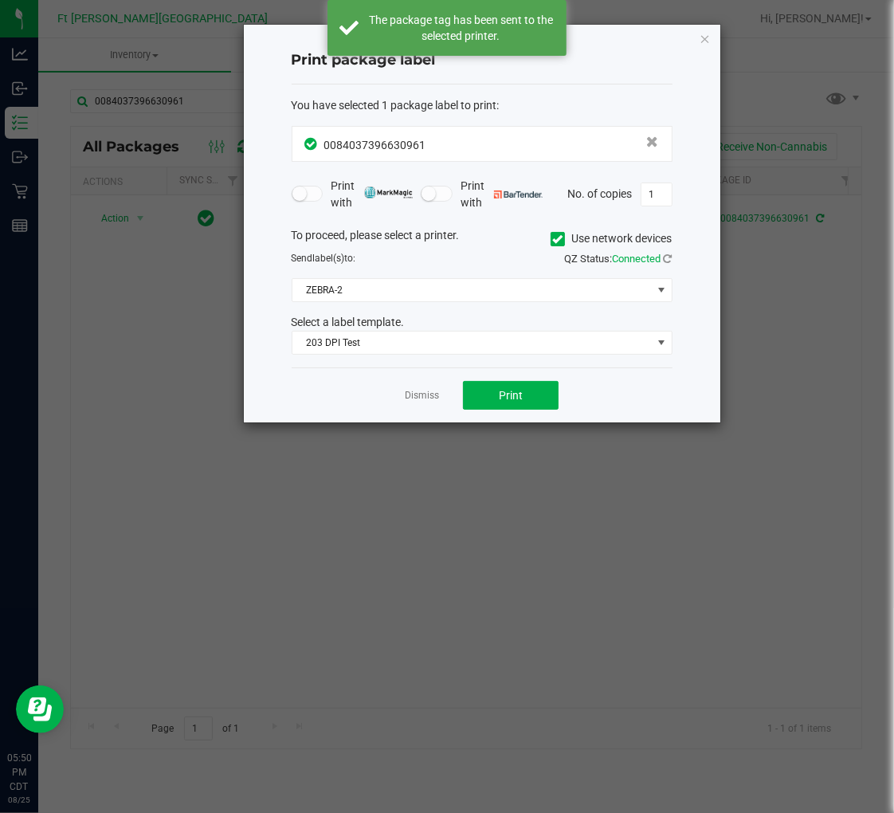
click at [415, 397] on link "Dismiss" at bounding box center [422, 396] width 34 height 14
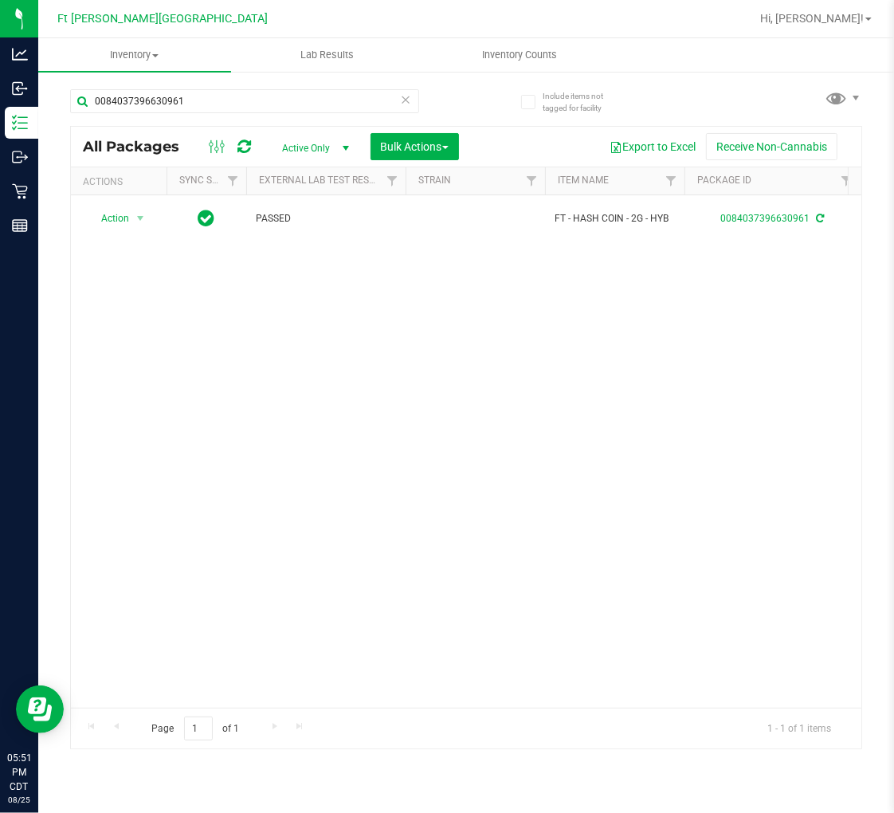
click at [403, 105] on icon at bounding box center [405, 98] width 11 height 19
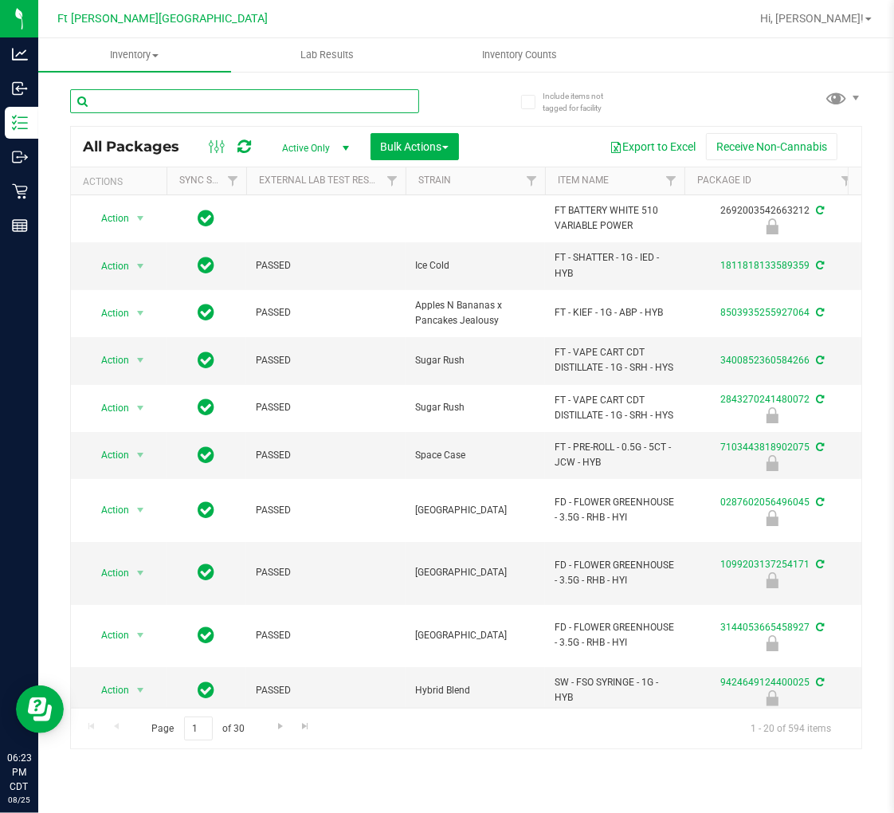
click at [156, 89] on input "text" at bounding box center [244, 101] width 349 height 24
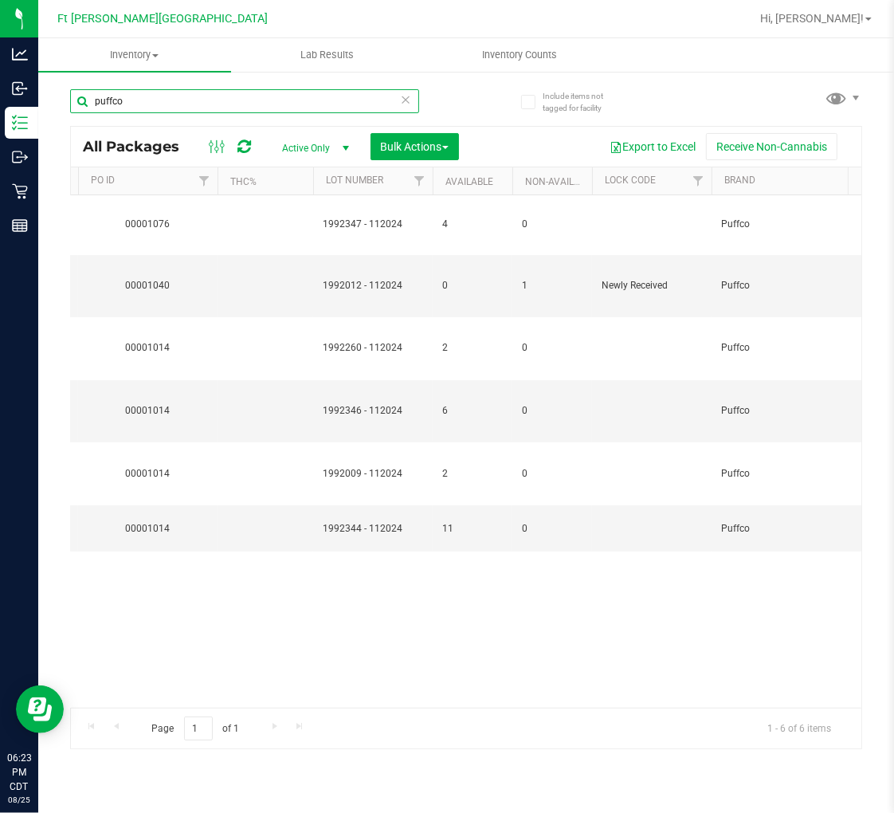
scroll to position [0, 1006]
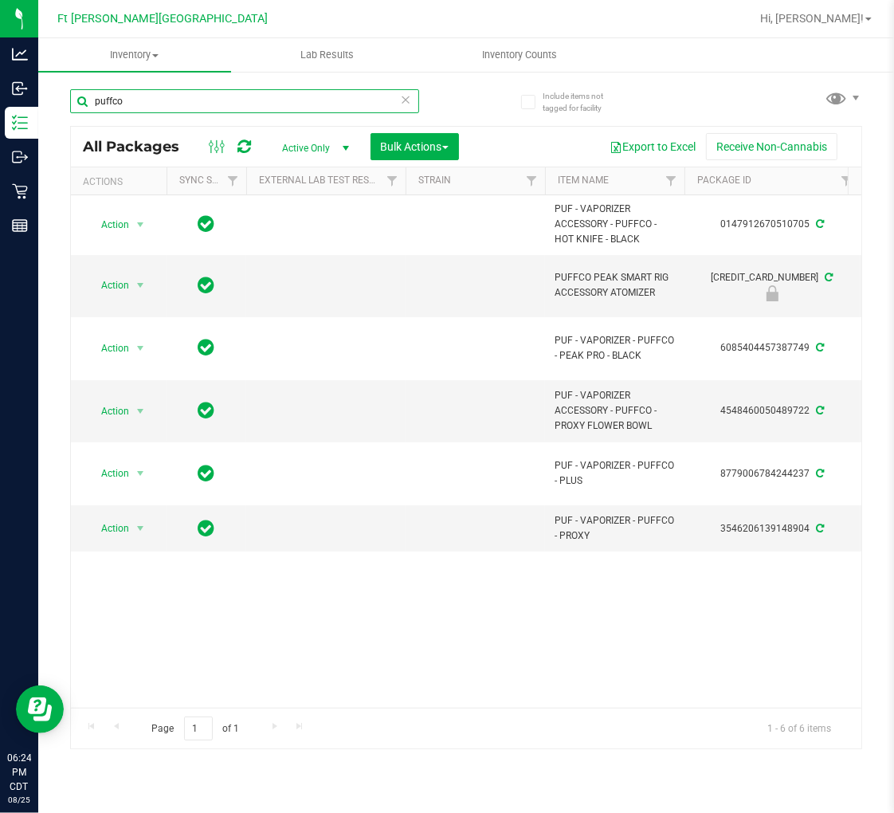
click at [304, 96] on input "puffco" at bounding box center [244, 101] width 349 height 24
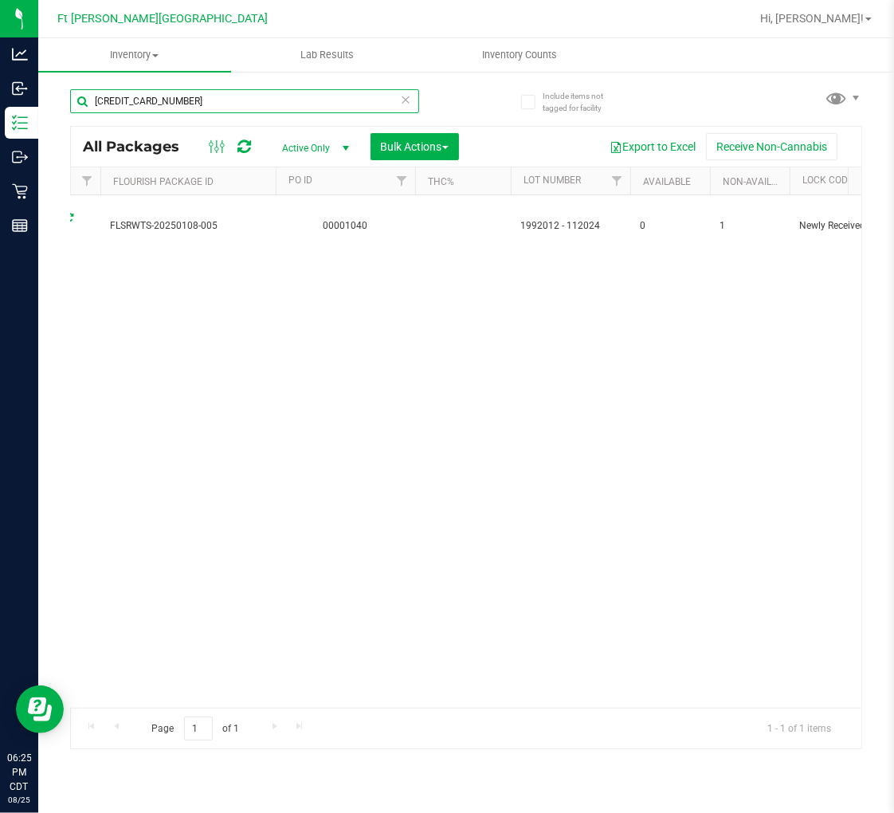
scroll to position [0, 461]
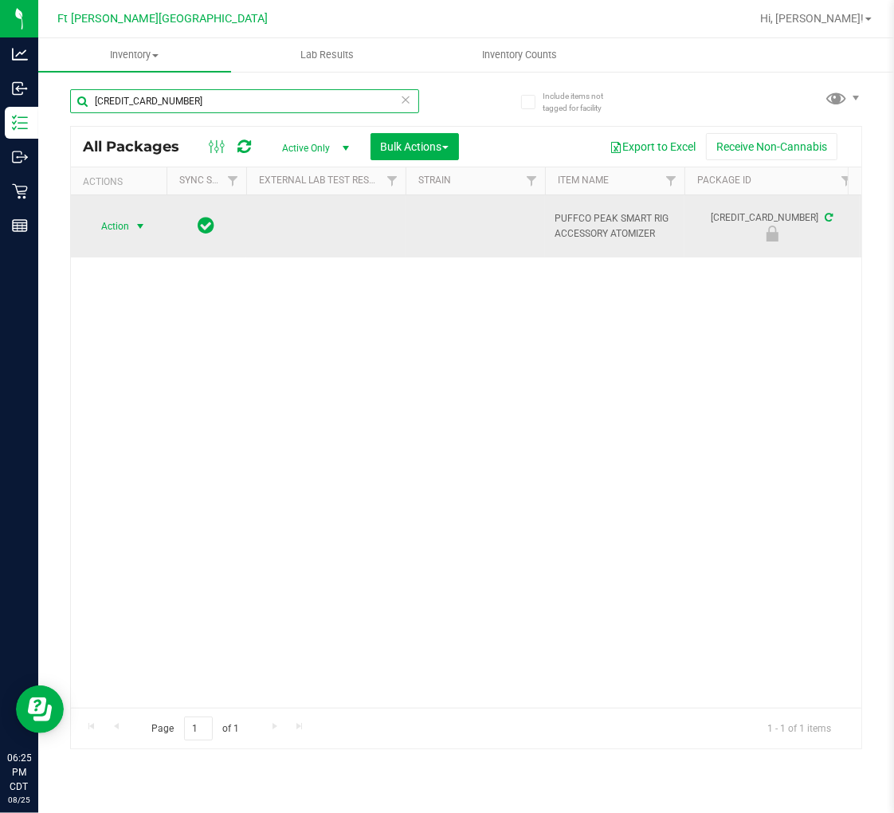
type input "[CREDIT_CARD_NUMBER]"
click at [108, 220] on span "Action" at bounding box center [108, 226] width 43 height 22
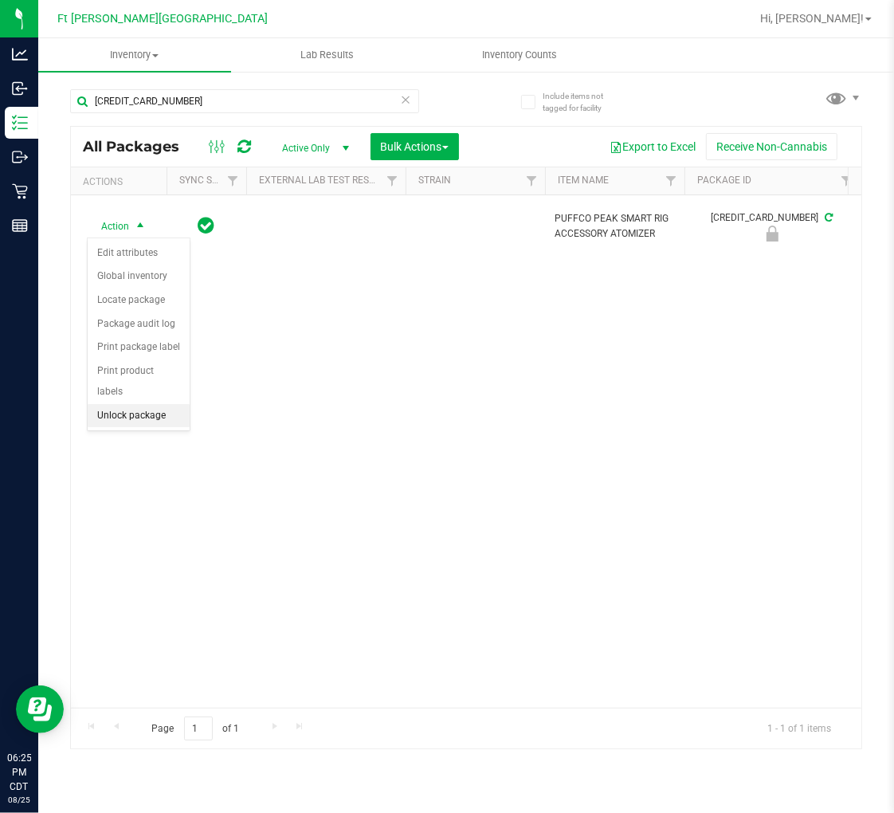
click at [150, 415] on li "Unlock package" at bounding box center [139, 416] width 102 height 24
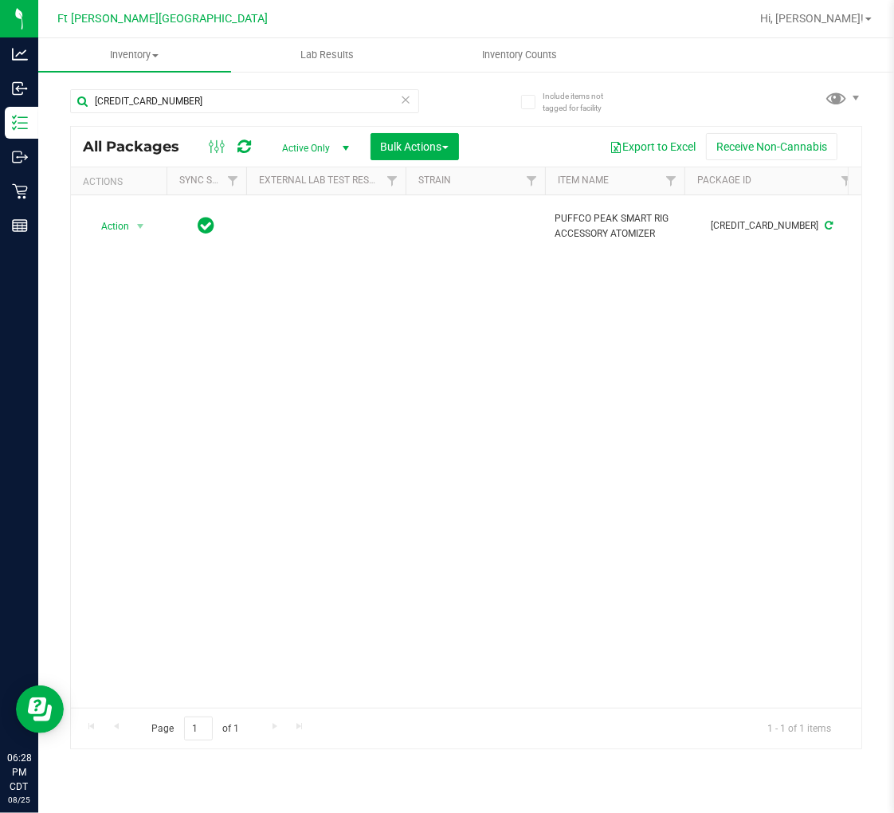
click at [403, 96] on icon at bounding box center [405, 98] width 11 height 19
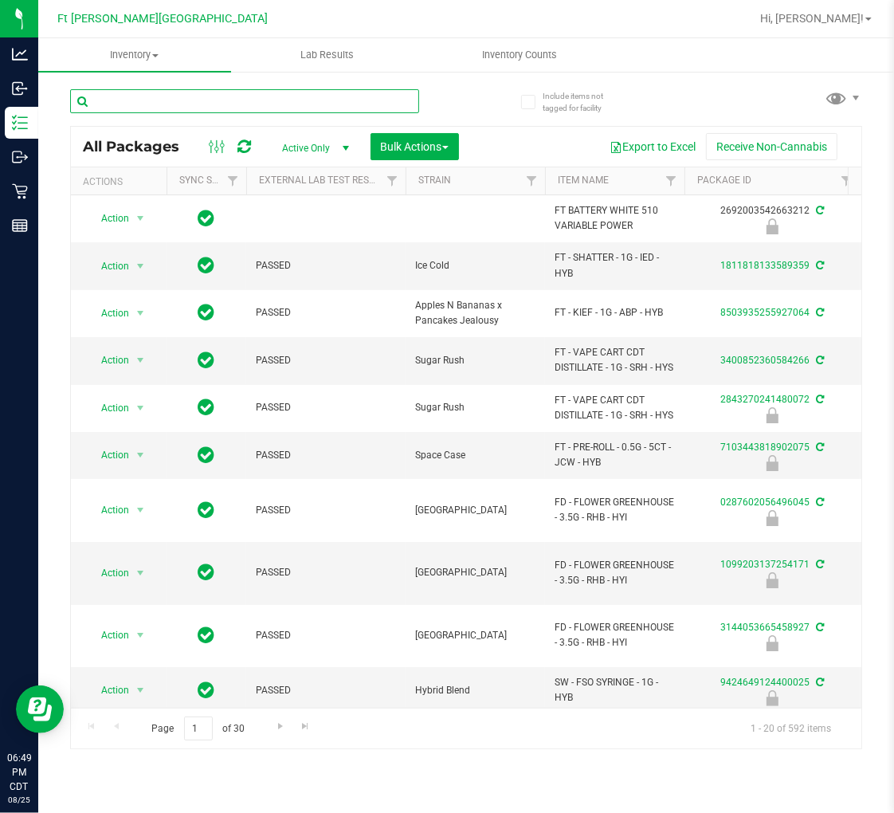
click at [187, 112] on input "text" at bounding box center [244, 101] width 349 height 24
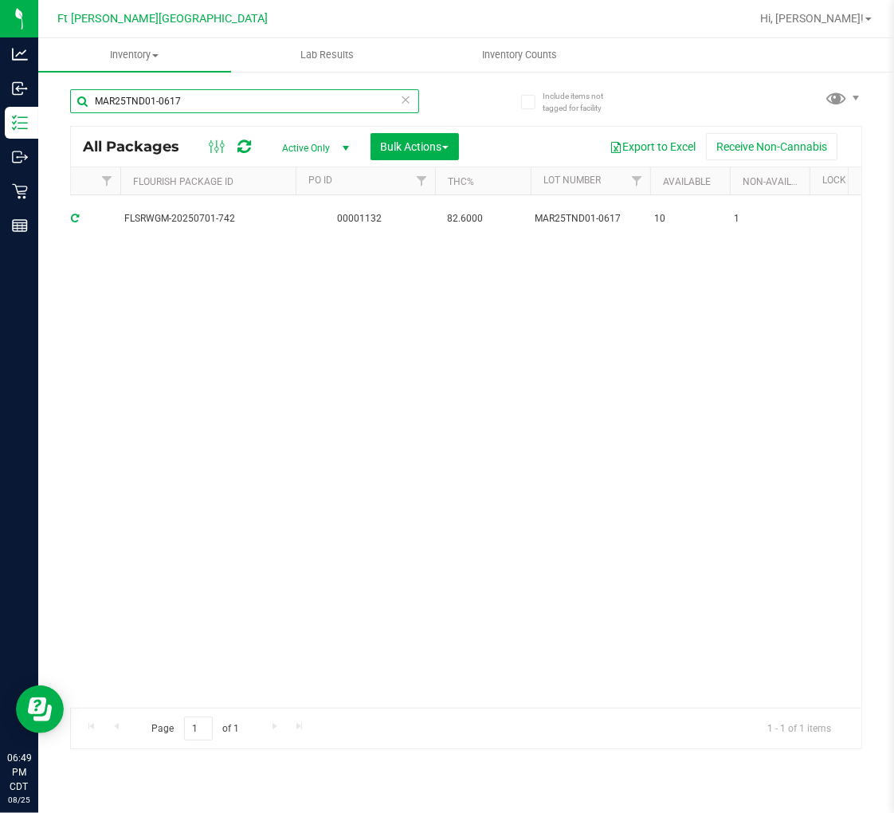
scroll to position [0, 745]
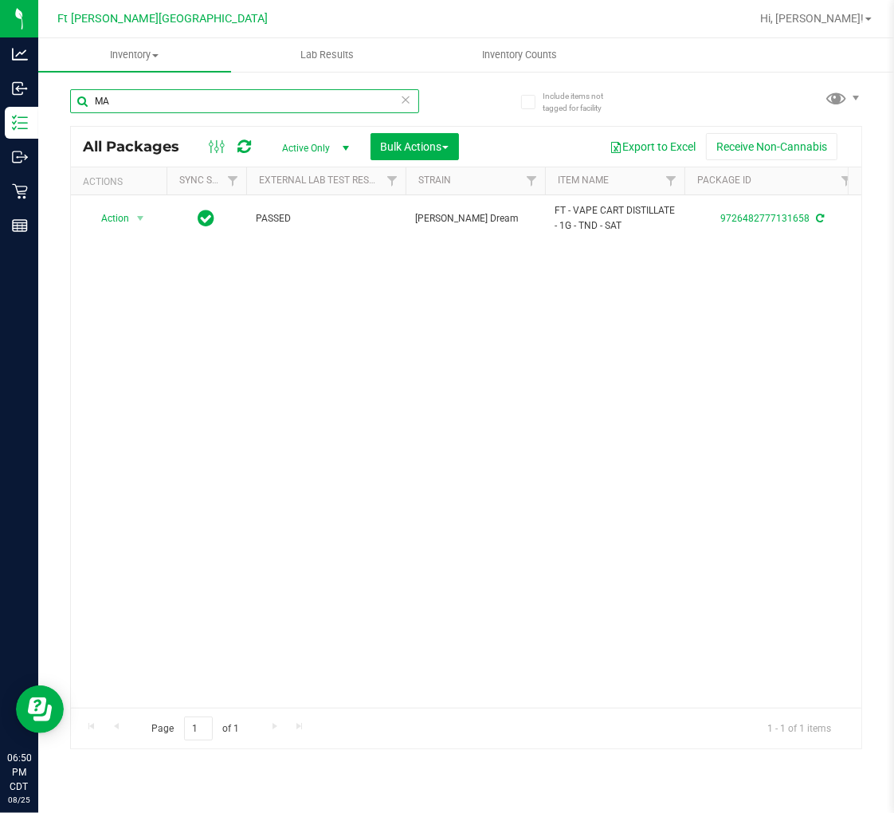
type input "M"
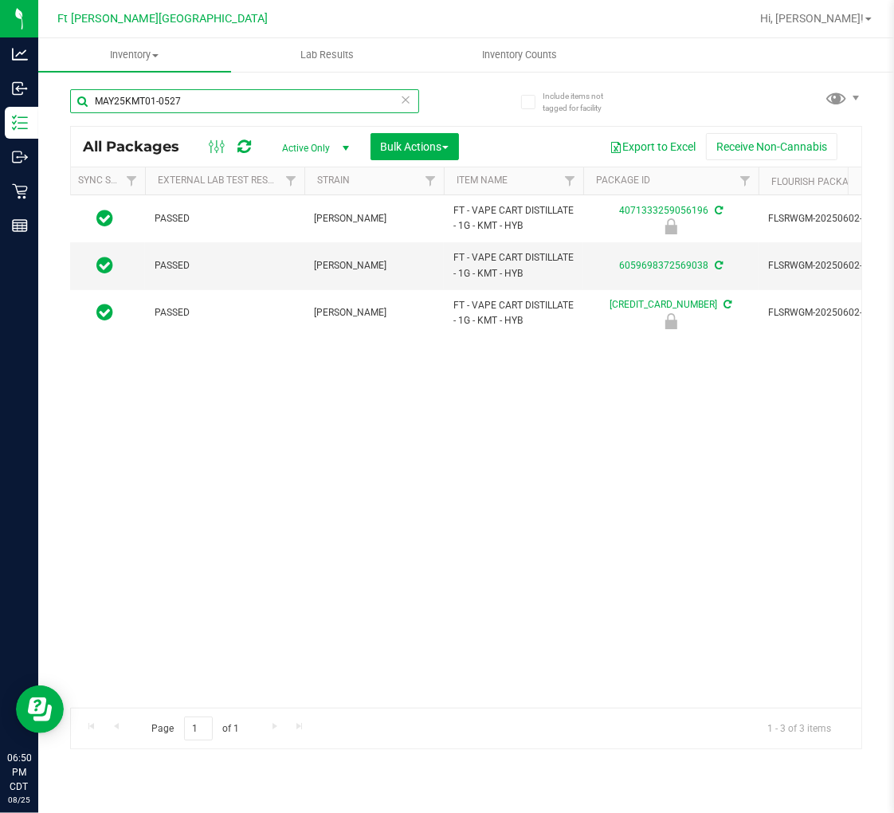
scroll to position [0, 106]
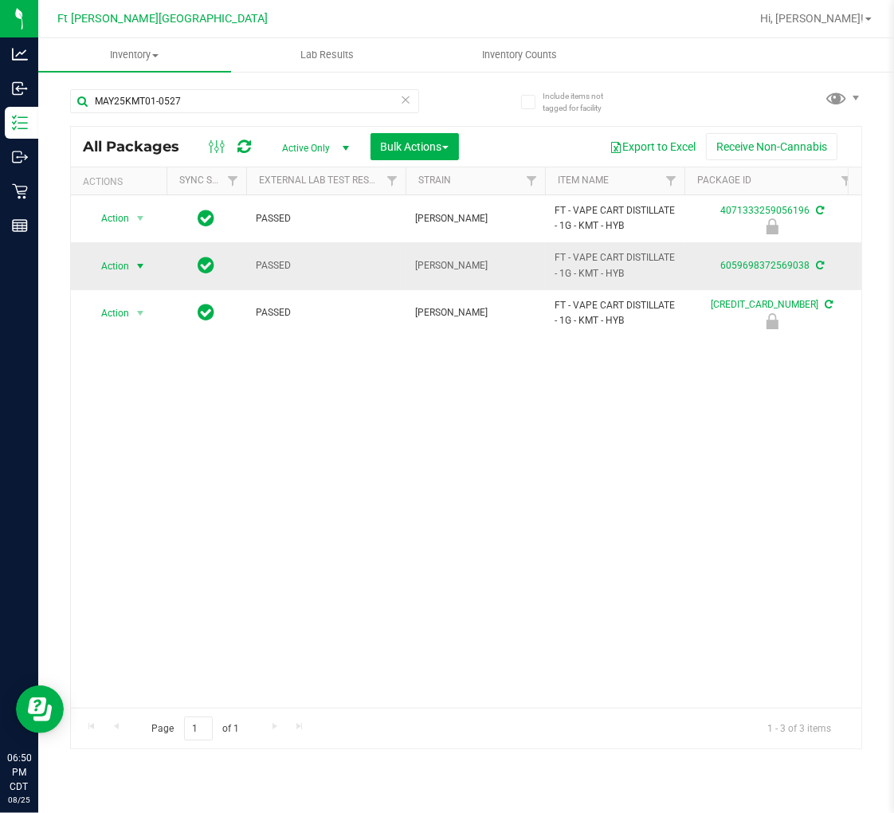
click at [126, 269] on span "Action" at bounding box center [108, 266] width 43 height 22
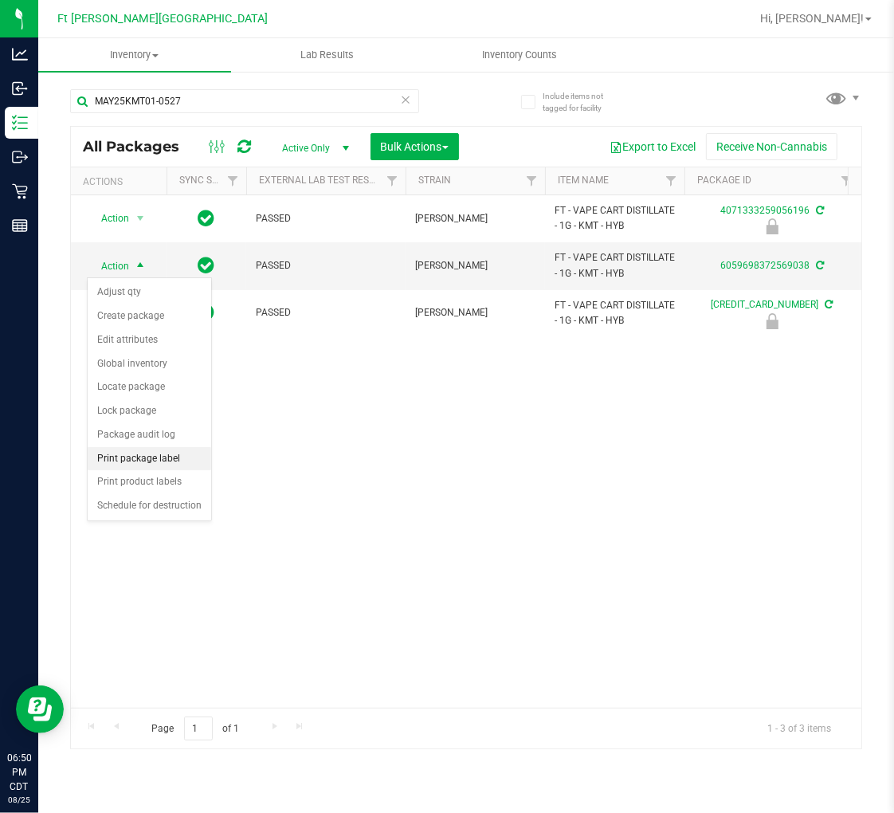
click at [153, 455] on li "Print package label" at bounding box center [150, 459] width 124 height 24
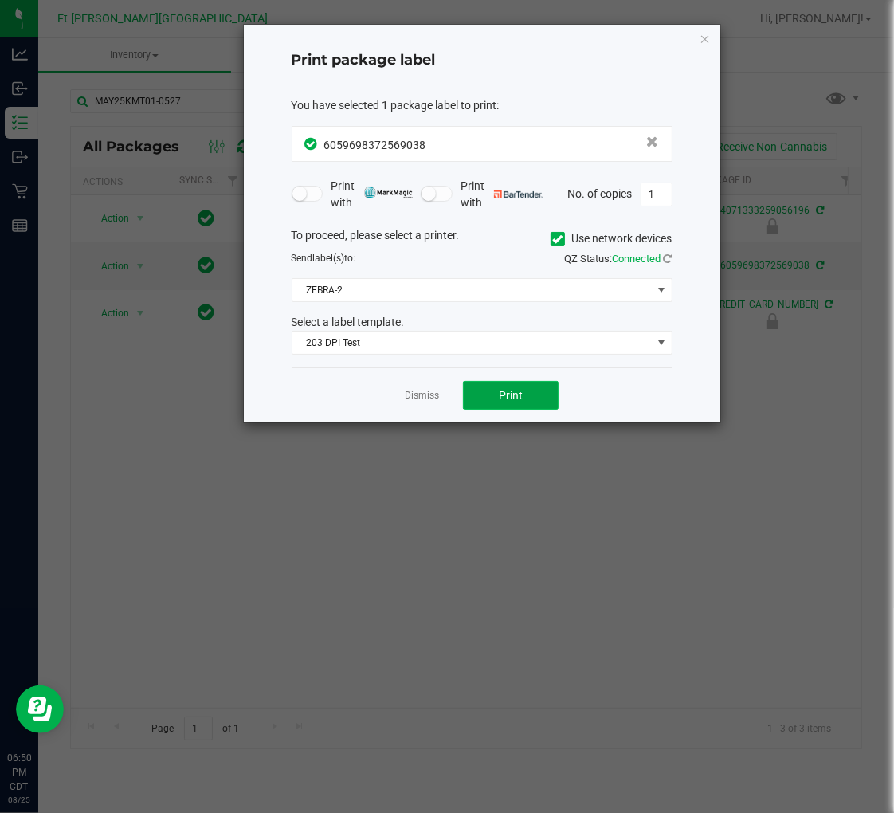
click at [520, 394] on span "Print" at bounding box center [511, 395] width 24 height 13
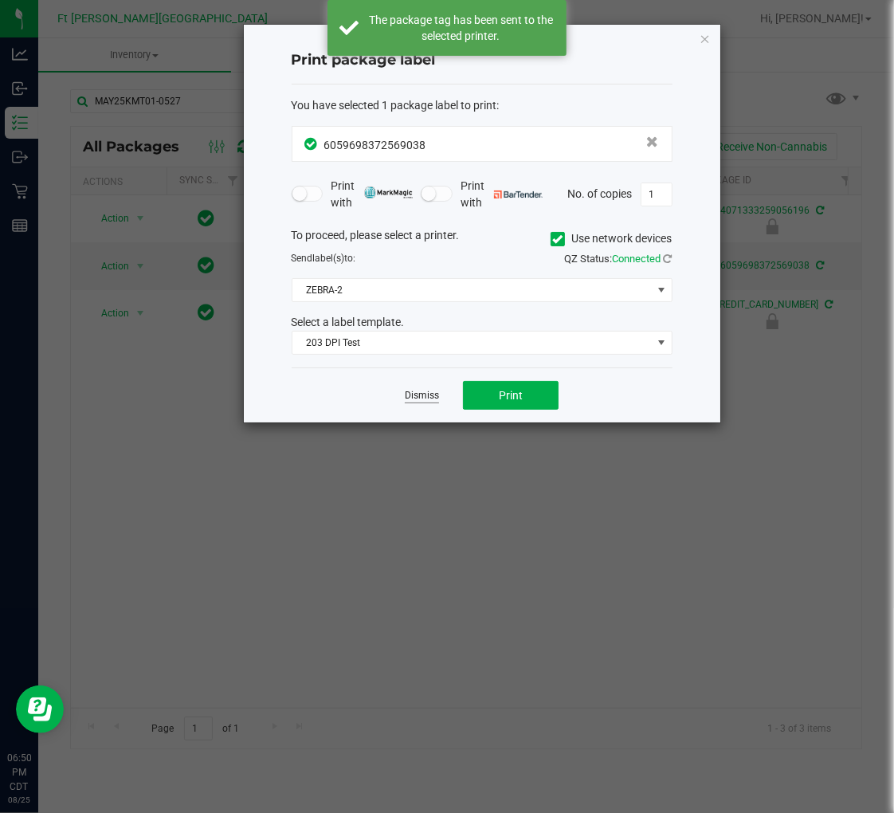
click at [415, 391] on link "Dismiss" at bounding box center [422, 396] width 34 height 14
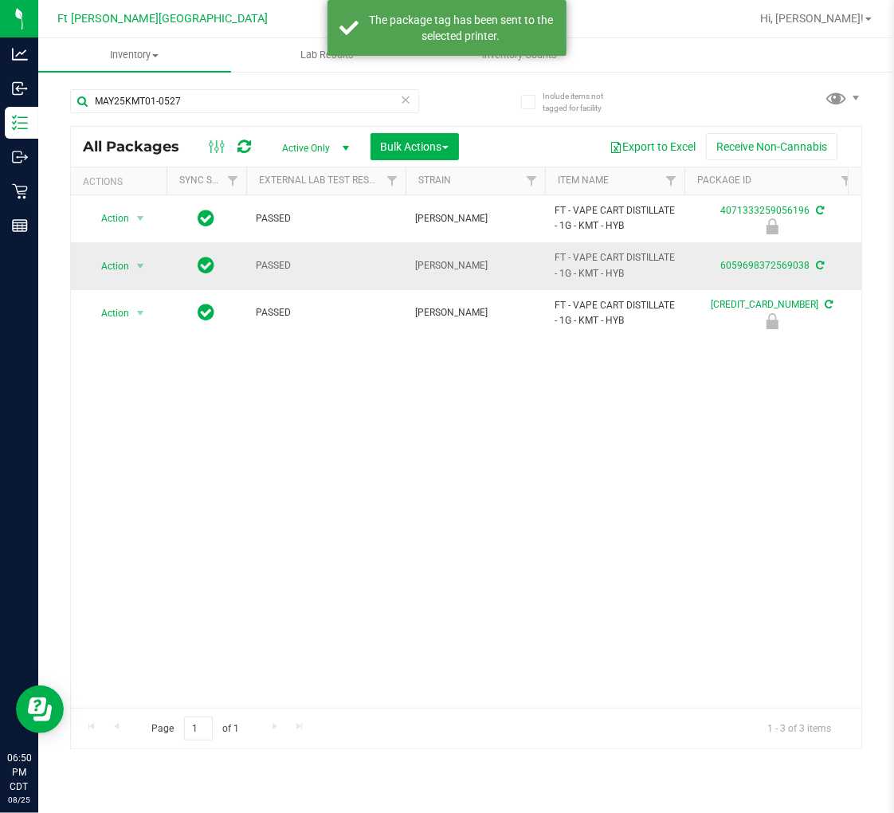
click at [571, 269] on span "FT - VAPE CART DISTILLATE - 1G - KMT - HYB" at bounding box center [615, 265] width 120 height 30
copy tr "FT - VAPE CART DISTILLATE - 1G - KMT - HYB"
click at [230, 100] on input "MAY25KMT01-0527" at bounding box center [244, 101] width 349 height 24
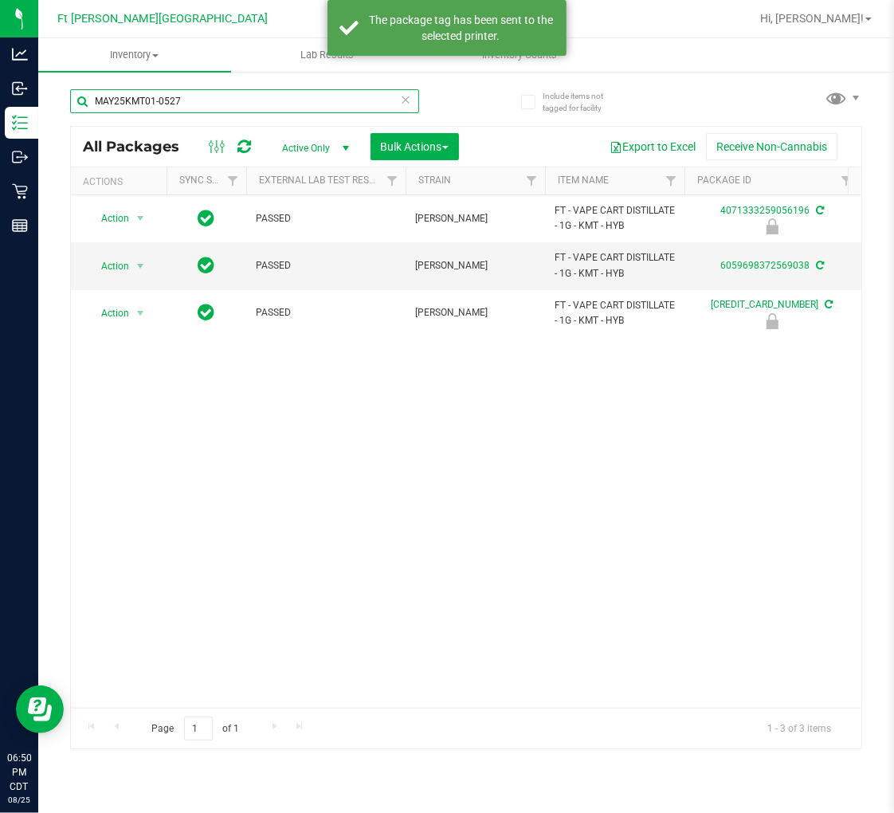
click at [230, 100] on input "MAY25KMT01-0527" at bounding box center [244, 101] width 349 height 24
paste input "FT - VAPE CART DISTILLATE - 1G - KMT - HYB"
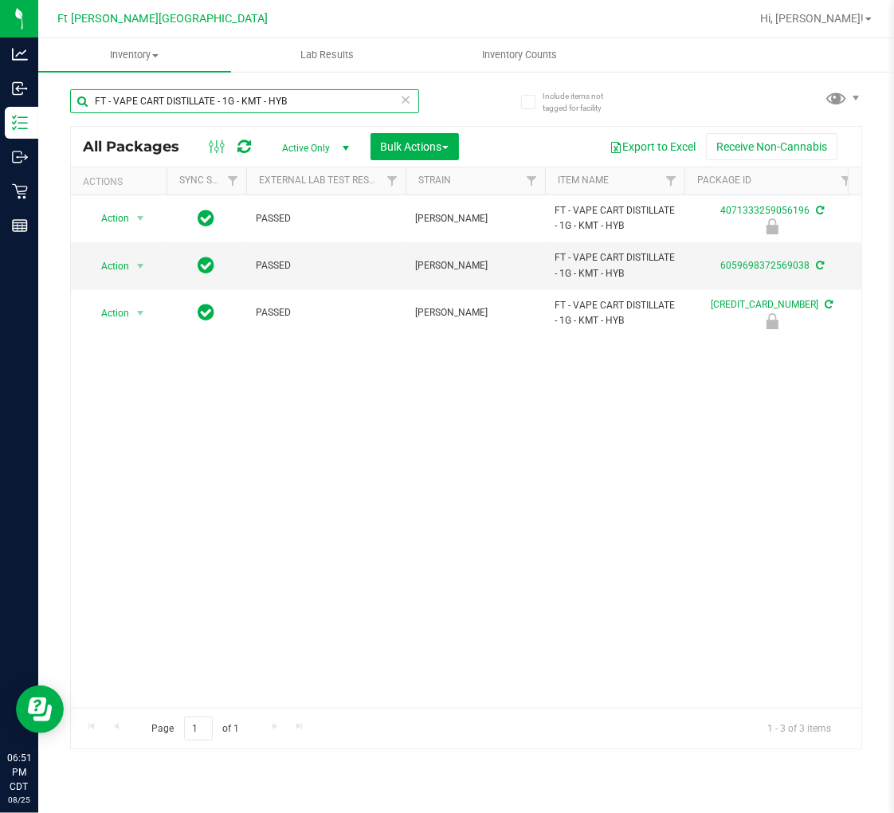
type input "FT - VAPE CART DISTILLATE - 1G - KMT - HYB"
click at [408, 101] on icon at bounding box center [405, 98] width 11 height 19
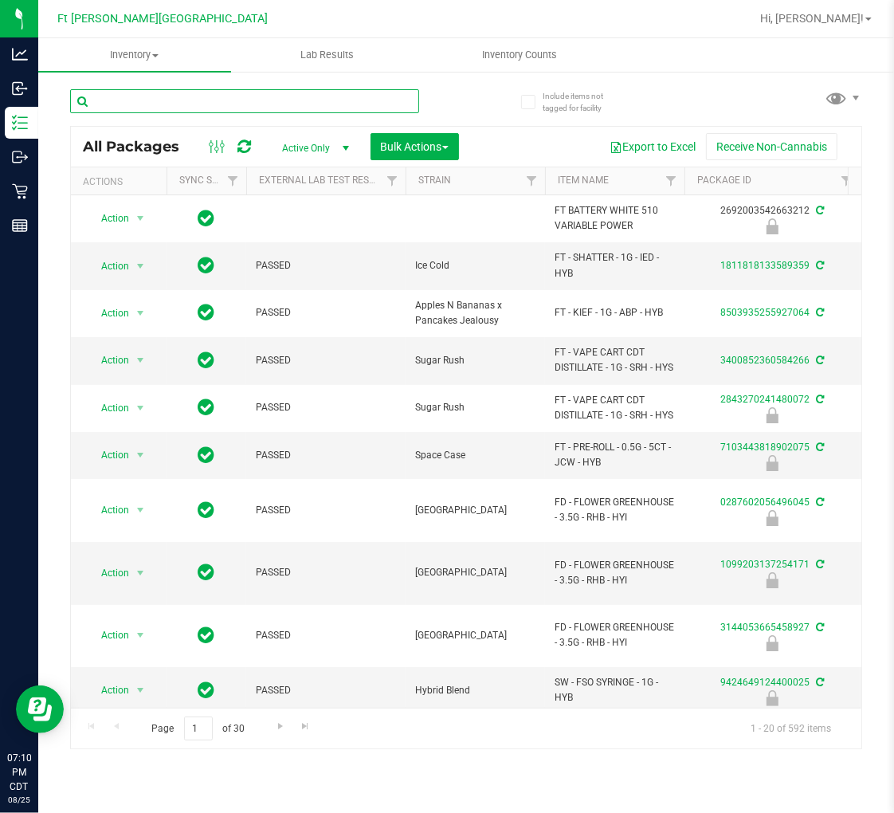
click at [228, 112] on input "text" at bounding box center [244, 101] width 349 height 24
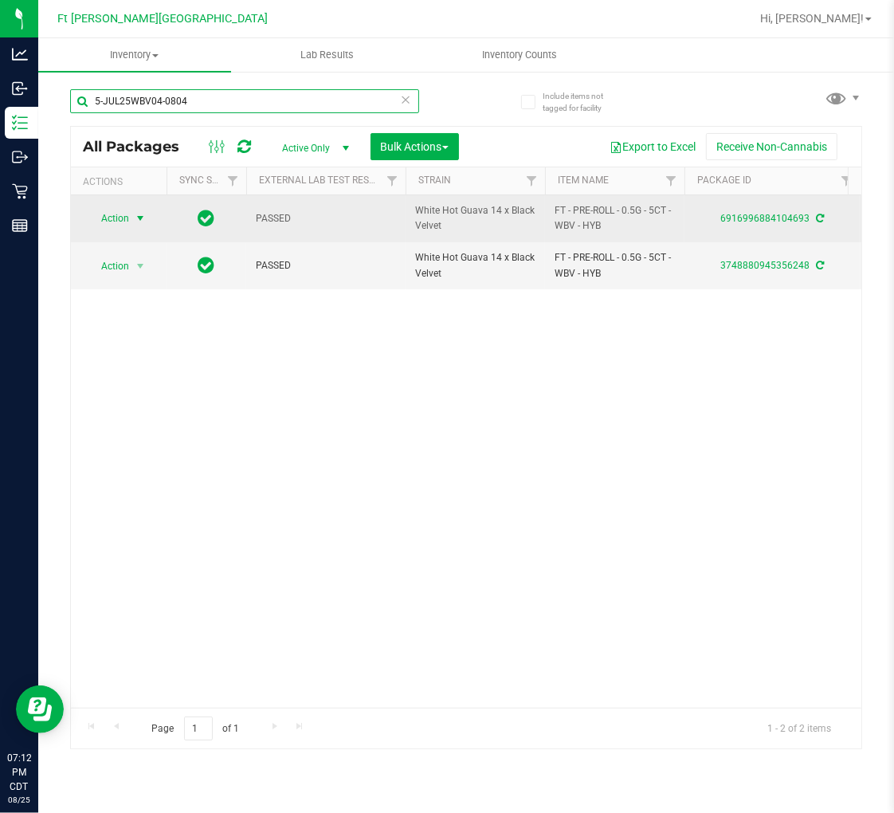
type input "5-JUL25WBV04-0804"
click at [134, 225] on span "select" at bounding box center [140, 218] width 13 height 13
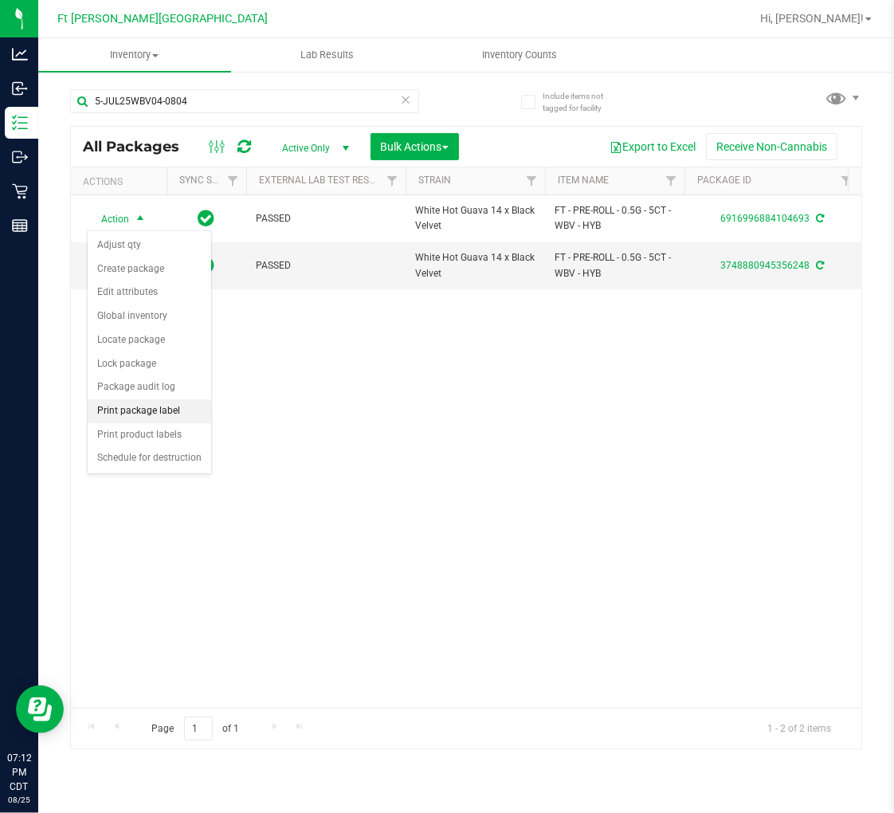
click at [166, 411] on li "Print package label" at bounding box center [150, 411] width 124 height 24
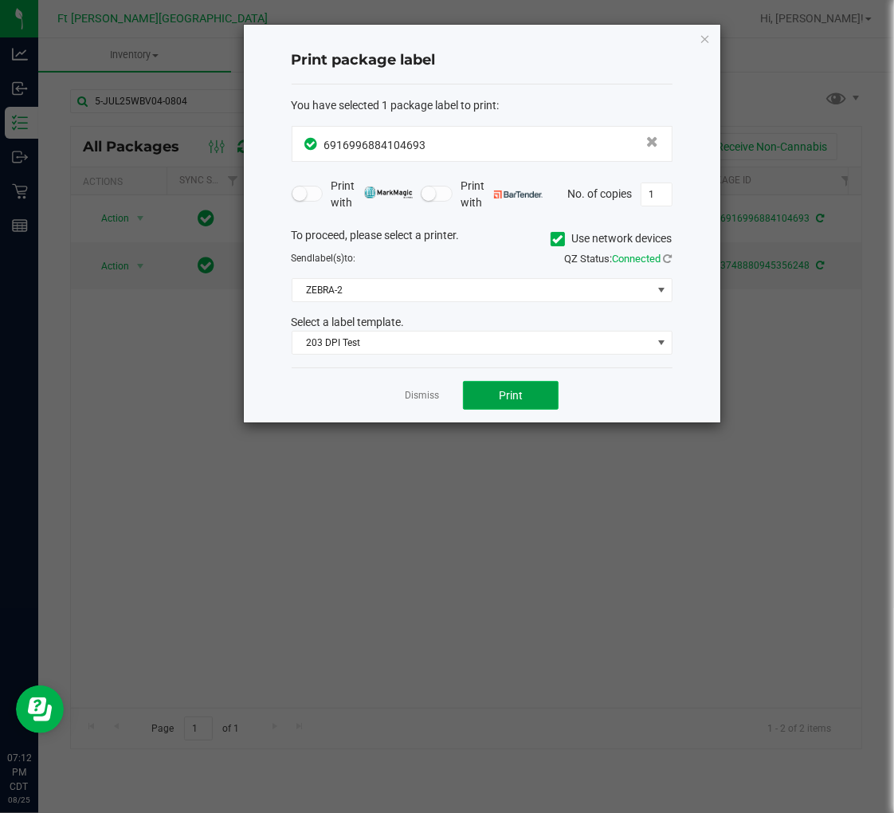
click at [526, 399] on button "Print" at bounding box center [511, 395] width 96 height 29
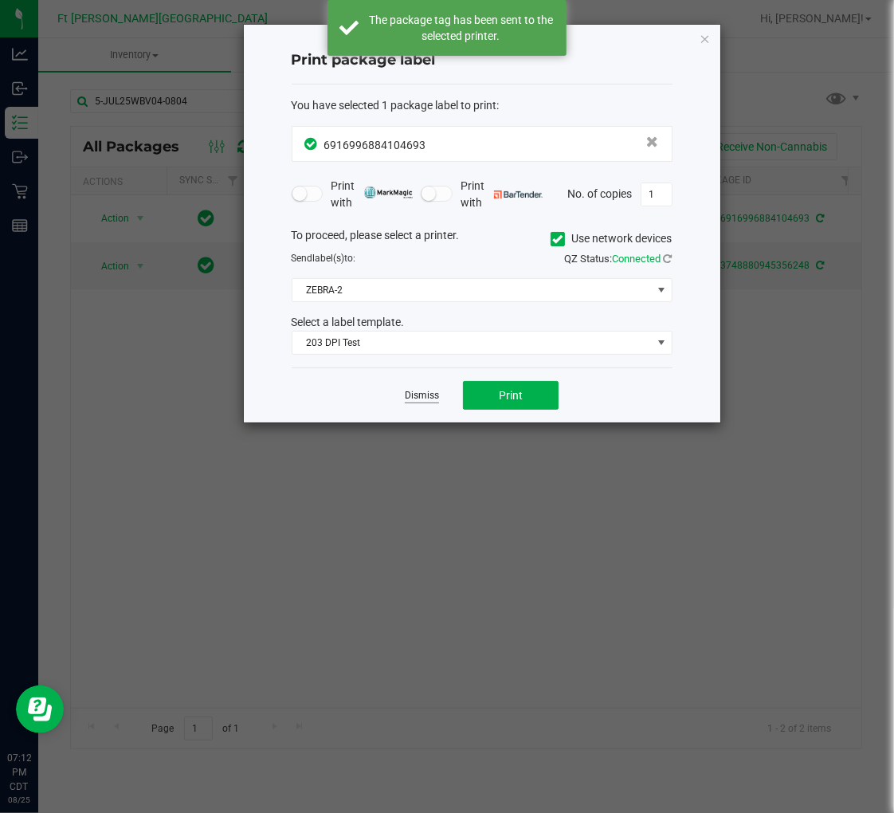
click at [415, 395] on link "Dismiss" at bounding box center [422, 396] width 34 height 14
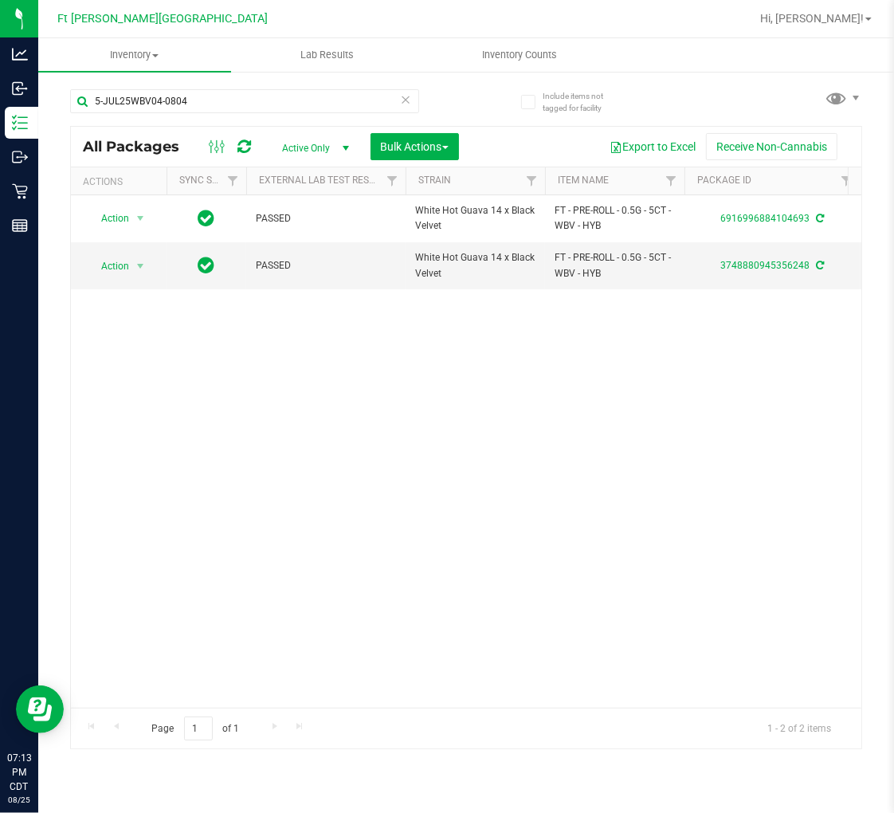
click at [405, 101] on icon at bounding box center [405, 98] width 11 height 19
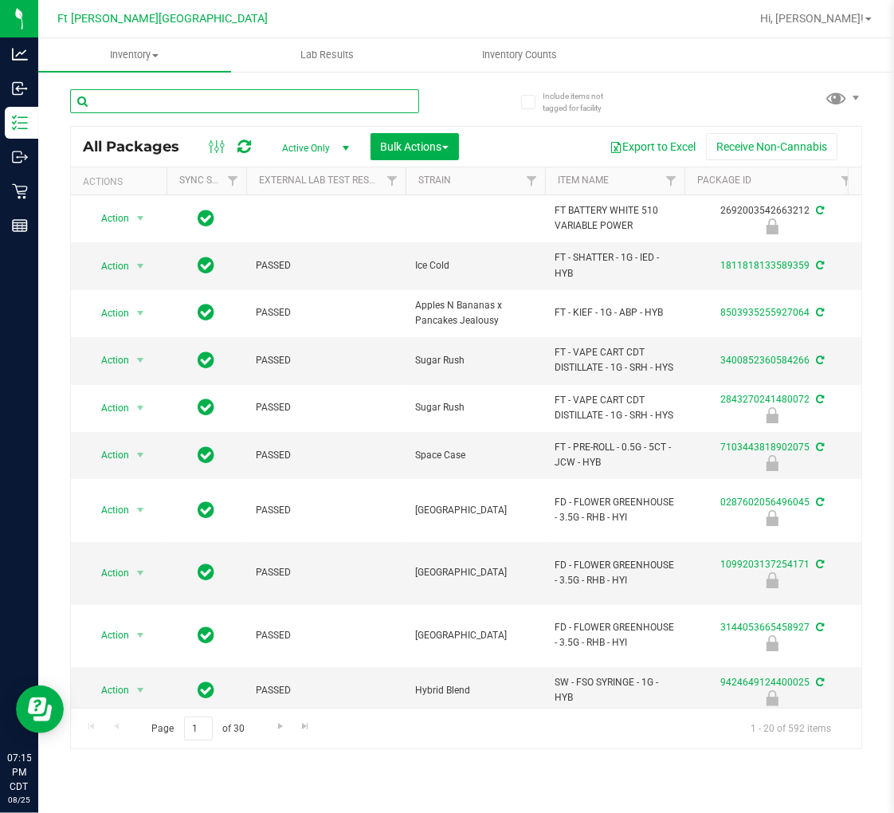
click at [168, 96] on input "text" at bounding box center [244, 101] width 349 height 24
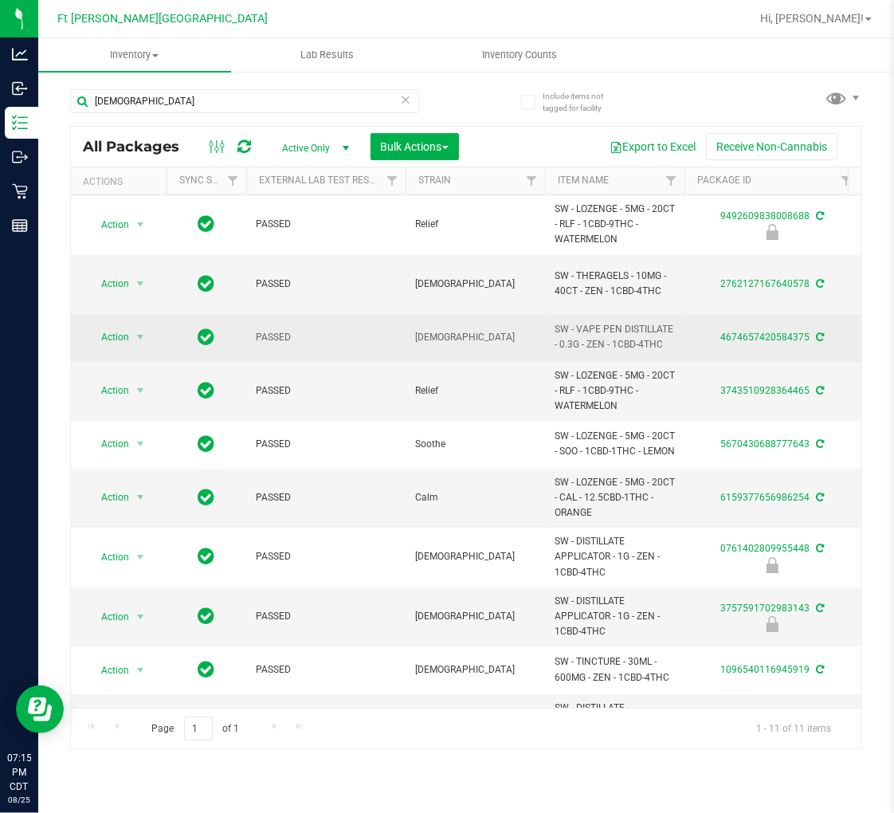
click at [607, 322] on span "SW - VAPE PEN DISTILLATE - 0.3G - ZEN - 1CBD-4THC" at bounding box center [615, 337] width 120 height 30
copy tr "SW - VAPE PEN DISTILLATE - 0.3G - ZEN - 1CBD-4THC"
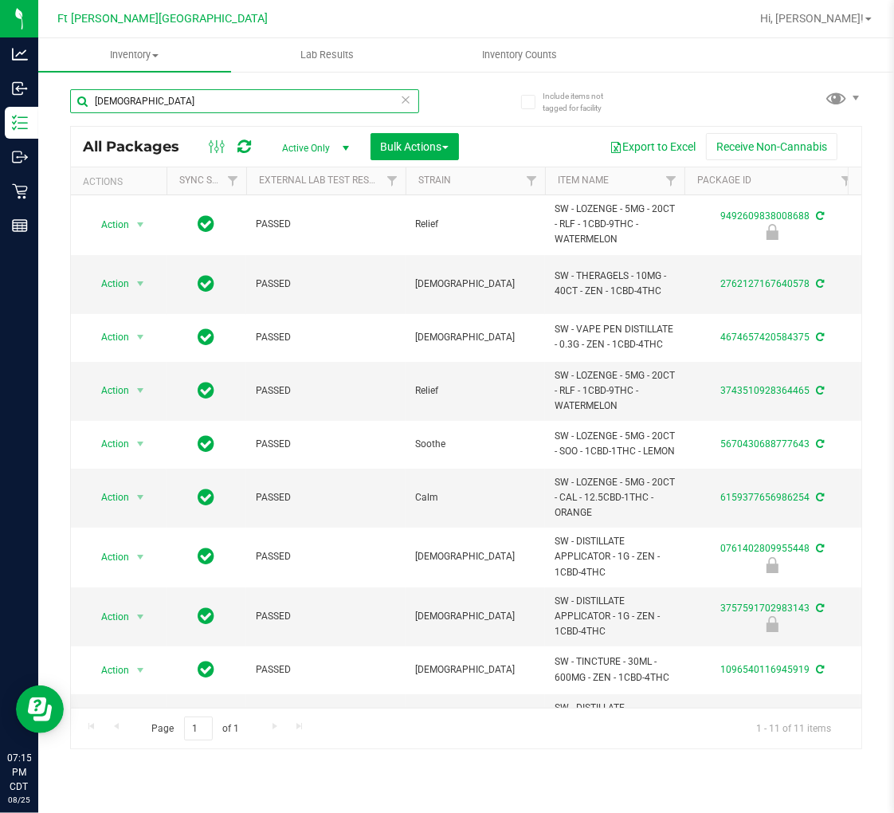
click at [202, 101] on input "[DEMOGRAPHIC_DATA]" at bounding box center [244, 101] width 349 height 24
paste input "SW - VAPE PEN DISTILLATE - 0.3G - ZEN - 1CBD-4THC"
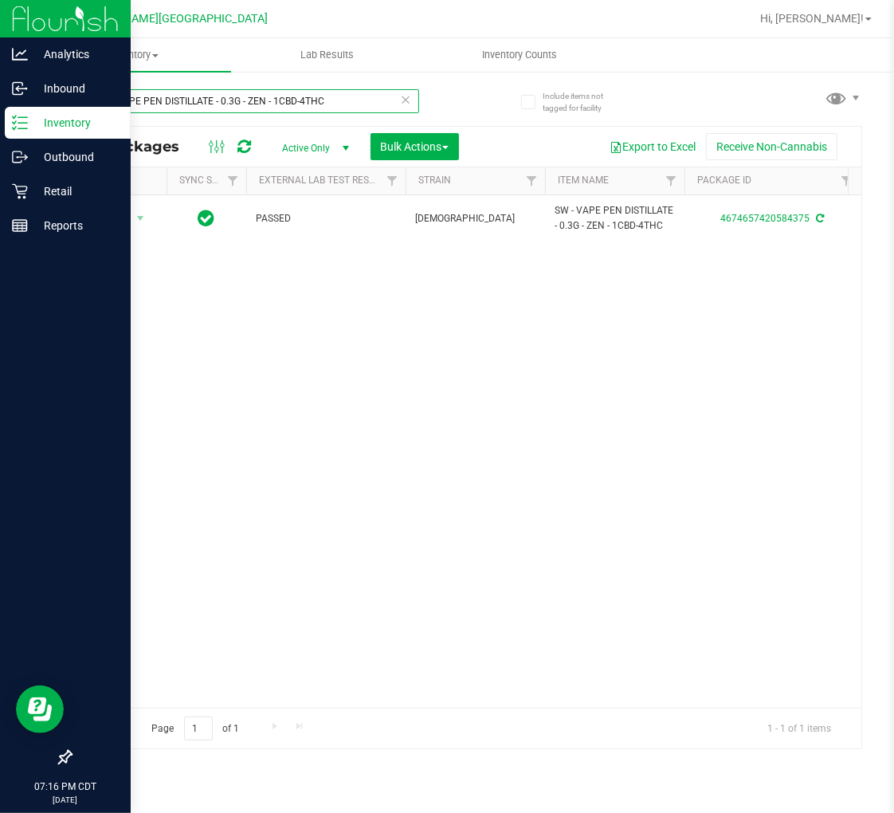
type input "SW - VAPE PEN DISTILLATE - 0.3G - ZEN - 1CBD-4THC"
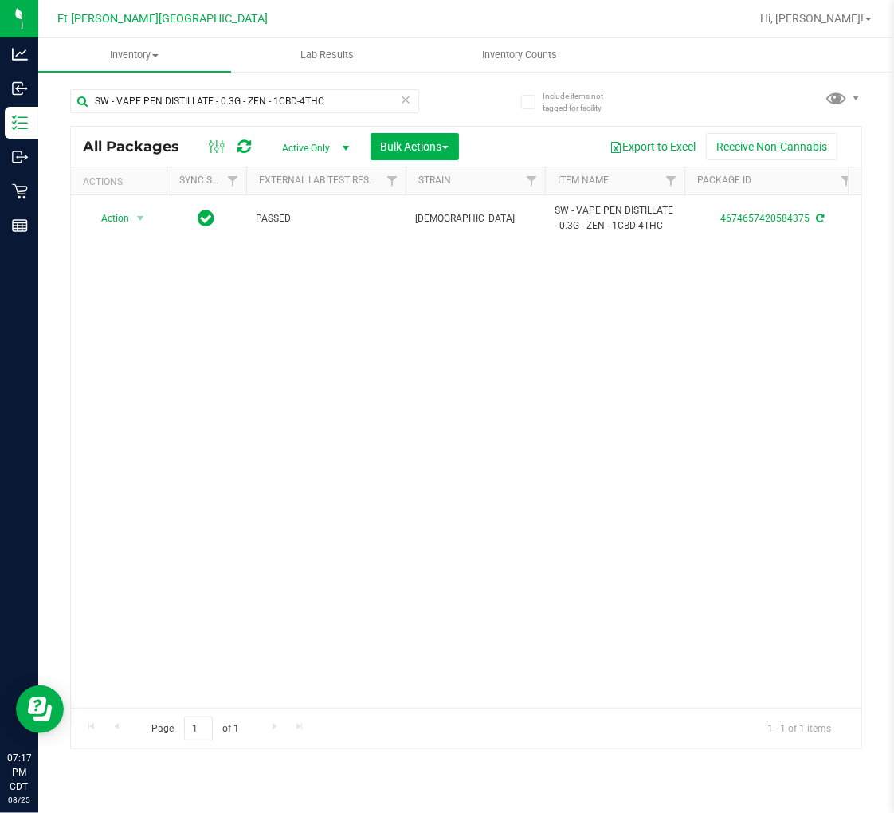
click at [408, 100] on icon at bounding box center [405, 98] width 11 height 19
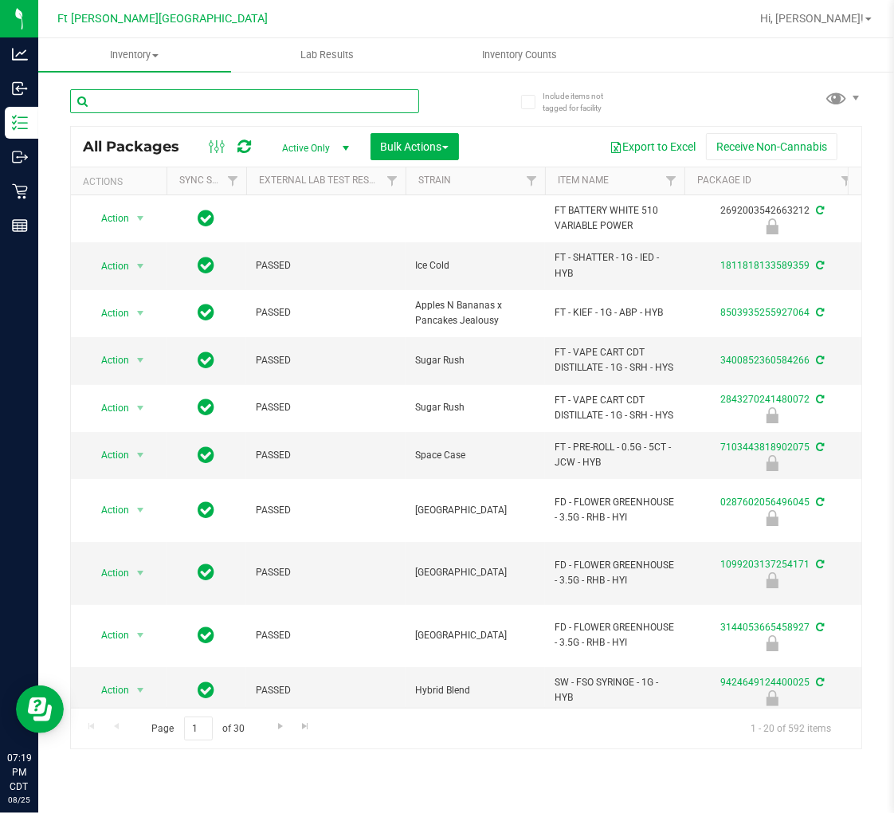
click at [221, 108] on input "text" at bounding box center [244, 101] width 349 height 24
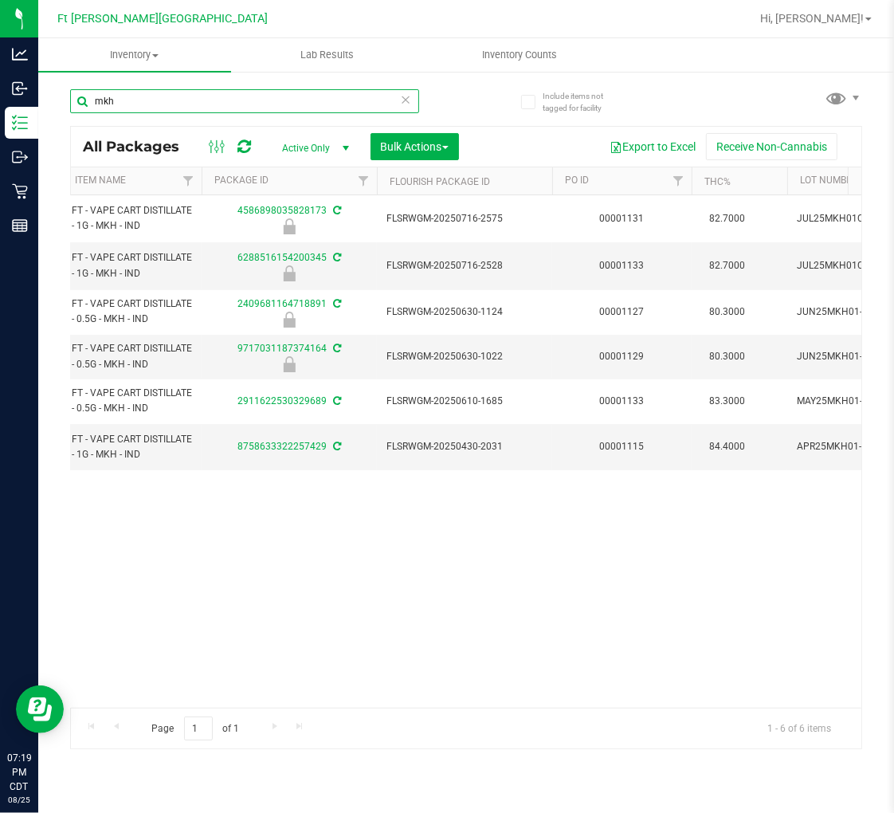
scroll to position [0, 403]
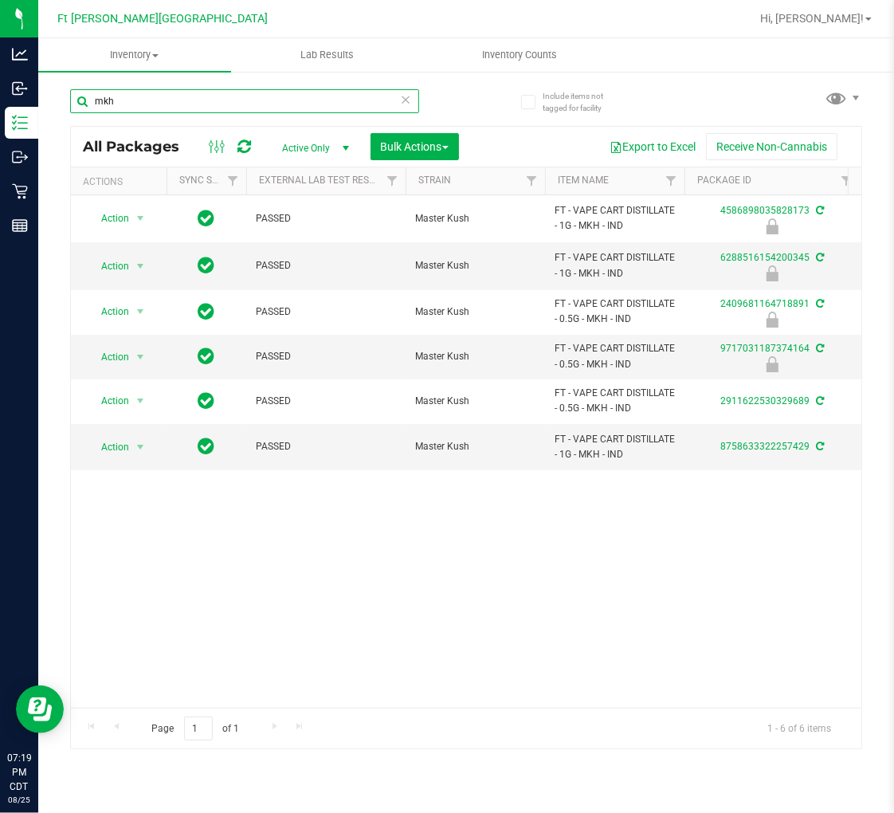
click at [164, 104] on input "mkh" at bounding box center [244, 101] width 349 height 24
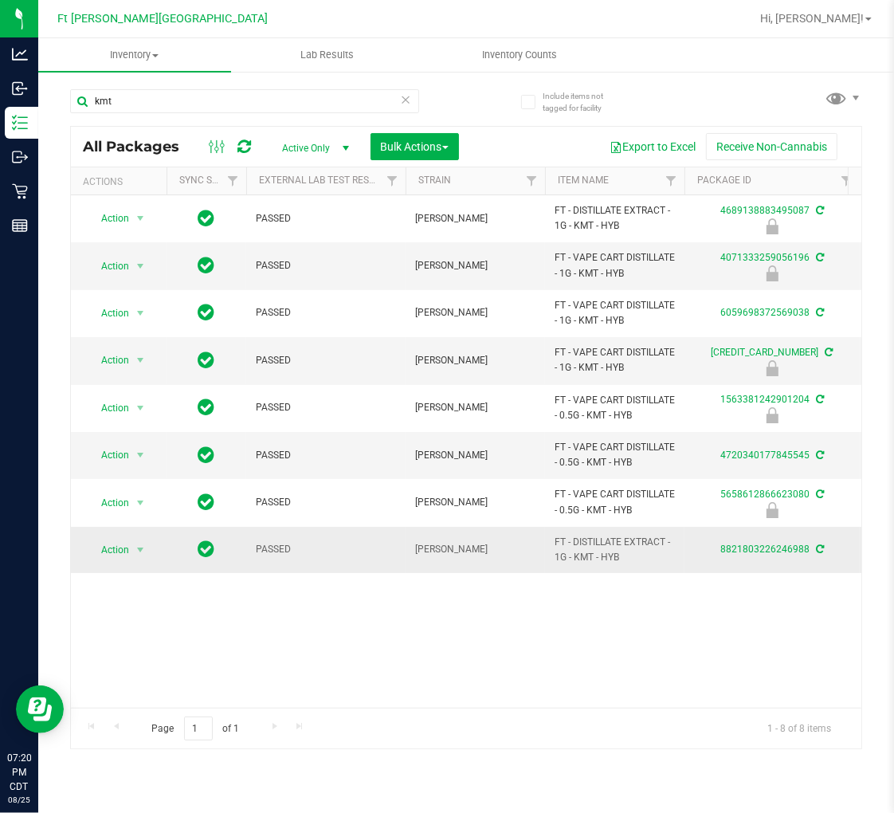
click at [585, 552] on span "FT - DISTILLATE EXTRACT - 1G - KMT - HYB" at bounding box center [615, 550] width 120 height 30
copy tr "FT - DISTILLATE EXTRACT - 1G - KMT - HYB"
click at [234, 92] on input "kmt" at bounding box center [244, 101] width 349 height 24
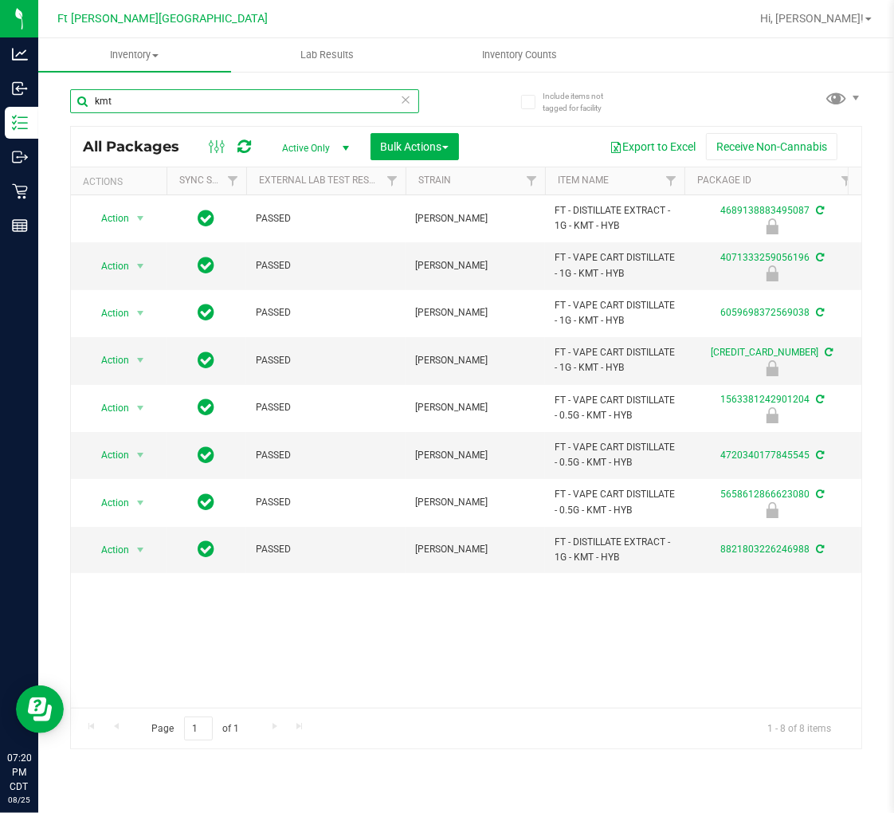
click at [234, 92] on input "kmt" at bounding box center [244, 101] width 349 height 24
paste input "FT - DISTILLATE EXTRACT - 1G - KMT - HYB"
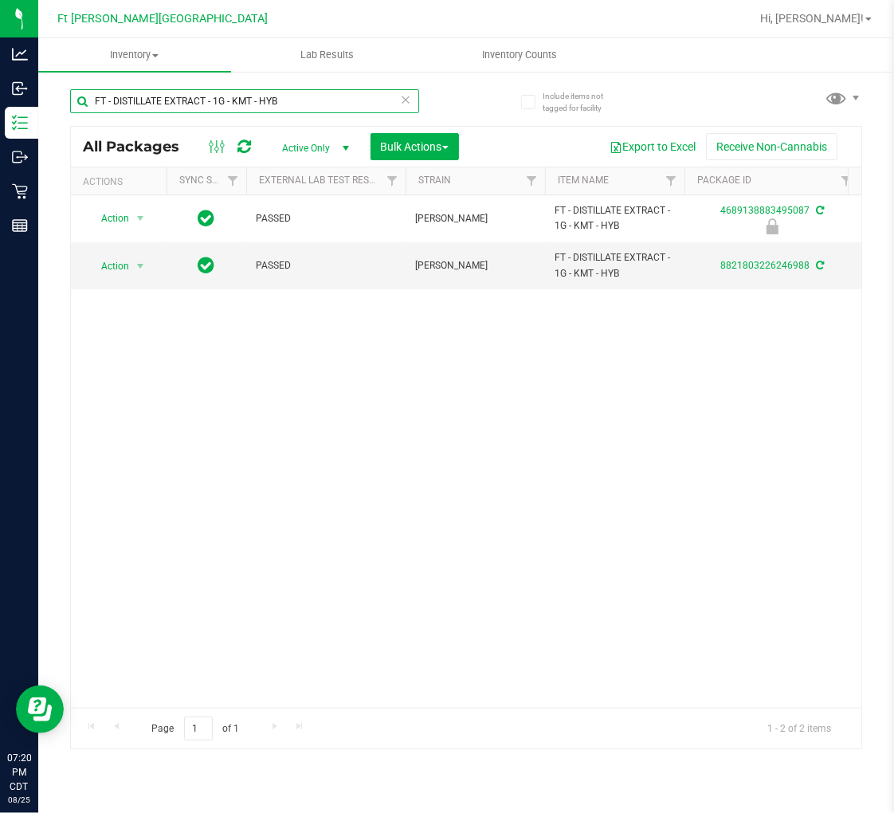
scroll to position [0, 128]
type input "FT - DISTILLATE EXTRACT - 1G - KMT - HYB"
click at [405, 100] on icon at bounding box center [405, 98] width 11 height 19
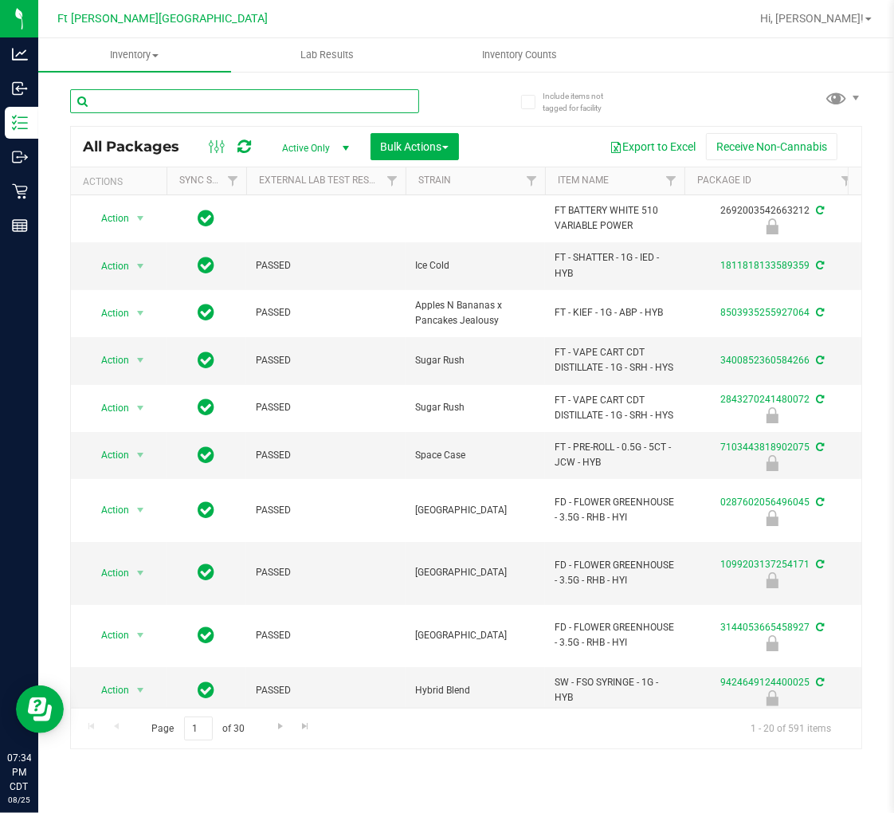
click at [203, 108] on input "text" at bounding box center [244, 101] width 349 height 24
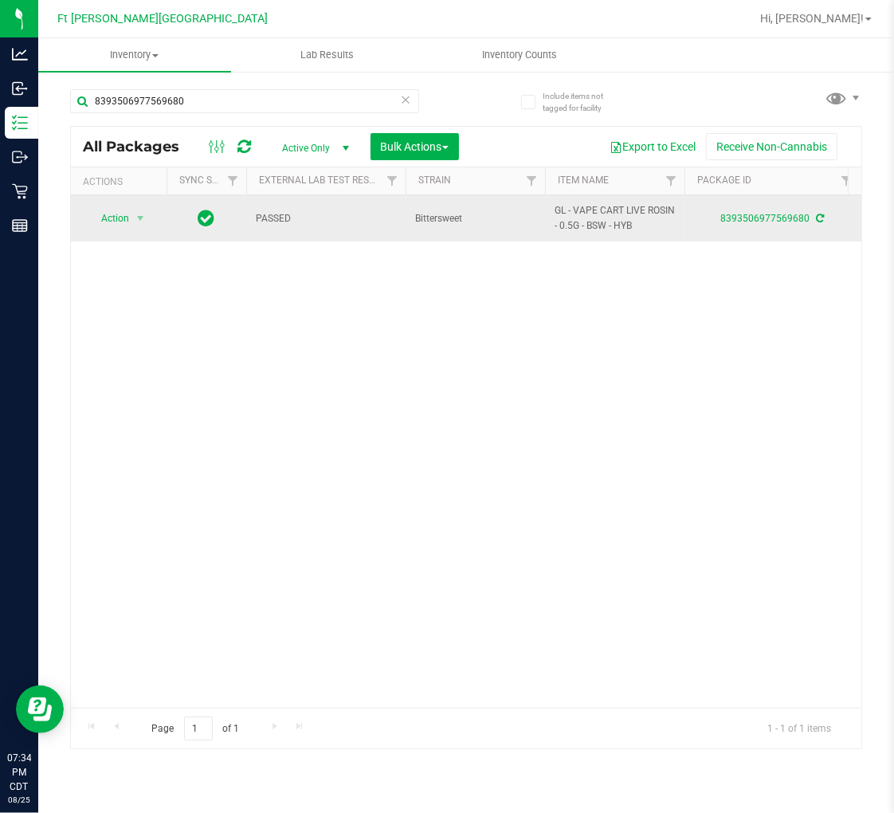
click at [579, 219] on span "GL - VAPE CART LIVE ROSIN - 0.5G - BSW - HYB" at bounding box center [615, 218] width 120 height 30
copy tr "GL - VAPE CART LIVE ROSIN - 0.5G - BSW - HYB"
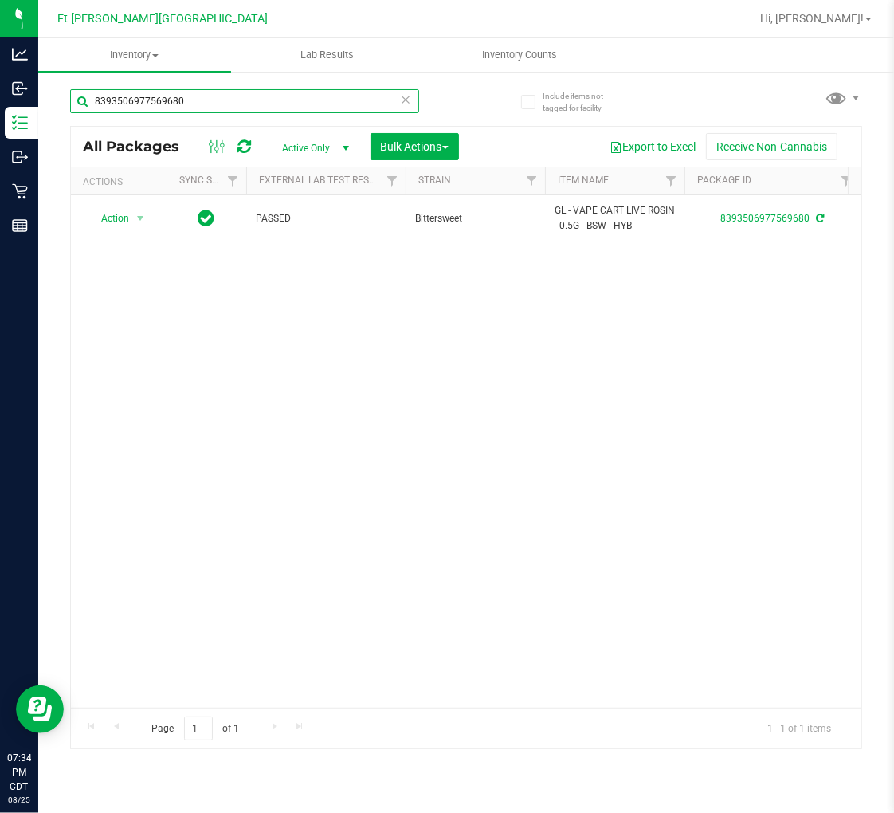
click at [224, 105] on input "8393506977569680" at bounding box center [244, 101] width 349 height 24
paste input "GL - VAPE CART LIVE ROSIN - 0.5G - BSW - HYB"
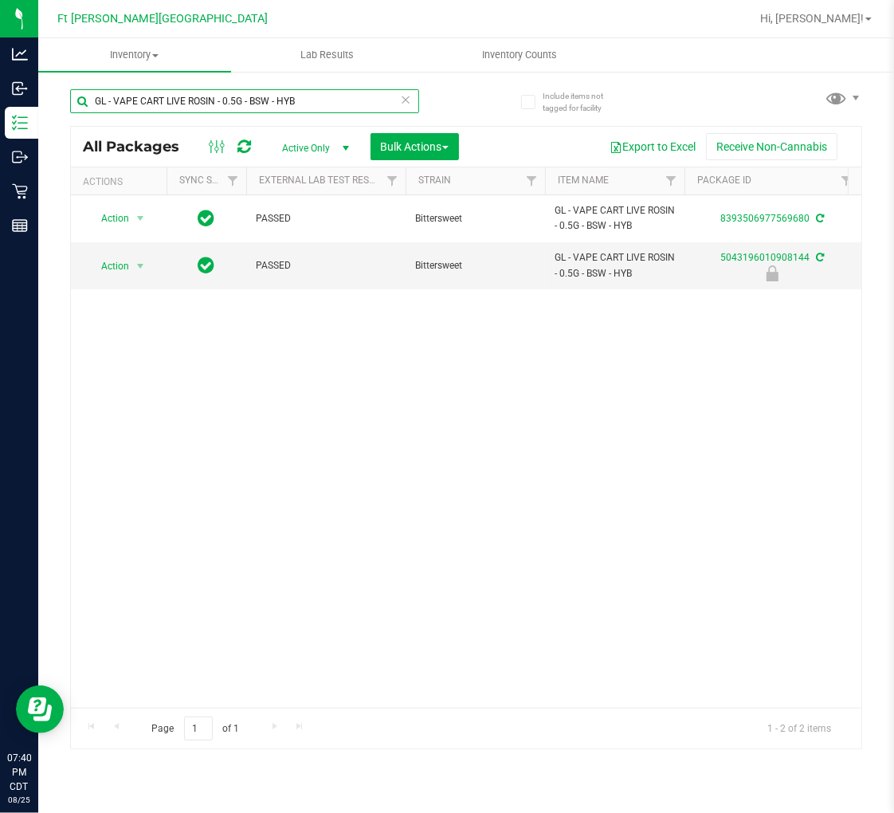
click at [322, 106] on input "GL - VAPE CART LIVE ROSIN - 0.5G - BSW - HYB" at bounding box center [244, 101] width 349 height 24
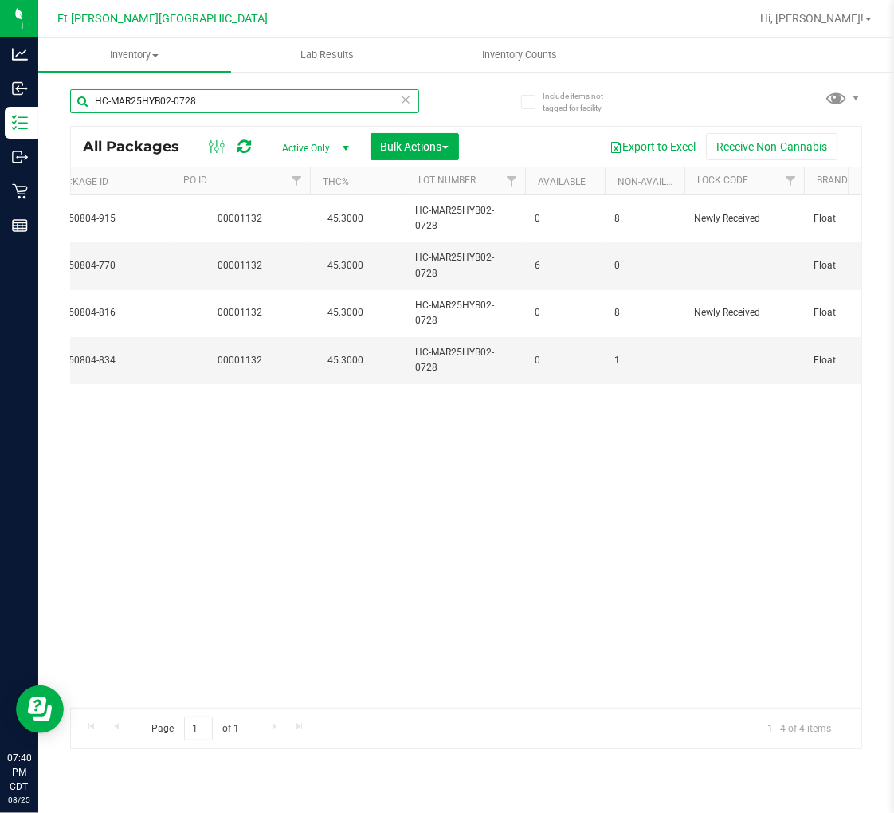
scroll to position [0, 929]
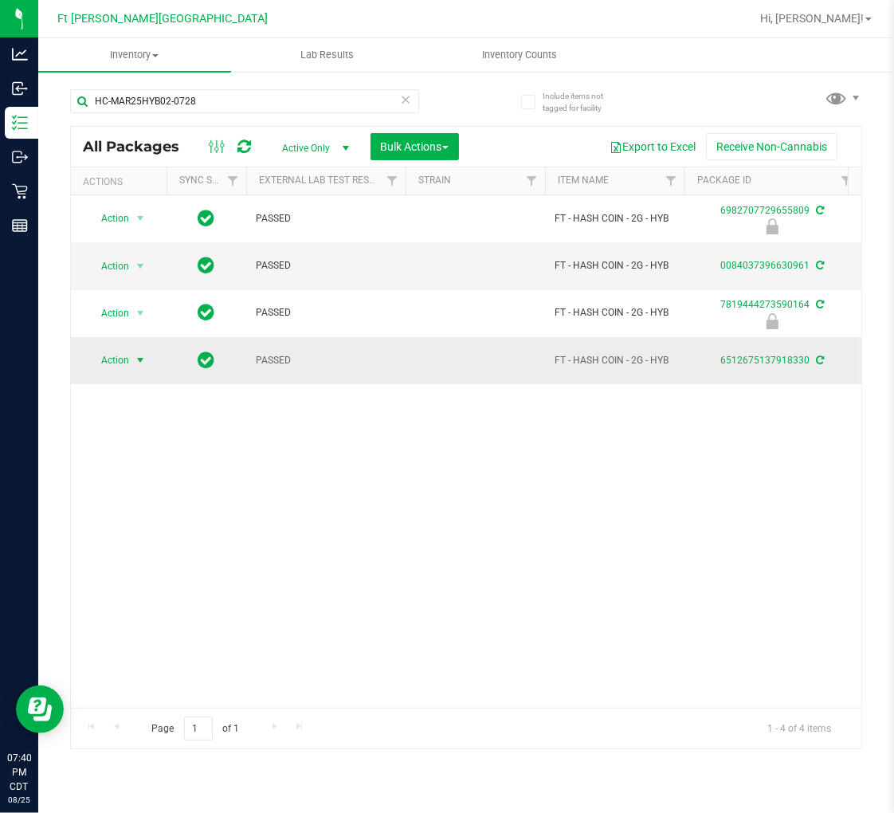
click at [121, 363] on span "Action" at bounding box center [108, 360] width 43 height 22
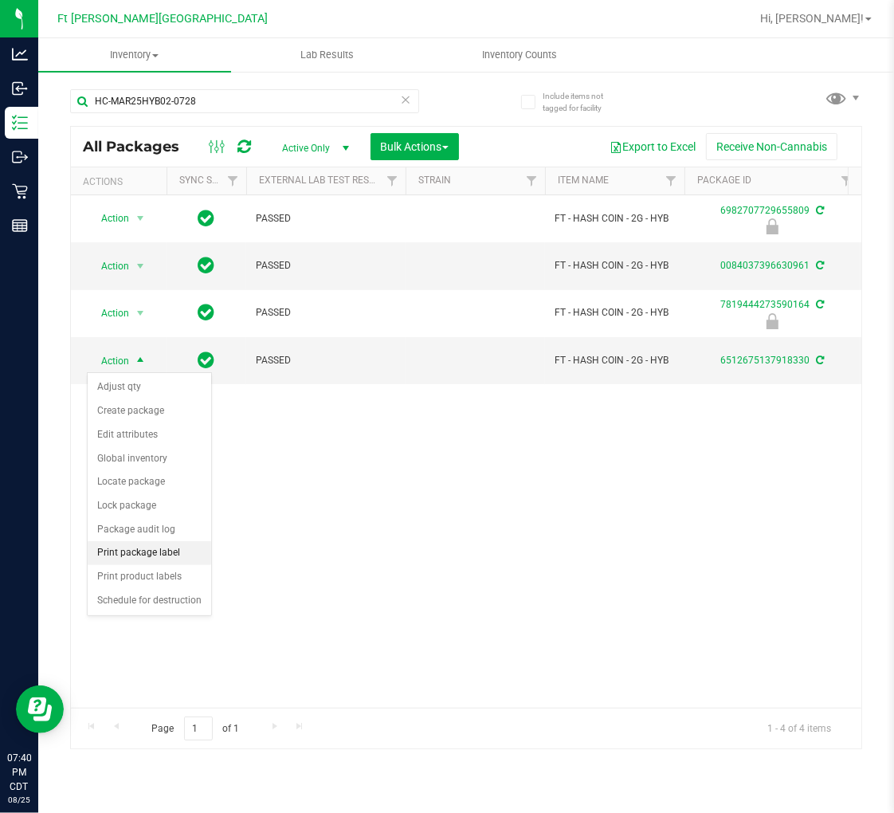
click at [147, 556] on li "Print package label" at bounding box center [150, 553] width 124 height 24
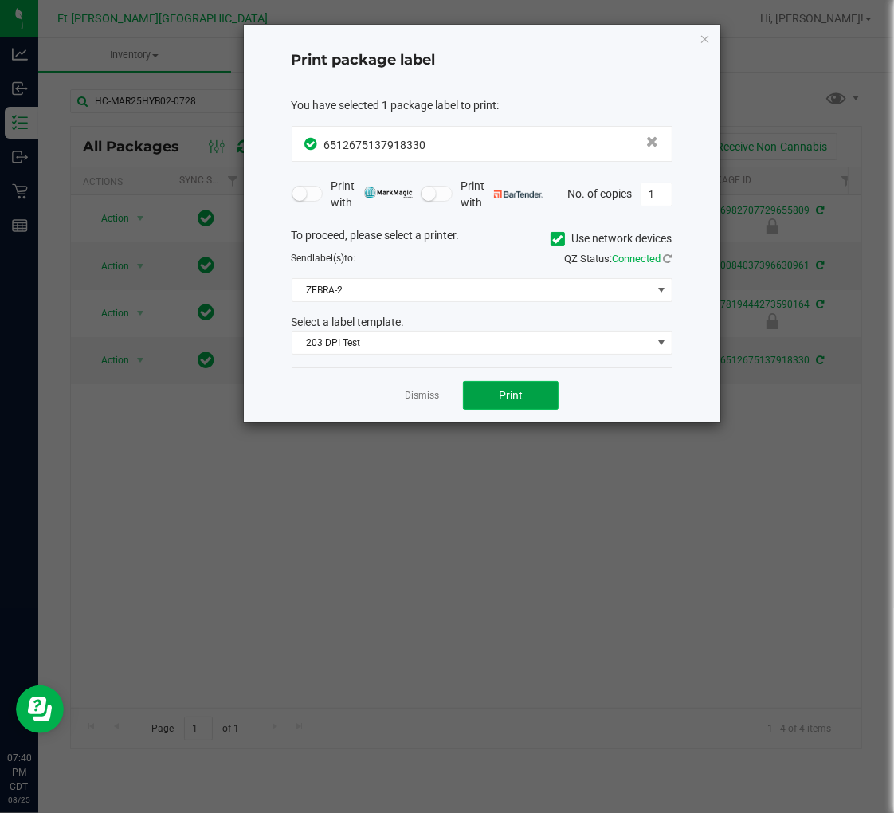
click at [500, 397] on span "Print" at bounding box center [511, 395] width 24 height 13
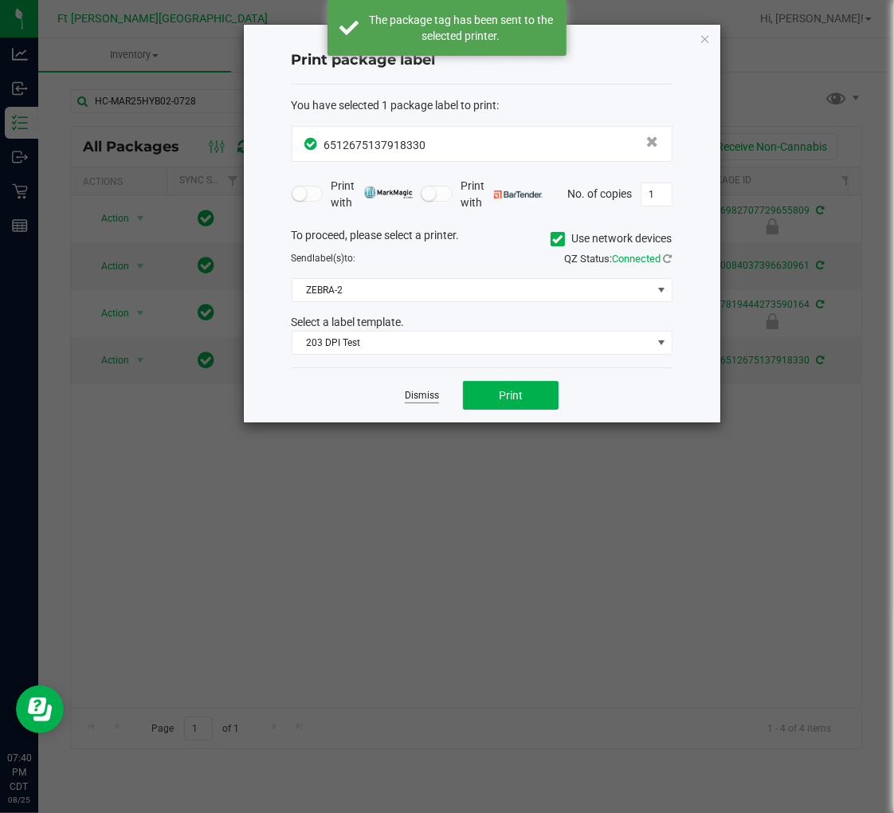
click at [428, 394] on link "Dismiss" at bounding box center [422, 396] width 34 height 14
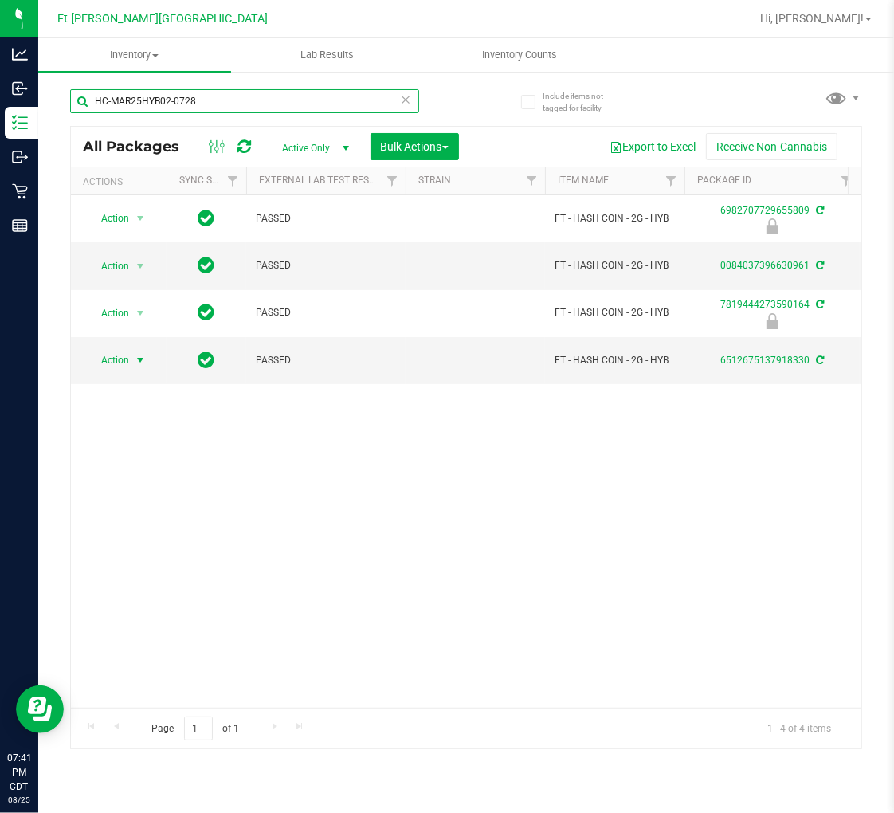
click at [276, 101] on input "HC-MAR25HYB02-0728" at bounding box center [244, 101] width 349 height 24
click at [275, 101] on input "HC-MAR25HYB02-0728" at bounding box center [244, 101] width 349 height 24
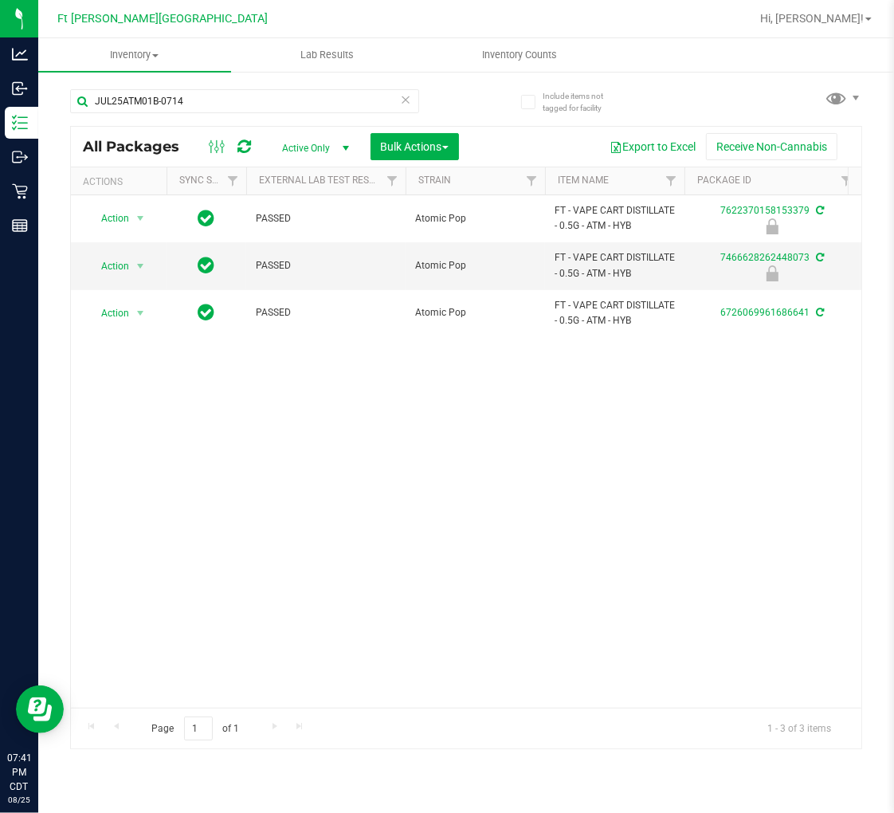
click at [197, 585] on div "Action Action Edit attributes Global inventory Locate package Package audit log…" at bounding box center [466, 451] width 791 height 512
click at [239, 101] on input "JUL25ATM01B-0714" at bounding box center [244, 101] width 349 height 24
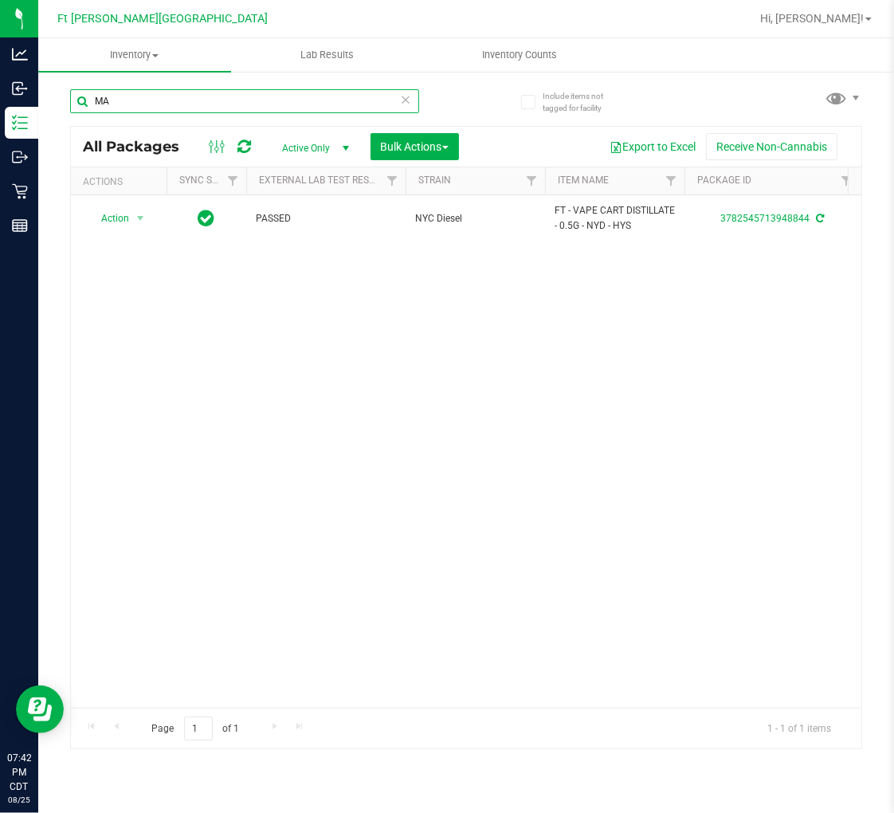
type input "M"
type input "G-JUN25IND02-0611"
click at [403, 96] on icon at bounding box center [405, 98] width 11 height 19
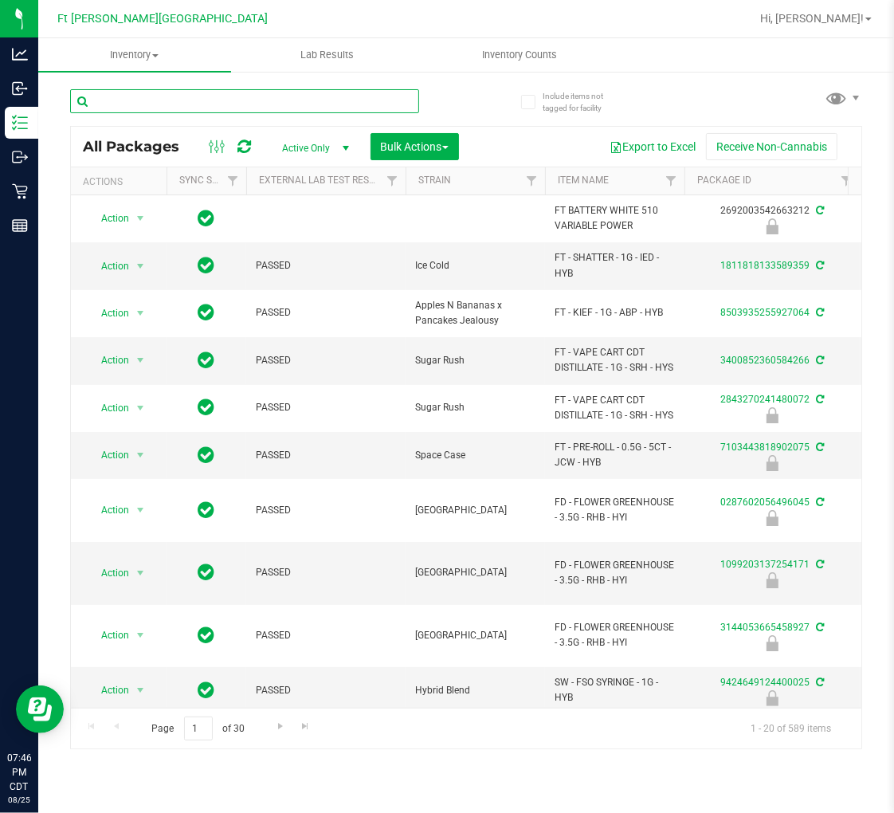
click at [222, 97] on input "text" at bounding box center [244, 101] width 349 height 24
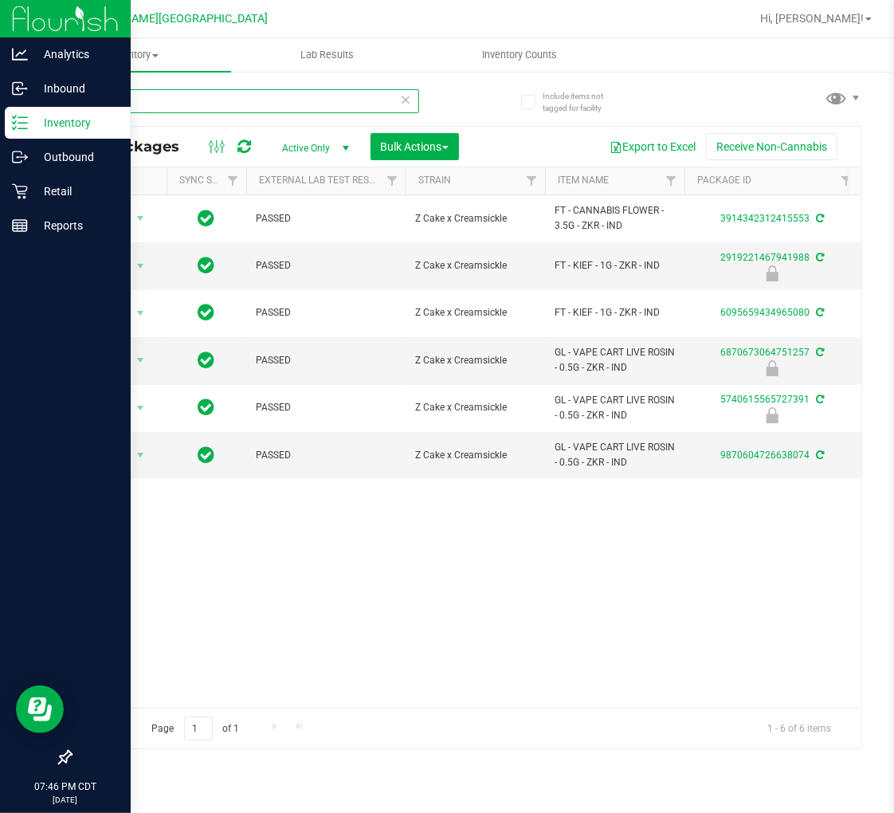
type input "zkr"
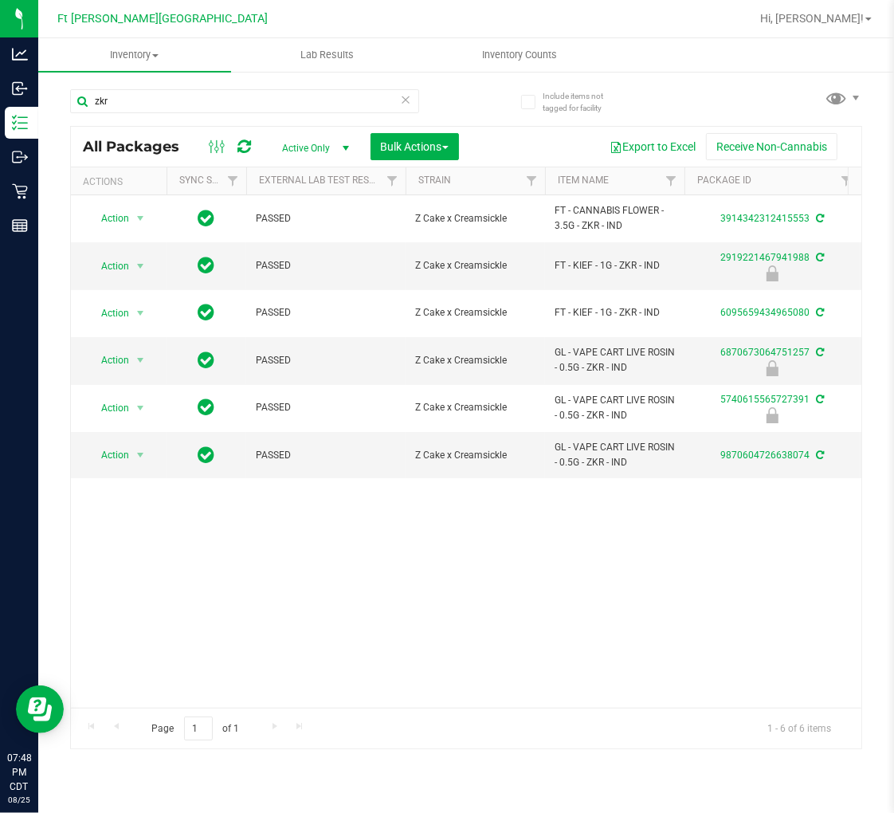
click at [403, 94] on icon at bounding box center [405, 98] width 11 height 19
